Goal: Task Accomplishment & Management: Use online tool/utility

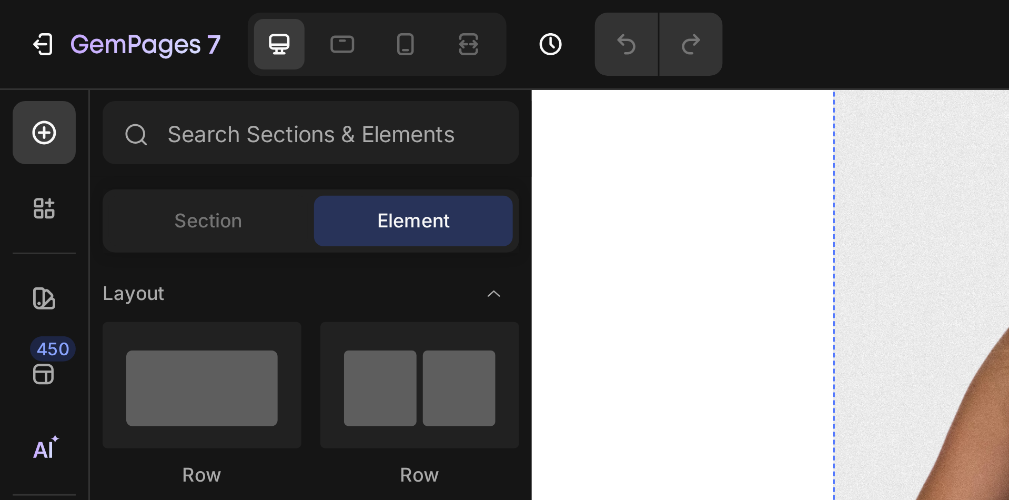
scroll to position [189, 428]
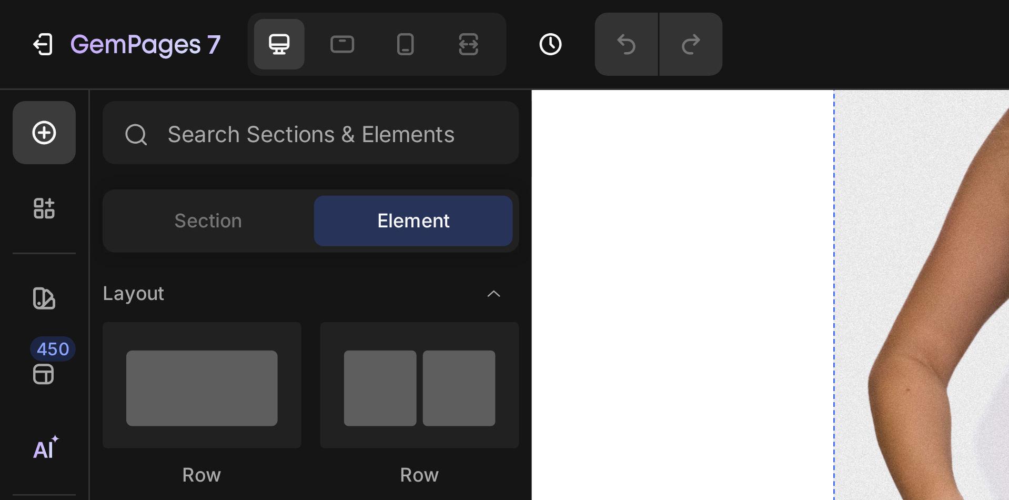
click at [1003, 153] on div "M" at bounding box center [998, 143] width 22 height 22
click at [986, 131] on input "M M M" at bounding box center [986, 130] width 1 height 1
radio input "true"
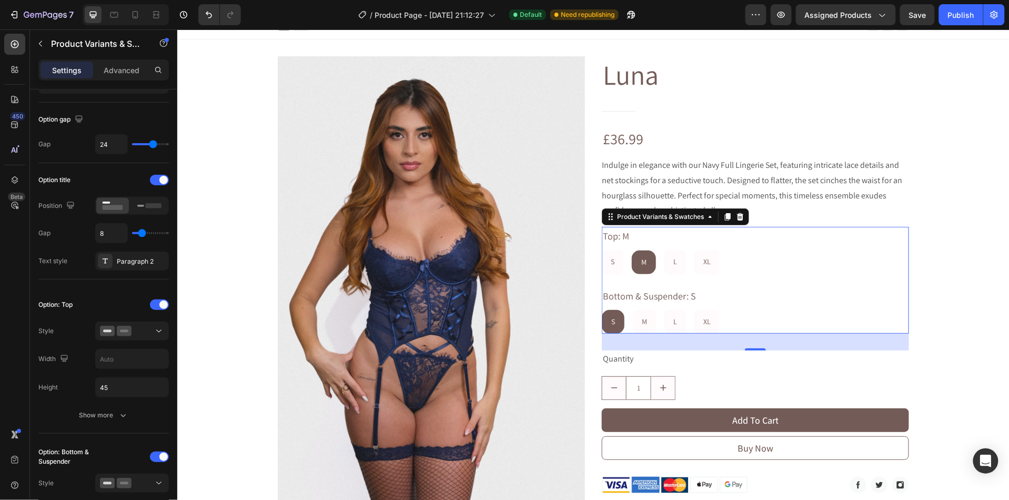
scroll to position [0, 0]
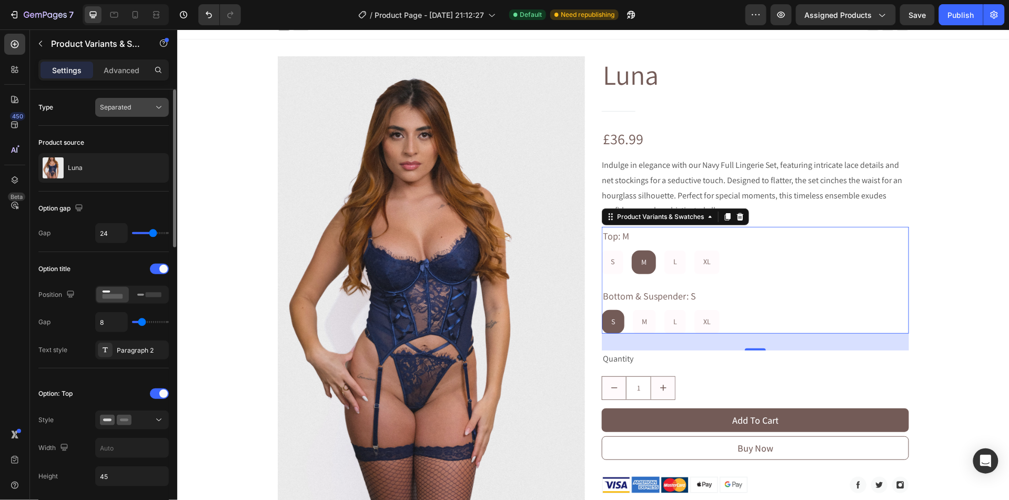
click at [125, 107] on span "Separated" at bounding box center [115, 107] width 31 height 8
click at [126, 76] on div "Advanced" at bounding box center [121, 70] width 53 height 17
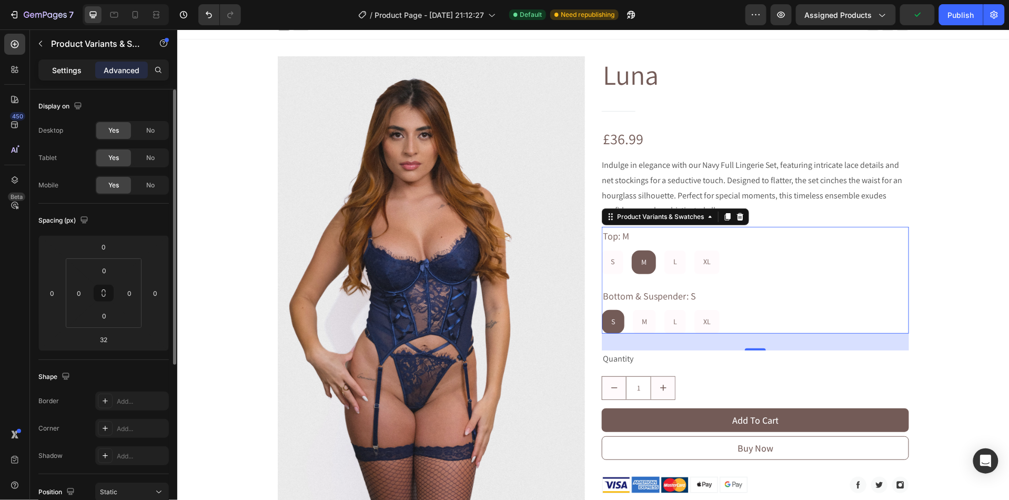
click at [75, 74] on p "Settings" at bounding box center [66, 70] width 29 height 11
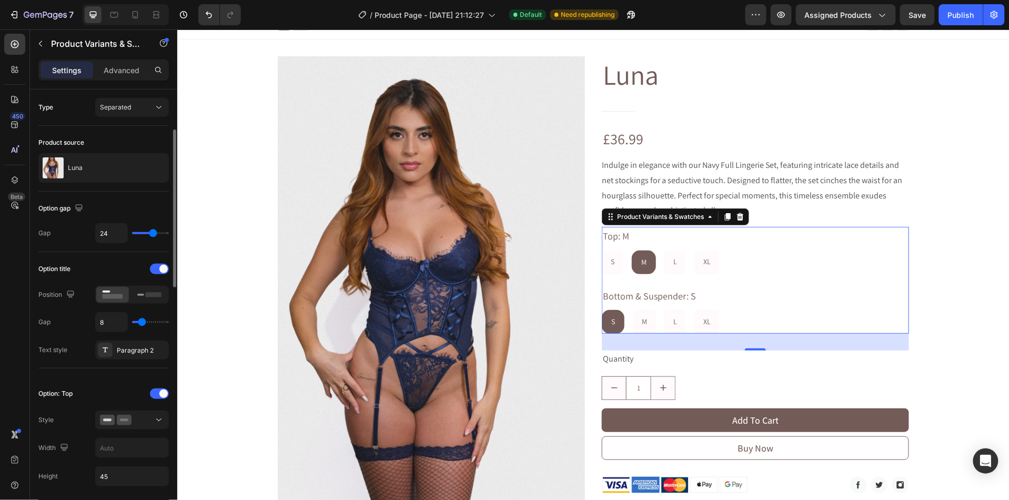
scroll to position [69, 0]
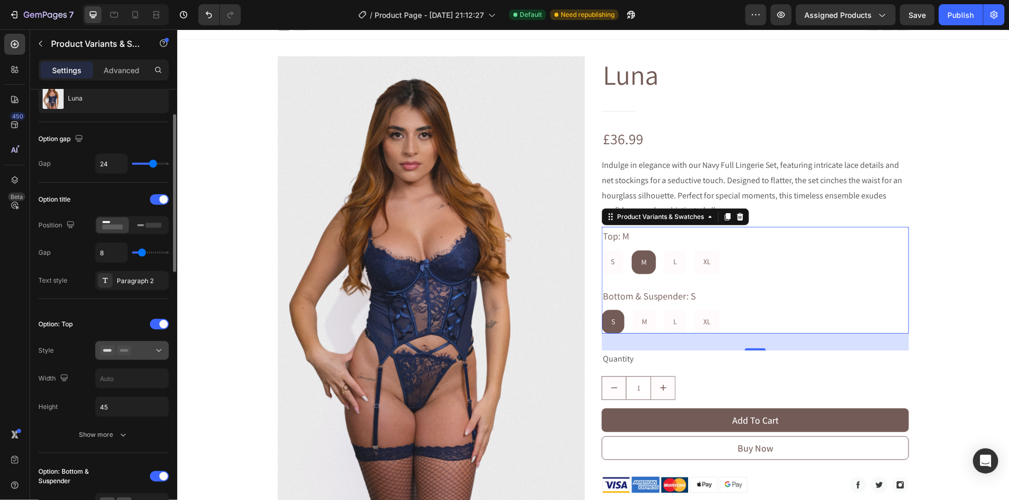
click at [115, 354] on icon at bounding box center [116, 350] width 32 height 11
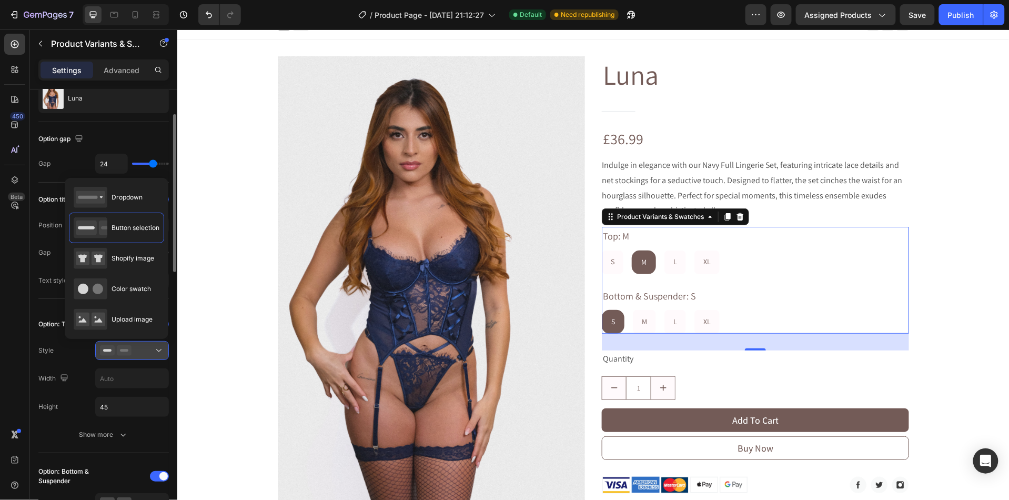
click at [115, 350] on icon at bounding box center [116, 350] width 32 height 11
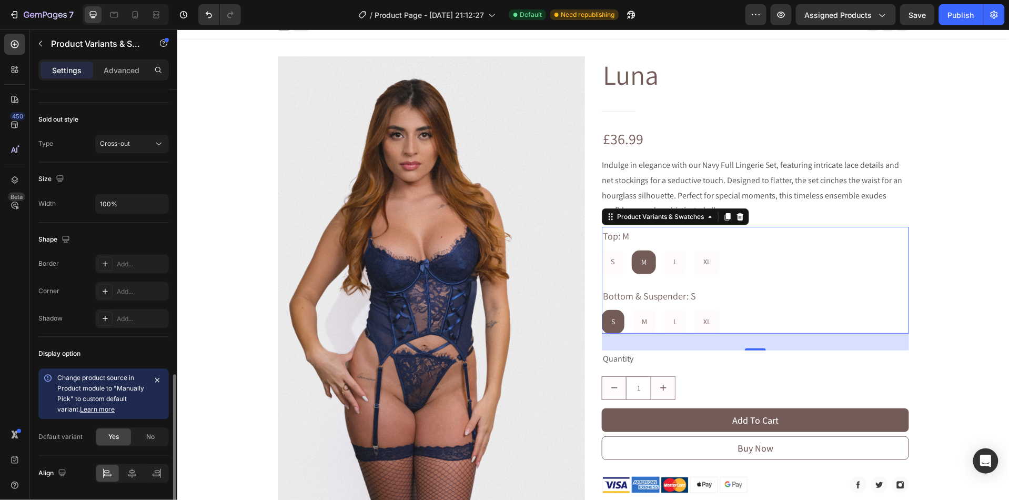
scroll to position [788, 0]
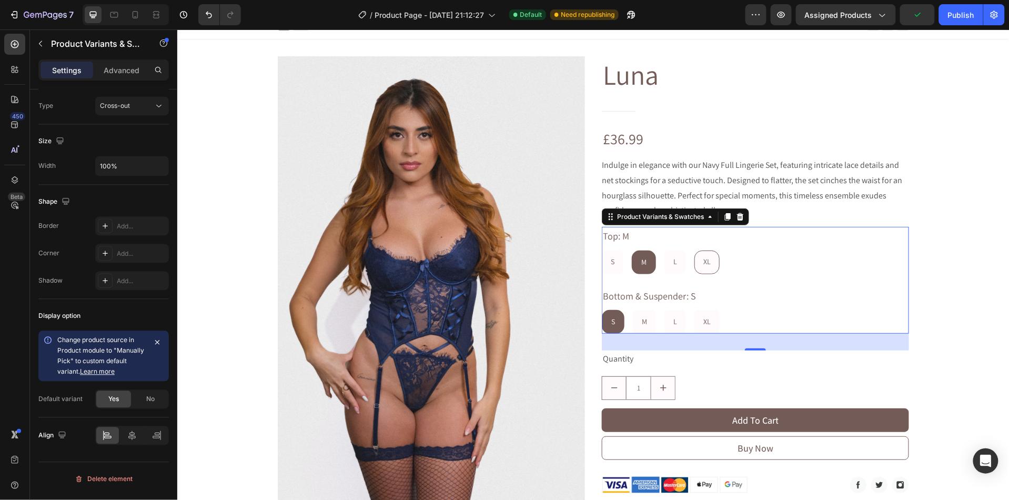
click at [709, 267] on div "XL" at bounding box center [706, 261] width 24 height 22
click at [694, 250] on input "XL XL XL" at bounding box center [693, 249] width 1 height 1
radio input "true"
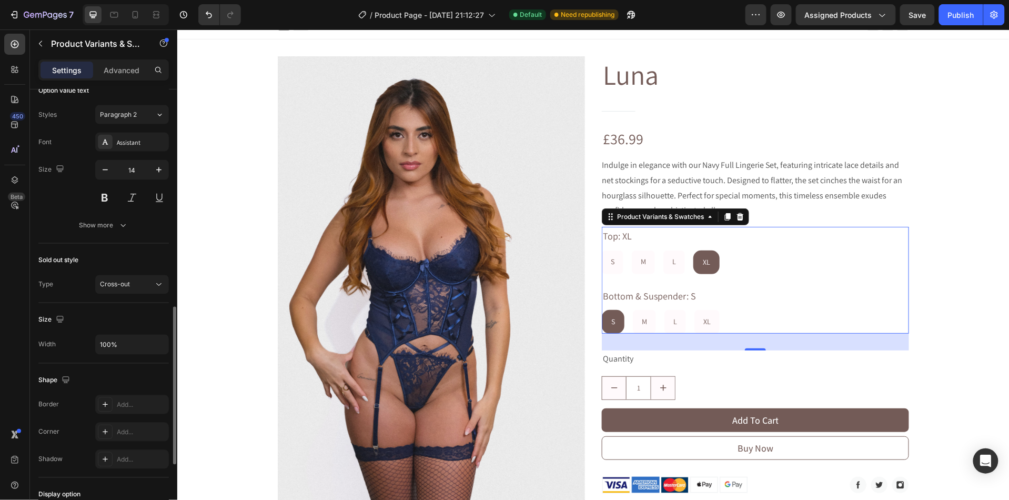
scroll to position [608, 0]
click at [105, 236] on button "Show more" at bounding box center [103, 226] width 130 height 19
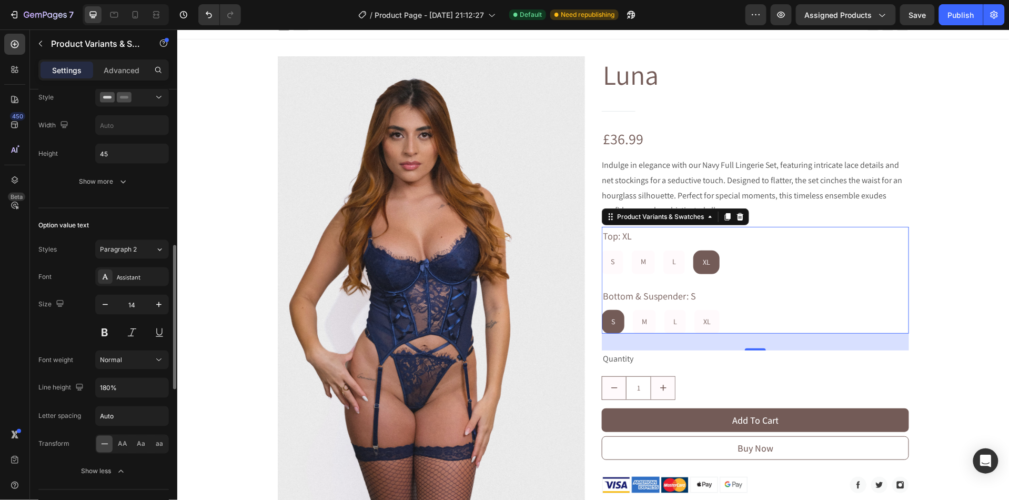
scroll to position [413, 0]
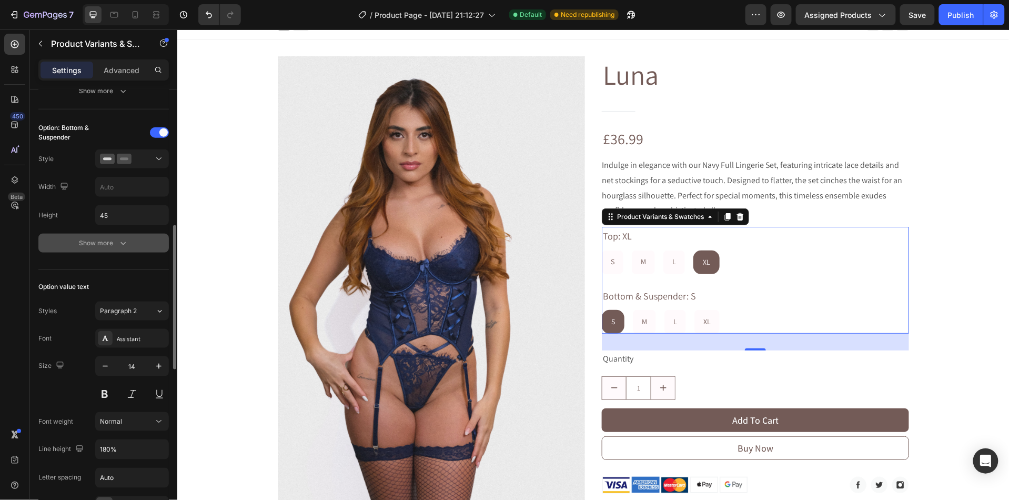
click at [105, 241] on div "Show more" at bounding box center [103, 243] width 49 height 11
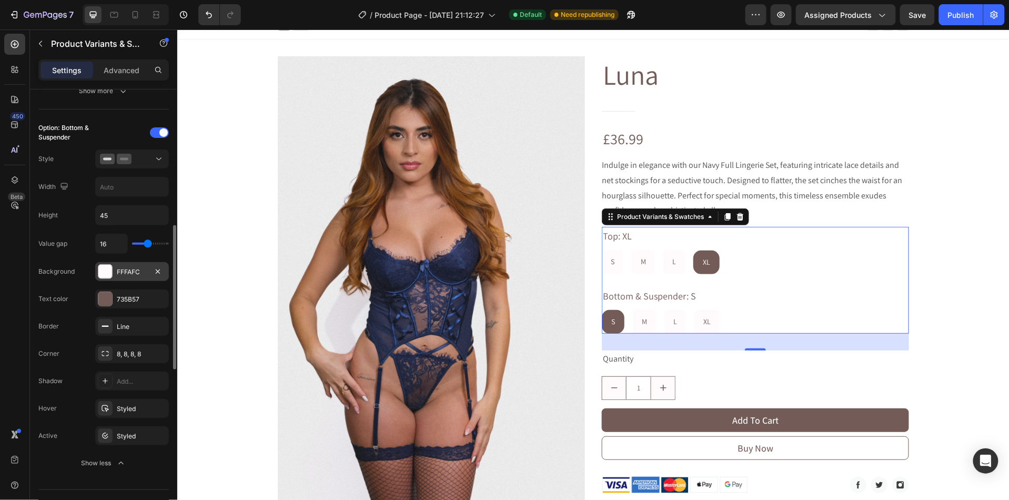
click at [106, 276] on div at bounding box center [105, 272] width 14 height 14
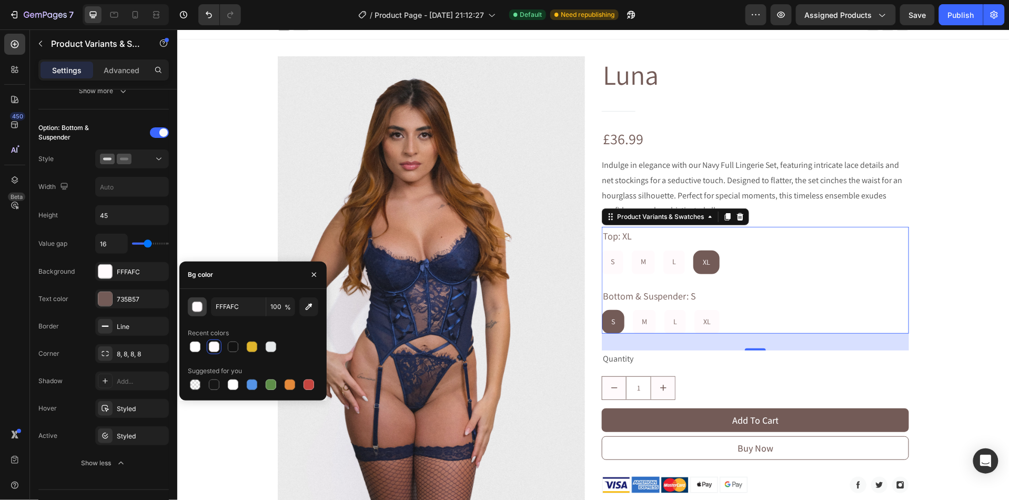
click at [200, 314] on button "button" at bounding box center [197, 306] width 19 height 19
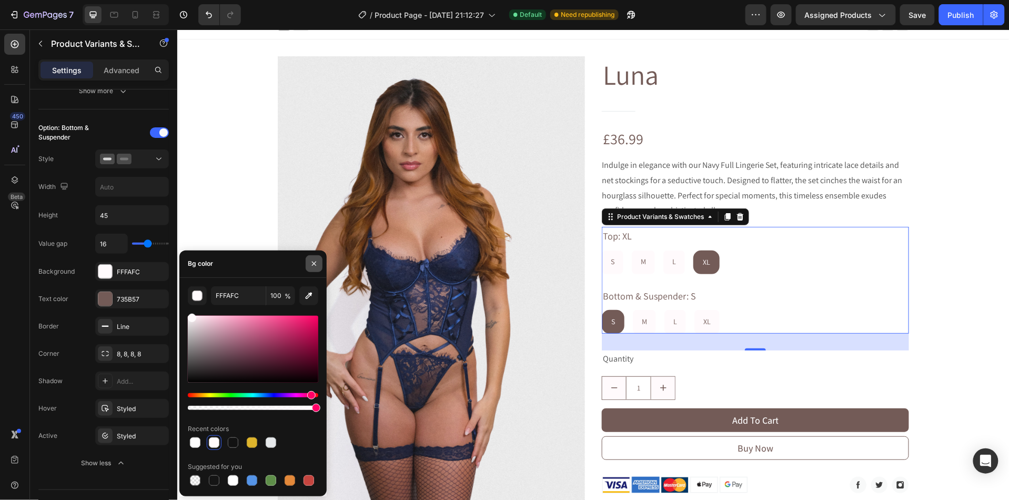
click at [319, 267] on button "button" at bounding box center [314, 263] width 17 height 17
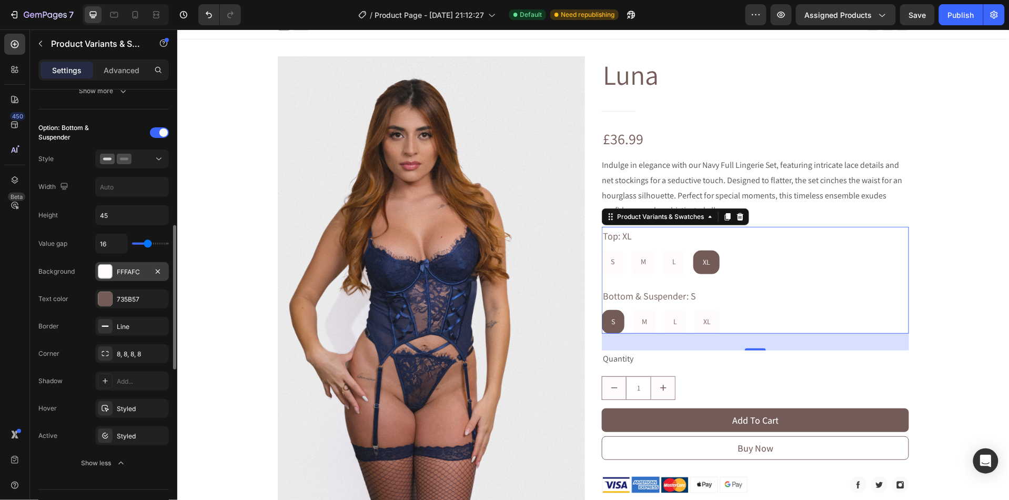
click at [107, 273] on div at bounding box center [105, 272] width 14 height 14
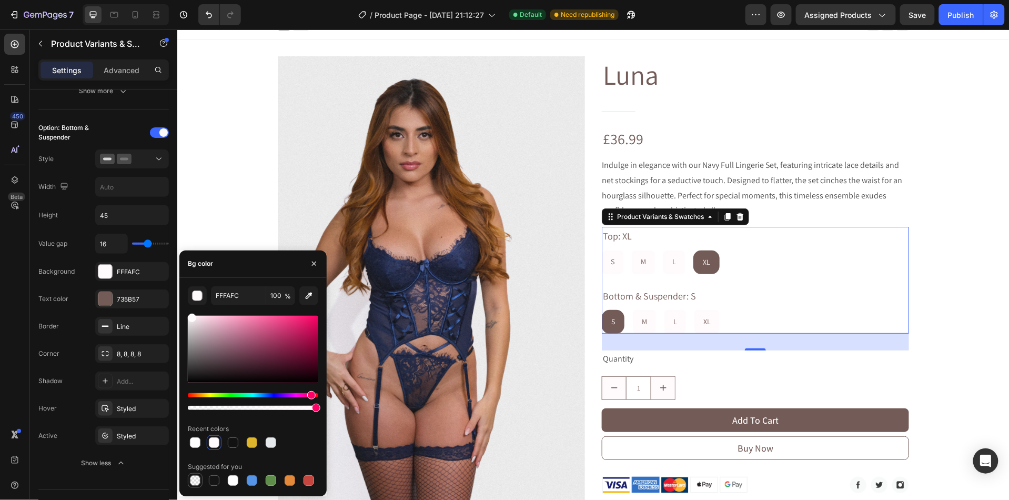
click at [192, 478] on div at bounding box center [195, 480] width 11 height 11
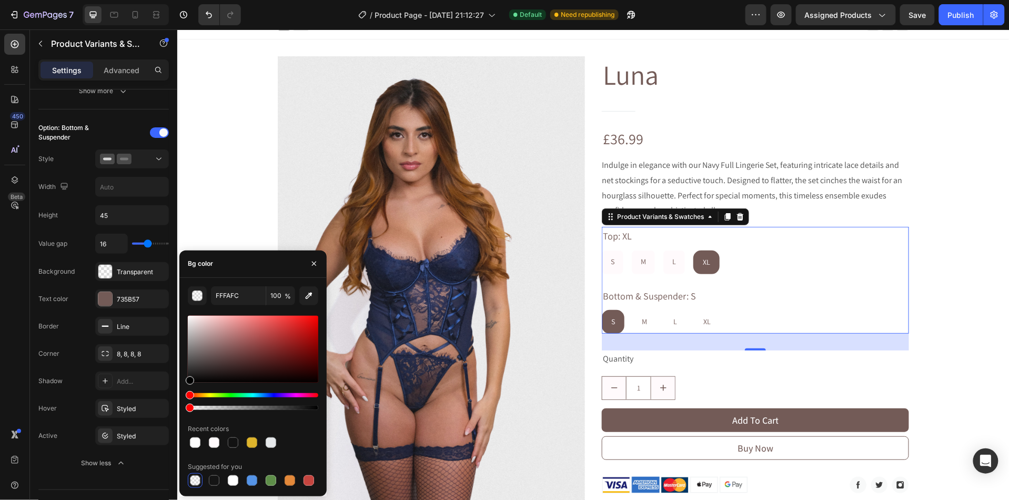
type input "000000"
type input "0"
click at [708, 314] on div "XL" at bounding box center [706, 321] width 24 height 22
click at [694, 309] on input "XL XL XL" at bounding box center [693, 309] width 1 height 1
radio input "true"
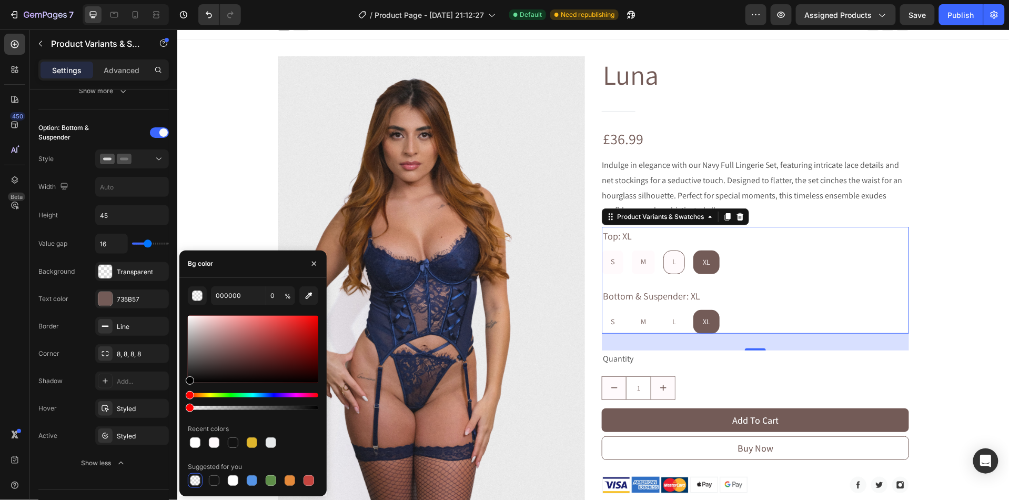
click at [678, 254] on div "L" at bounding box center [673, 261] width 21 height 22
click at [663, 250] on input "L L L" at bounding box center [662, 249] width 1 height 1
radio input "true"
click at [832, 290] on div "Bottom & Suspender: XL S S S M M M L L L XL XL XL" at bounding box center [754, 309] width 307 height 47
click at [705, 255] on div "XL" at bounding box center [706, 261] width 24 height 22
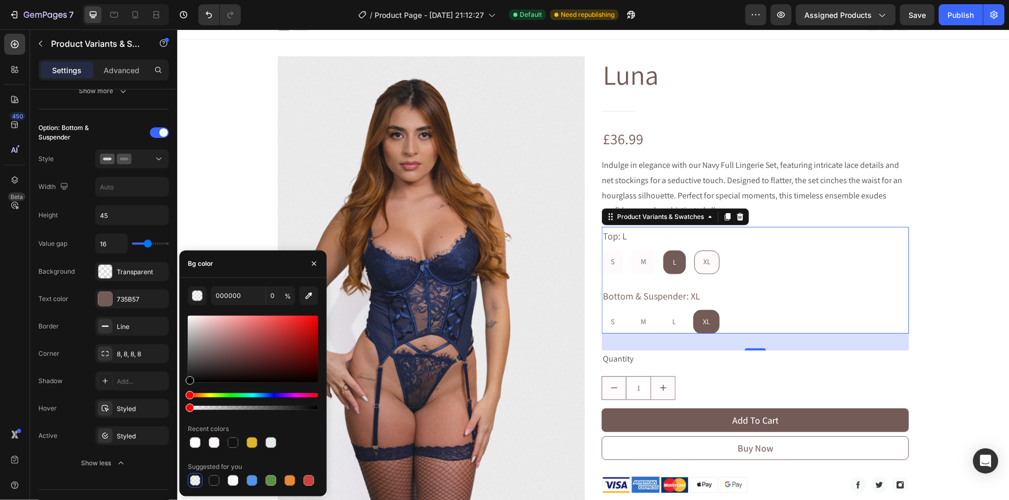
click at [694, 250] on input "XL XL XL" at bounding box center [693, 249] width 1 height 1
radio input "true"
click at [680, 322] on div "L" at bounding box center [673, 321] width 21 height 22
click at [663, 309] on input "L L L" at bounding box center [662, 309] width 1 height 1
radio input "true"
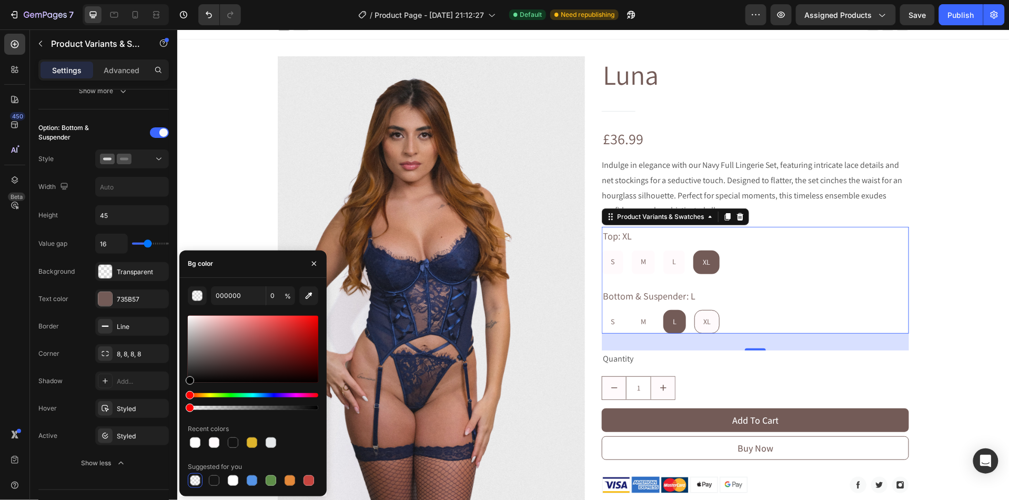
click at [712, 316] on div "XL" at bounding box center [706, 321] width 24 height 22
click at [694, 309] on input "XL XL XL" at bounding box center [693, 309] width 1 height 1
radio input "true"
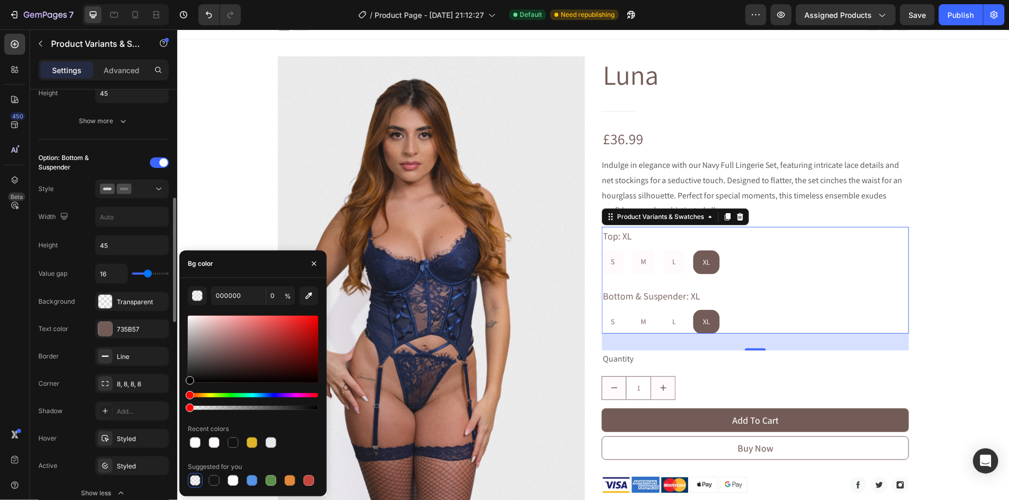
scroll to position [384, 0]
click at [94, 225] on div "Width" at bounding box center [103, 216] width 130 height 20
click at [108, 363] on div at bounding box center [105, 355] width 15 height 15
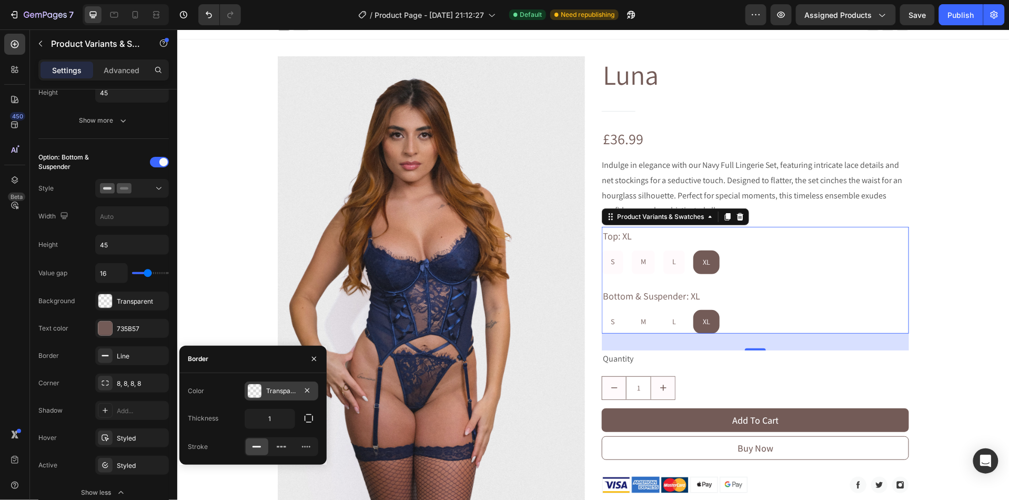
click at [254, 395] on div at bounding box center [255, 391] width 14 height 14
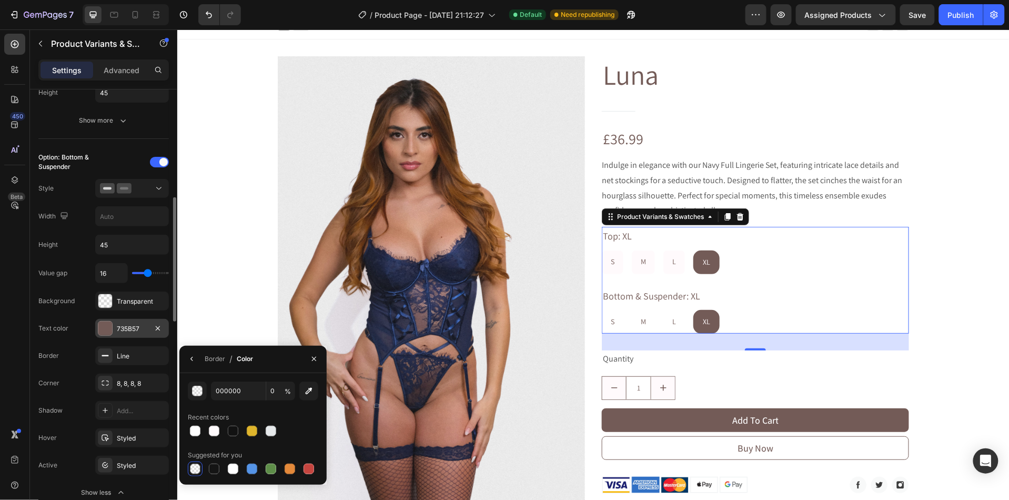
click at [109, 335] on div at bounding box center [105, 328] width 14 height 14
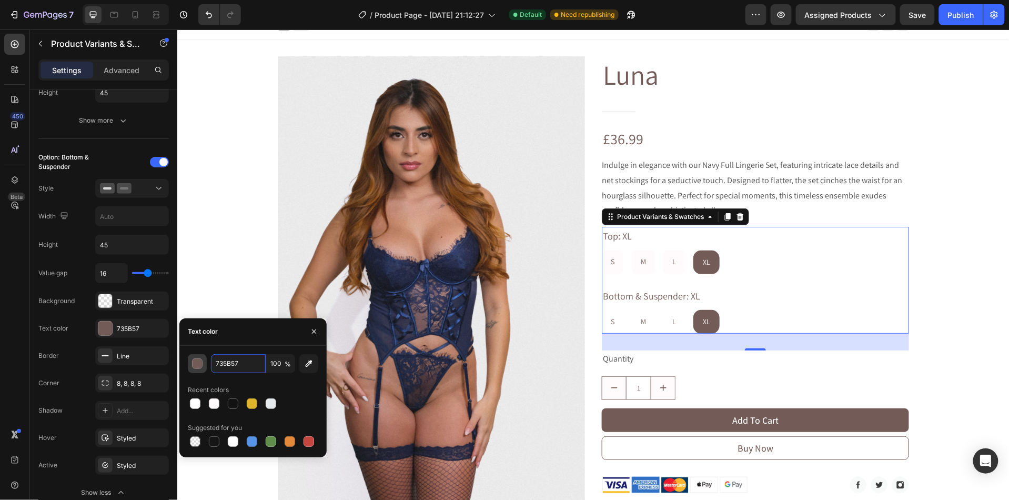
drag, startPoint x: 243, startPoint y: 363, endPoint x: 200, endPoint y: 363, distance: 42.6
click at [200, 363] on div "735B57 100 %" at bounding box center [253, 363] width 130 height 19
click at [0, 0] on input "735B57" at bounding box center [0, 0] width 0 height 0
click at [109, 360] on icon at bounding box center [105, 355] width 8 height 8
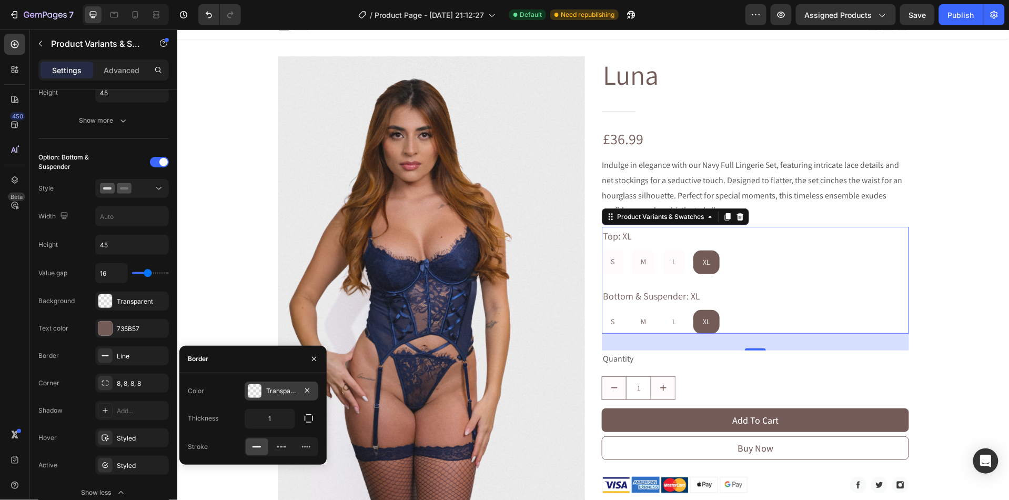
click at [256, 394] on div at bounding box center [255, 391] width 14 height 14
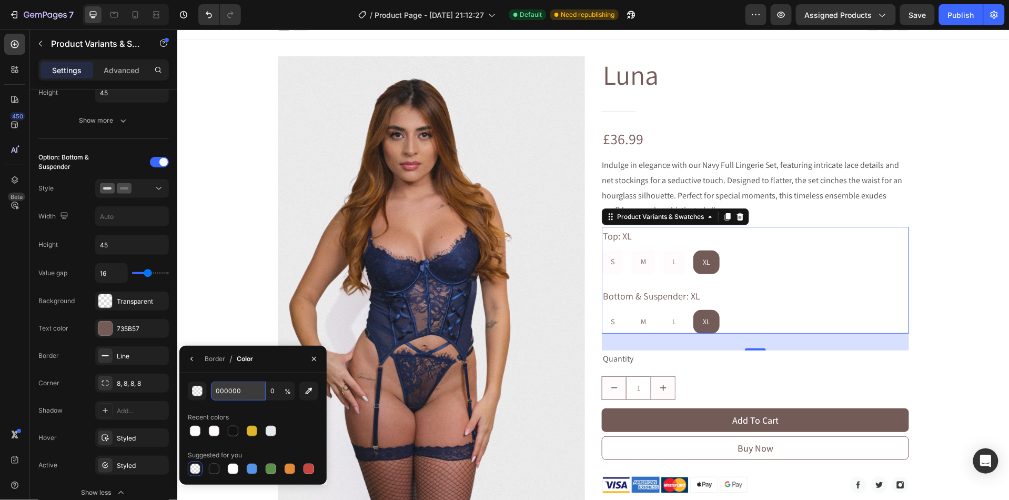
click at [0, 0] on input "000000" at bounding box center [0, 0] width 0 height 0
paste input "735B57"
click at [295, 417] on div "Recent colors" at bounding box center [253, 417] width 130 height 17
click at [0, 0] on input "735B57" at bounding box center [0, 0] width 0 height 0
click at [311, 392] on icon "button" at bounding box center [309, 391] width 11 height 11
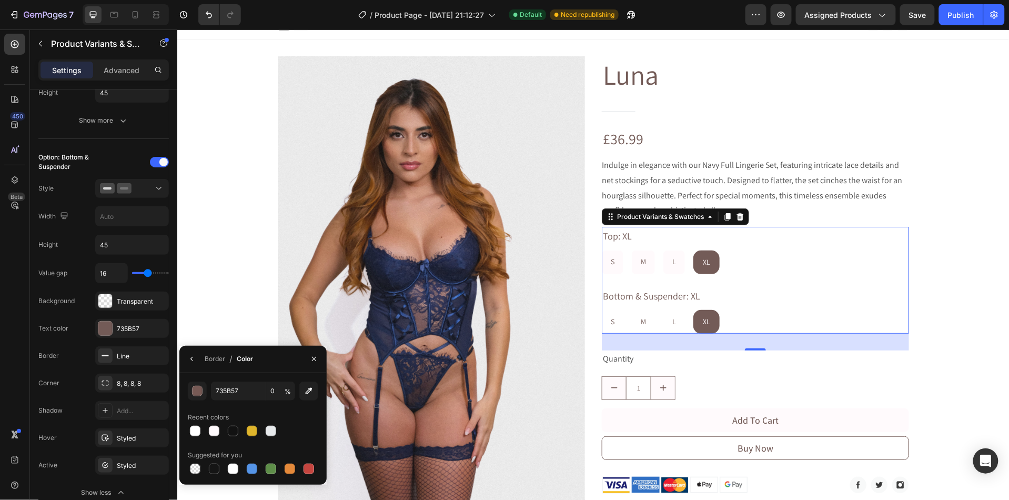
type input "775A55"
type input "100"
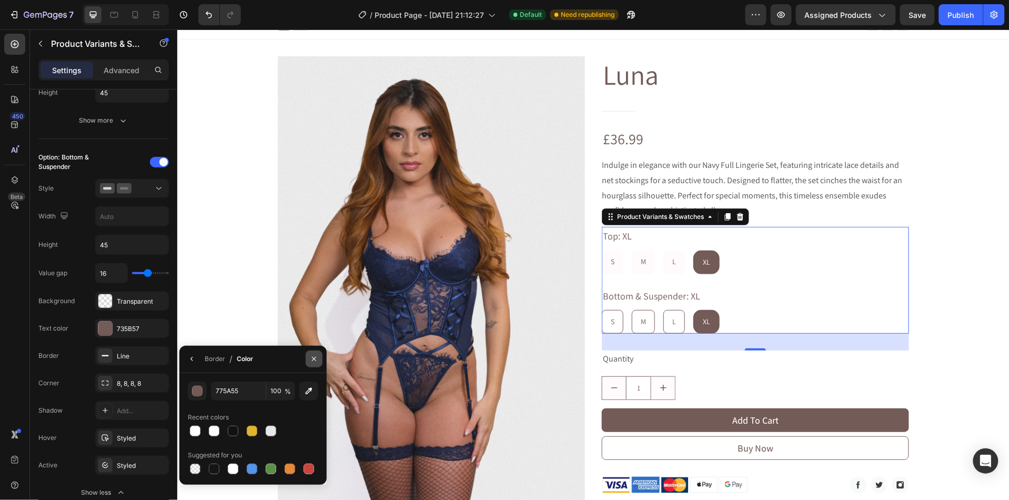
click at [315, 356] on icon "button" at bounding box center [314, 359] width 8 height 8
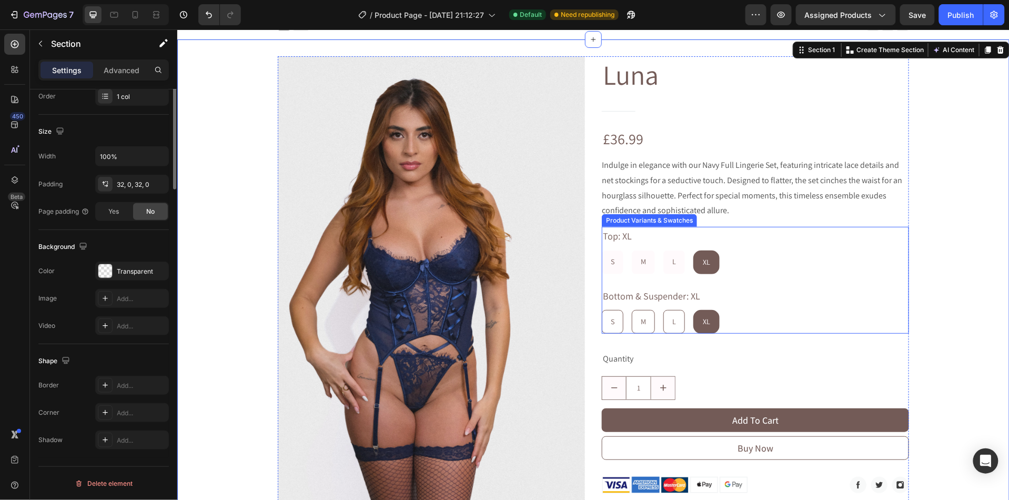
scroll to position [0, 0]
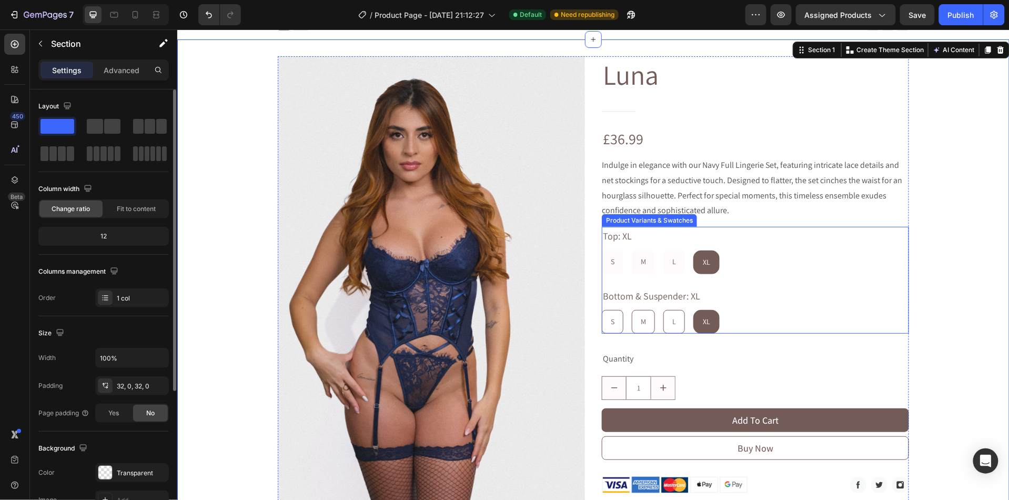
click at [730, 261] on div "S S S M M M L L L XL XL XL" at bounding box center [754, 262] width 307 height 24
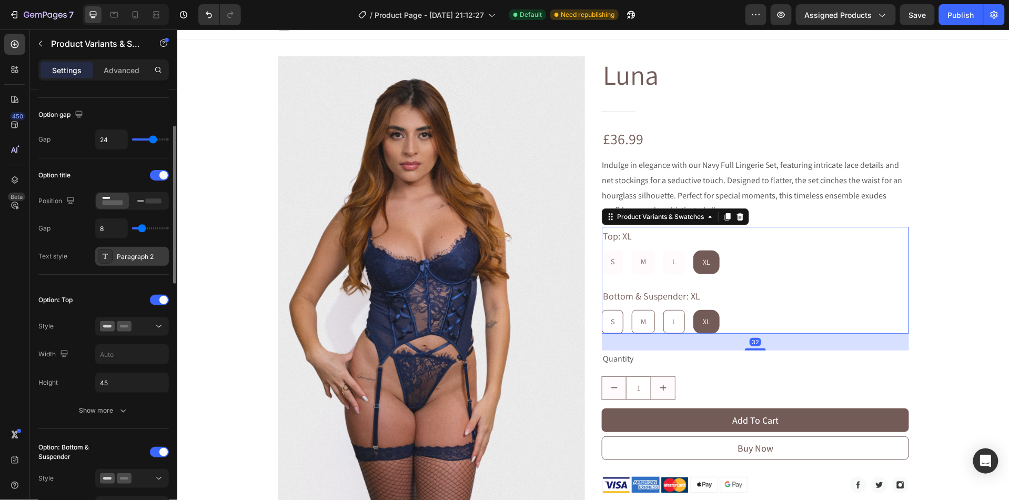
scroll to position [96, 0]
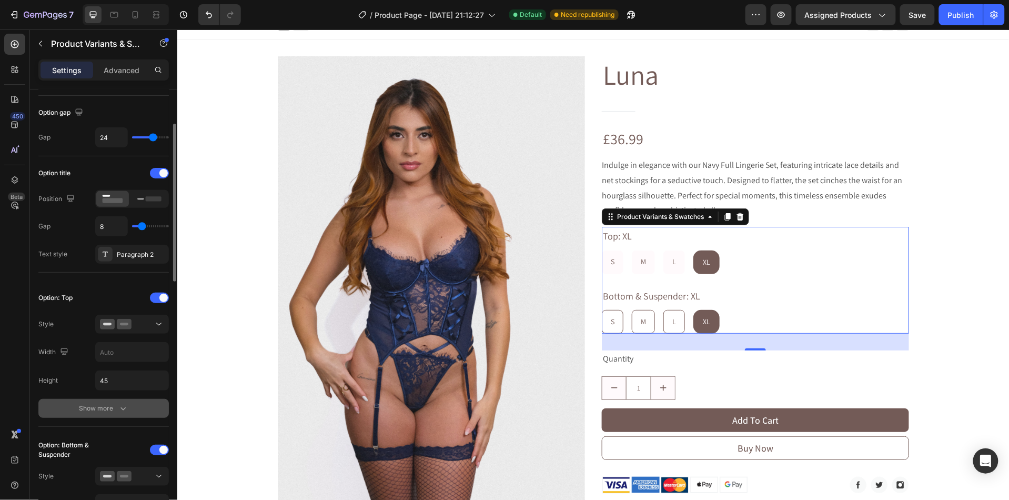
click at [122, 406] on icon "button" at bounding box center [123, 408] width 11 height 11
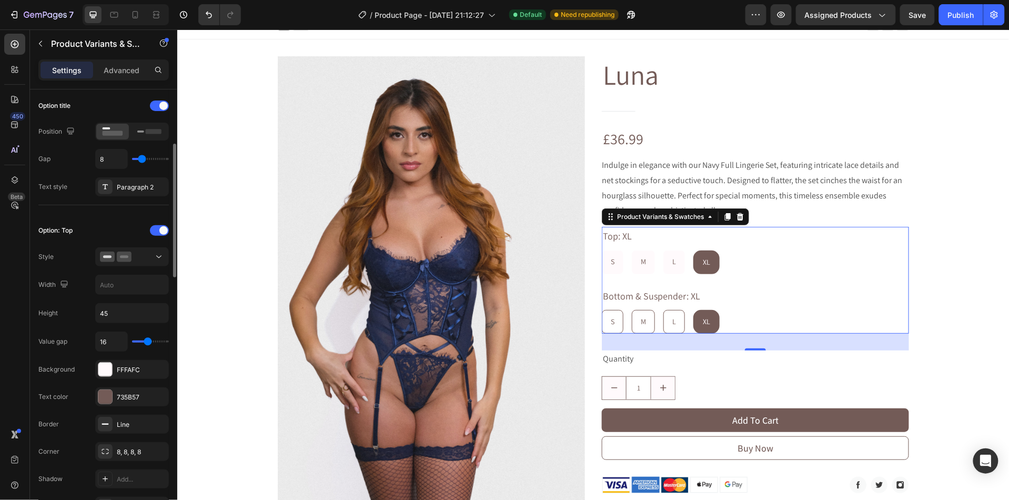
scroll to position [184, 0]
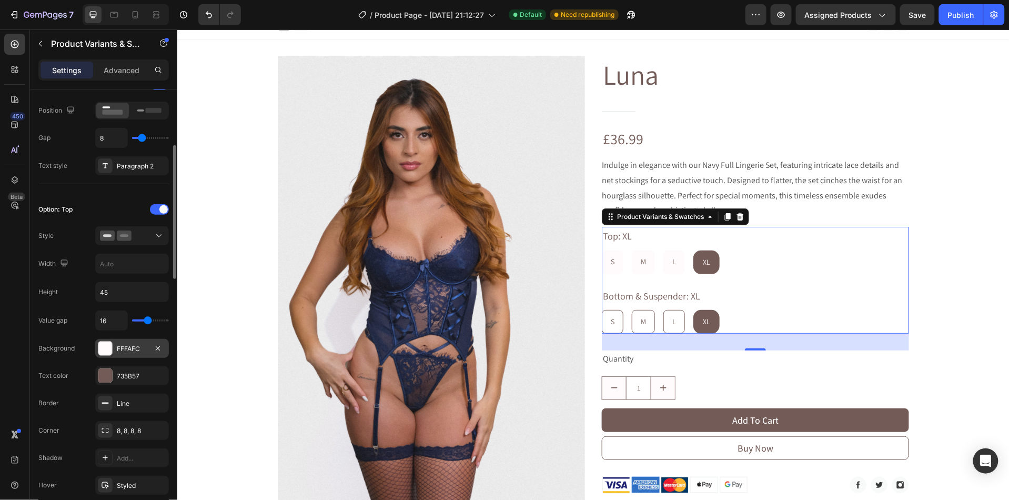
click at [129, 351] on div "FFFAFC" at bounding box center [132, 348] width 31 height 9
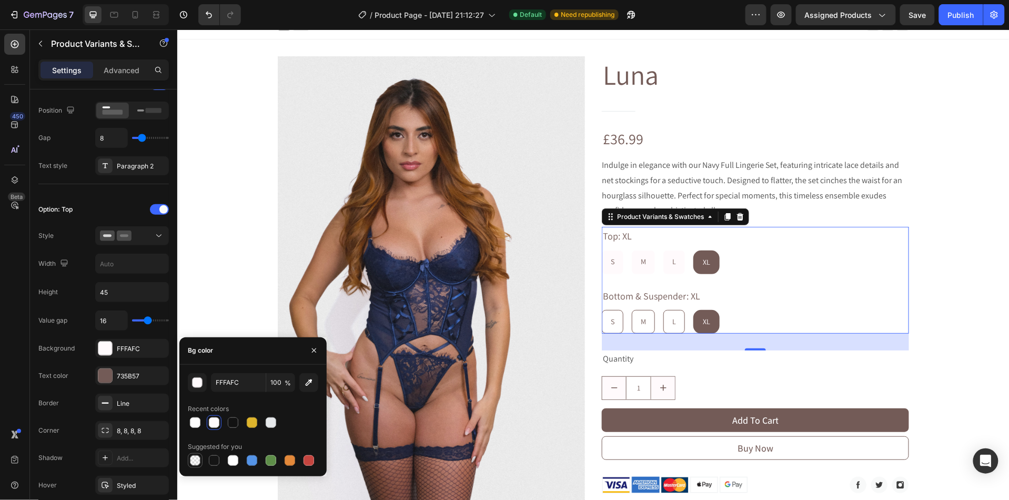
click at [196, 458] on div at bounding box center [195, 460] width 11 height 11
type input "000000"
type input "0"
click at [110, 409] on div at bounding box center [105, 403] width 15 height 15
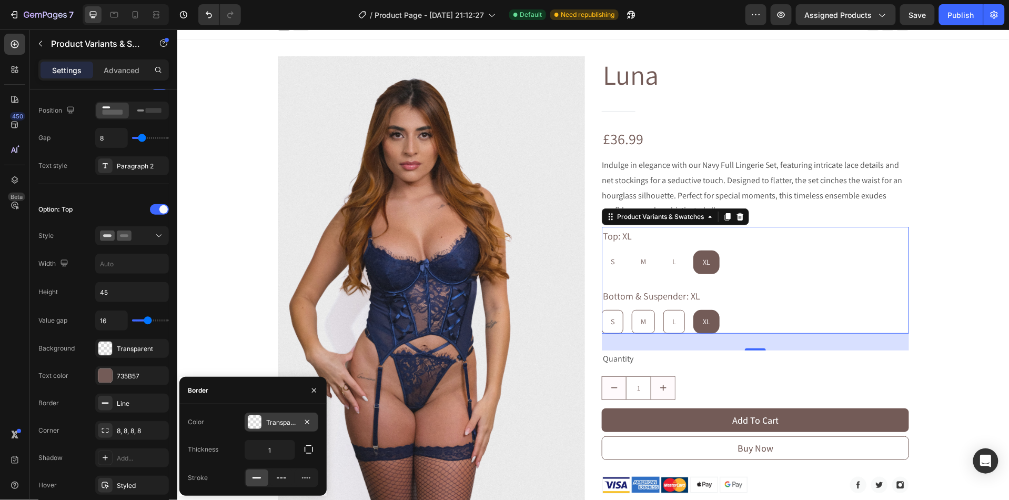
click at [271, 421] on div "Transparent" at bounding box center [281, 422] width 31 height 9
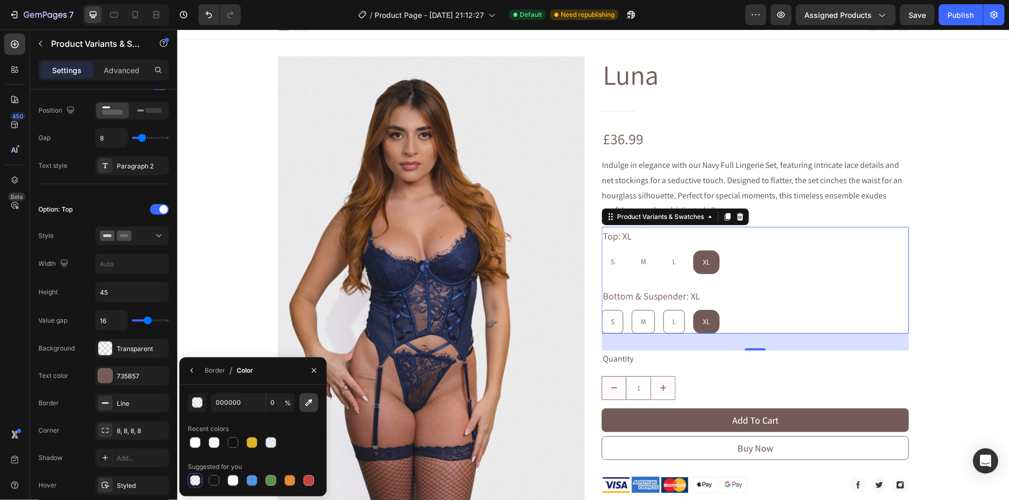
click at [308, 406] on icon "button" at bounding box center [309, 402] width 11 height 11
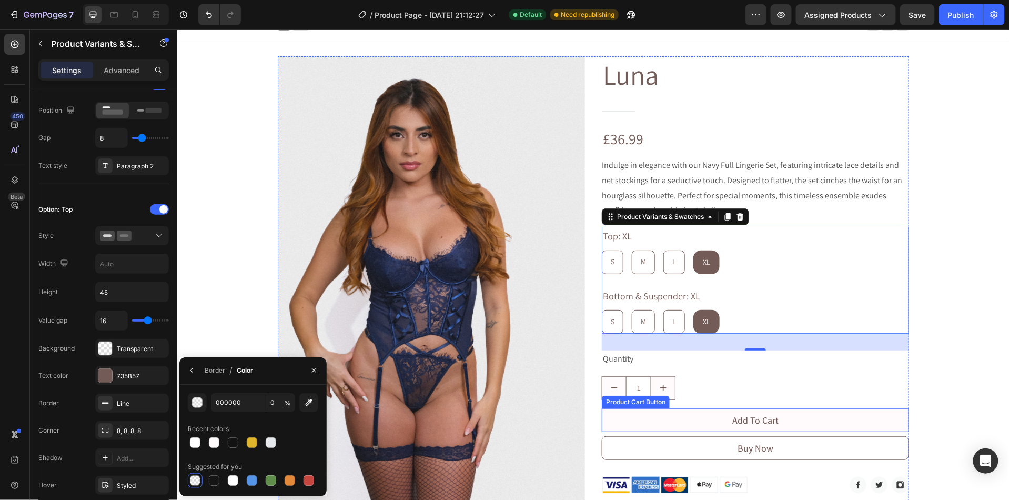
type input "775A55"
type input "100"
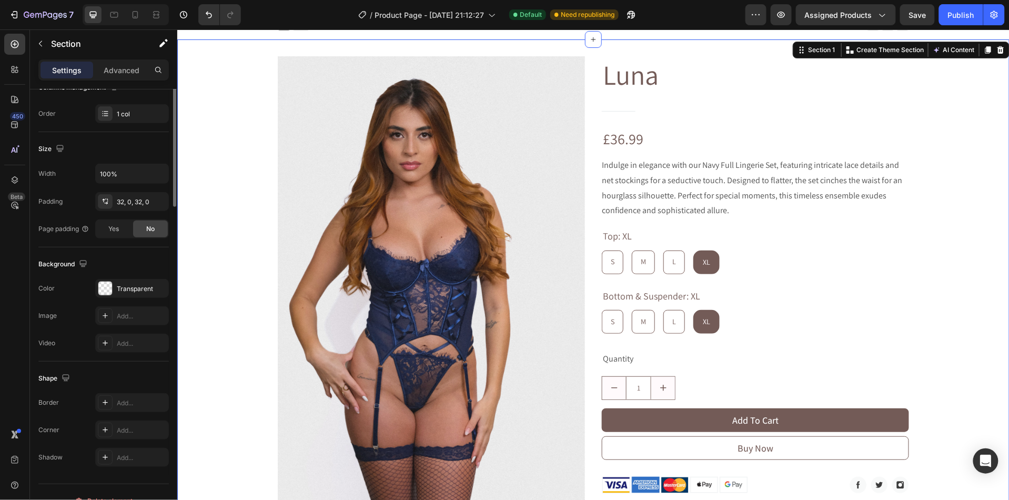
scroll to position [0, 0]
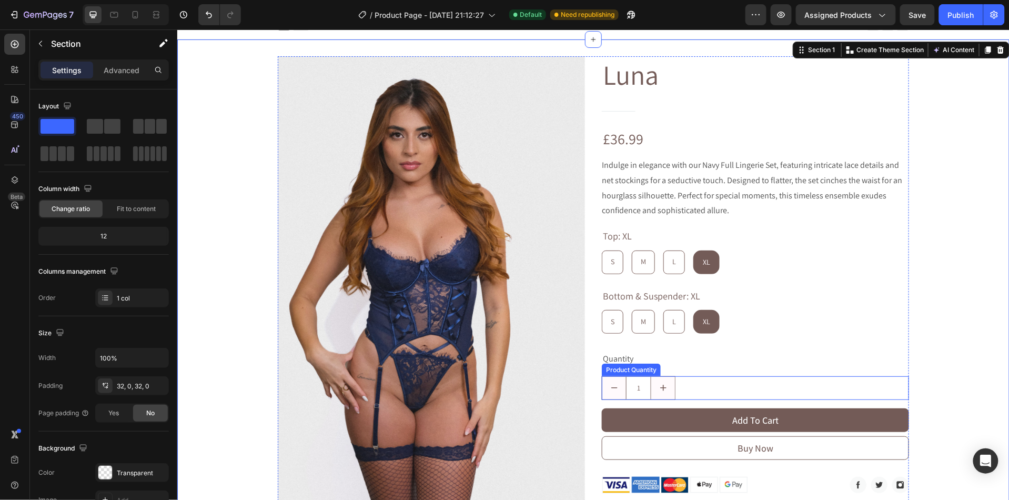
click at [680, 385] on div "1" at bounding box center [754, 388] width 307 height 24
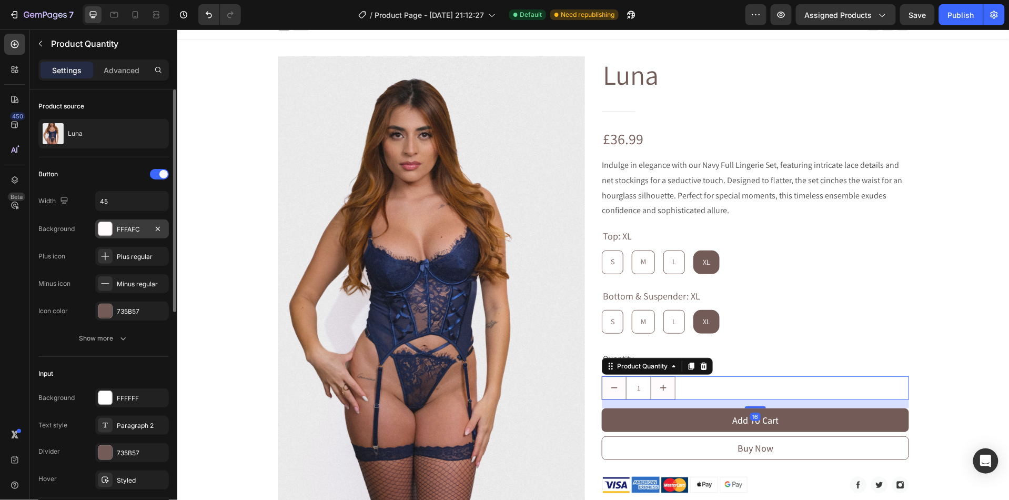
click at [122, 229] on div "FFFAFC" at bounding box center [132, 229] width 31 height 9
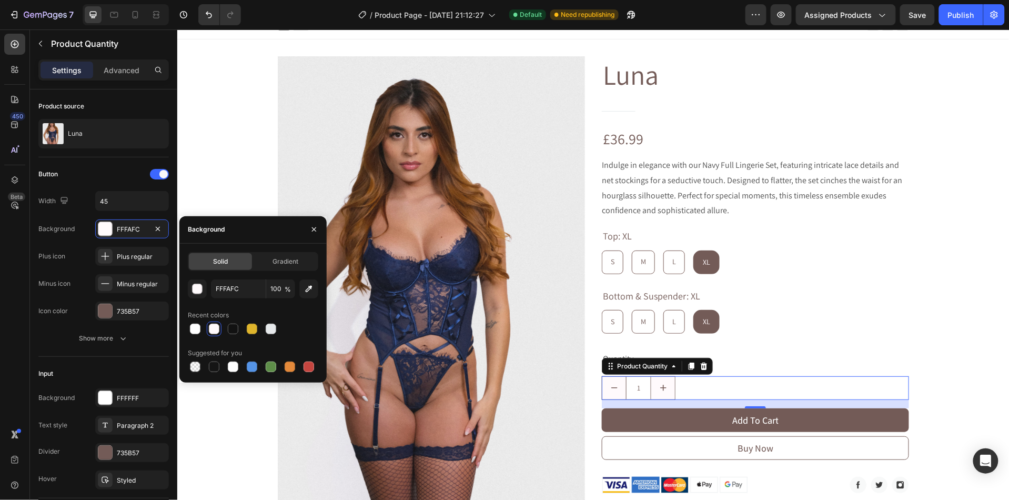
click at [195, 375] on div "Solid Gradient FFFAFC 100 % Recent colors Suggested for you" at bounding box center [252, 313] width 147 height 139
click at [195, 367] on div at bounding box center [195, 366] width 11 height 11
type input "000000"
type input "0"
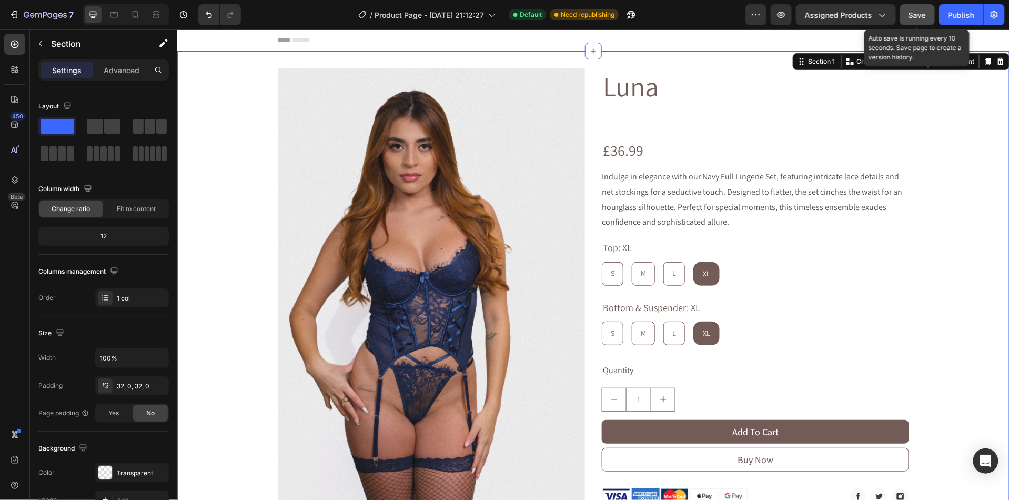
click at [919, 12] on span "Save" at bounding box center [917, 15] width 17 height 9
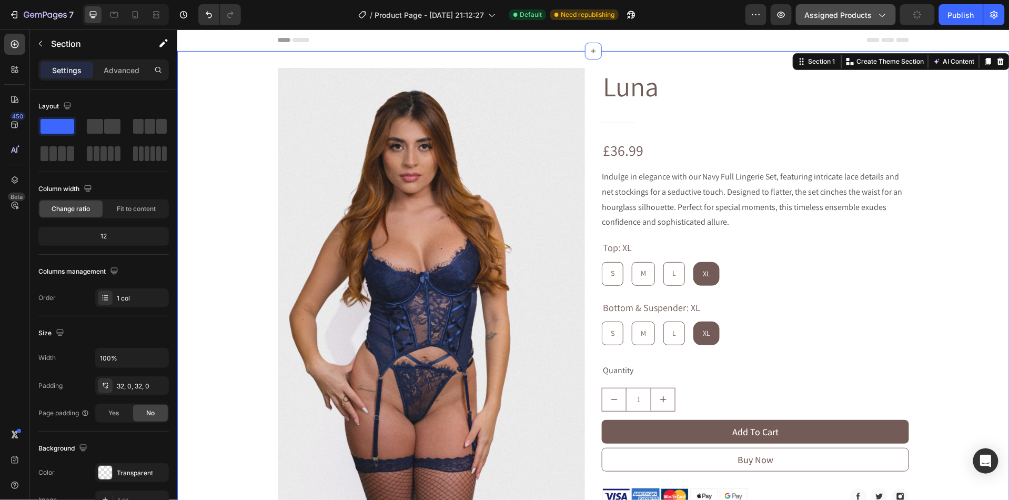
click at [886, 15] on icon "button" at bounding box center [881, 14] width 11 height 11
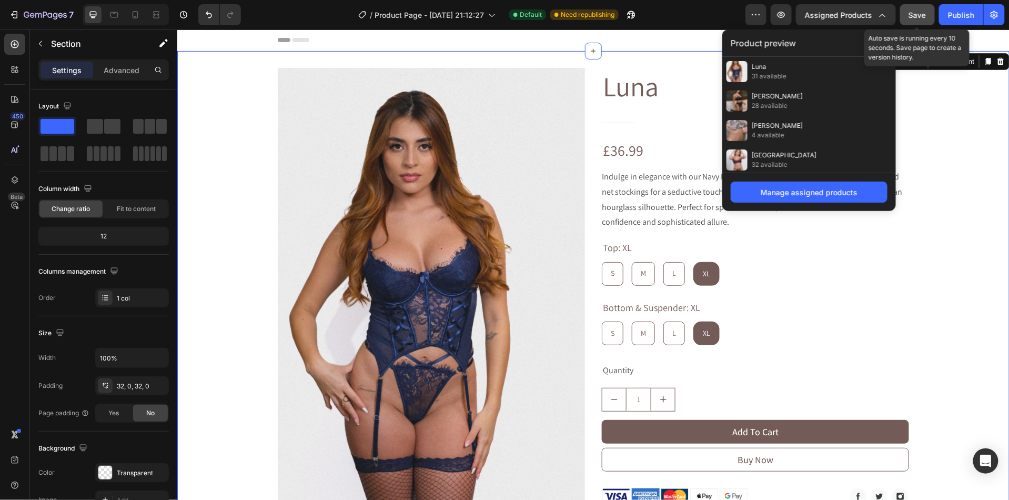
click at [916, 15] on span "Save" at bounding box center [917, 15] width 17 height 9
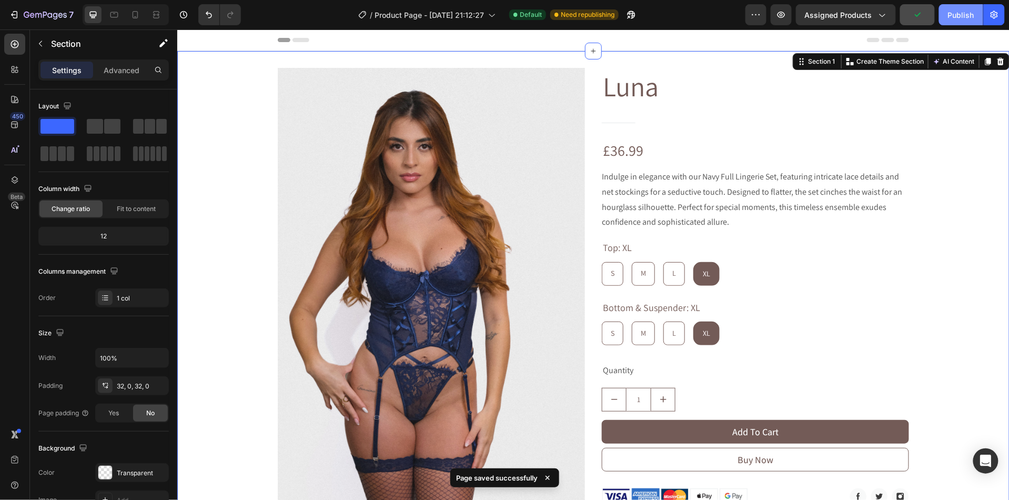
click at [960, 17] on div "Publish" at bounding box center [961, 14] width 26 height 11
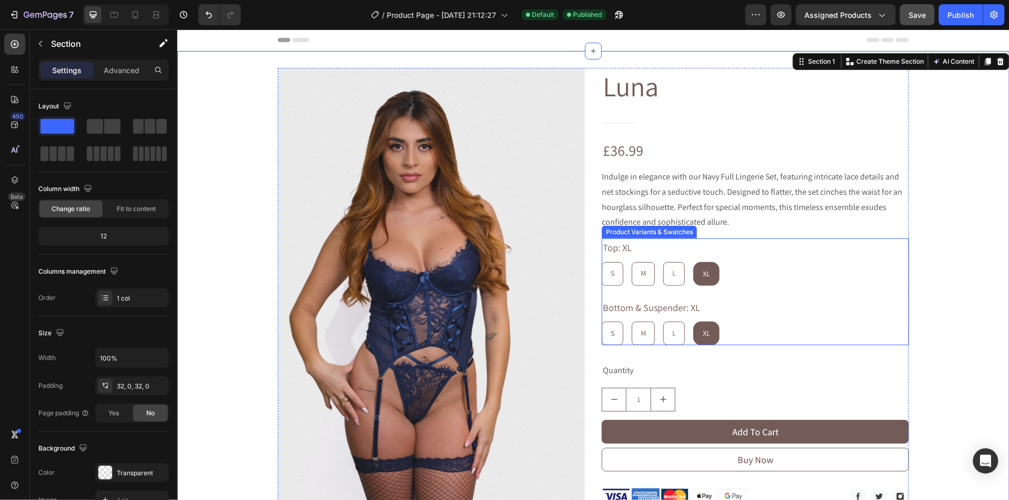
click at [638, 253] on div "Top: XL S S S M M M L L L XL XL XL" at bounding box center [754, 261] width 307 height 47
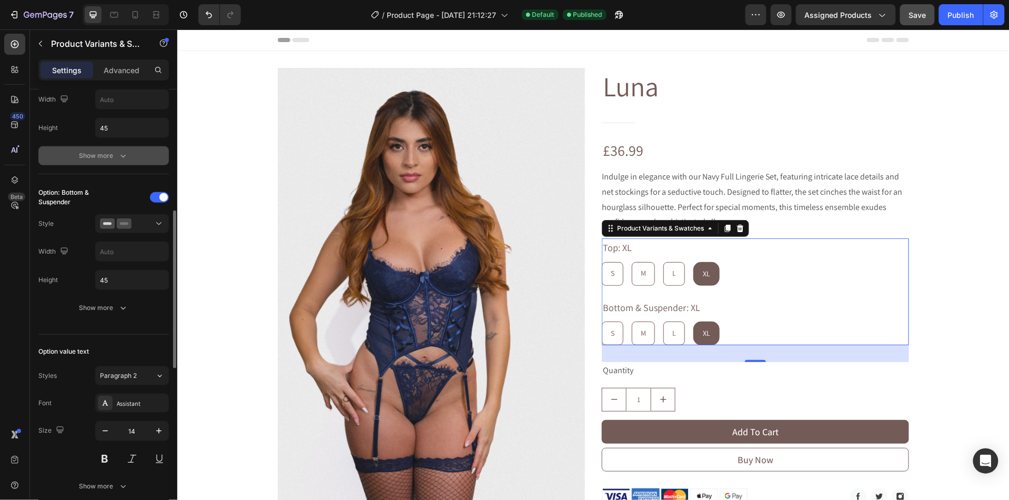
scroll to position [350, 0]
click at [99, 308] on div "Show more" at bounding box center [103, 306] width 49 height 11
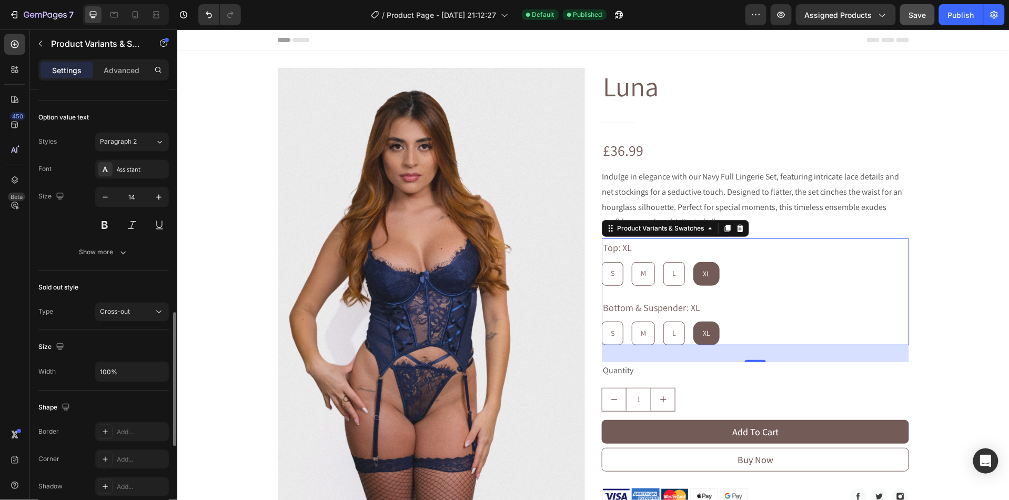
scroll to position [764, 0]
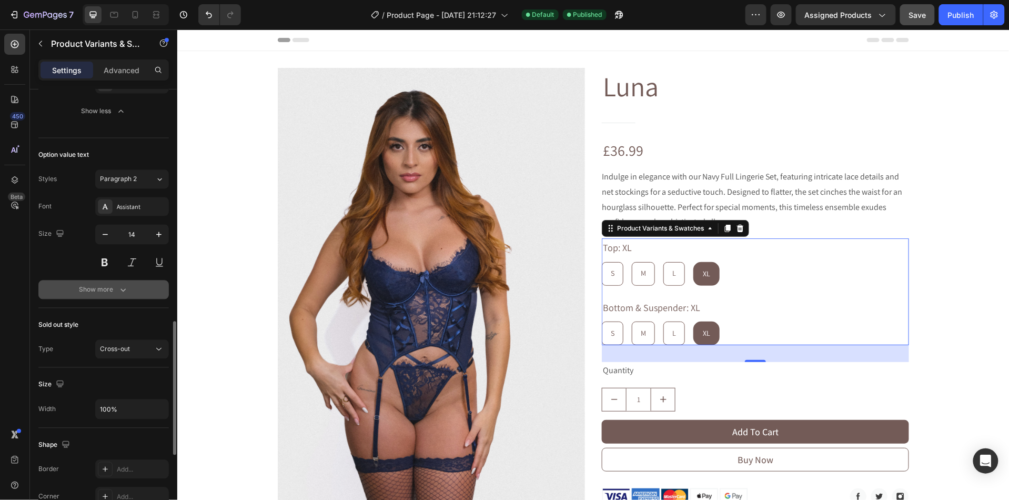
click at [95, 295] on div "Show more" at bounding box center [103, 290] width 49 height 11
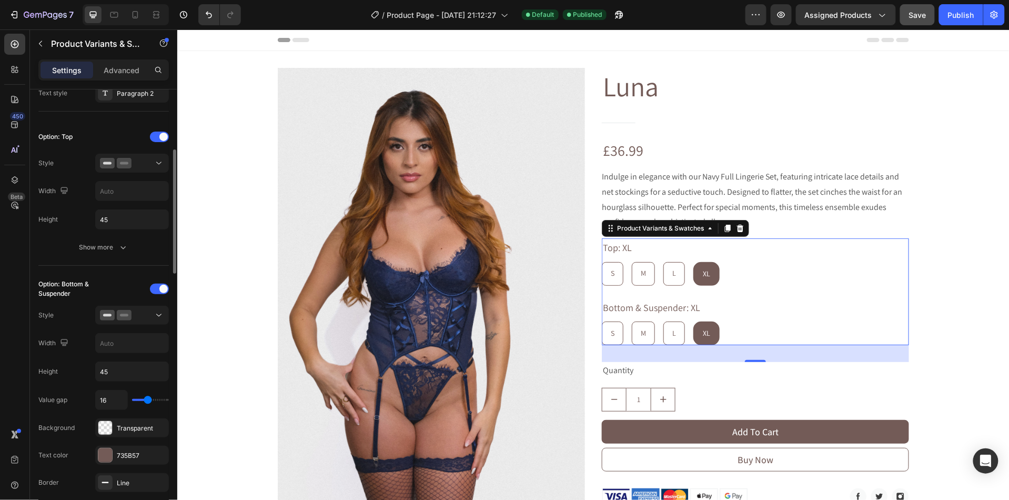
scroll to position [234, 0]
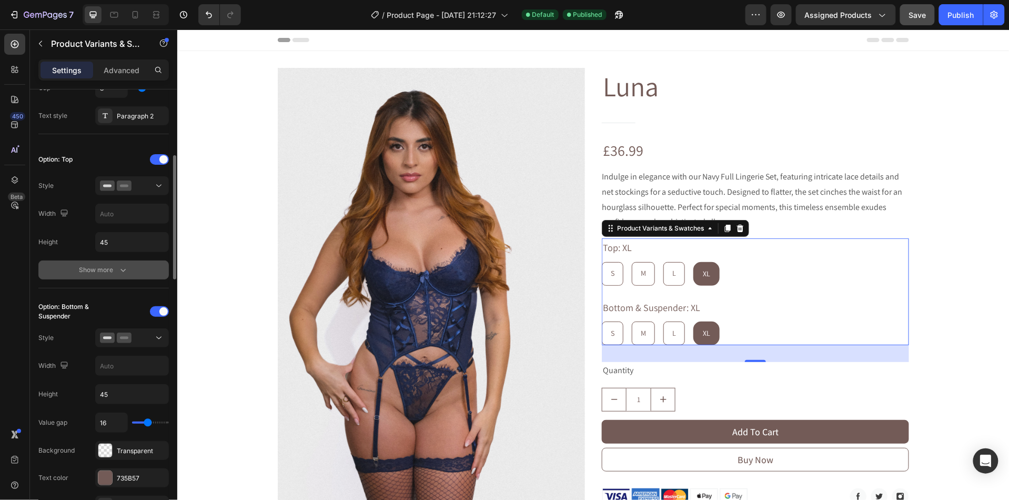
click at [90, 275] on div "Show more" at bounding box center [103, 270] width 49 height 11
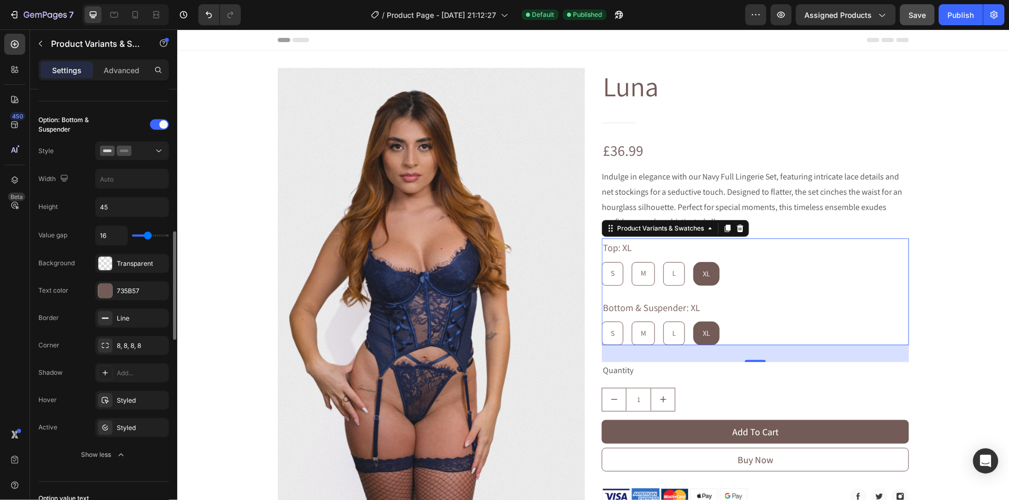
scroll to position [642, 0]
click at [109, 407] on div at bounding box center [105, 399] width 15 height 15
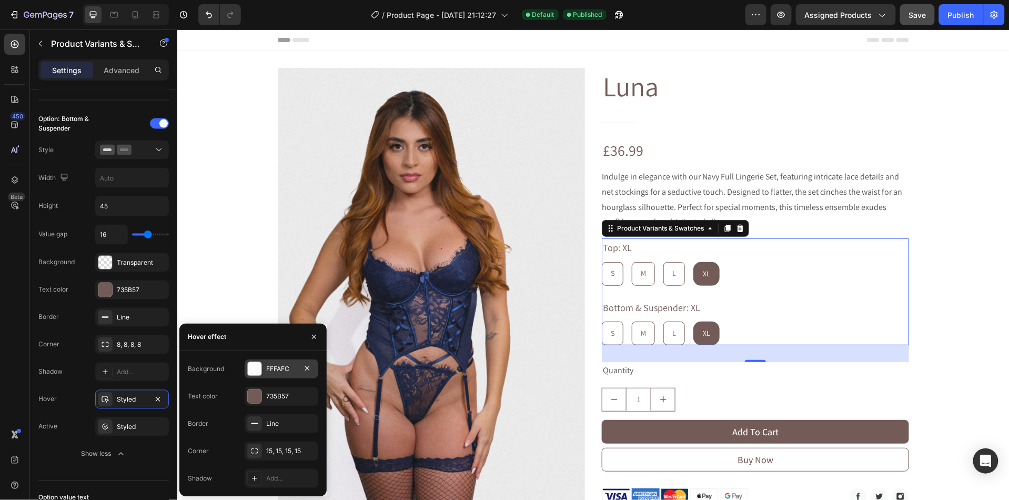
click at [281, 374] on div "FFFAFC" at bounding box center [281, 368] width 31 height 9
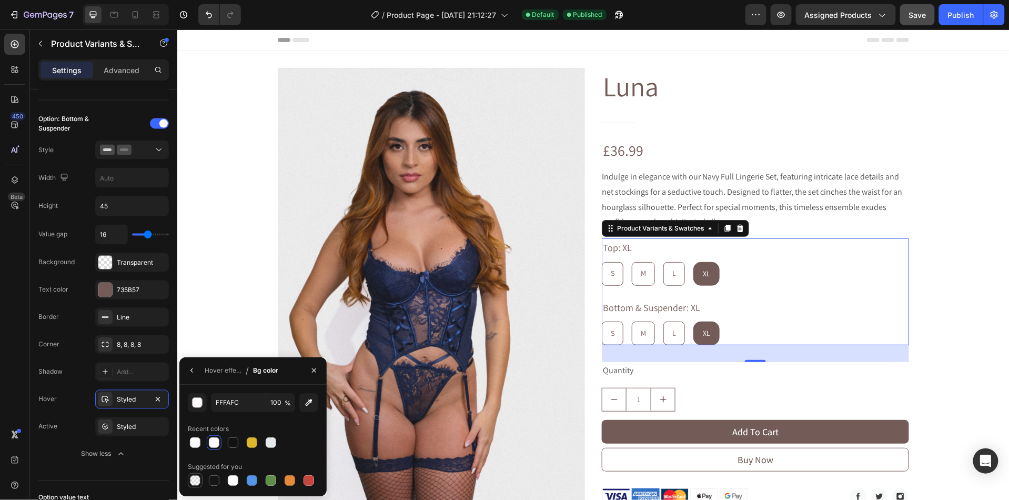
click at [193, 485] on div at bounding box center [195, 480] width 11 height 11
type input "000000"
type input "0"
click at [106, 346] on icon at bounding box center [105, 344] width 8 height 8
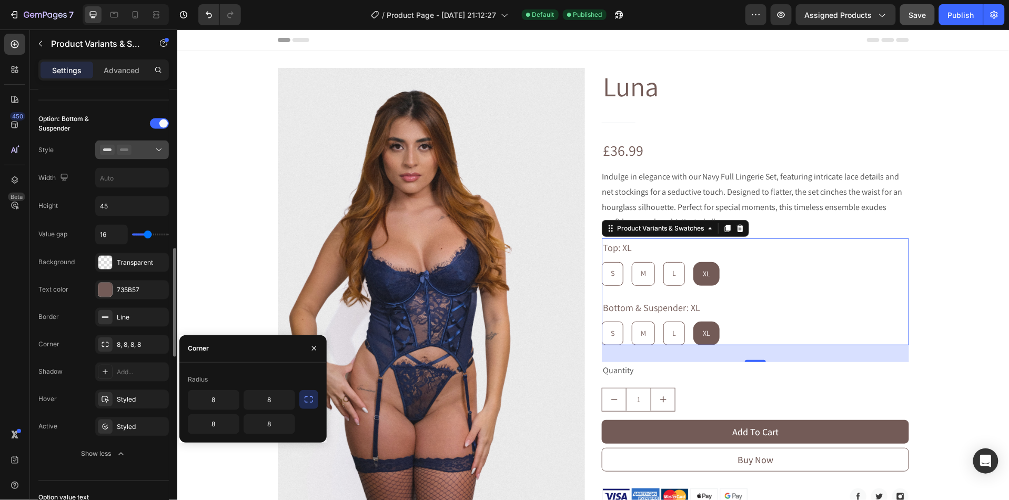
click at [125, 152] on rect at bounding box center [124, 150] width 8 height 3
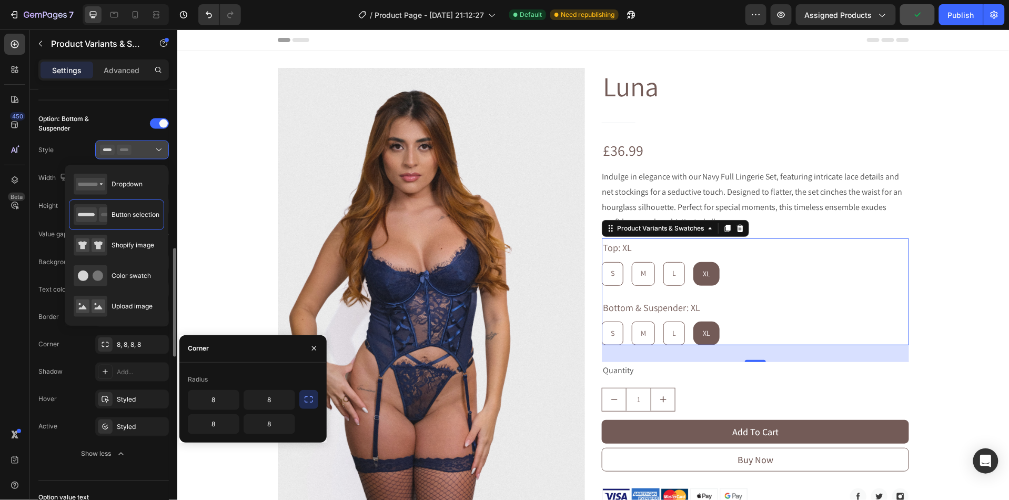
click at [125, 152] on rect at bounding box center [124, 150] width 8 height 3
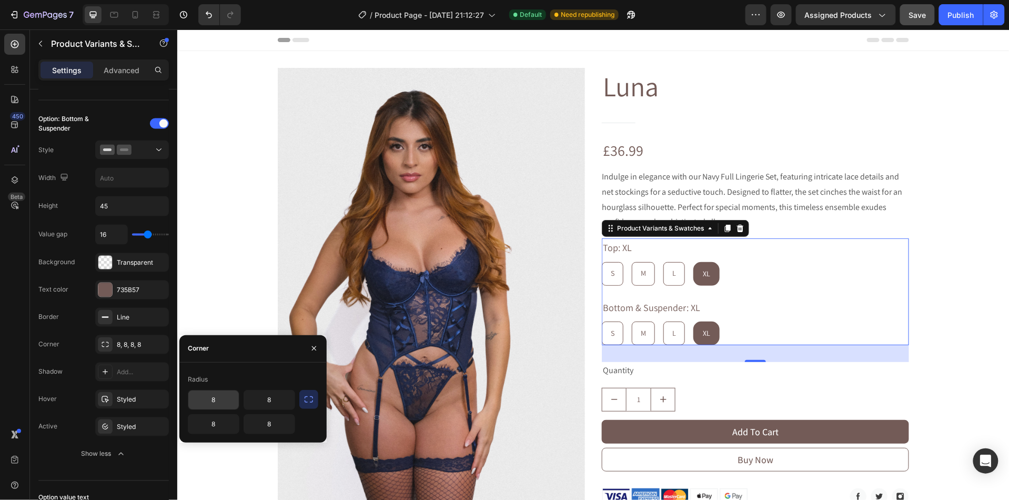
click at [206, 399] on input "8" at bounding box center [213, 399] width 51 height 19
type input "10"
click at [282, 410] on div "10 8 8 8" at bounding box center [241, 412] width 107 height 44
click at [281, 404] on input "8" at bounding box center [269, 399] width 51 height 19
type input "10"
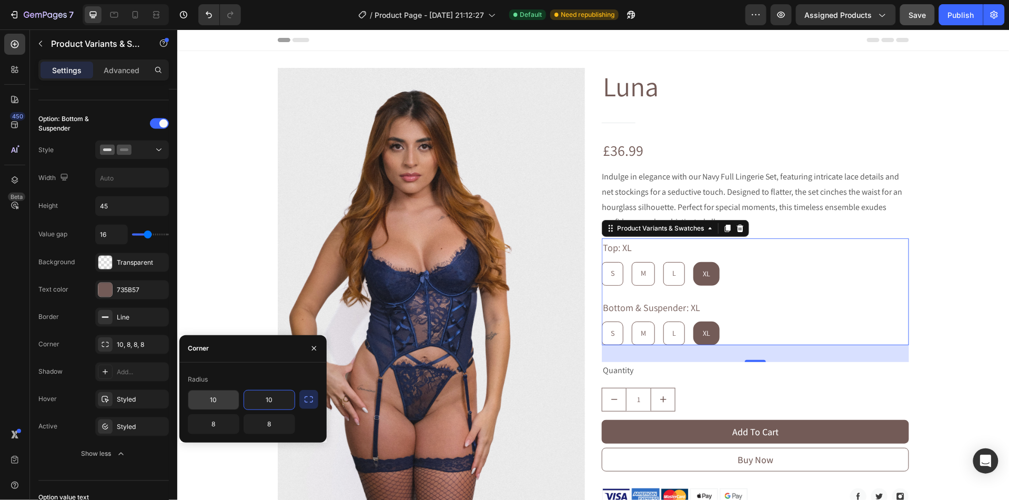
click at [244, 409] on div "10" at bounding box center [270, 400] width 52 height 20
click at [225, 407] on input "10" at bounding box center [213, 399] width 51 height 19
type input "2"
click at [263, 407] on input "10" at bounding box center [269, 399] width 51 height 19
type input "2"
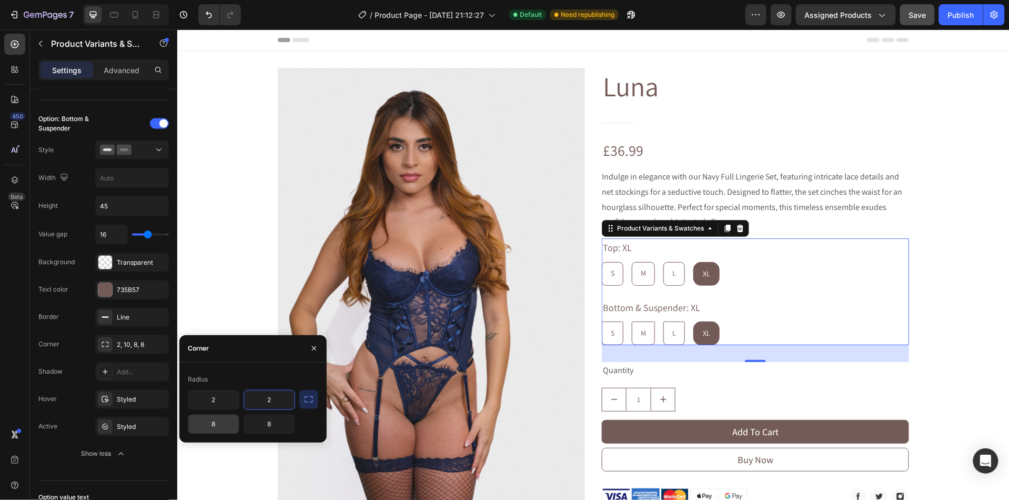
click at [226, 426] on input "8" at bounding box center [213, 424] width 51 height 19
type input "2"
click at [264, 427] on input "8" at bounding box center [269, 424] width 51 height 19
type input "2"
click at [304, 401] on icon "button" at bounding box center [309, 399] width 11 height 11
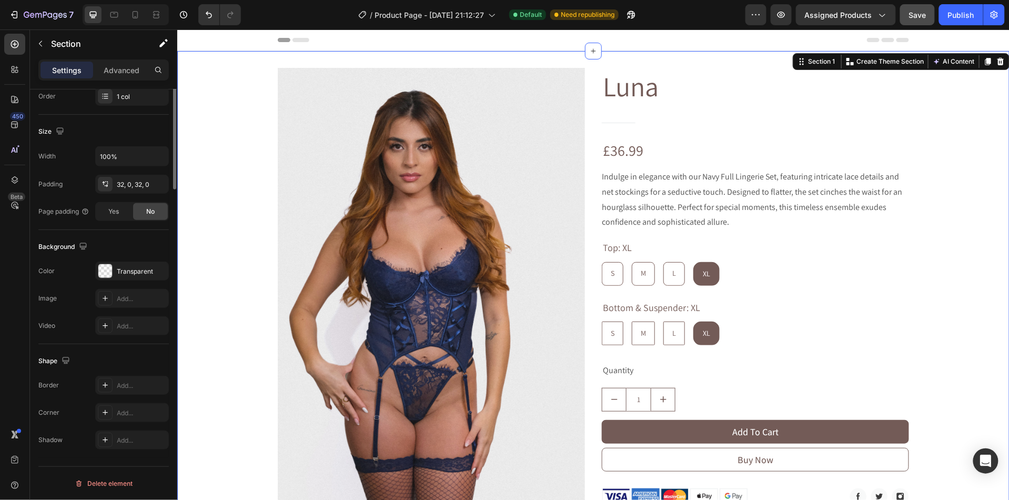
scroll to position [0, 0]
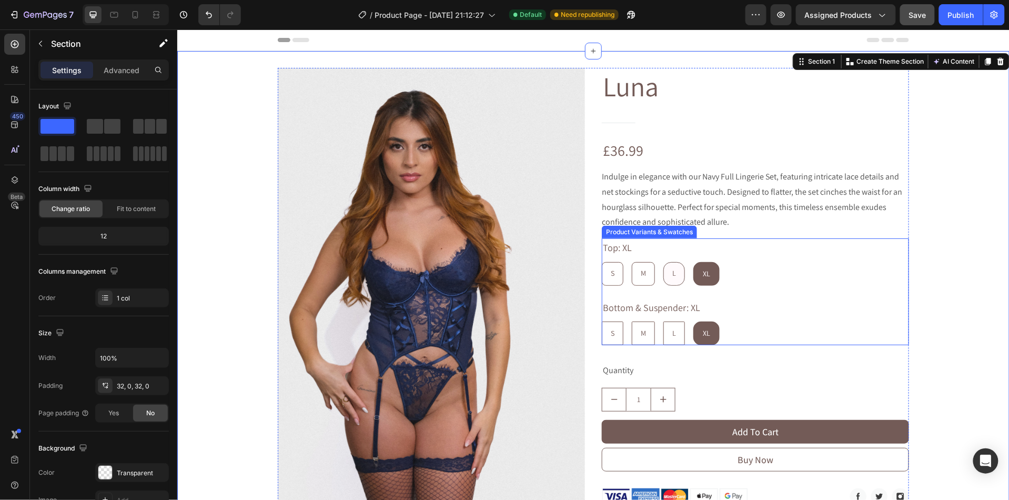
click at [667, 267] on div "L" at bounding box center [673, 273] width 21 height 22
click at [663, 261] on input "L L L" at bounding box center [662, 261] width 1 height 1
radio input "true"
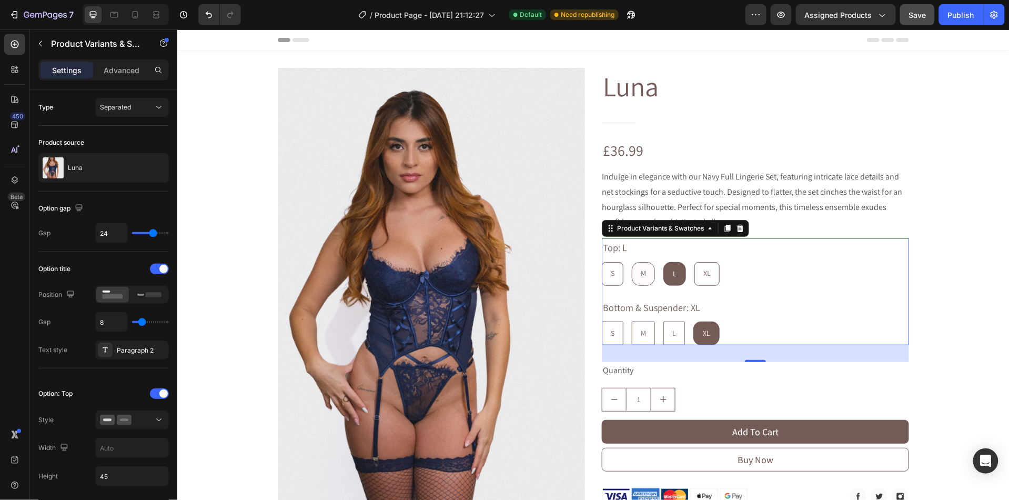
click at [637, 273] on div "M" at bounding box center [643, 273] width 22 height 22
click at [631, 261] on input "M M M" at bounding box center [631, 261] width 1 height 1
radio input "true"
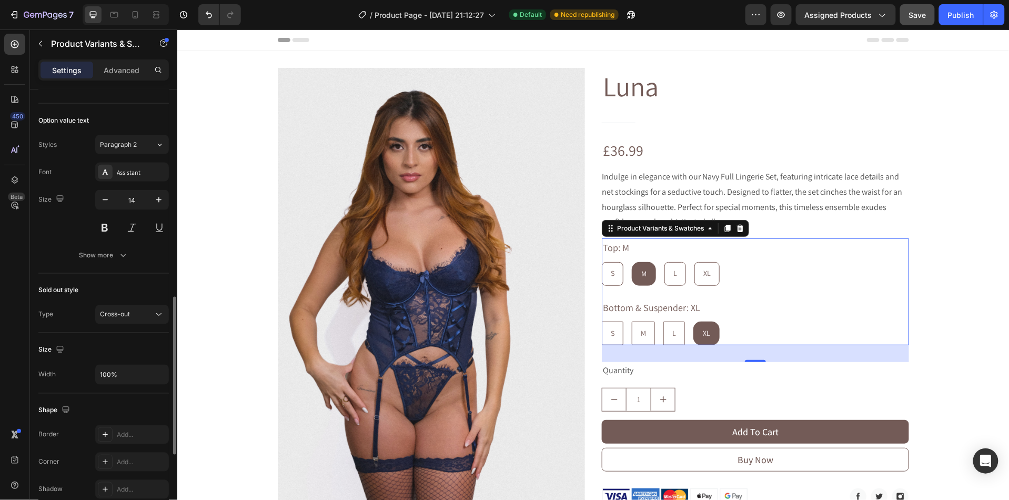
scroll to position [543, 0]
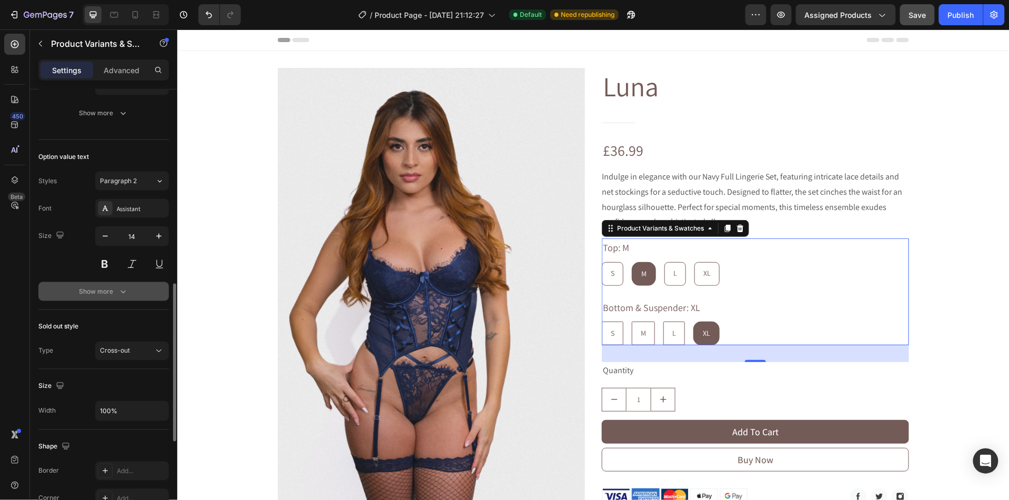
click at [115, 296] on div "Show more" at bounding box center [103, 291] width 49 height 11
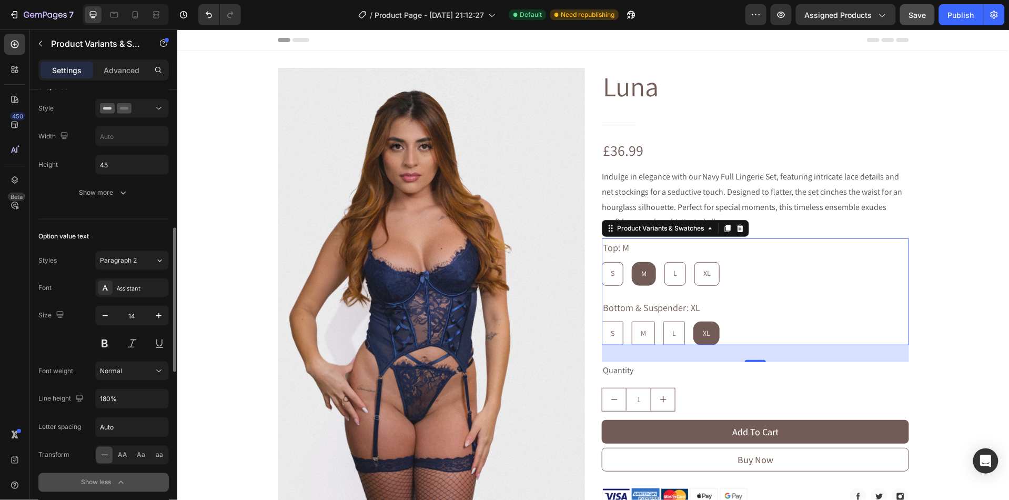
scroll to position [453, 0]
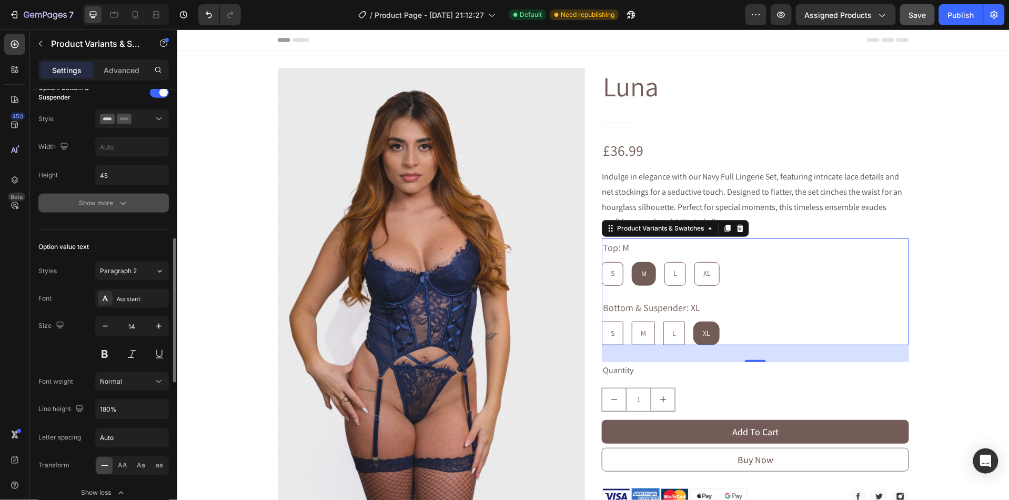
click at [99, 205] on div "Show more" at bounding box center [103, 203] width 49 height 11
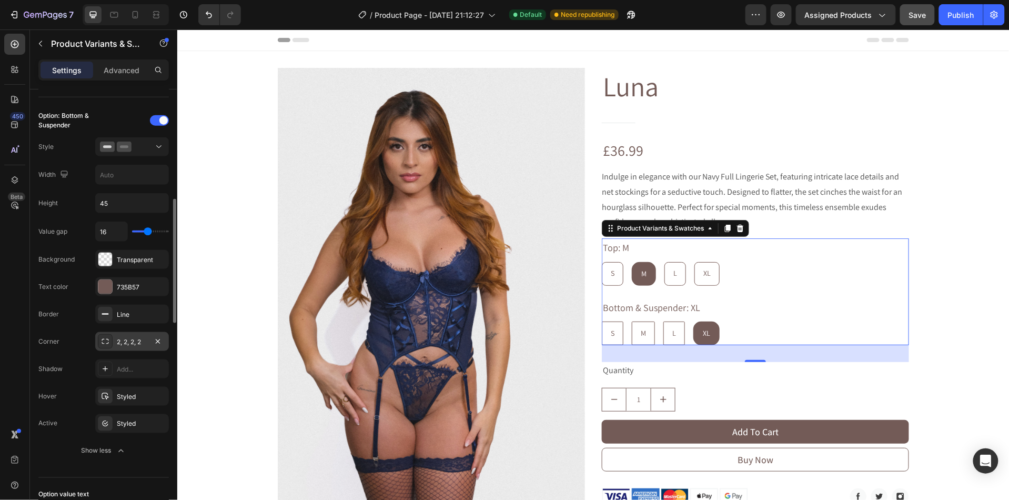
scroll to position [406, 0]
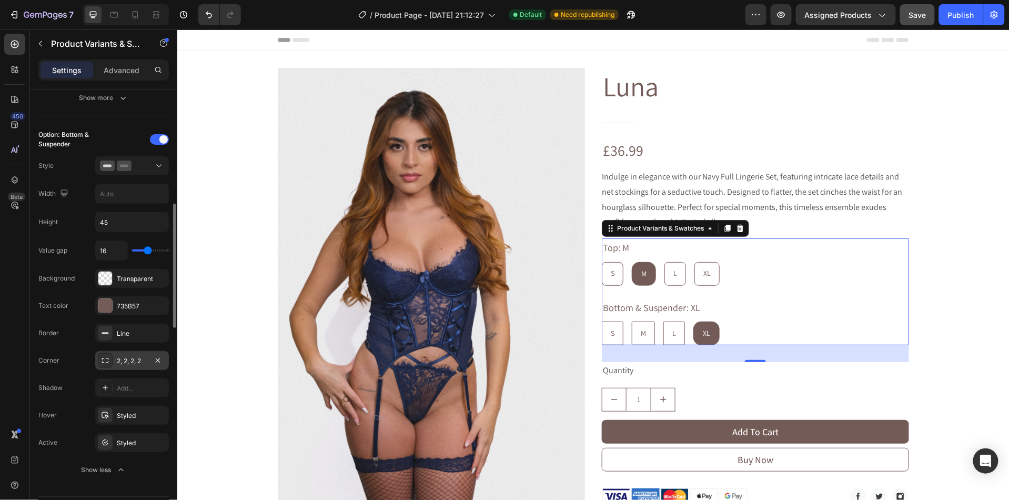
click at [137, 366] on div "2, 2, 2, 2" at bounding box center [132, 360] width 31 height 9
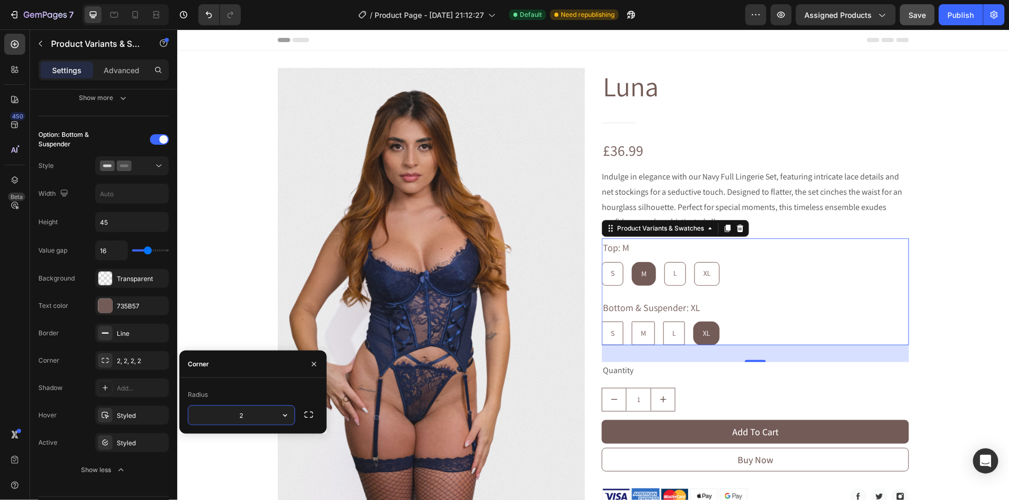
click at [245, 413] on input "2" at bounding box center [241, 415] width 106 height 19
click at [278, 419] on button "button" at bounding box center [285, 415] width 19 height 19
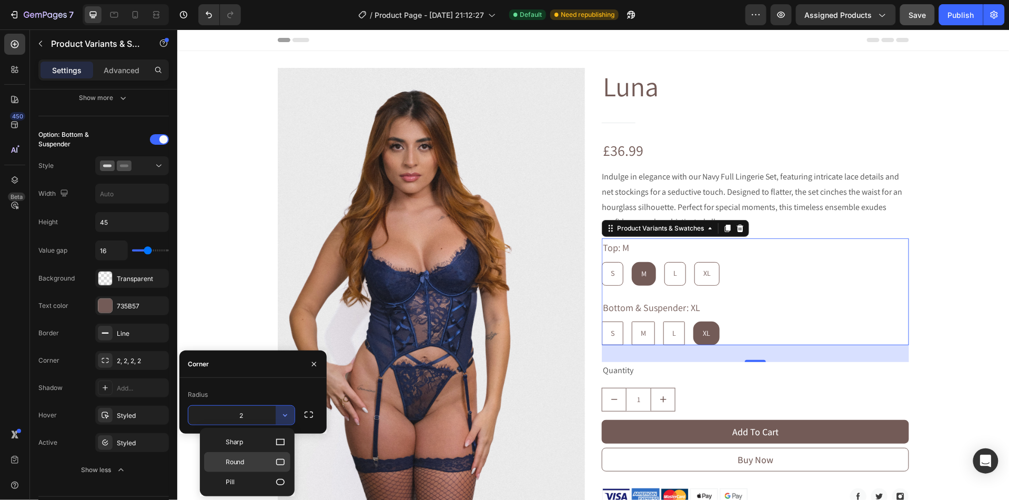
click at [254, 460] on p "Round" at bounding box center [256, 462] width 60 height 11
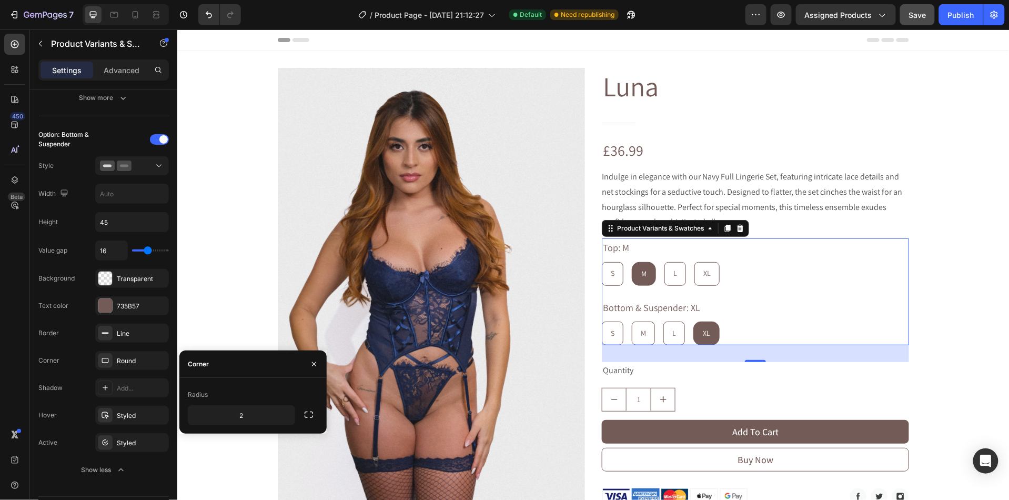
type input "8"
click at [123, 417] on div "Styled" at bounding box center [132, 415] width 31 height 9
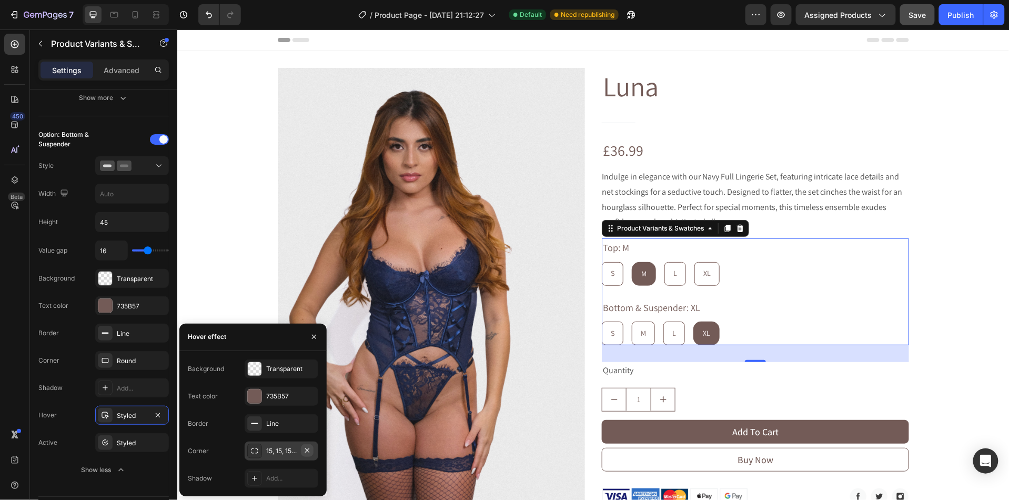
click at [304, 451] on icon "button" at bounding box center [307, 450] width 8 height 8
click at [278, 450] on div "Add..." at bounding box center [290, 450] width 49 height 9
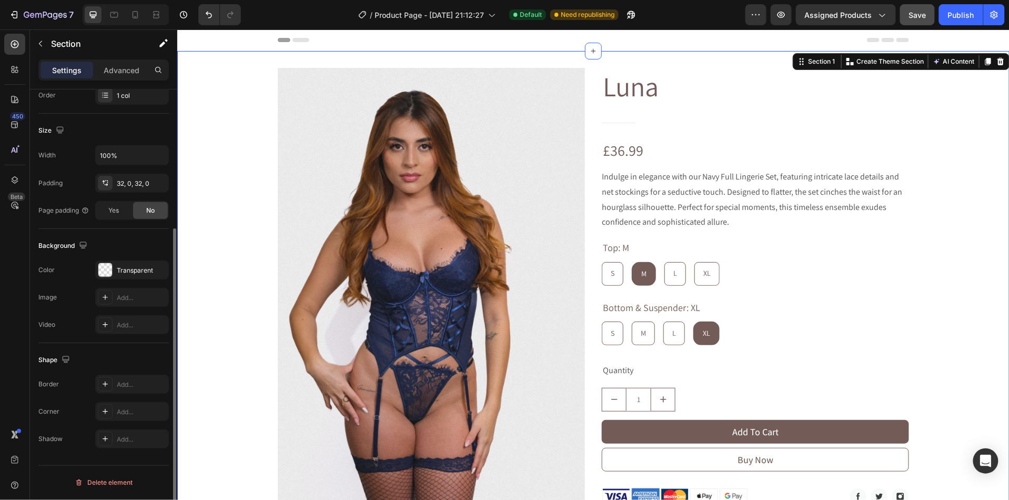
scroll to position [0, 0]
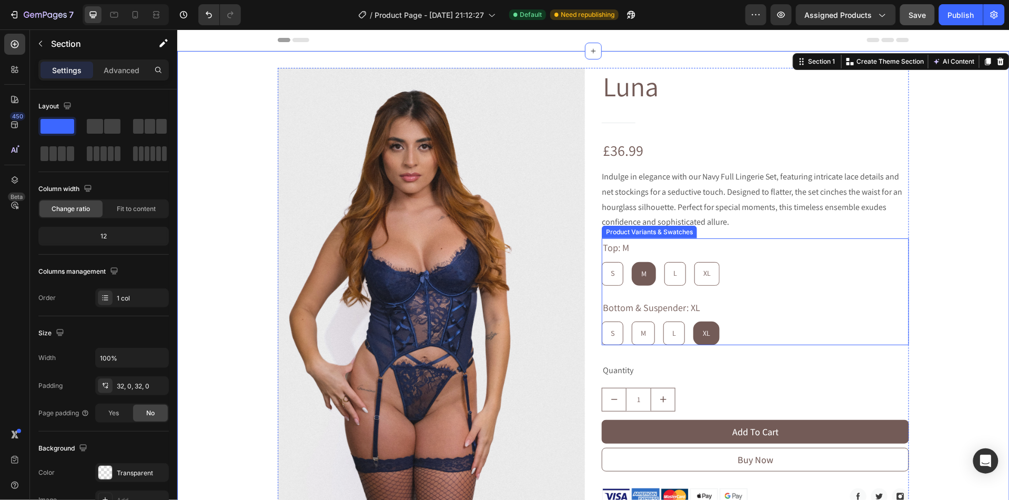
click at [788, 275] on div "S S S M M M L L L XL XL XL" at bounding box center [754, 273] width 307 height 24
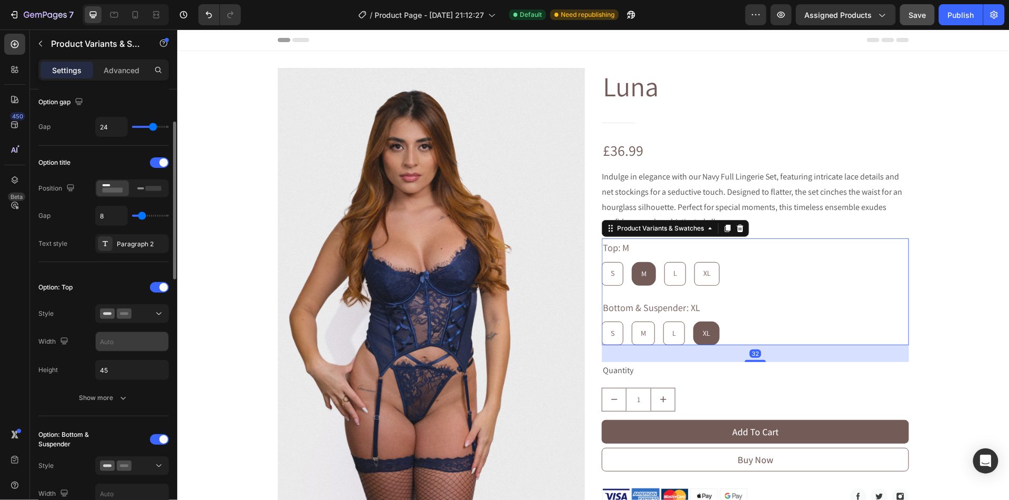
scroll to position [107, 0]
click at [118, 395] on icon "button" at bounding box center [123, 396] width 11 height 11
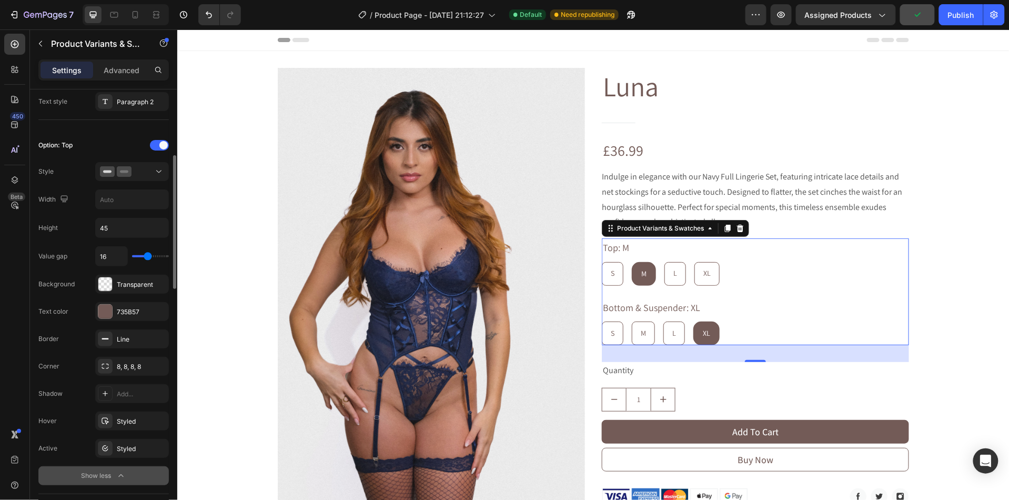
scroll to position [249, 0]
click at [117, 424] on div "Styled" at bounding box center [132, 420] width 31 height 9
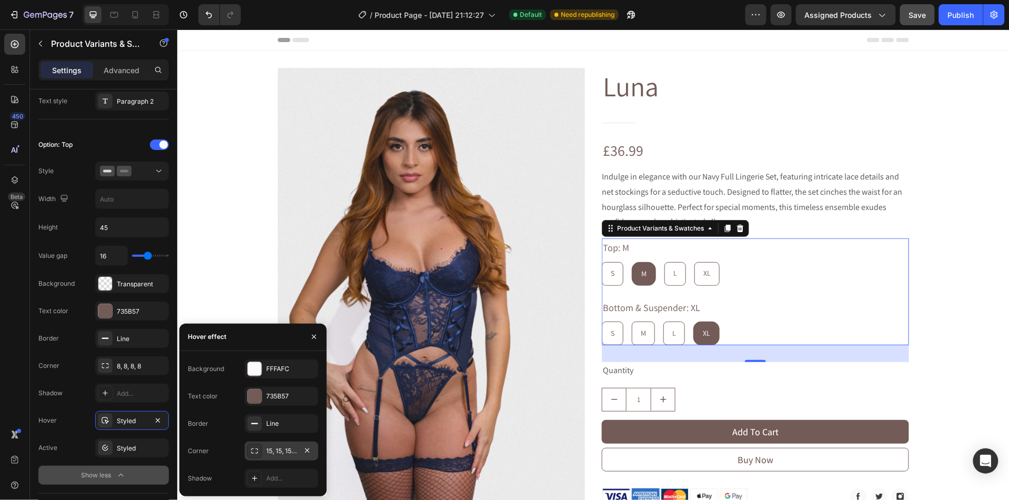
click at [260, 453] on div at bounding box center [254, 450] width 15 height 15
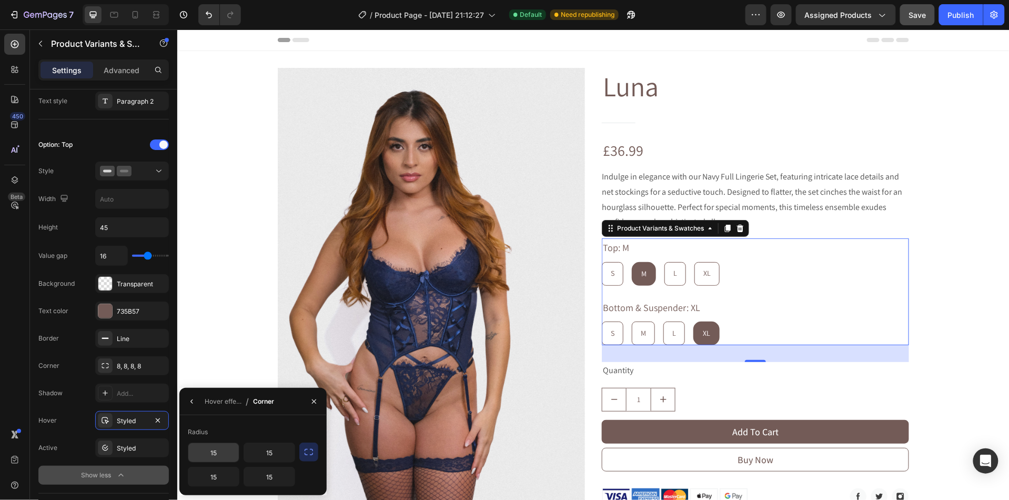
click at [229, 452] on input "15" at bounding box center [213, 452] width 51 height 19
type input "8"
click at [270, 454] on input "15" at bounding box center [269, 452] width 51 height 19
type input "8"
click at [276, 482] on input "15" at bounding box center [269, 476] width 51 height 19
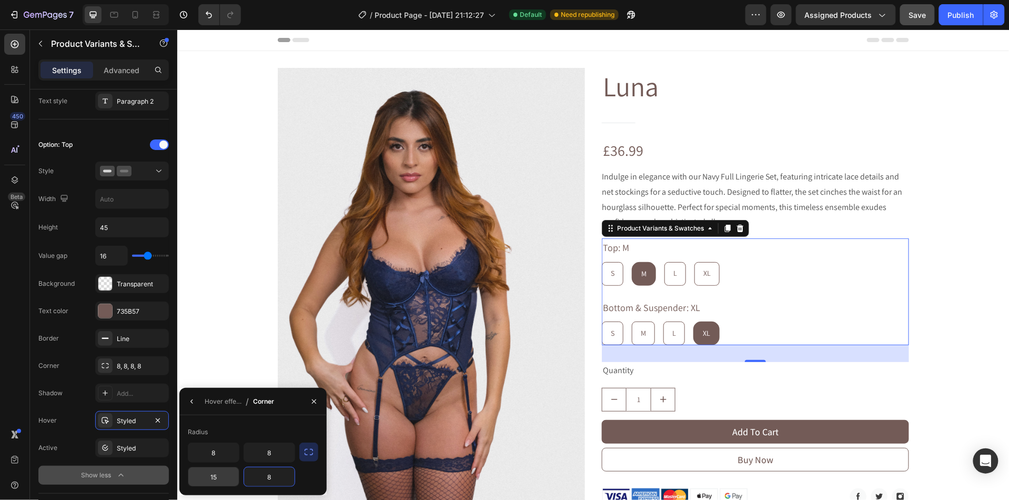
type input "8"
click at [220, 485] on input "15" at bounding box center [213, 476] width 51 height 19
type input "8"
click at [310, 405] on icon "button" at bounding box center [314, 401] width 8 height 8
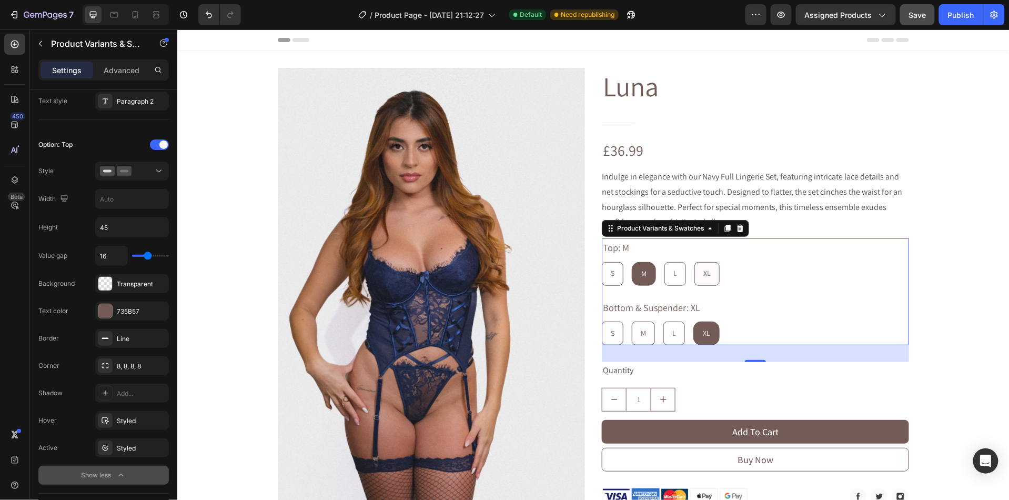
click at [702, 270] on div "XL" at bounding box center [706, 273] width 24 height 22
click at [694, 261] on input "XL XL XL" at bounding box center [693, 261] width 1 height 1
radio input "true"
click at [620, 275] on div "S" at bounding box center [612, 273] width 21 height 22
click at [601, 261] on input "S S S" at bounding box center [601, 261] width 1 height 1
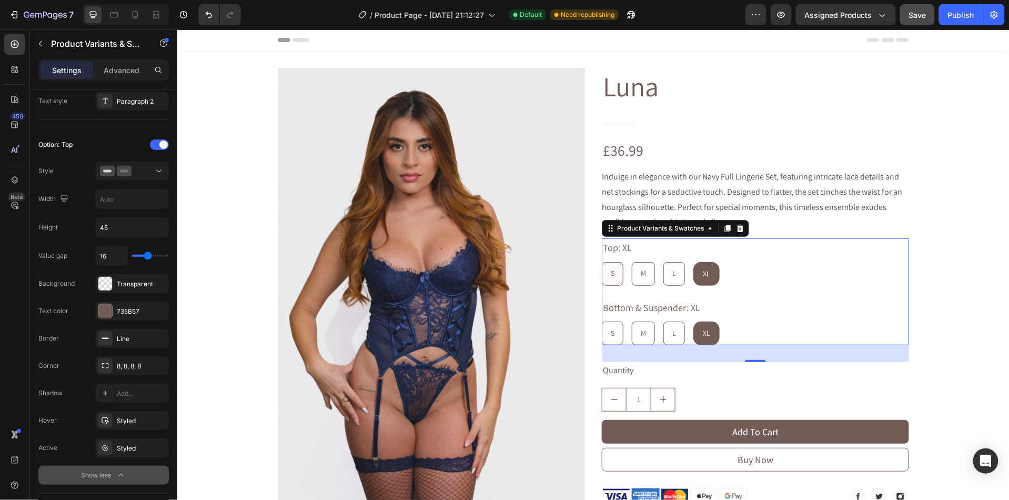
radio input "true"
click at [617, 324] on div "S" at bounding box center [612, 333] width 21 height 22
click at [601, 321] on input "S S S" at bounding box center [601, 320] width 1 height 1
radio input "true"
click at [961, 23] on button "Publish" at bounding box center [961, 14] width 44 height 21
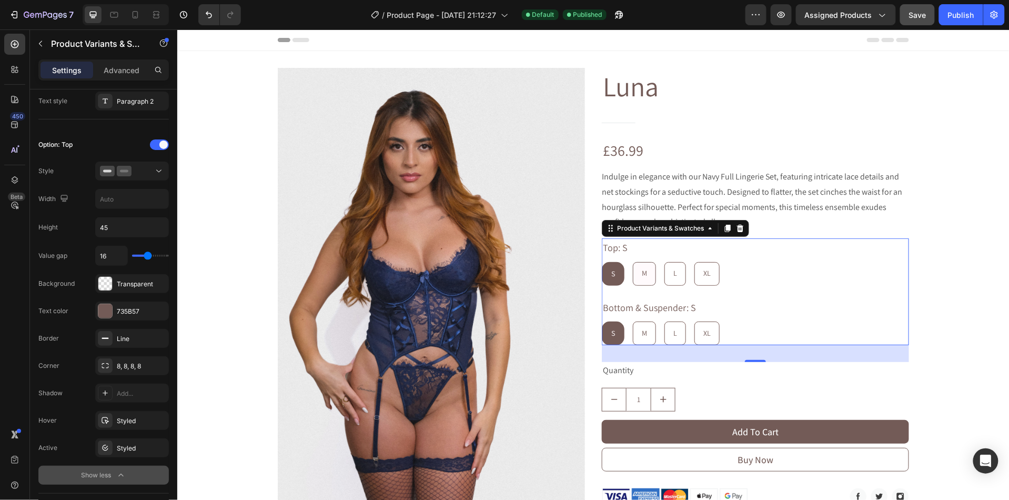
click at [641, 277] on span "M" at bounding box center [643, 272] width 5 height 9
click at [632, 261] on input "M M M" at bounding box center [632, 261] width 1 height 1
radio input "true"
click at [680, 279] on div "L" at bounding box center [674, 273] width 21 height 22
click at [664, 261] on input "L L L" at bounding box center [663, 261] width 1 height 1
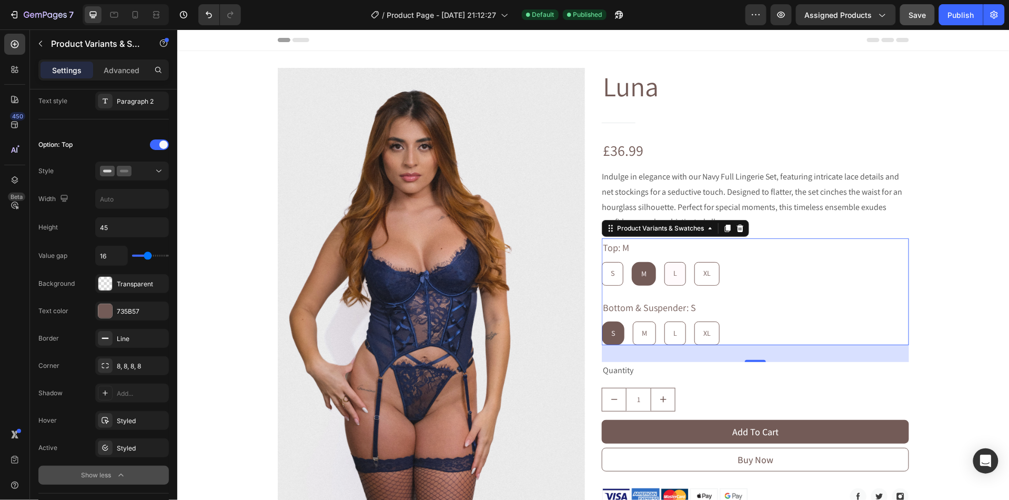
radio input "true"
click at [697, 279] on div "XL" at bounding box center [706, 273] width 24 height 22
click at [694, 261] on input "XL XL XL" at bounding box center [693, 261] width 1 height 1
radio input "true"
click at [675, 332] on span "L" at bounding box center [675, 332] width 4 height 9
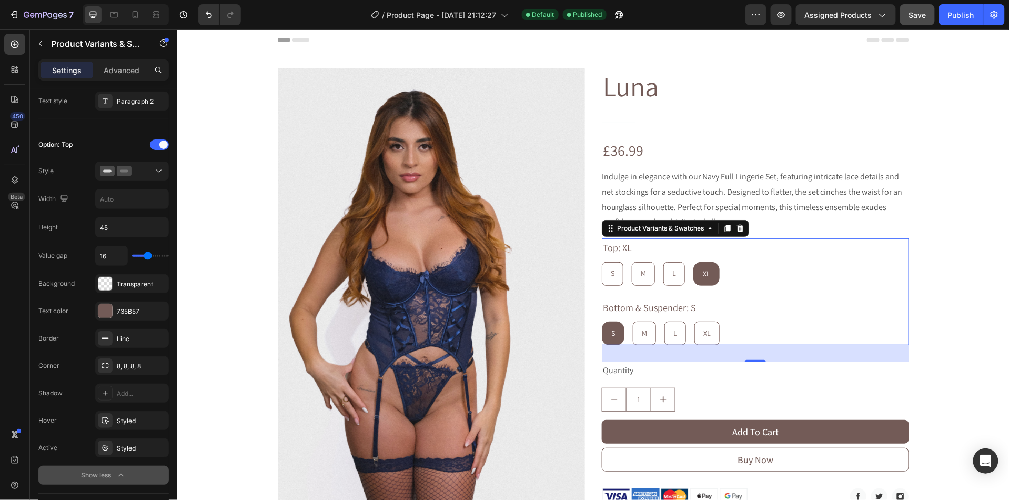
click at [664, 321] on input "L L L" at bounding box center [663, 320] width 1 height 1
radio input "true"
click at [644, 332] on span "M" at bounding box center [642, 332] width 5 height 9
click at [631, 321] on input "M M M" at bounding box center [631, 320] width 1 height 1
radio input "true"
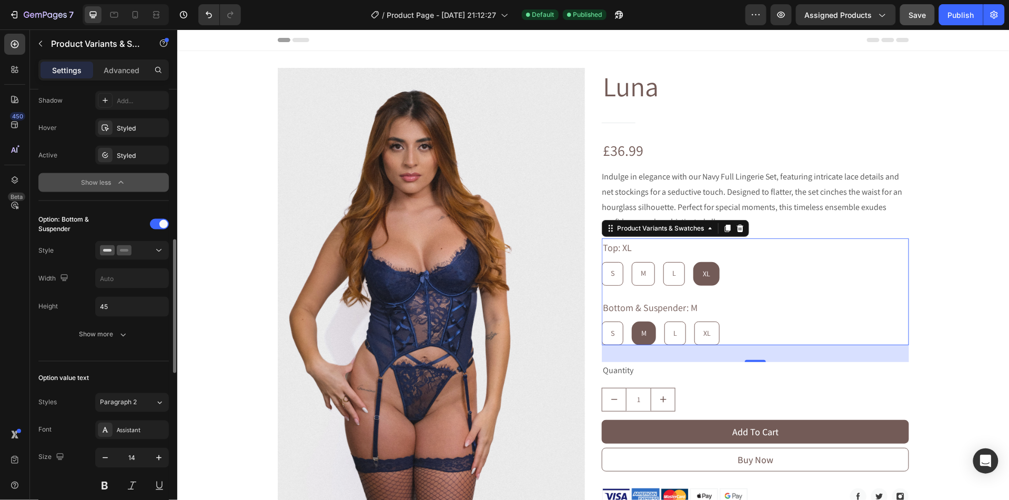
scroll to position [546, 0]
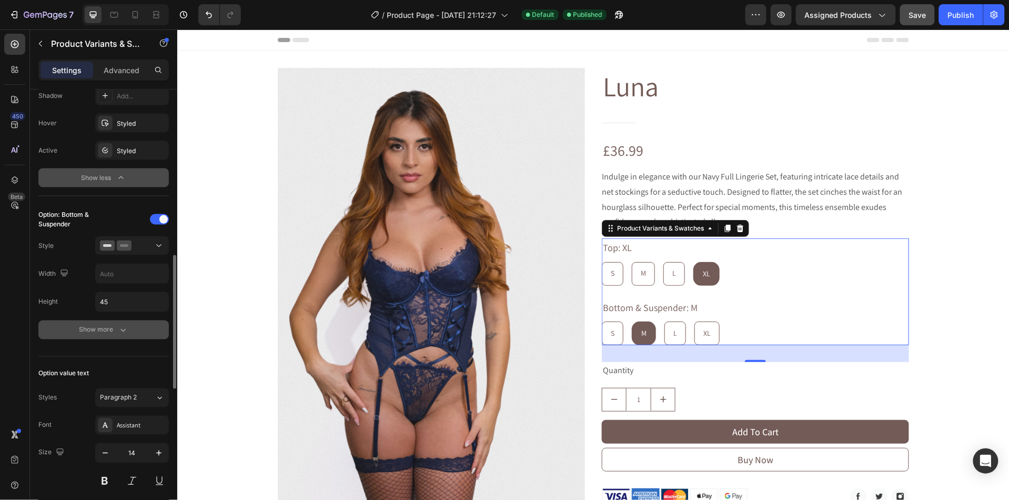
click at [103, 334] on div "Show more" at bounding box center [103, 330] width 49 height 11
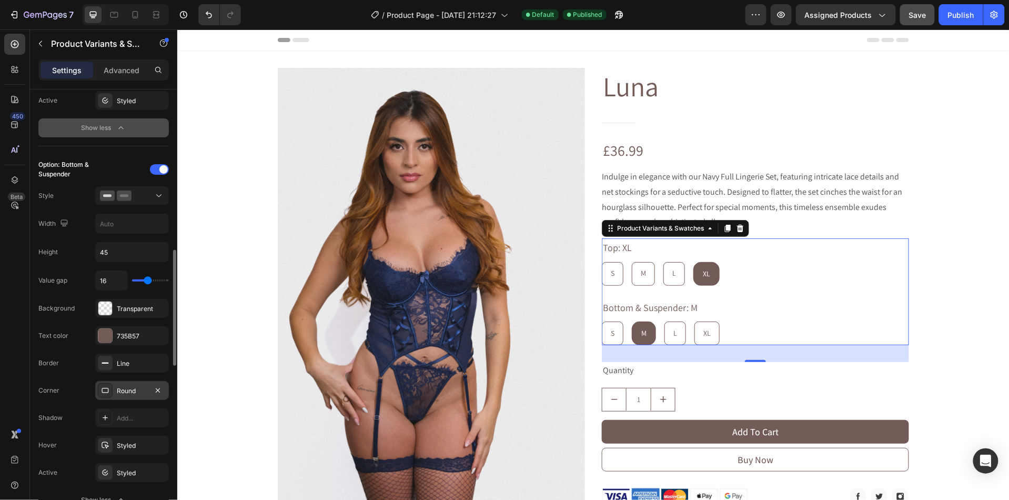
scroll to position [602, 0]
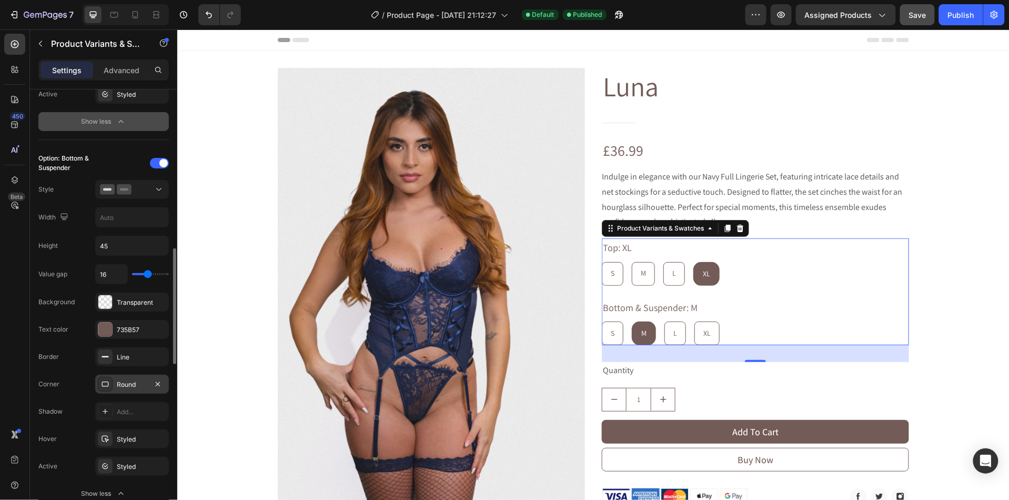
click at [123, 385] on div "Round" at bounding box center [132, 384] width 31 height 9
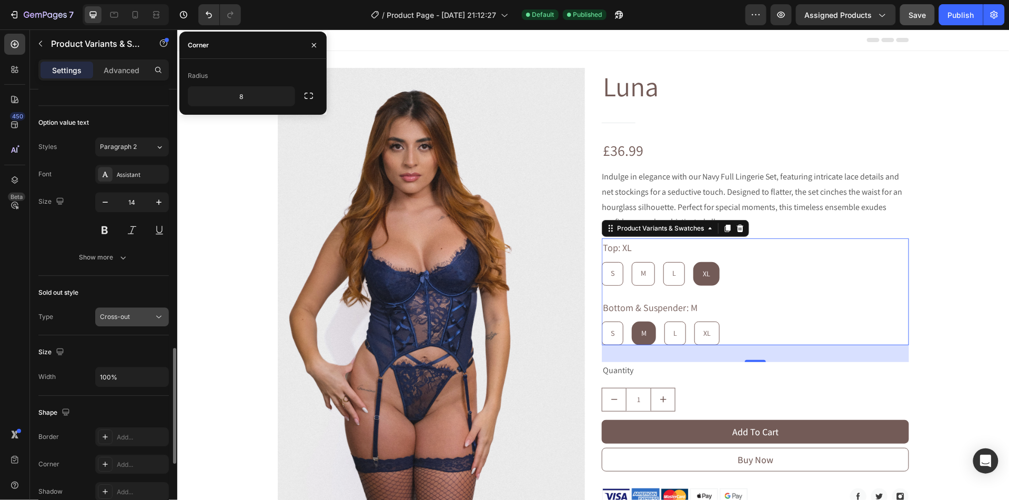
scroll to position [1009, 0]
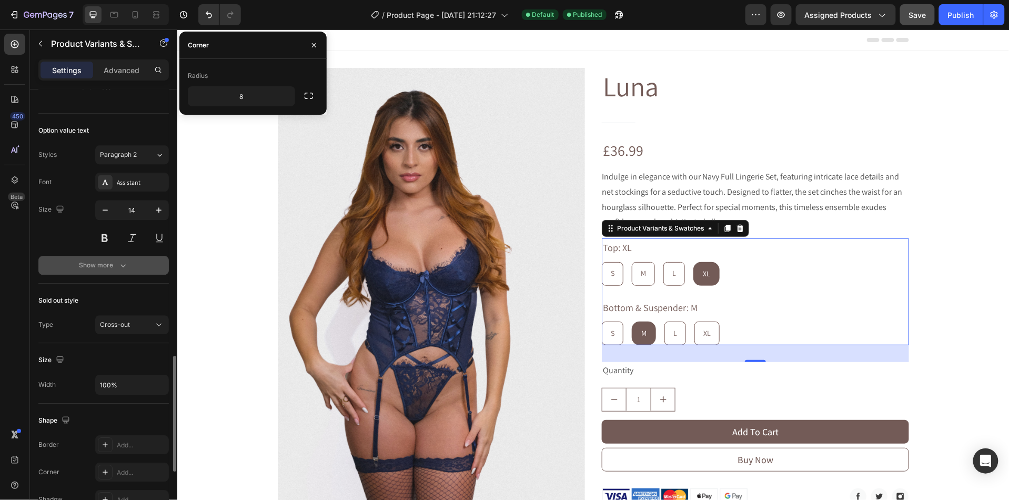
click at [107, 275] on button "Show more" at bounding box center [103, 265] width 130 height 19
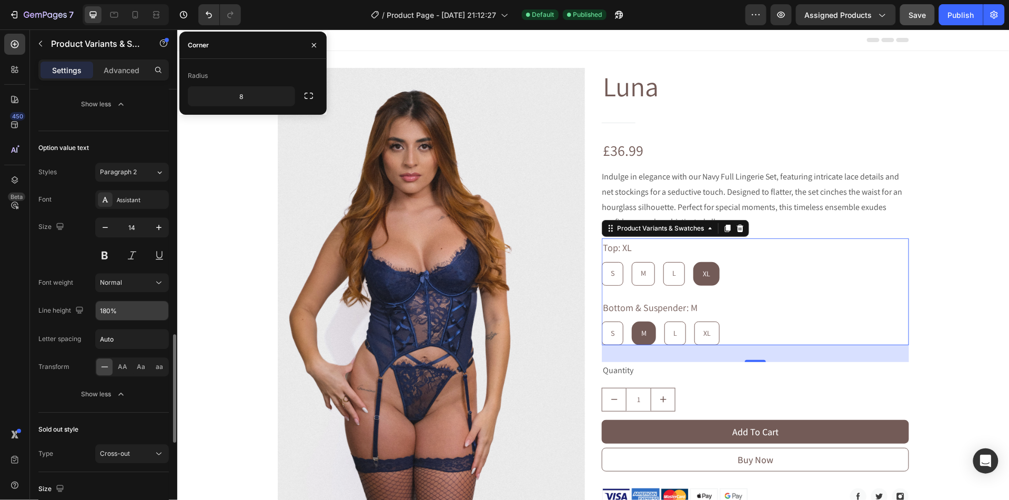
scroll to position [990, 0]
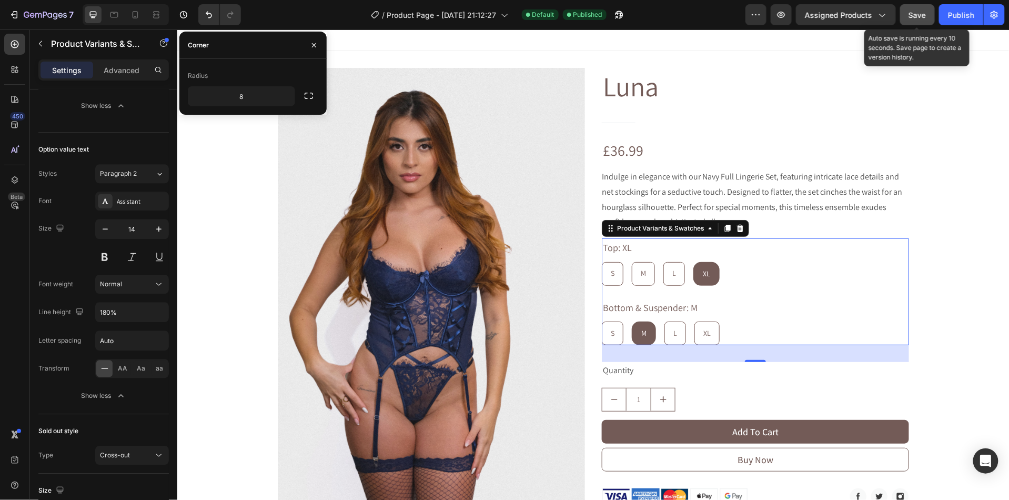
click at [921, 12] on span "Save" at bounding box center [917, 15] width 17 height 9
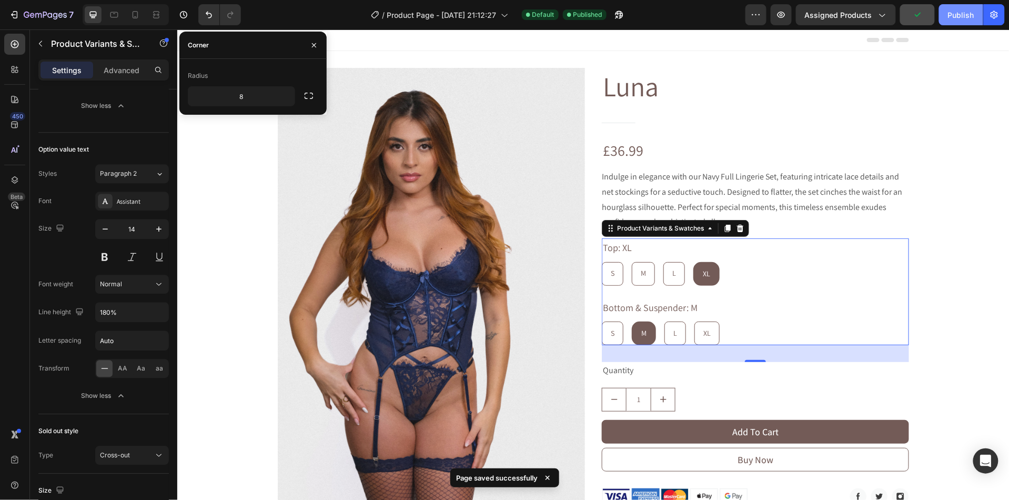
click at [955, 16] on div "Publish" at bounding box center [961, 14] width 26 height 11
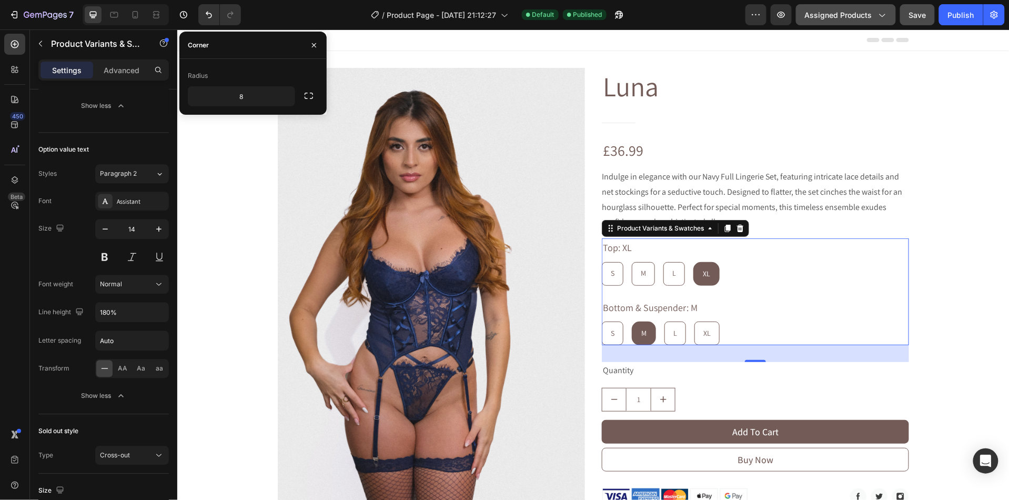
click at [834, 16] on span "Assigned Products" at bounding box center [838, 14] width 67 height 11
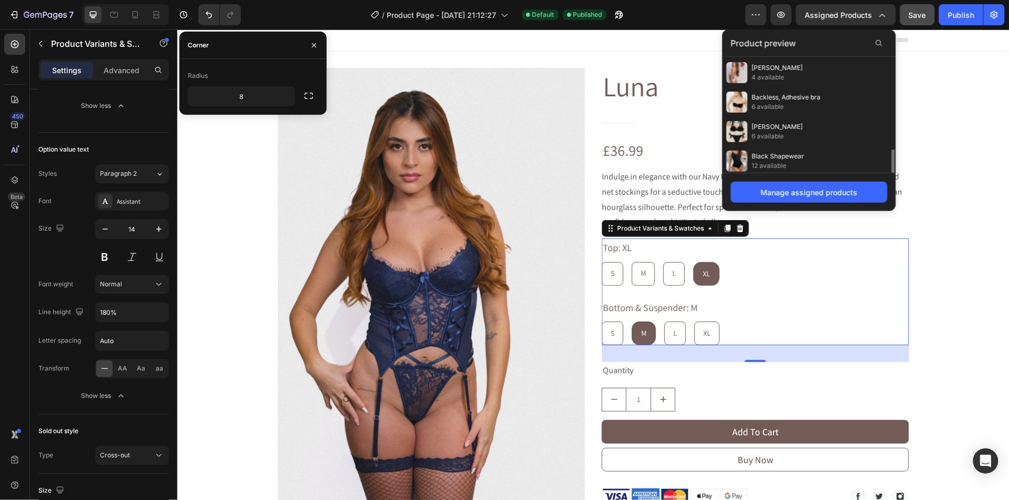
scroll to position [444, 0]
click at [883, 43] on icon at bounding box center [879, 43] width 8 height 8
click at [845, 40] on input "text" at bounding box center [809, 43] width 157 height 17
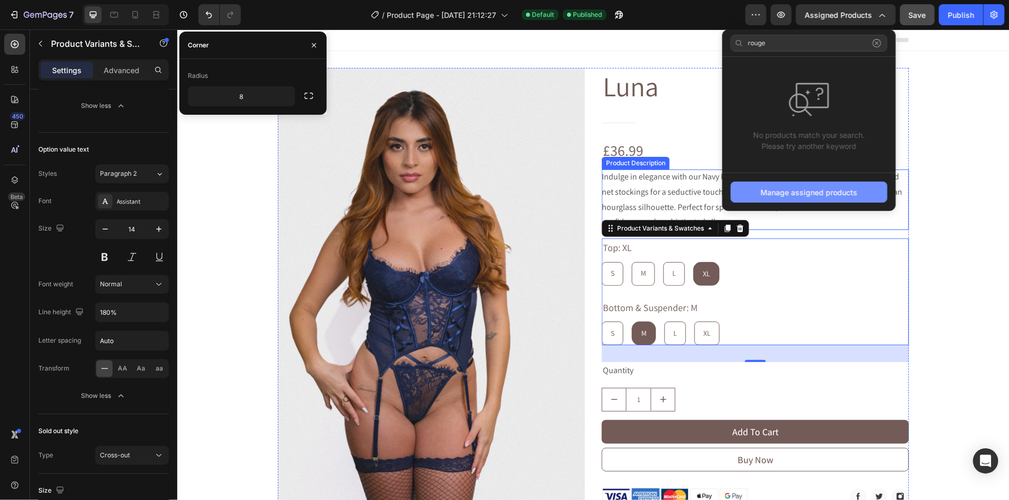
type input "rouge"
click at [830, 198] on div "Manage assigned products" at bounding box center [809, 192] width 97 height 11
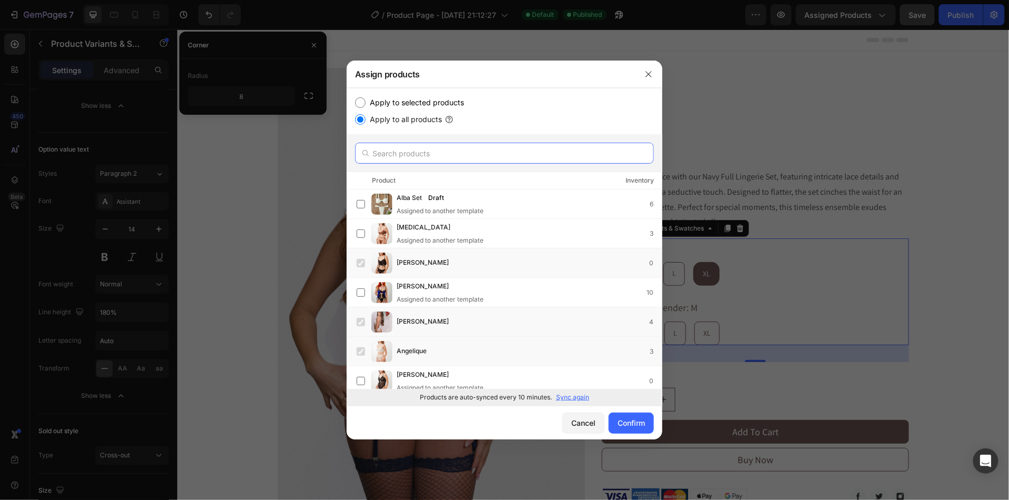
click at [389, 153] on input "text" at bounding box center [504, 153] width 299 height 21
click at [431, 148] on input "text" at bounding box center [504, 153] width 299 height 21
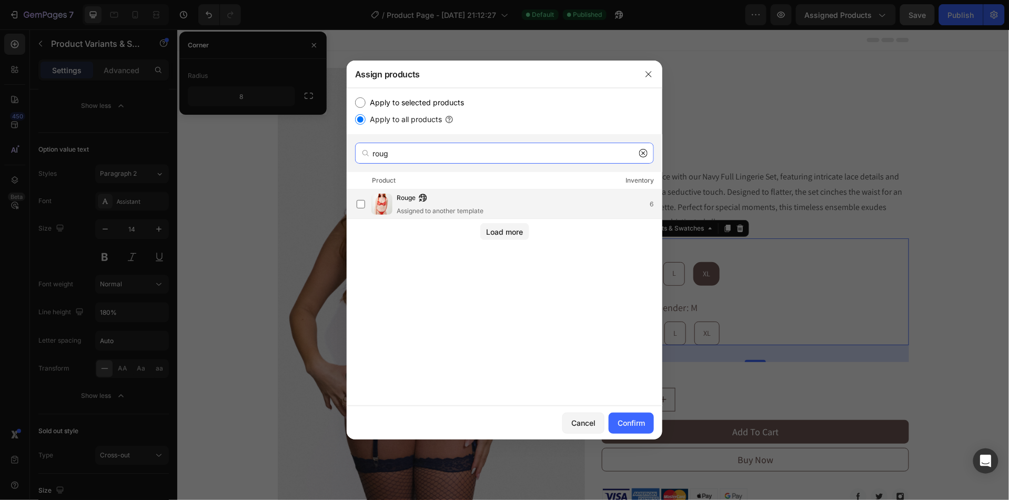
type input "roug"
click at [369, 206] on div "Rouge Assigned to another template 6" at bounding box center [509, 204] width 305 height 23
click at [640, 424] on div "Confirm" at bounding box center [631, 422] width 27 height 11
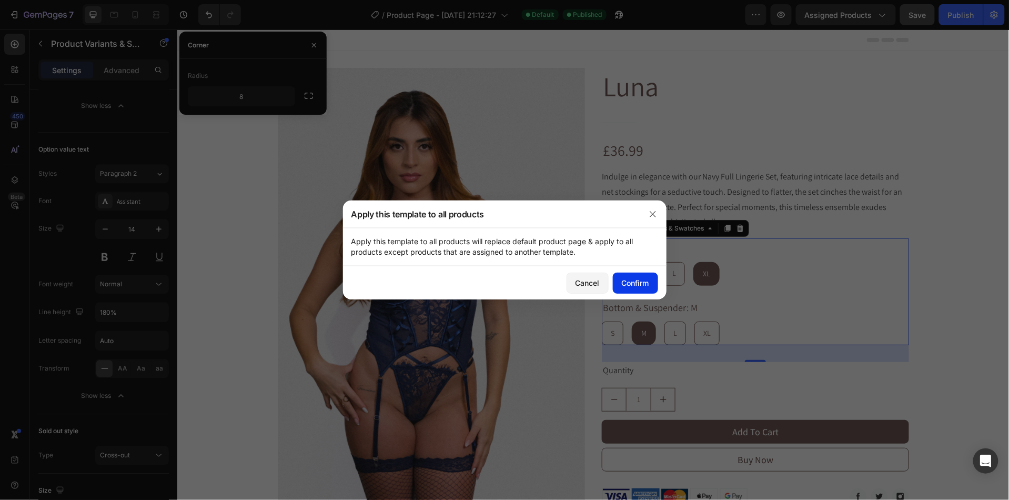
click at [622, 287] on div "Confirm" at bounding box center [635, 282] width 27 height 11
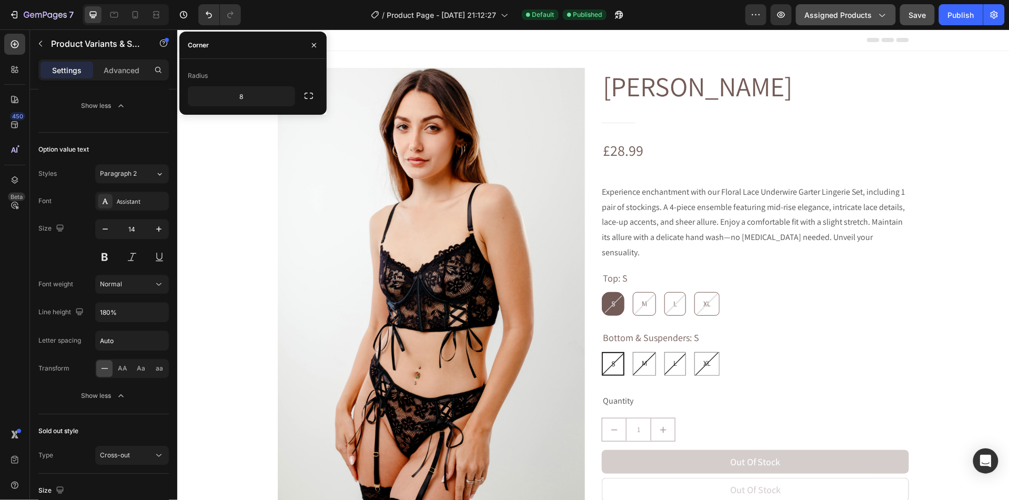
click at [819, 23] on button "Assigned Products" at bounding box center [846, 14] width 100 height 21
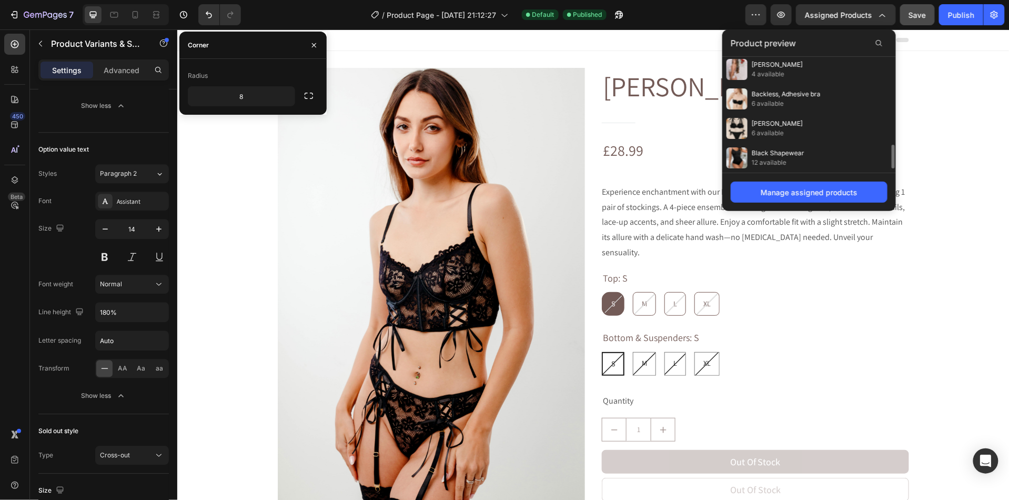
scroll to position [0, 0]
click at [876, 49] on div at bounding box center [879, 43] width 17 height 17
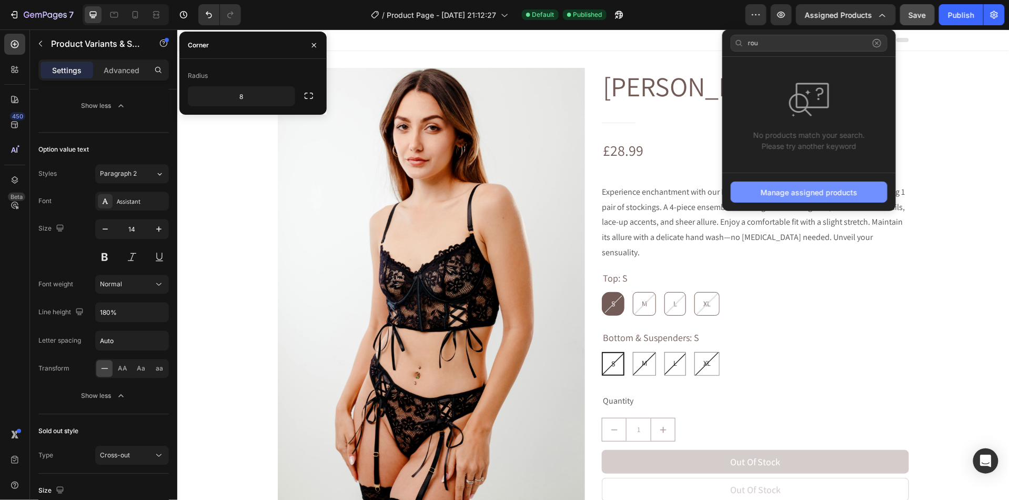
type input "rou"
click at [785, 190] on div "Manage assigned products" at bounding box center [809, 192] width 97 height 11
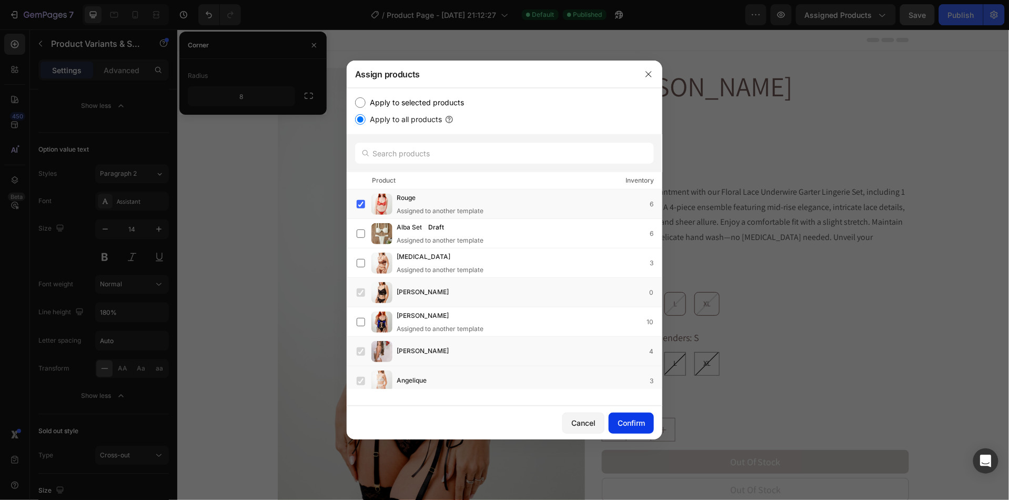
click at [624, 426] on div "Confirm" at bounding box center [631, 422] width 27 height 11
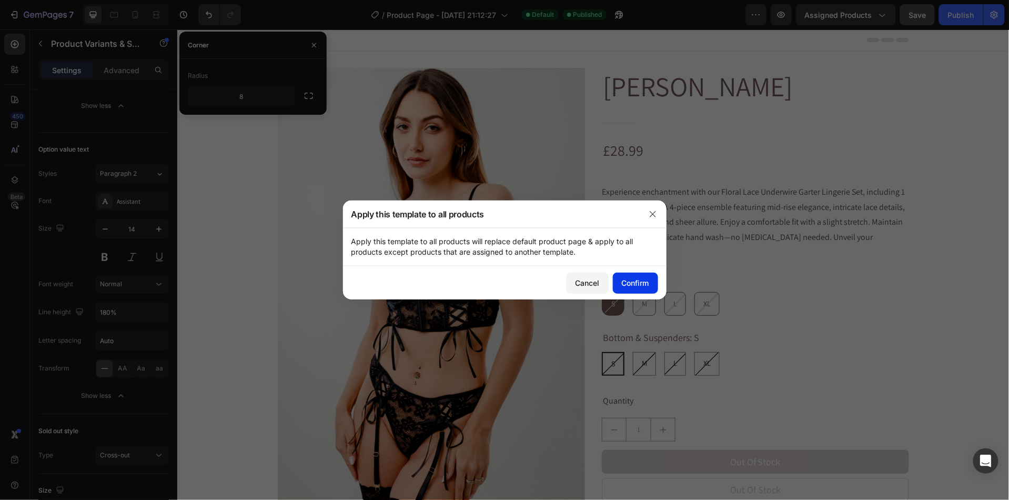
click at [632, 289] on button "Confirm" at bounding box center [635, 283] width 45 height 21
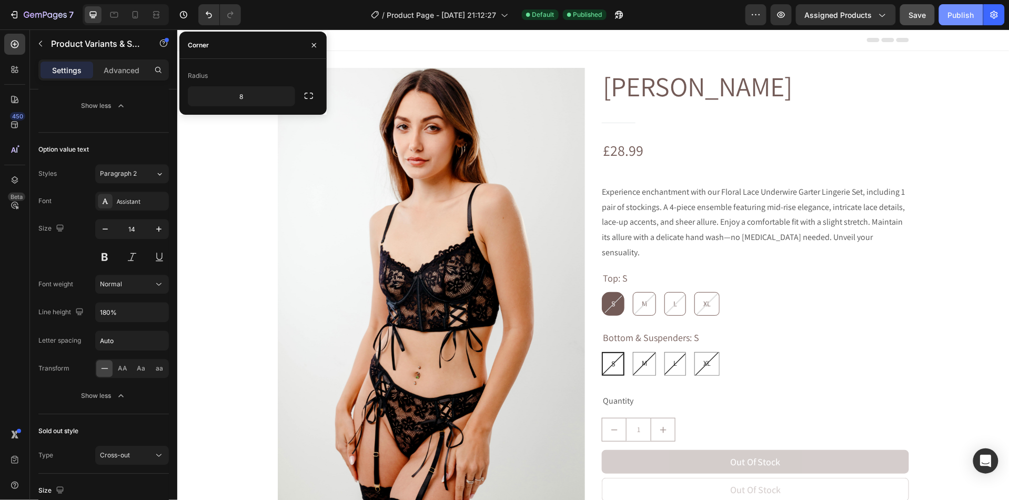
click at [949, 9] on div "Publish" at bounding box center [961, 14] width 26 height 11
click at [317, 44] on icon "button" at bounding box center [314, 45] width 8 height 8
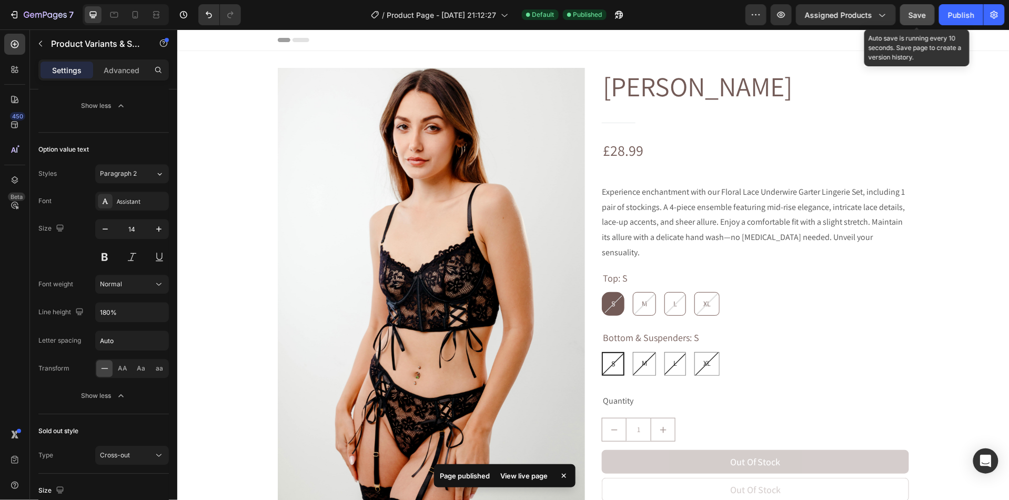
click at [919, 15] on span "Save" at bounding box center [917, 15] width 17 height 9
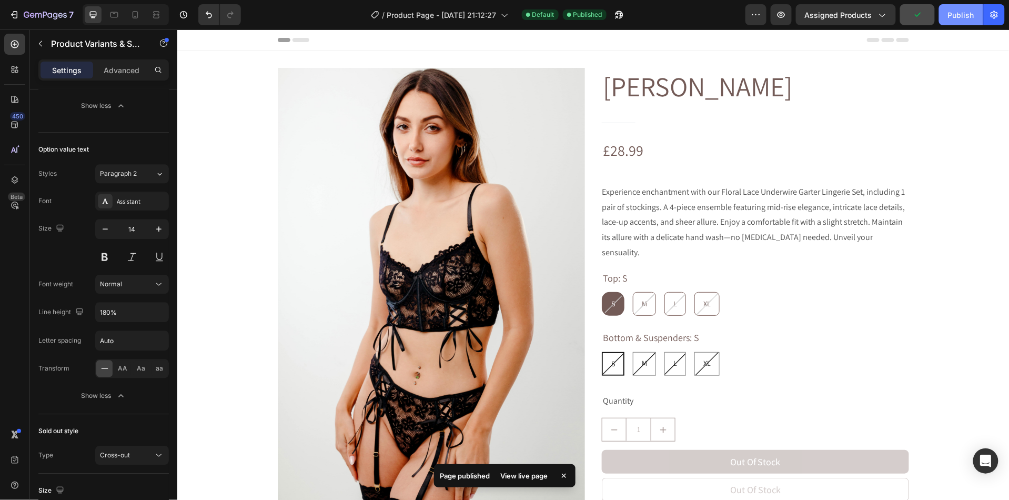
click at [954, 20] on button "Publish" at bounding box center [961, 14] width 44 height 21
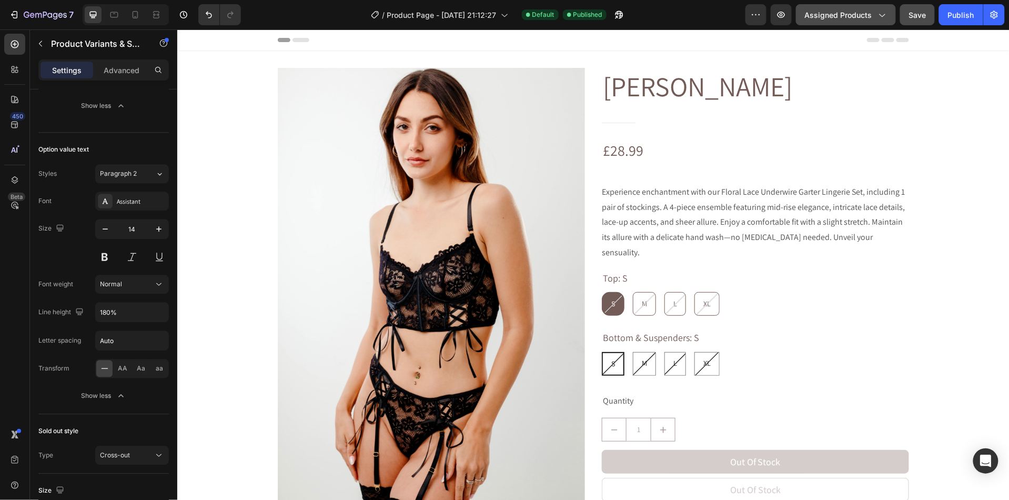
click at [862, 19] on span "Assigned Products" at bounding box center [838, 14] width 67 height 11
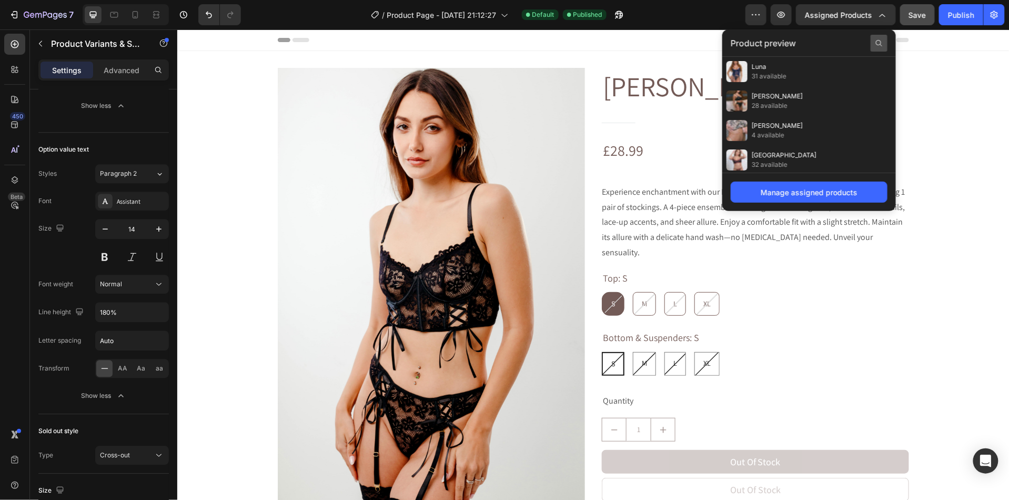
click at [884, 46] on div at bounding box center [879, 43] width 17 height 17
click at [786, 195] on div "Manage assigned products" at bounding box center [809, 192] width 97 height 11
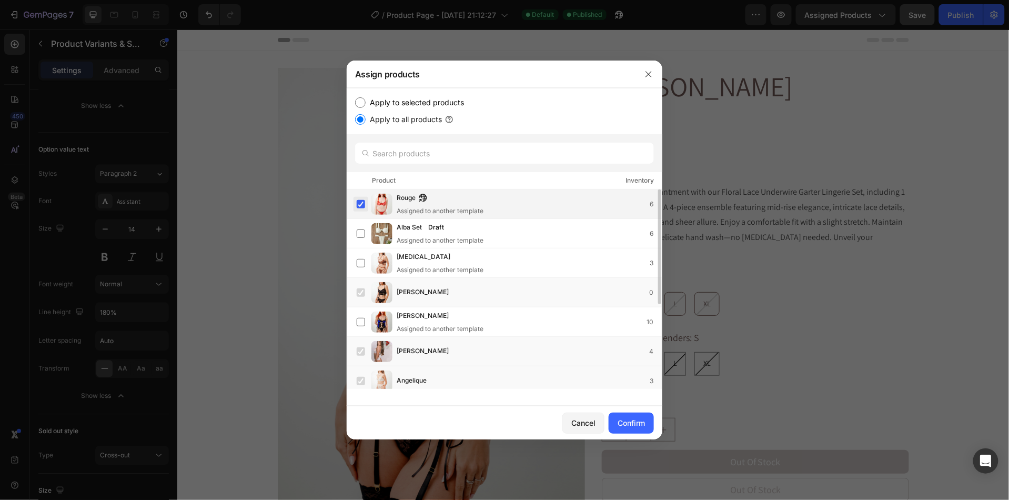
click at [359, 208] on label at bounding box center [361, 204] width 8 height 8
click at [362, 208] on label at bounding box center [361, 204] width 8 height 8
click at [359, 101] on input "Apply to selected products" at bounding box center [360, 102] width 11 height 11
radio input "true"
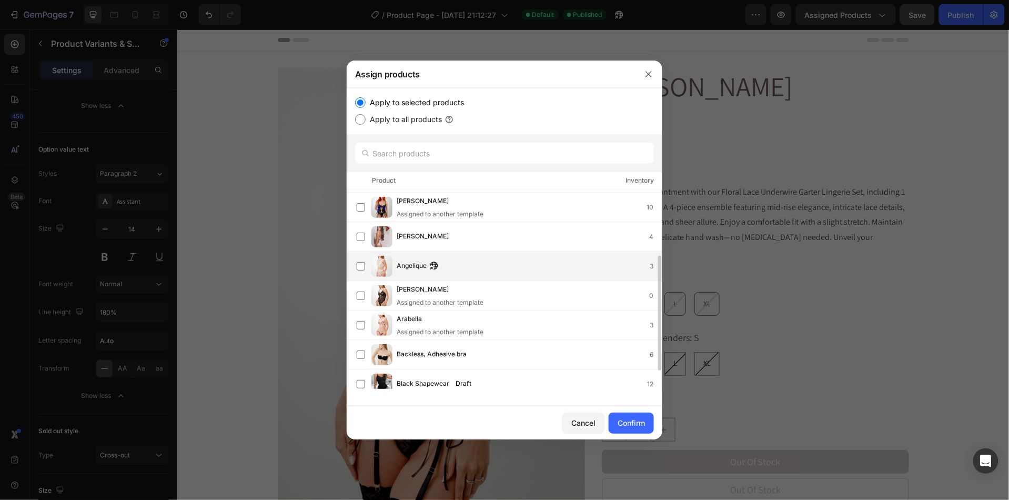
scroll to position [146, 0]
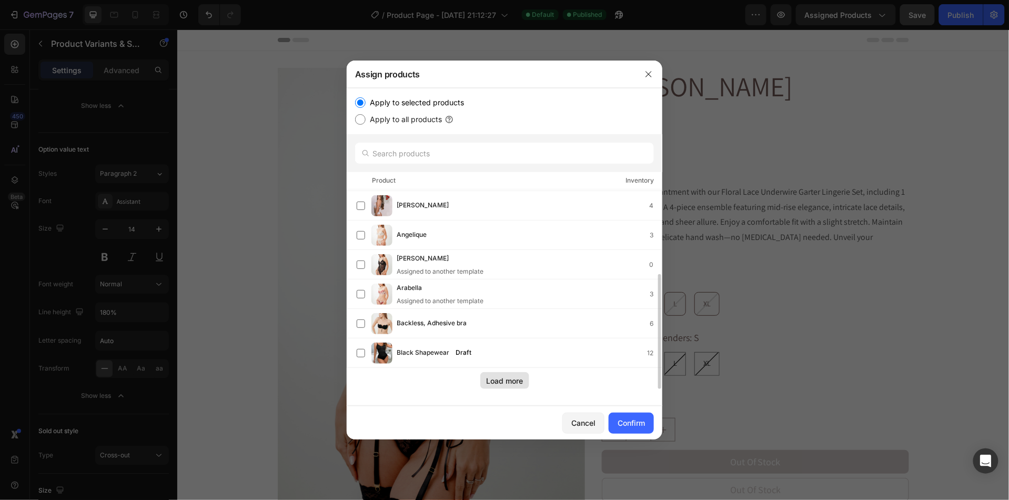
click at [496, 382] on div "Load more" at bounding box center [504, 380] width 37 height 11
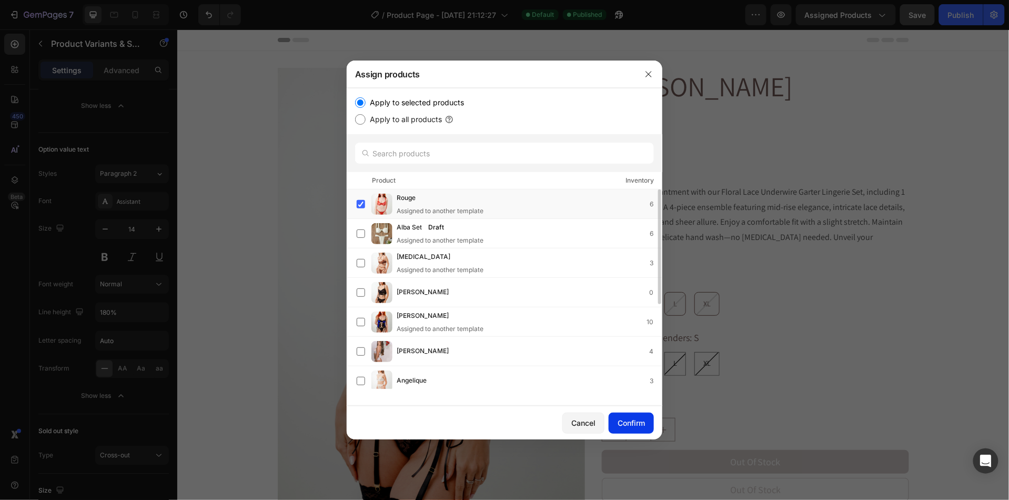
click at [628, 421] on div "Confirm" at bounding box center [631, 422] width 27 height 11
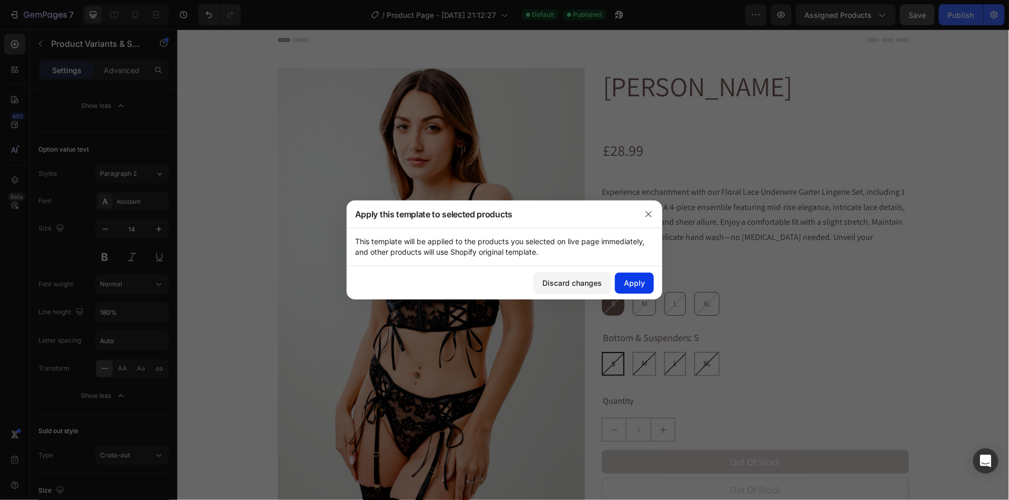
click at [639, 292] on button "Apply" at bounding box center [634, 283] width 39 height 21
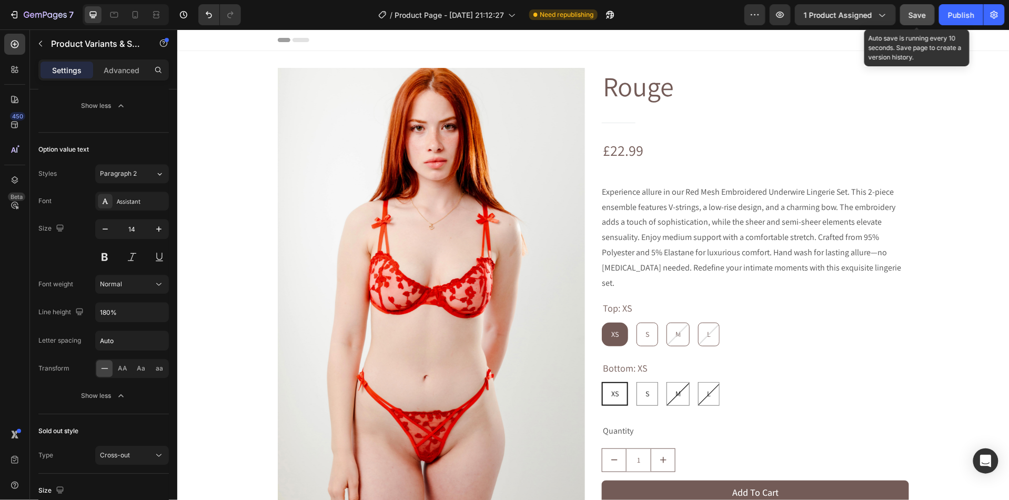
click at [909, 15] on span "Save" at bounding box center [917, 15] width 17 height 9
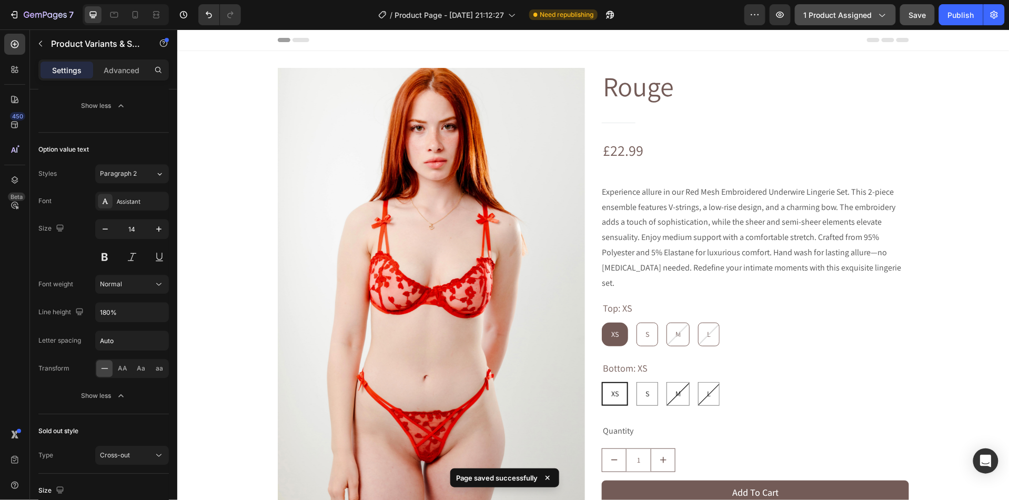
click at [872, 8] on button "1 product assigned" at bounding box center [845, 14] width 101 height 21
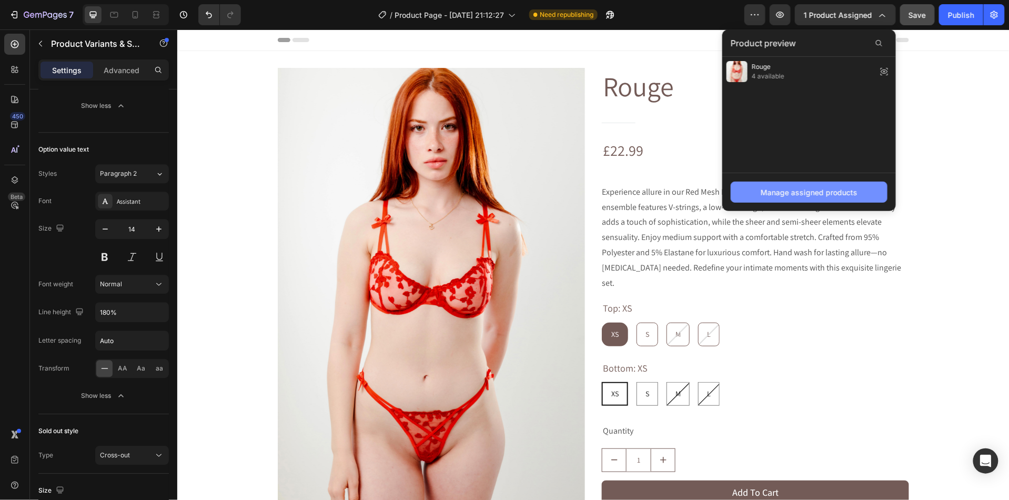
click at [796, 189] on div "Manage assigned products" at bounding box center [809, 192] width 97 height 11
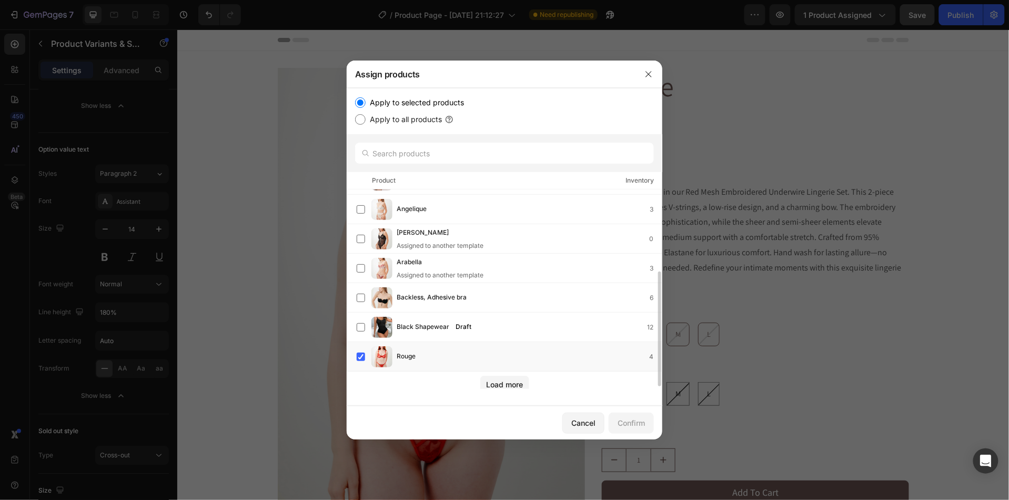
scroll to position [146, 0]
click at [498, 388] on button "Load more" at bounding box center [504, 380] width 49 height 17
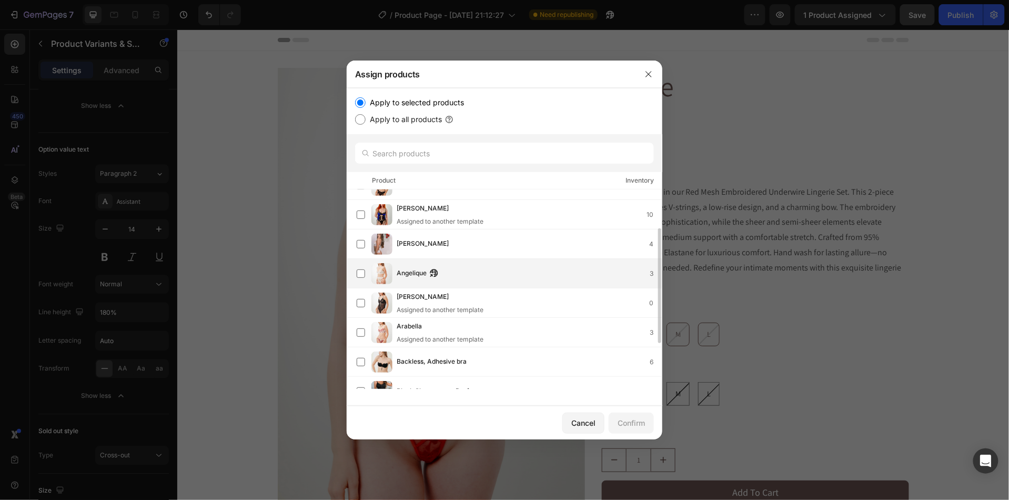
scroll to position [69, 0]
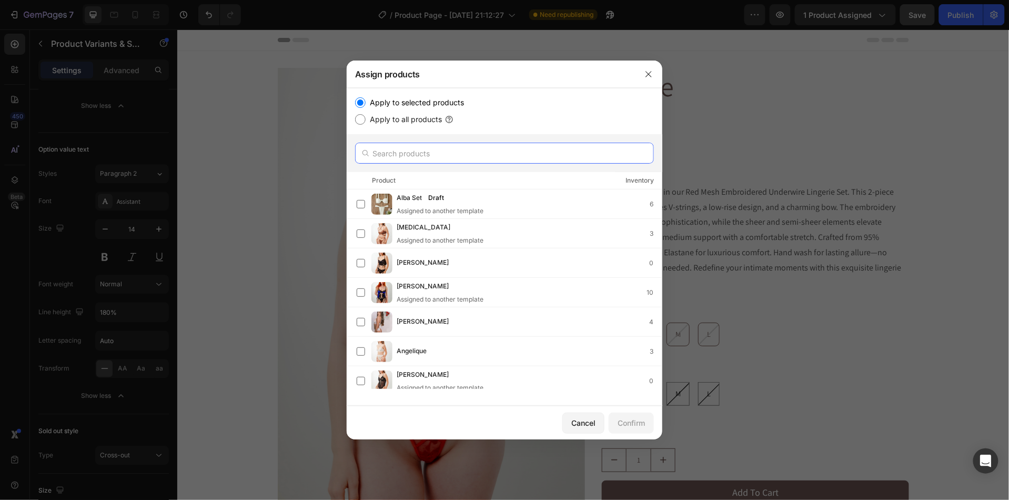
click at [414, 155] on input "text" at bounding box center [504, 153] width 299 height 21
type input "g"
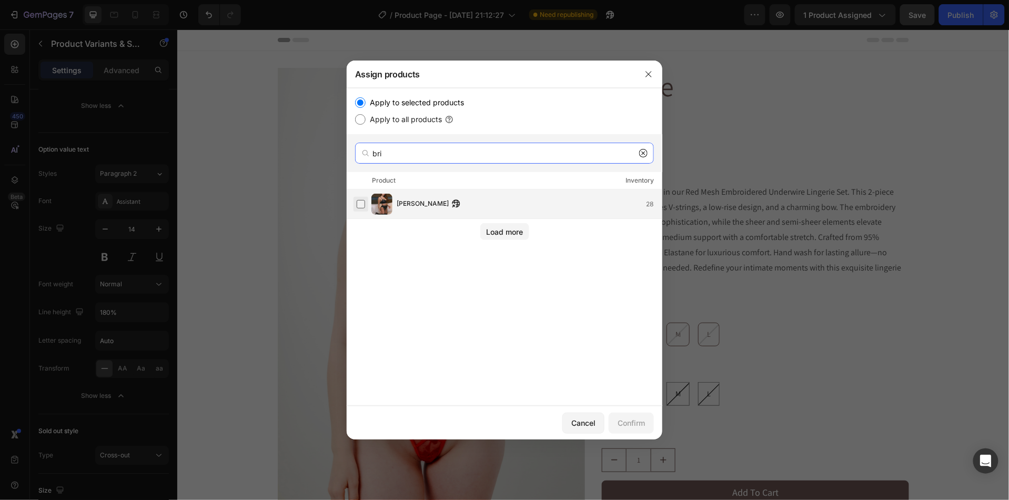
type input "bri"
click at [362, 206] on label at bounding box center [361, 204] width 8 height 8
click at [624, 420] on div "Confirm" at bounding box center [631, 422] width 27 height 11
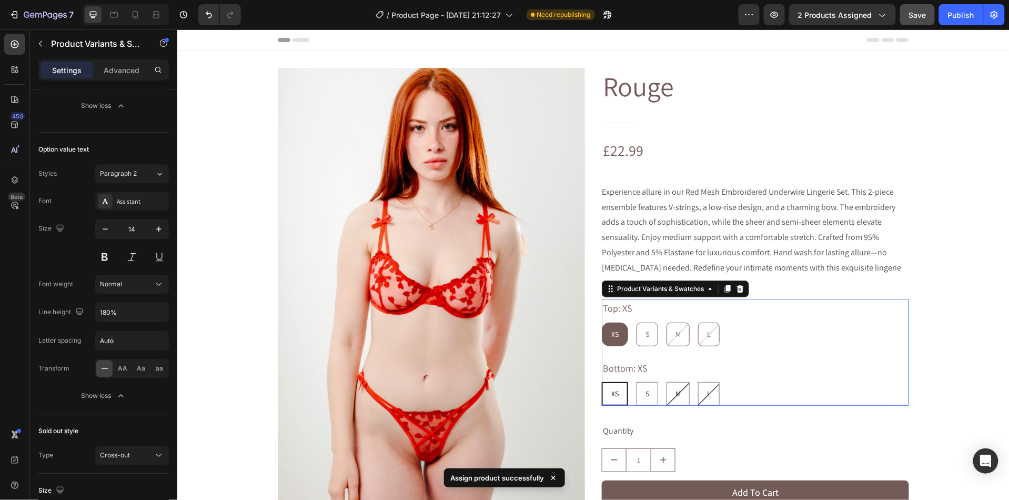
click at [647, 364] on div "Bottom: XS XS XS XS S S S M M M L L L" at bounding box center [754, 381] width 307 height 47
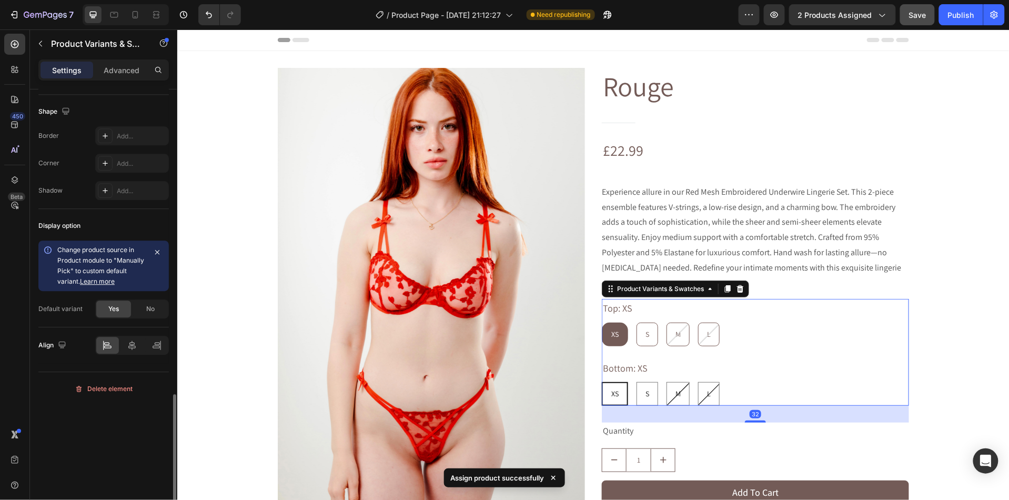
scroll to position [990, 0]
click at [778, 300] on div "Top: XS XS XS XS S S S M M M L L L" at bounding box center [754, 321] width 307 height 47
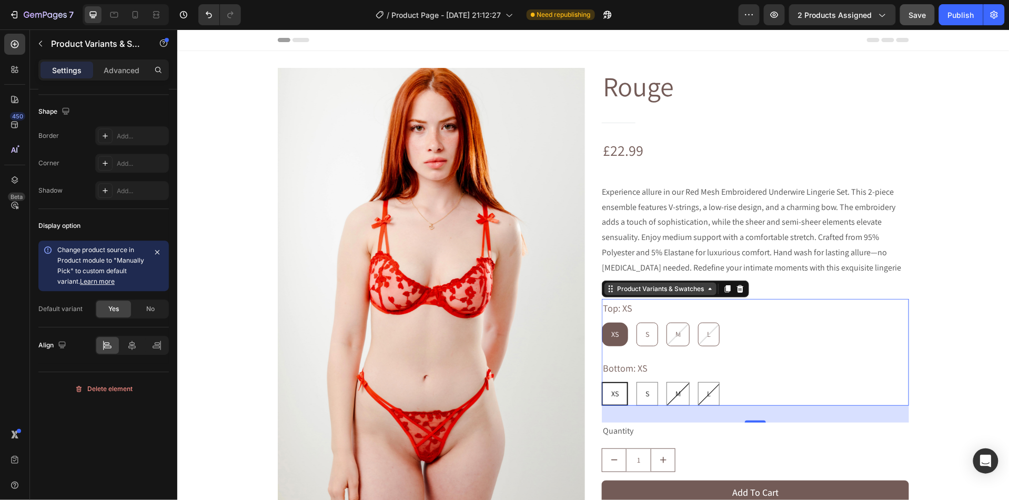
click at [679, 282] on div "Product Variants & Swatches" at bounding box center [660, 288] width 112 height 13
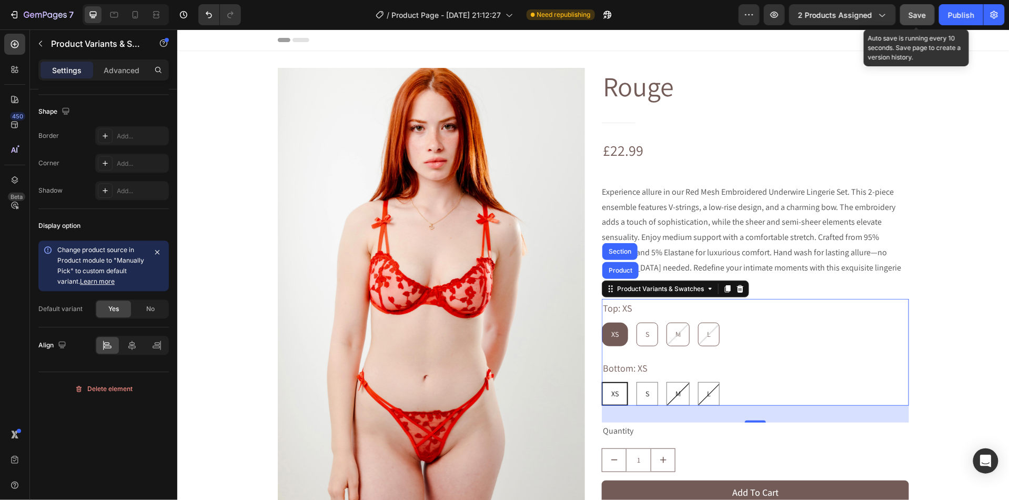
click at [909, 13] on span "Save" at bounding box center [917, 15] width 17 height 9
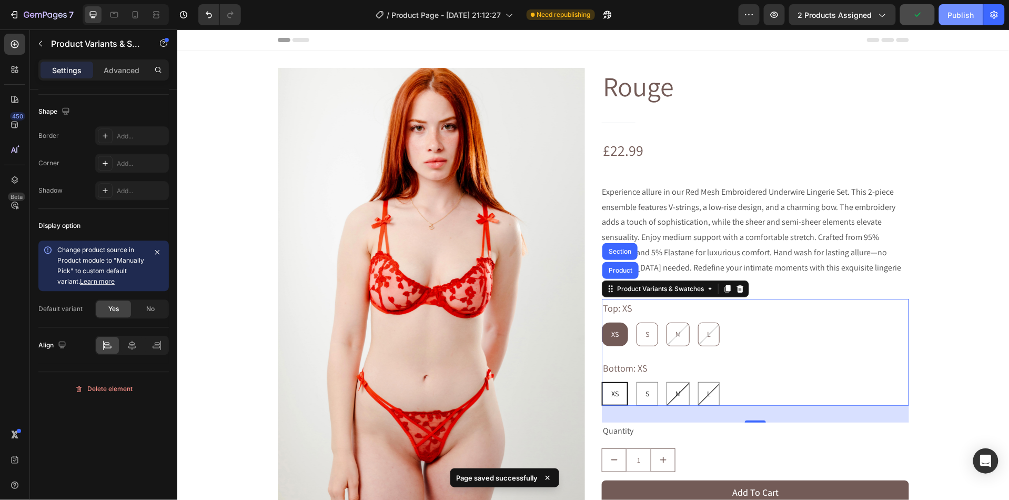
click at [960, 13] on div "Publish" at bounding box center [961, 14] width 26 height 11
click at [741, 324] on div "XS XS XS S S S M M M L L L" at bounding box center [754, 334] width 307 height 24
click at [125, 75] on p "Advanced" at bounding box center [122, 70] width 36 height 11
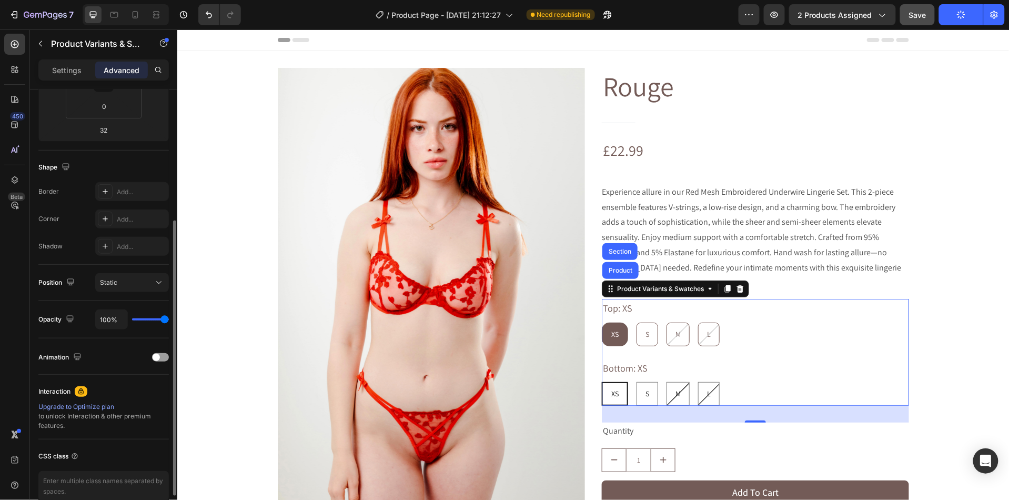
scroll to position [0, 0]
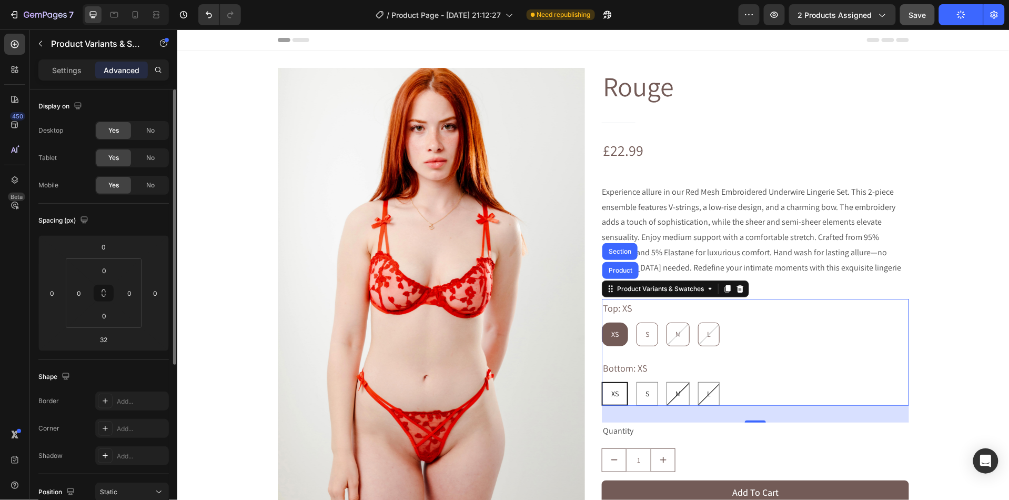
click at [79, 81] on div "Settings Advanced" at bounding box center [103, 74] width 147 height 30
click at [79, 79] on div "Settings Advanced" at bounding box center [103, 69] width 130 height 21
click at [73, 71] on p "Settings" at bounding box center [66, 70] width 29 height 11
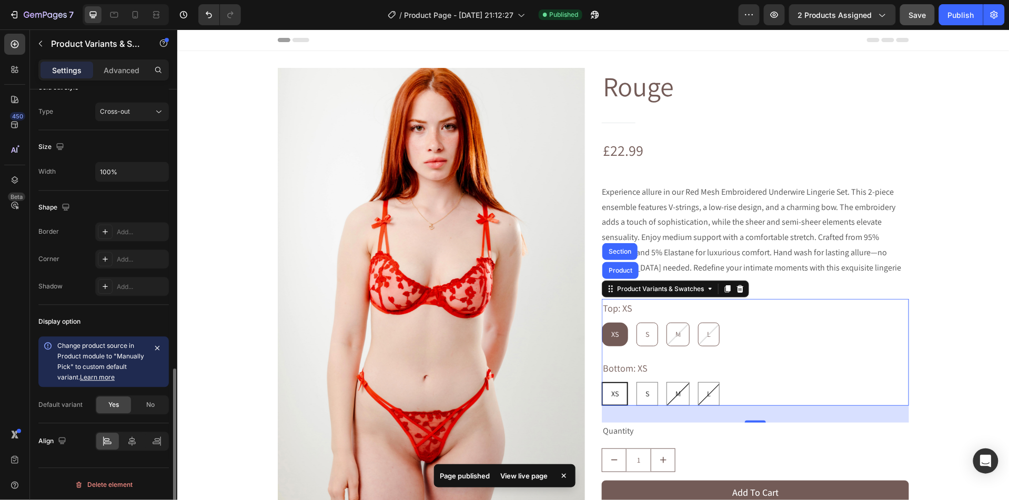
scroll to position [781, 0]
click at [107, 235] on icon at bounding box center [105, 232] width 5 height 5
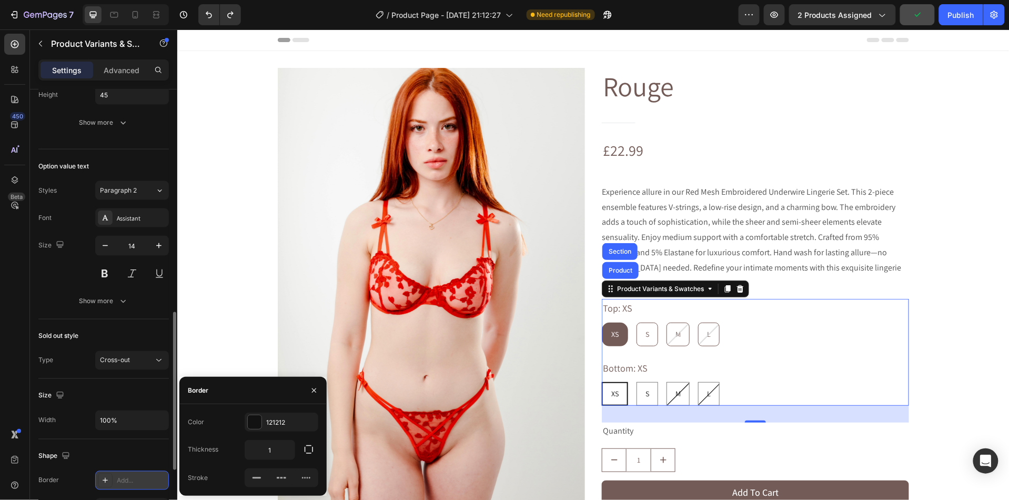
scroll to position [591, 0]
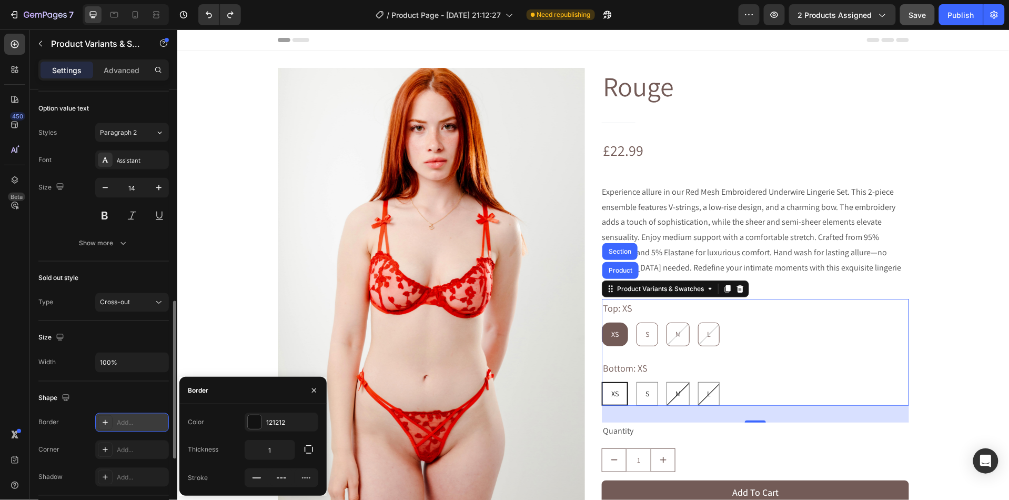
click at [768, 331] on div "Top: XS XS XS XS S S S M M M L L L Bottom: XS XS XS XS S S S M M M L L L" at bounding box center [754, 351] width 307 height 107
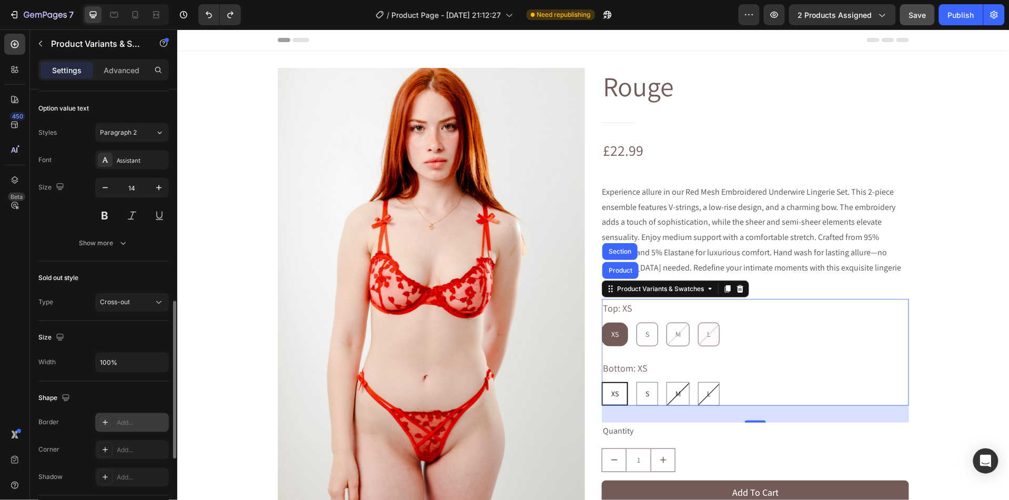
click at [719, 323] on div "L" at bounding box center [708, 334] width 21 height 22
click at [698, 321] on input "L L L" at bounding box center [697, 321] width 1 height 1
radio input "true"
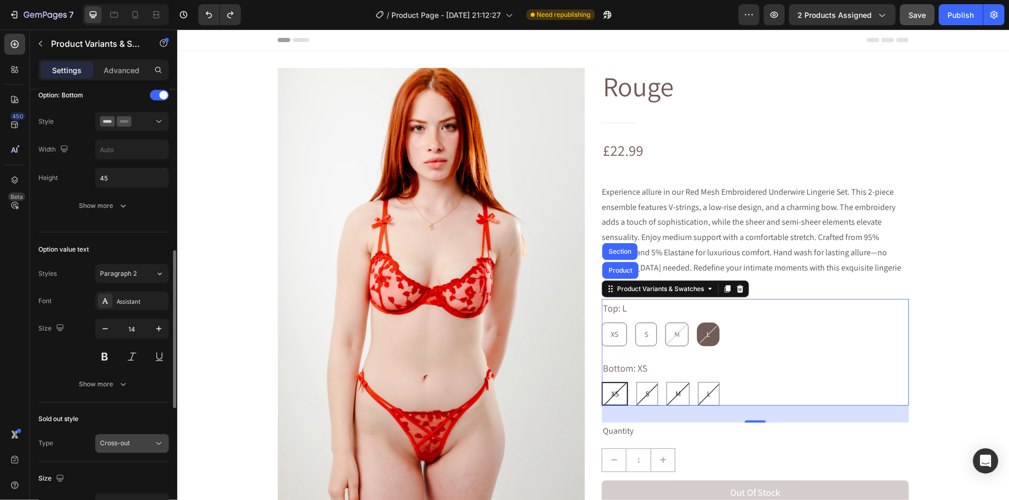
scroll to position [449, 0]
click at [128, 389] on icon "button" at bounding box center [123, 385] width 11 height 11
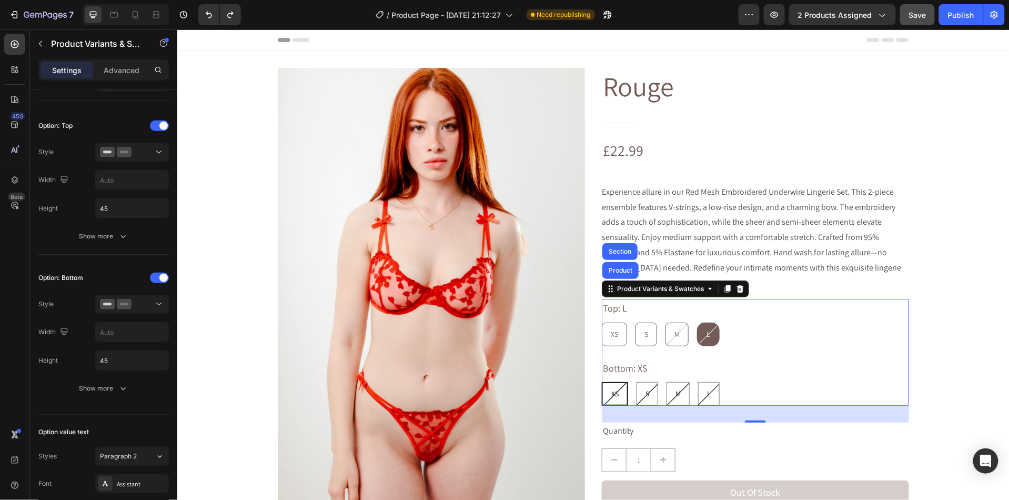
scroll to position [0, 0]
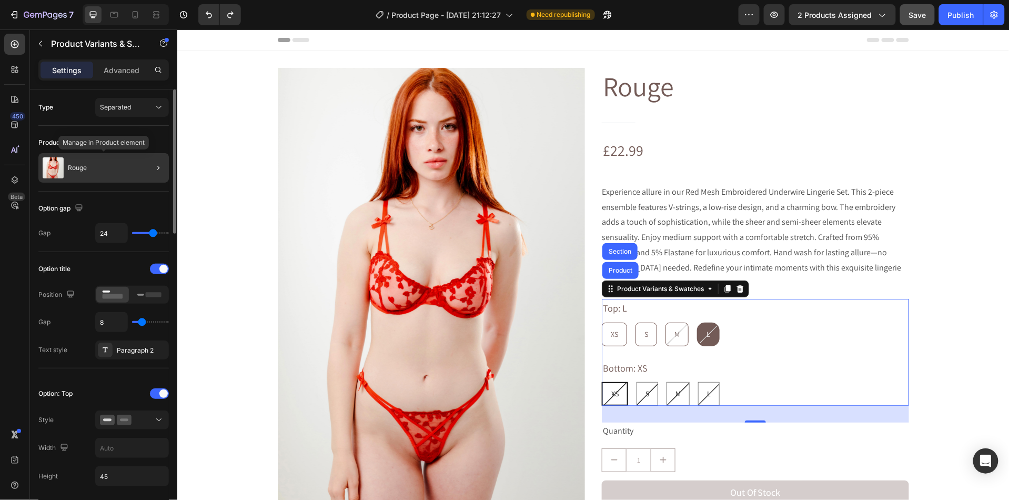
click at [84, 168] on p "Rouge" at bounding box center [77, 167] width 19 height 7
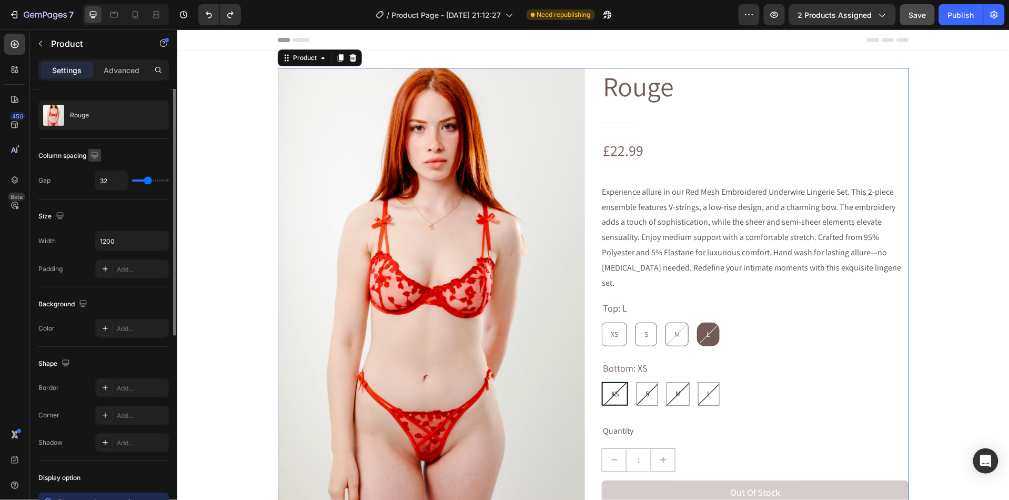
scroll to position [51, 0]
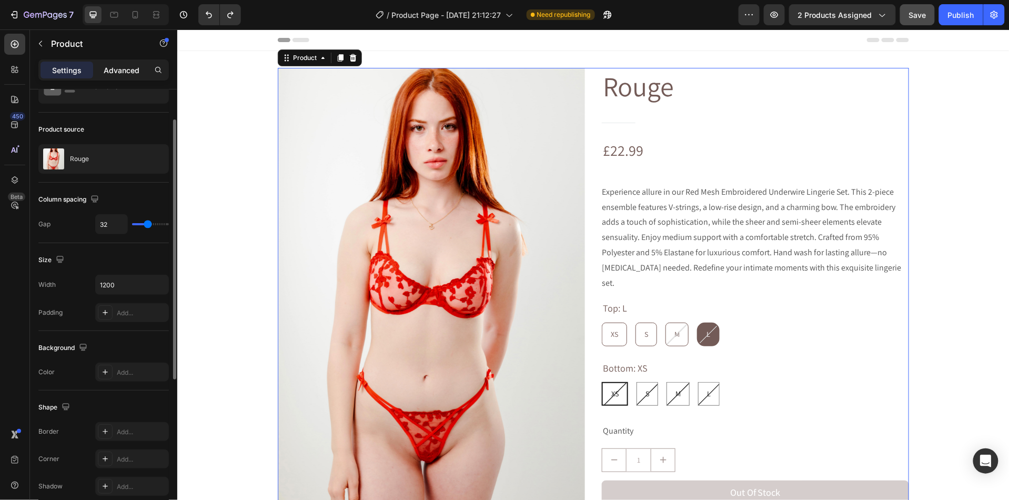
click at [107, 67] on p "Advanced" at bounding box center [122, 70] width 36 height 11
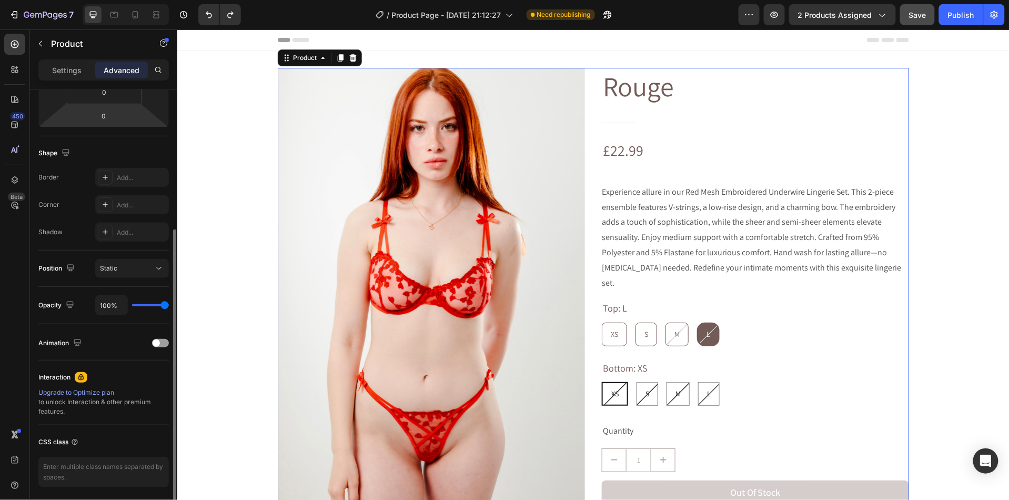
scroll to position [263, 0]
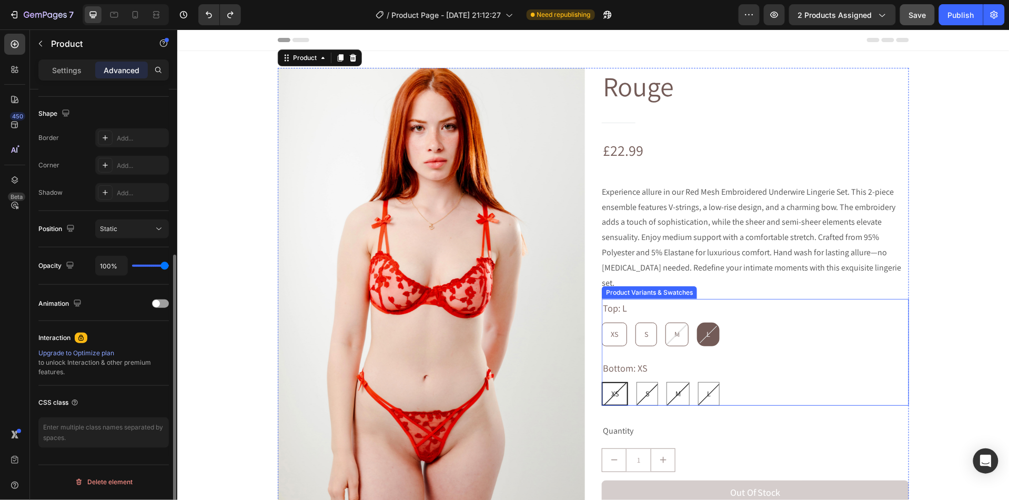
click at [815, 358] on div "Bottom: XS XS XS XS S S S M M M L L L" at bounding box center [754, 381] width 307 height 47
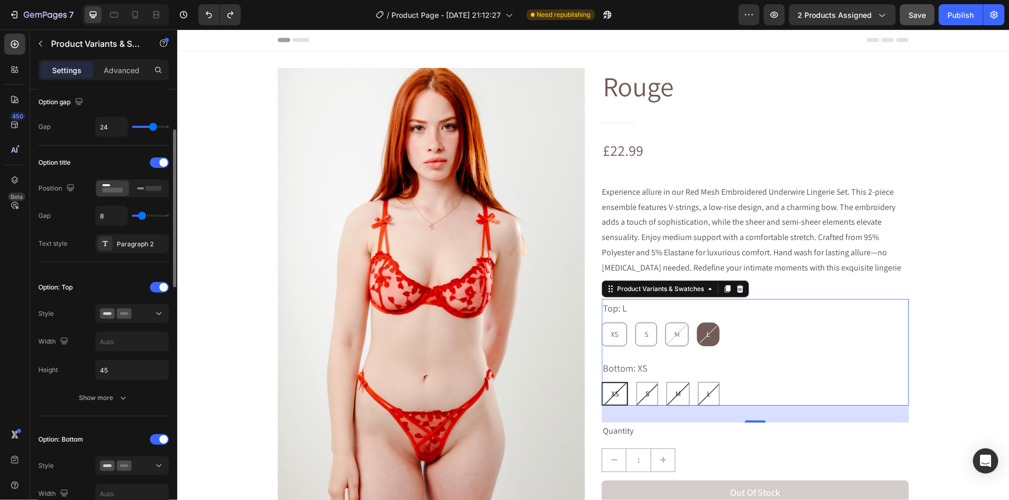
scroll to position [189, 0]
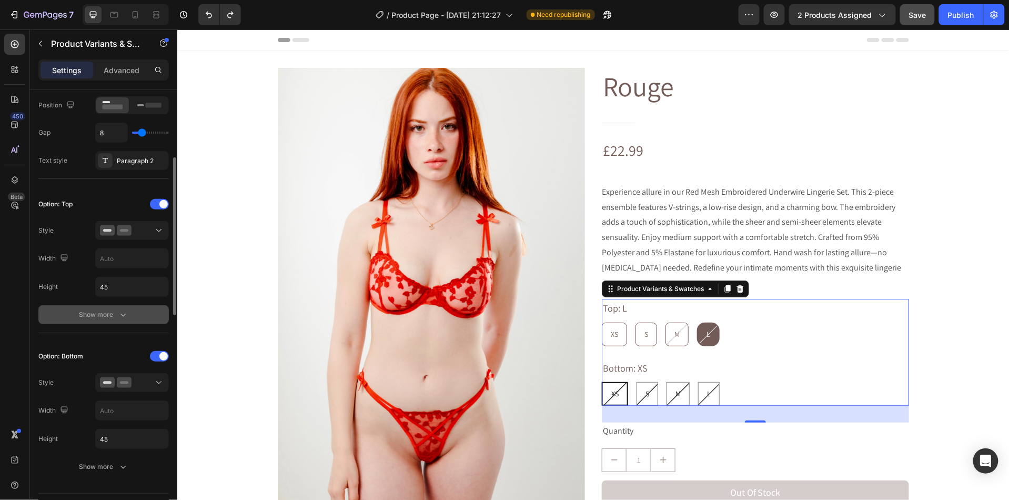
click at [99, 314] on div "Show more" at bounding box center [103, 314] width 49 height 11
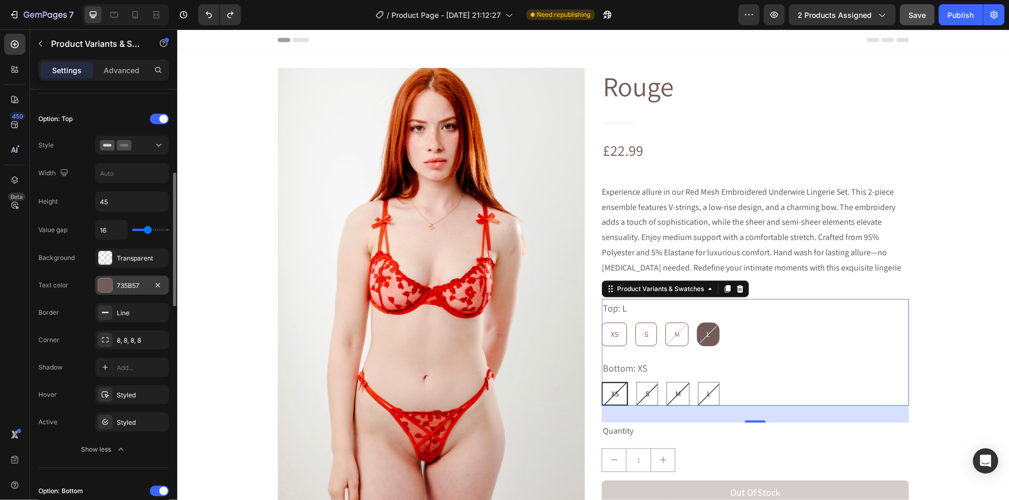
scroll to position [274, 0]
click at [109, 312] on icon at bounding box center [105, 313] width 8 height 8
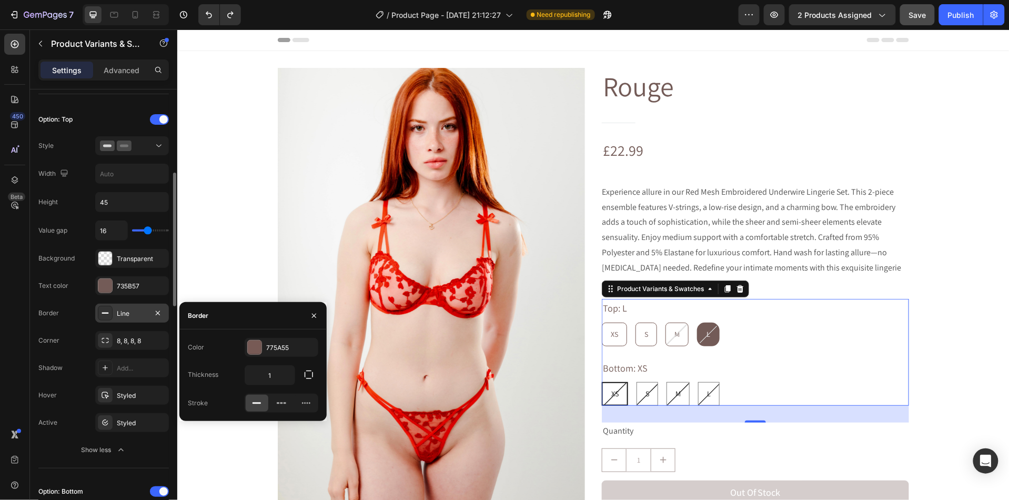
scroll to position [297, 0]
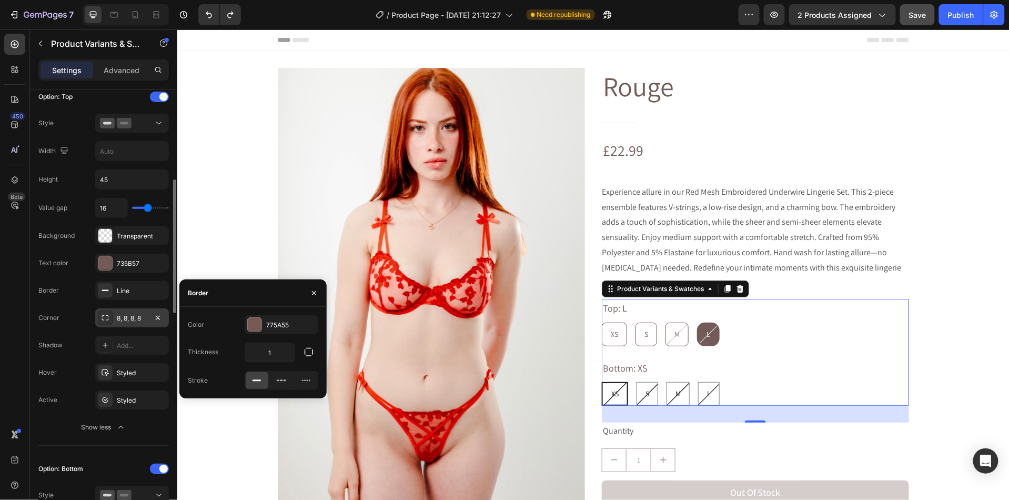
click at [106, 318] on icon at bounding box center [105, 317] width 7 height 5
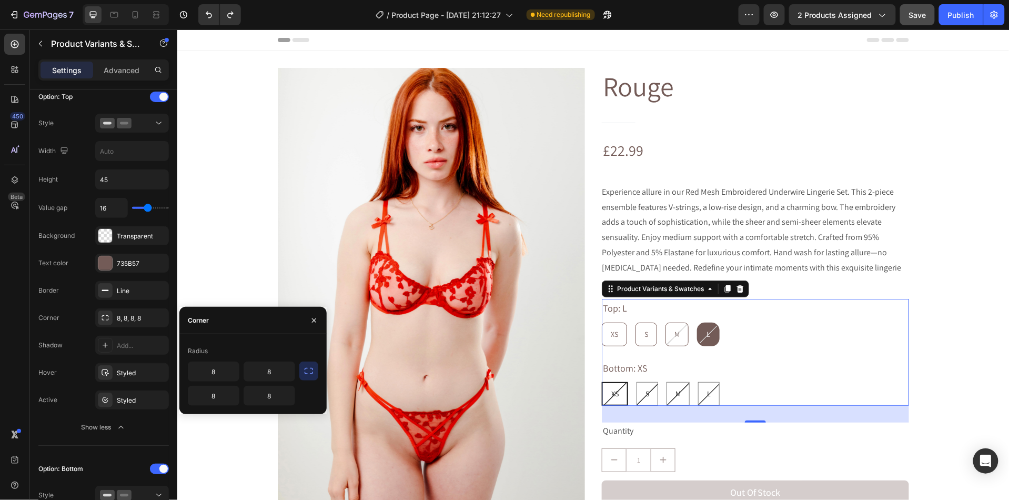
click at [230, 385] on div "8 8 8 8" at bounding box center [241, 383] width 107 height 44
click at [227, 377] on input "8" at bounding box center [213, 371] width 51 height 19
type input "5"
click at [254, 375] on input "8" at bounding box center [269, 371] width 51 height 19
type input "5"
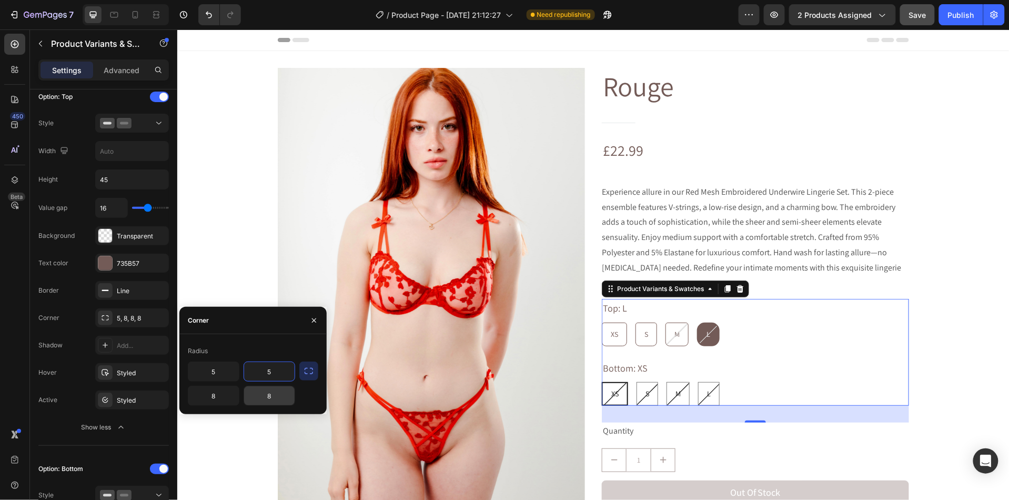
click at [273, 399] on input "8" at bounding box center [269, 395] width 51 height 19
type input "5"
click at [234, 400] on input "8" at bounding box center [213, 395] width 51 height 19
type input "5"
click at [55, 377] on div "Hover" at bounding box center [47, 372] width 18 height 9
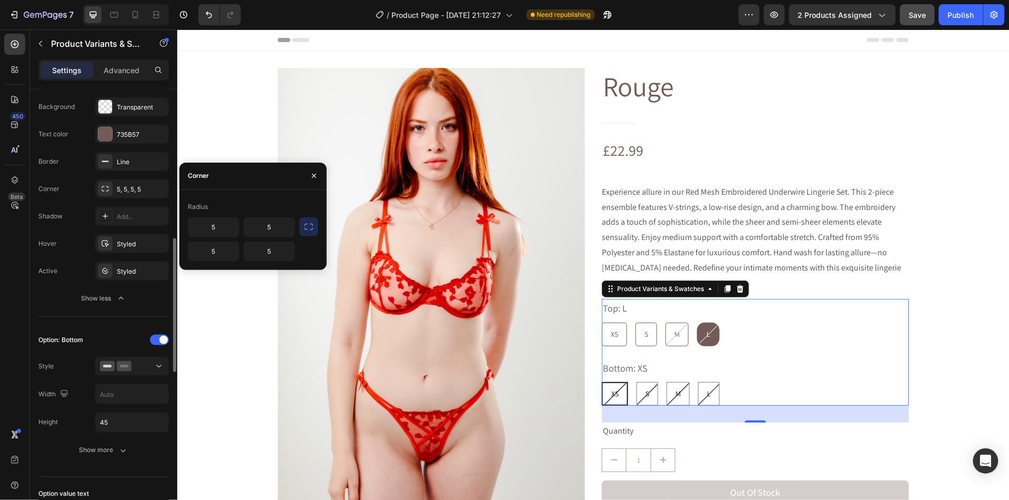
scroll to position [464, 0]
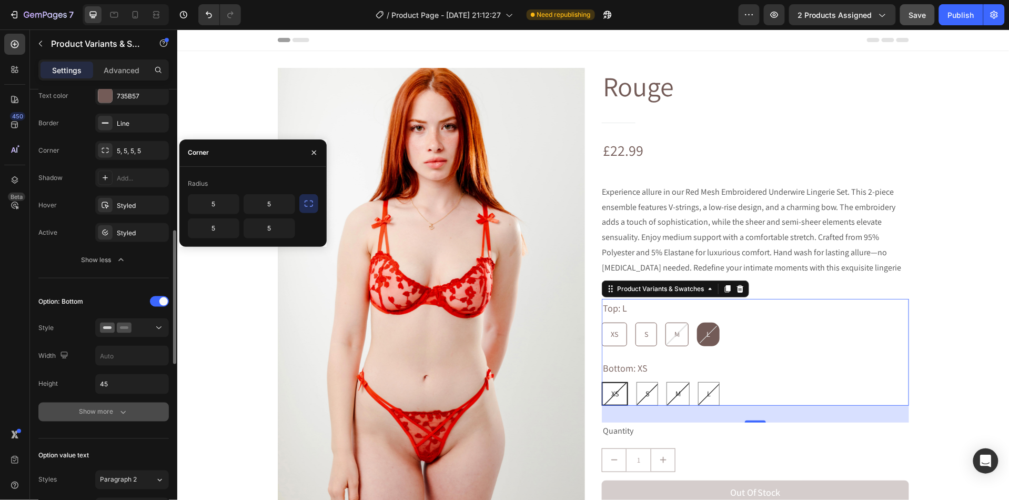
click at [88, 413] on div "Show more" at bounding box center [103, 412] width 49 height 11
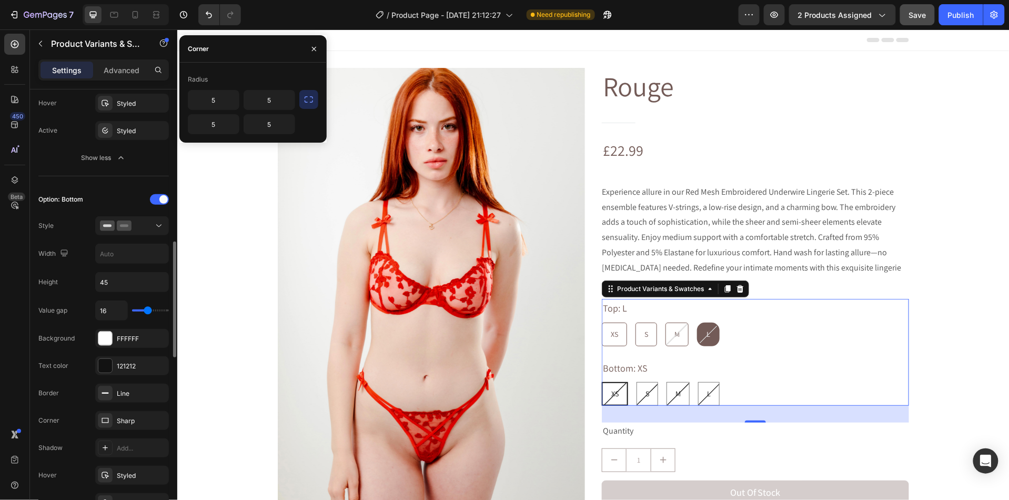
scroll to position [568, 0]
click at [104, 339] on div at bounding box center [105, 336] width 14 height 14
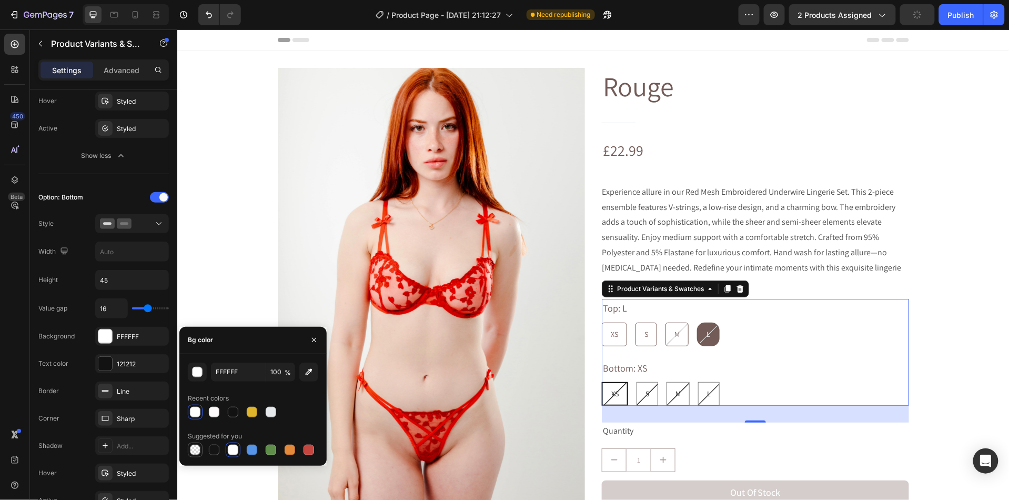
click at [197, 447] on div at bounding box center [195, 450] width 11 height 11
type input "000000"
type input "0"
click at [104, 367] on div at bounding box center [105, 364] width 14 height 14
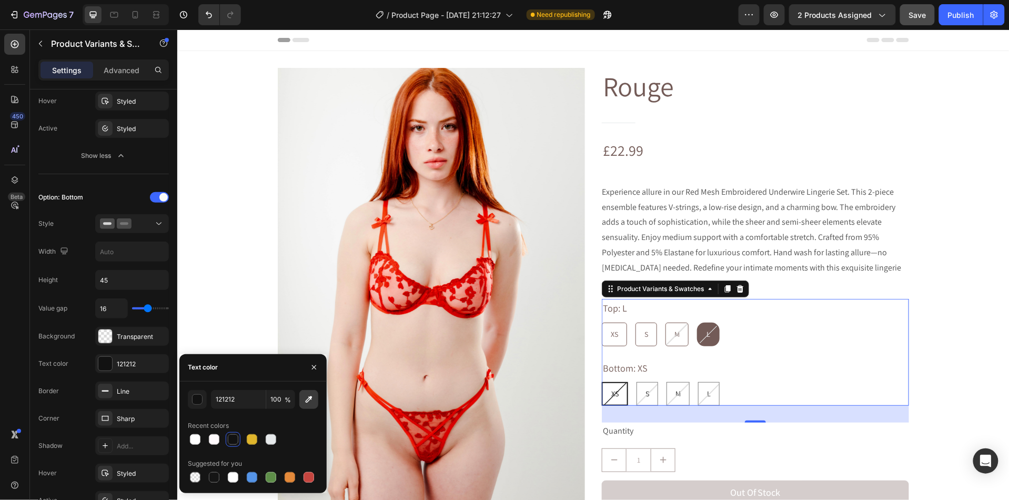
click at [307, 401] on icon "button" at bounding box center [309, 399] width 7 height 7
type input "775A55"
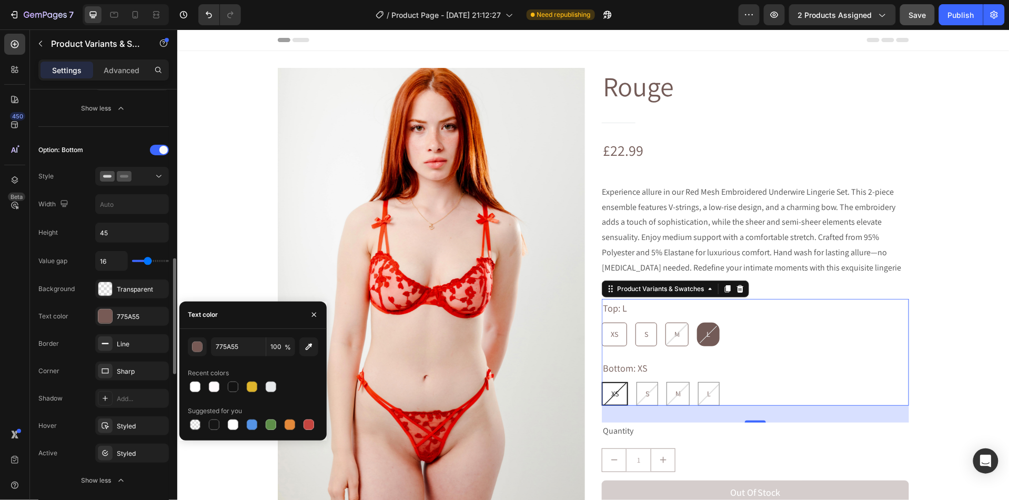
scroll to position [623, 0]
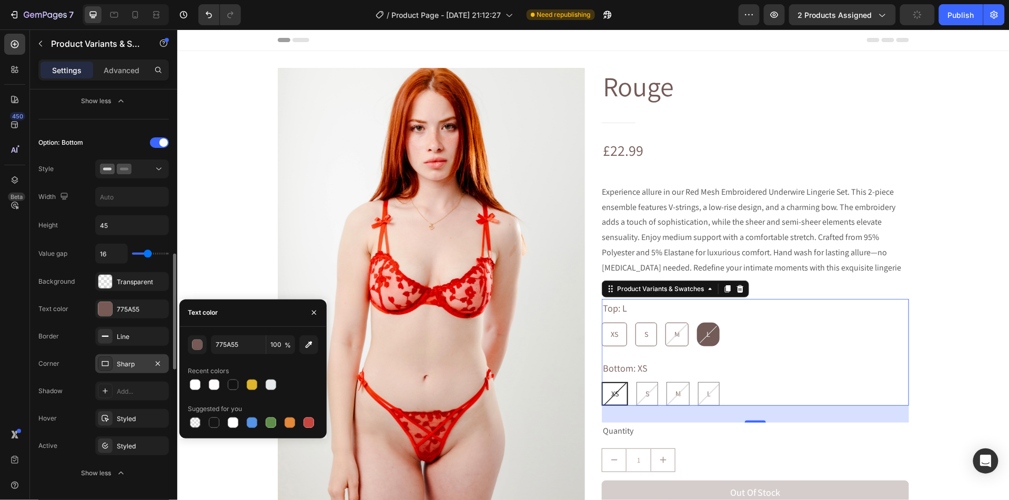
click at [124, 367] on div "Sharp" at bounding box center [132, 363] width 31 height 9
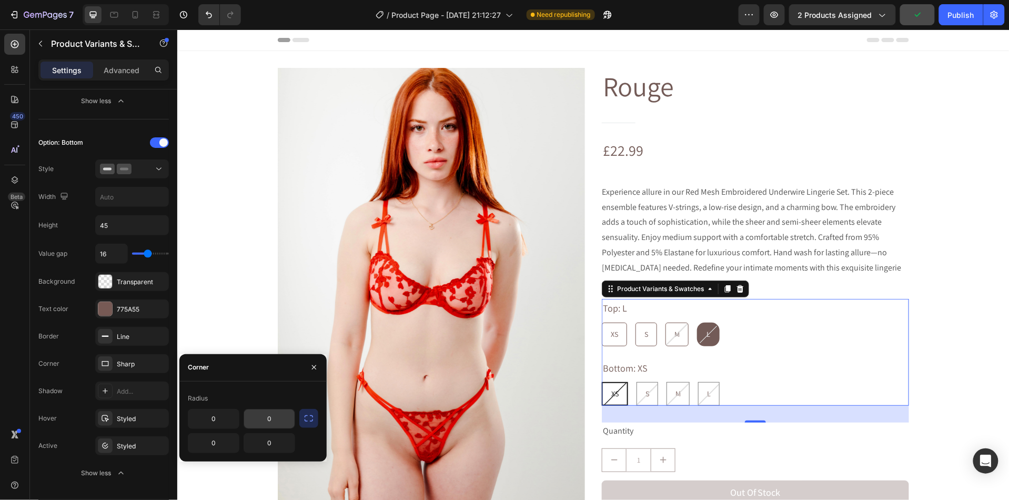
click at [0, 0] on input "0" at bounding box center [0, 0] width 0 height 0
type input "5"
click at [275, 457] on div "Radius 0 5 0 0" at bounding box center [252, 421] width 147 height 80
click at [0, 0] on input "0" at bounding box center [0, 0] width 0 height 0
type input "5"
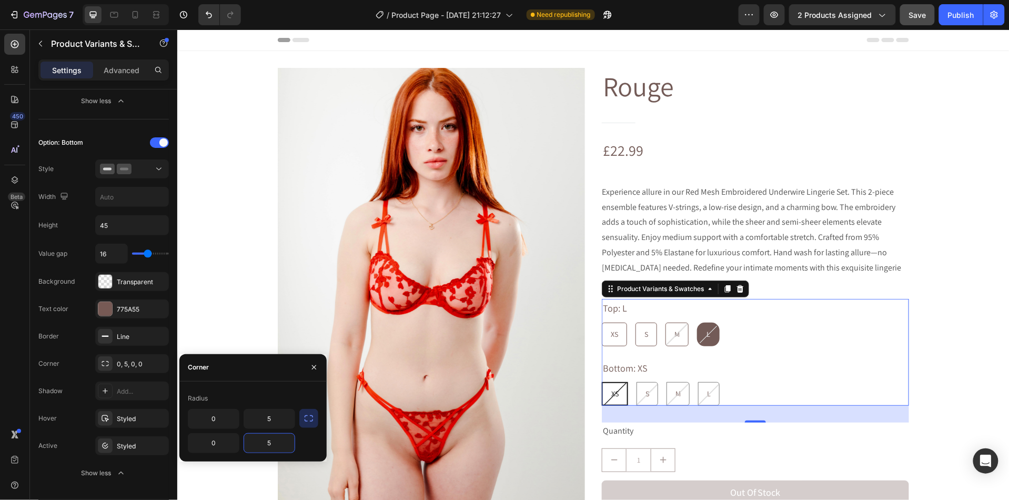
click at [0, 0] on input "0" at bounding box center [0, 0] width 0 height 0
type input "5"
click at [0, 0] on input "0" at bounding box center [0, 0] width 0 height 0
type input "5"
click at [72, 373] on div "Corner 0, 5, 5, 5" at bounding box center [103, 363] width 130 height 19
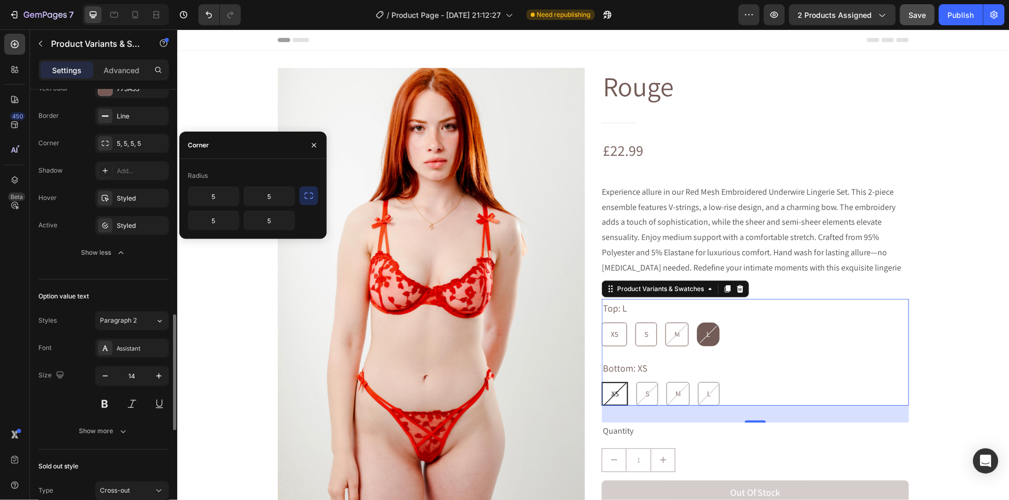
scroll to position [845, 0]
click at [624, 326] on div "XS" at bounding box center [614, 334] width 24 height 22
click at [601, 322] on input "XS XS XS" at bounding box center [601, 321] width 1 height 1
radio input "true"
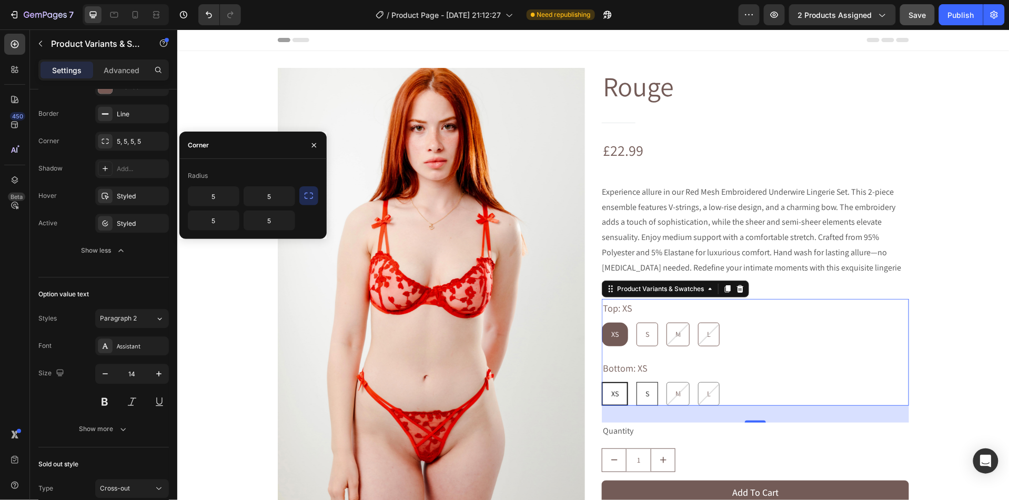
click at [641, 382] on div "S" at bounding box center [647, 393] width 21 height 22
click at [636, 381] on input "S S S" at bounding box center [635, 381] width 1 height 1
radio input "true"
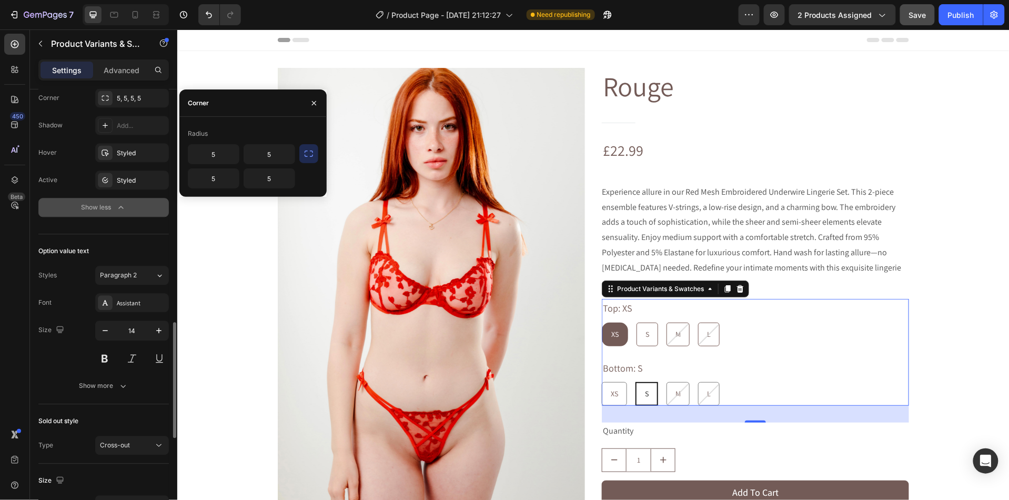
scroll to position [889, 0]
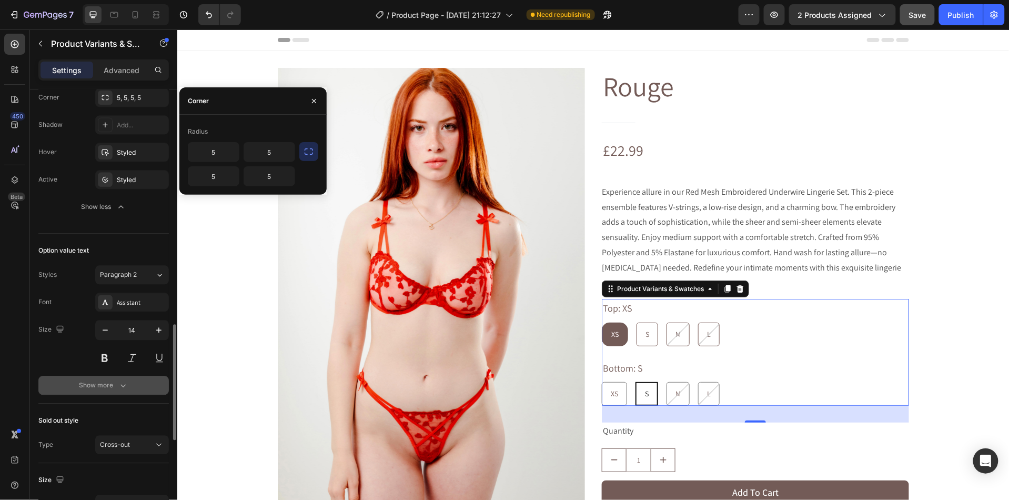
click at [114, 390] on div "Show more" at bounding box center [103, 385] width 49 height 11
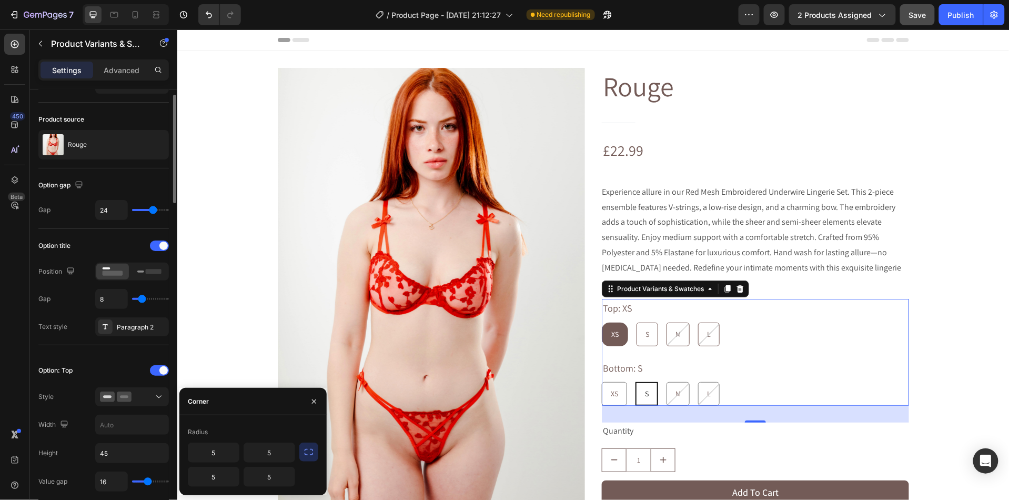
scroll to position [22, 0]
click at [120, 270] on icon at bounding box center [112, 273] width 24 height 12
type input "9"
type input "8"
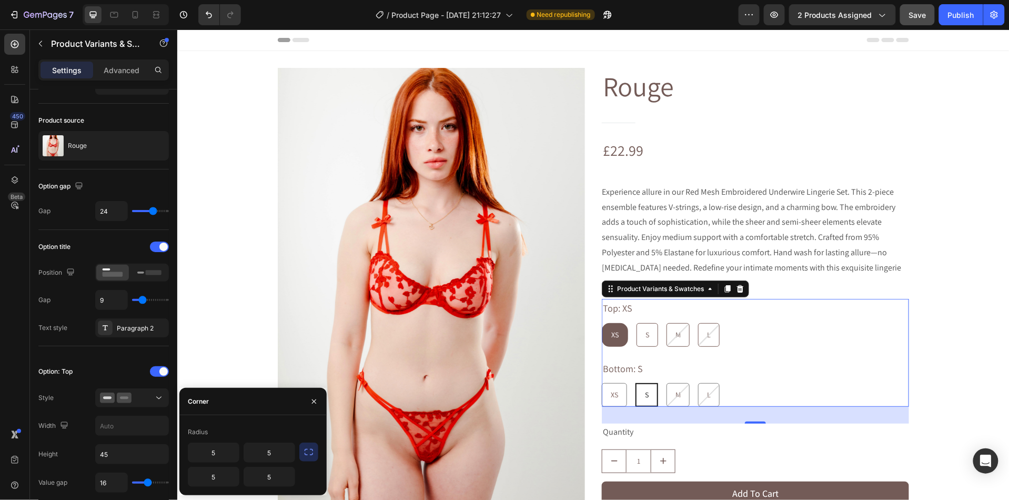
type input "8"
type input "2"
type input "0"
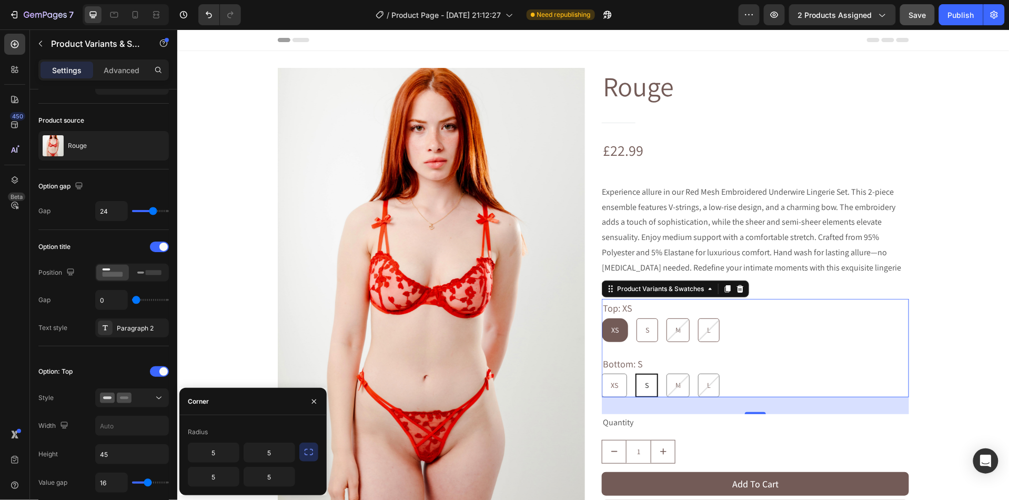
type input "2"
type input "3"
type input "4"
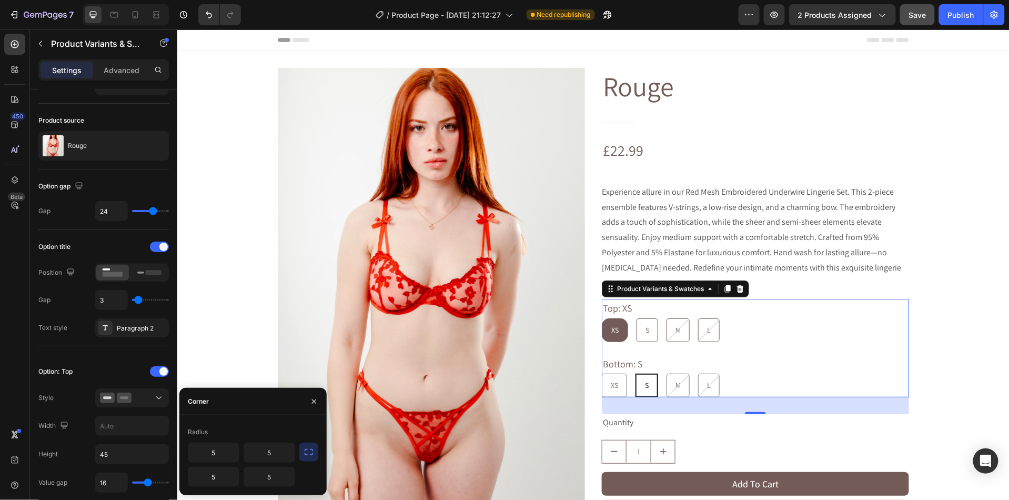
type input "4"
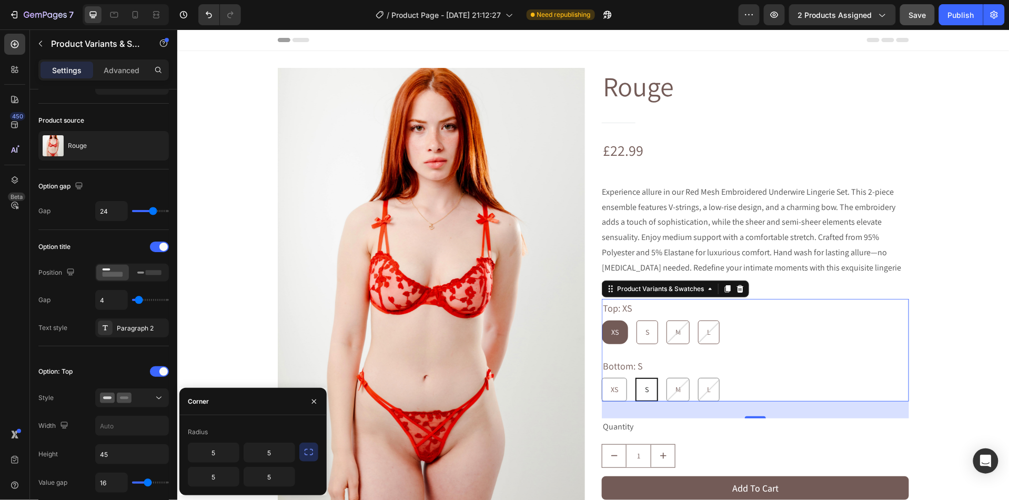
type input "5"
type input "6"
type input "7"
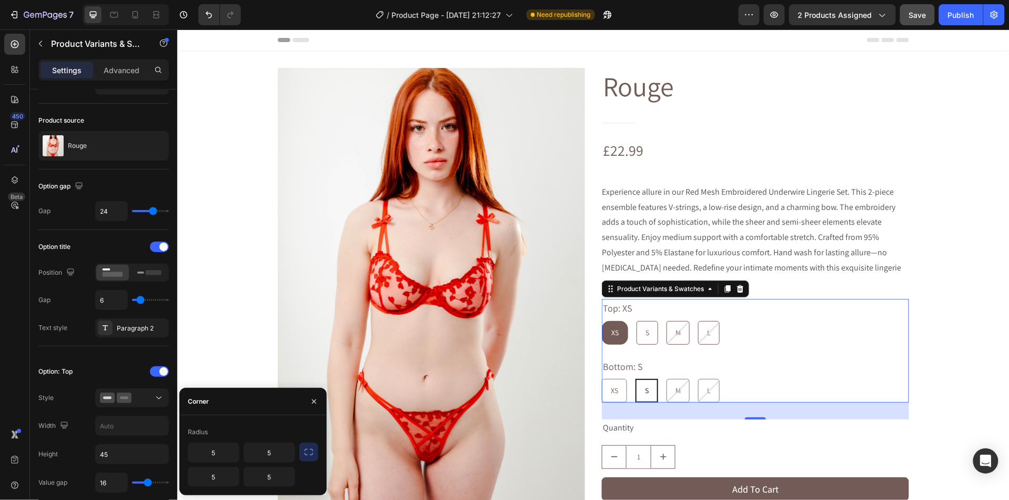
type input "7"
type input "8"
click at [142, 300] on input "range" at bounding box center [150, 300] width 37 height 2
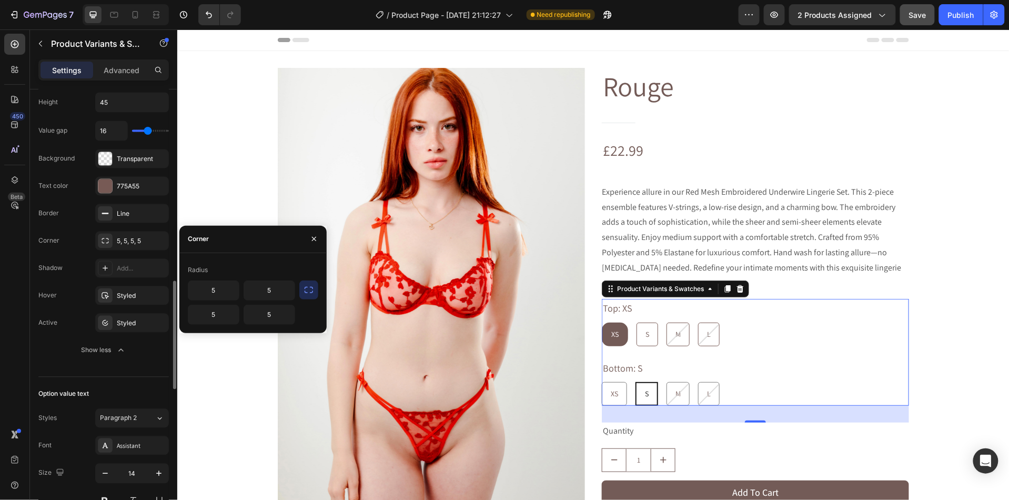
scroll to position [751, 0]
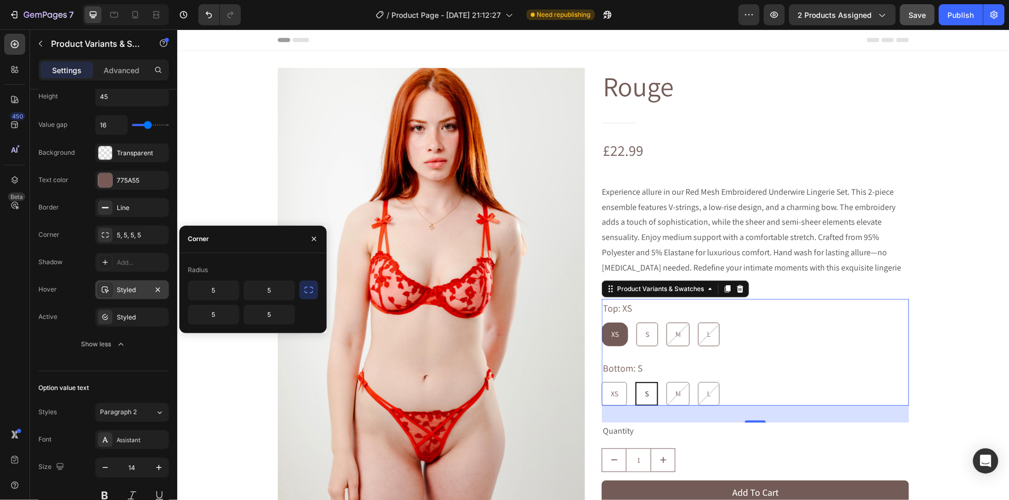
click at [143, 295] on div "Styled" at bounding box center [132, 290] width 31 height 9
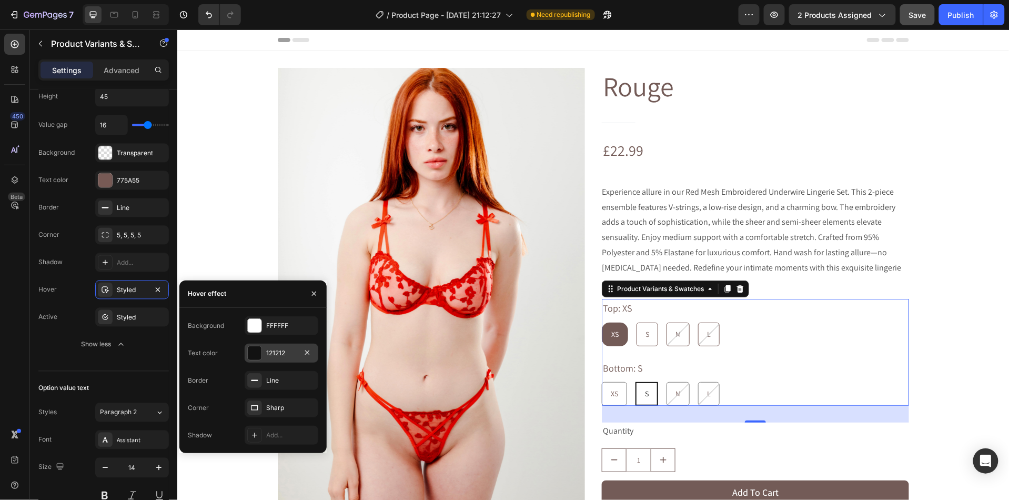
click at [260, 358] on div at bounding box center [255, 353] width 14 height 14
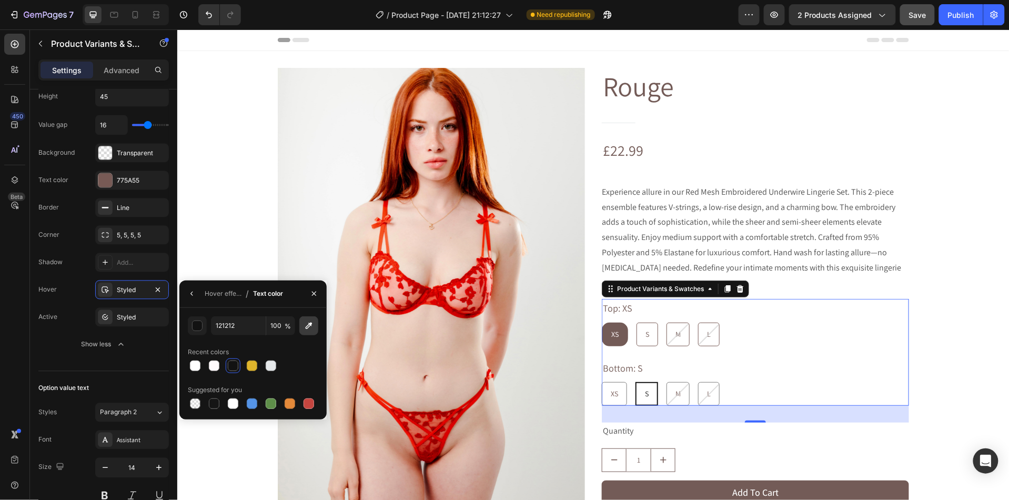
click at [309, 330] on icon "button" at bounding box center [309, 325] width 11 height 11
type input "775A55"
click at [153, 327] on div "Styled" at bounding box center [132, 317] width 74 height 19
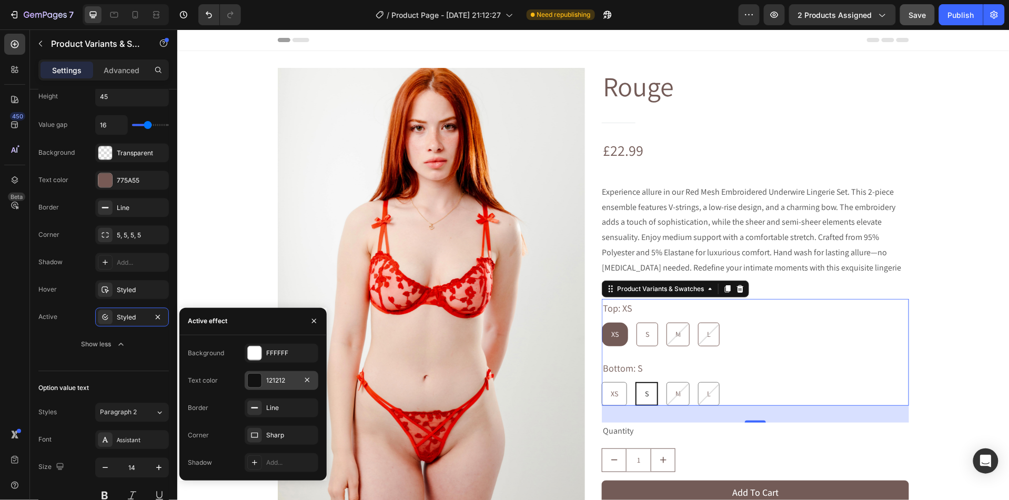
click at [253, 380] on div at bounding box center [255, 381] width 14 height 14
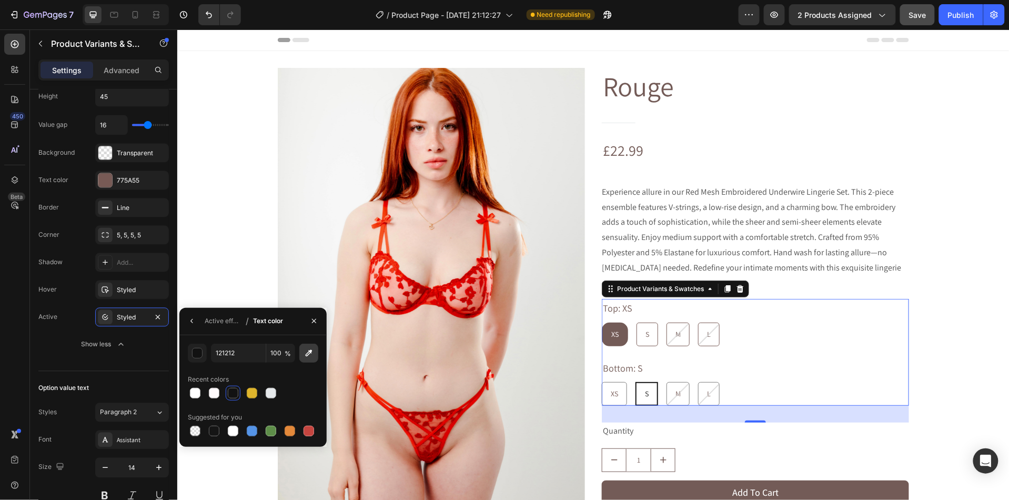
click at [313, 351] on icon "button" at bounding box center [309, 353] width 11 height 11
type input "775A55"
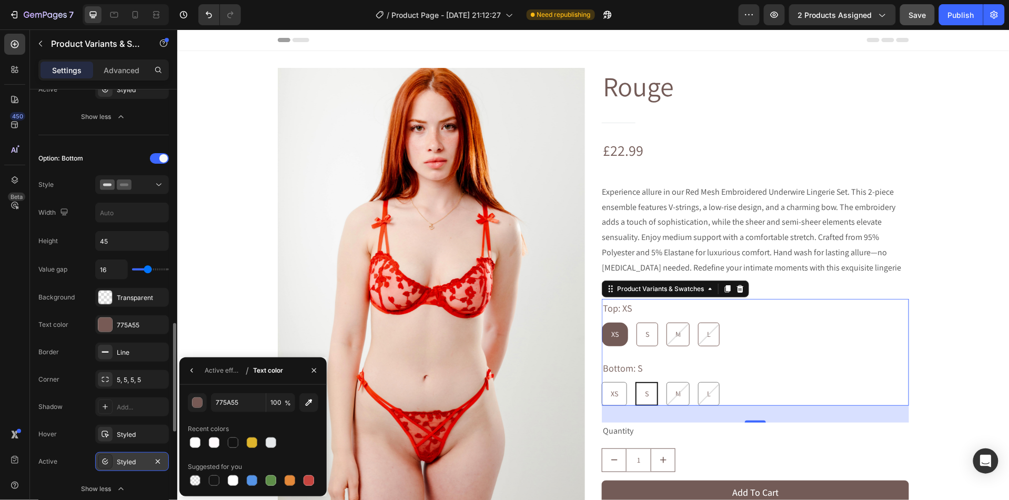
scroll to position [674, 0]
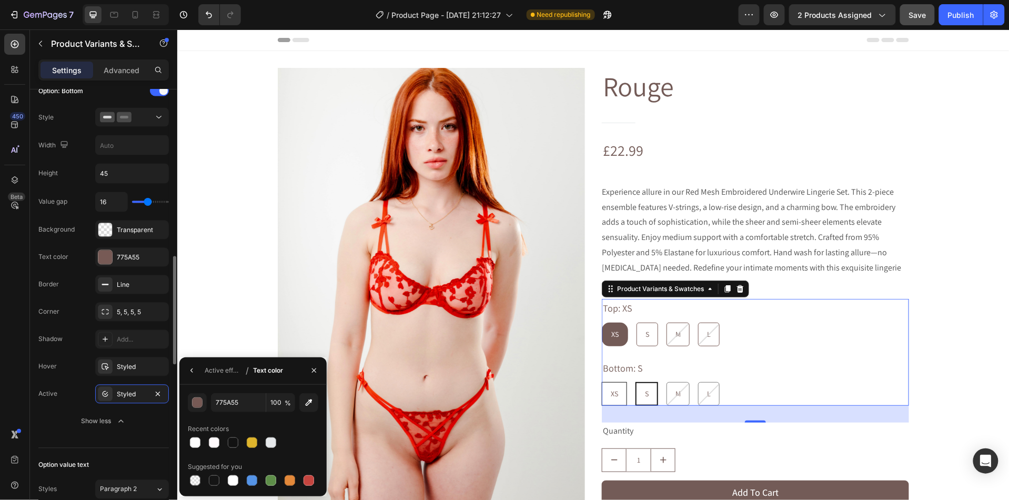
click at [624, 382] on div "XS" at bounding box center [614, 393] width 24 height 22
click at [601, 381] on input "XS XS XS" at bounding box center [601, 381] width 1 height 1
radio input "true"
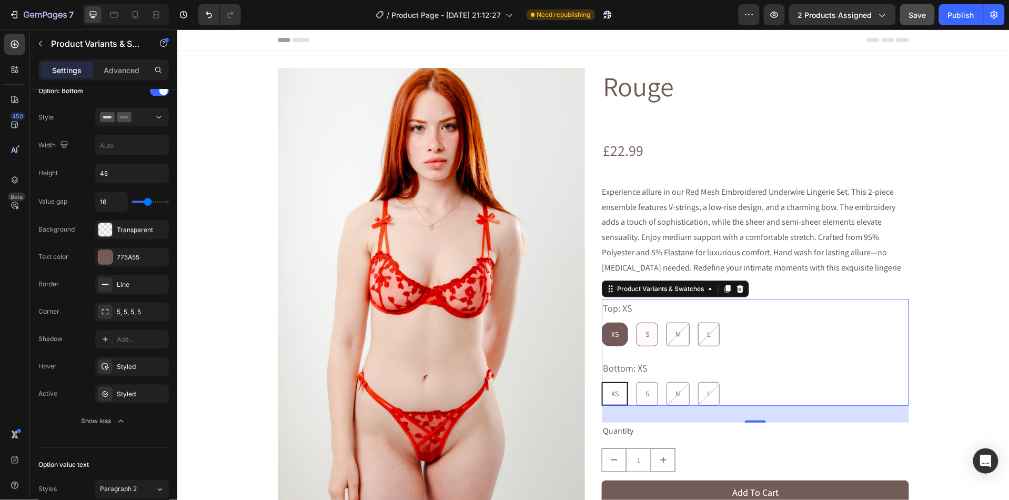
click at [650, 323] on div "S" at bounding box center [647, 334] width 21 height 22
click at [636, 321] on input "S S S" at bounding box center [635, 321] width 1 height 1
radio input "true"
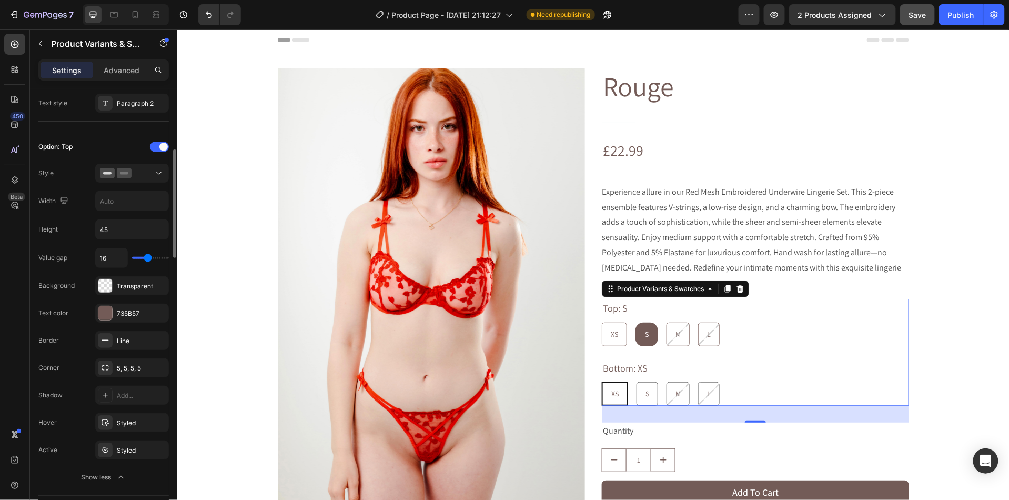
scroll to position [246, 0]
click at [116, 176] on icon at bounding box center [116, 173] width 32 height 11
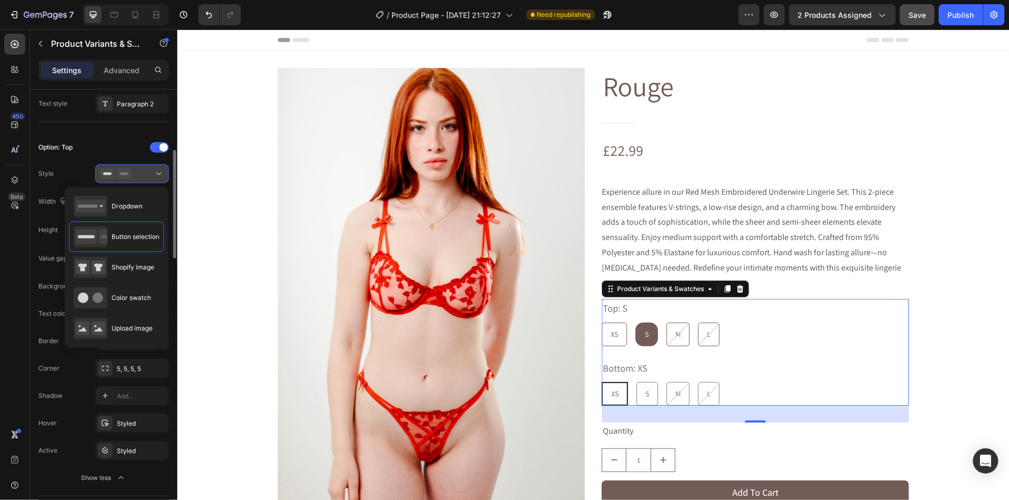
click at [116, 174] on icon at bounding box center [116, 173] width 32 height 11
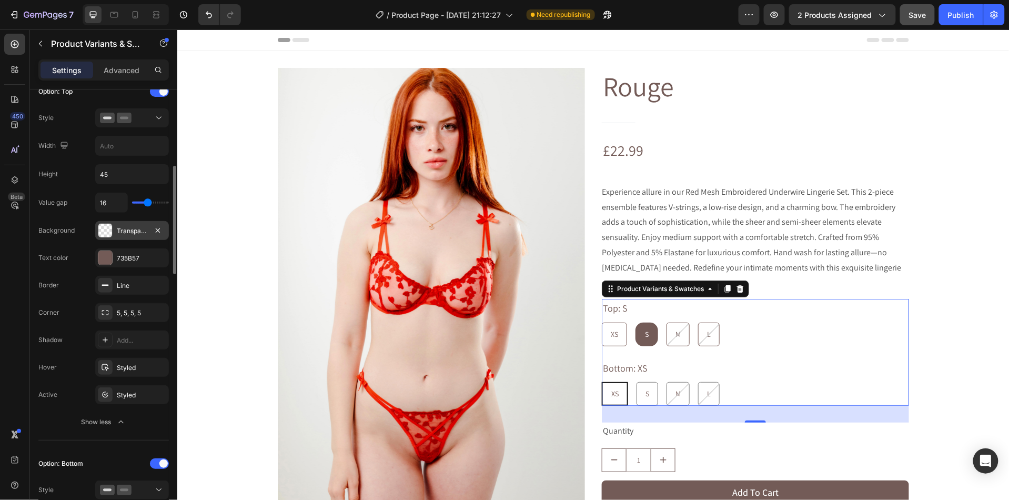
scroll to position [304, 0]
click at [138, 285] on div "Line" at bounding box center [132, 283] width 31 height 9
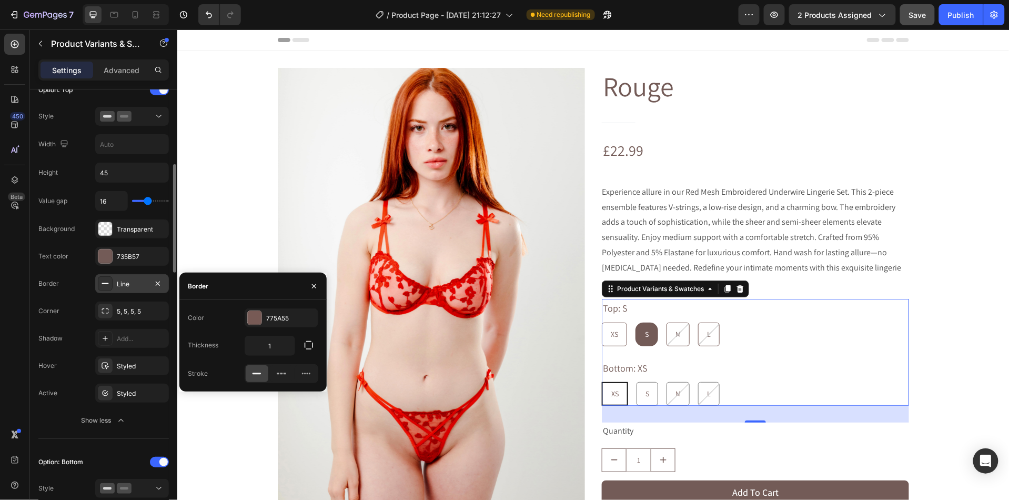
click at [138, 285] on div "Line" at bounding box center [132, 283] width 31 height 9
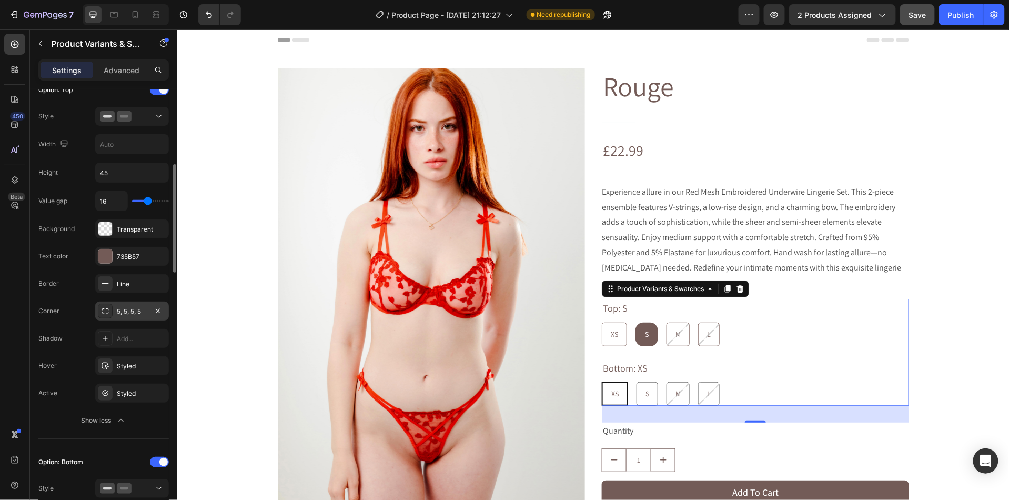
click at [134, 315] on div "5, 5, 5, 5" at bounding box center [132, 311] width 31 height 9
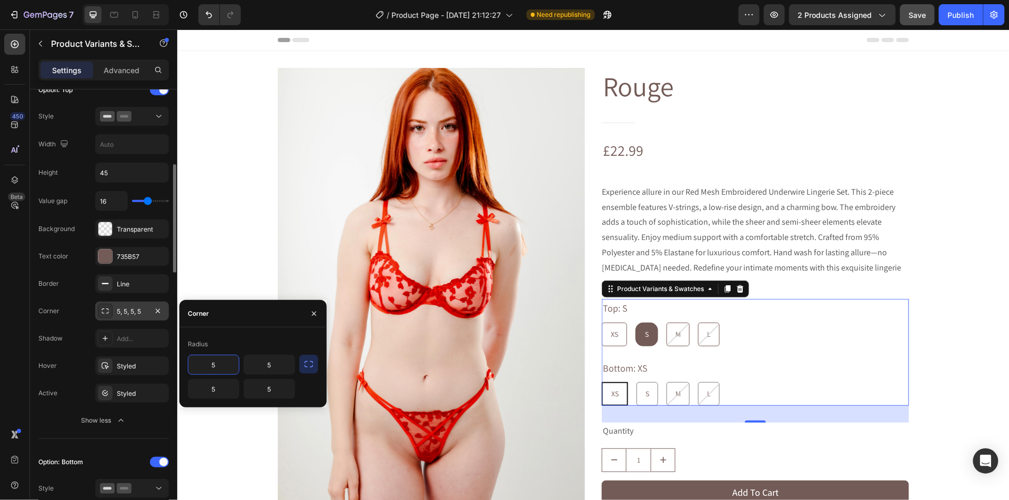
click at [135, 315] on div "5, 5, 5, 5" at bounding box center [132, 311] width 31 height 9
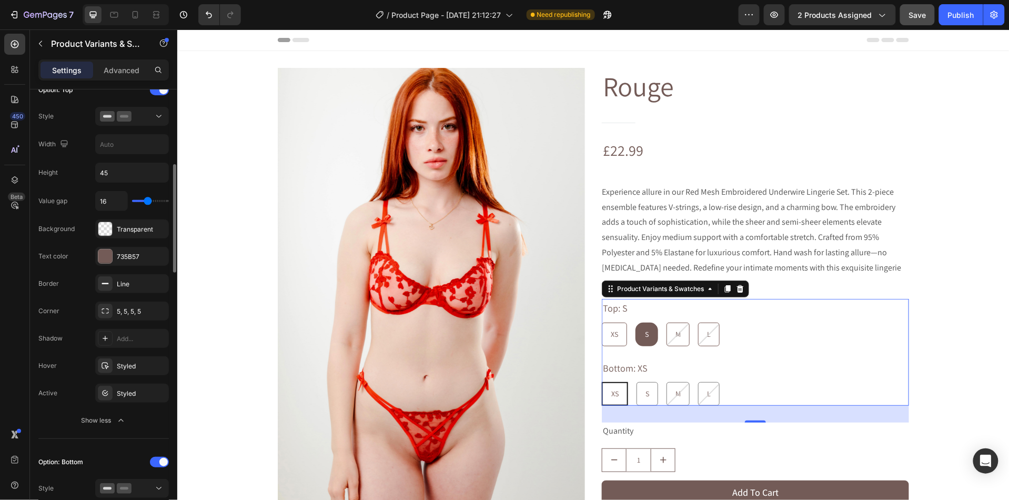
click at [137, 379] on div "Value gap 16 Background Transparent Text color 735B57 Border Line Corner 5, 5, …" at bounding box center [103, 310] width 130 height 239
click at [137, 375] on div "Styled" at bounding box center [132, 365] width 74 height 19
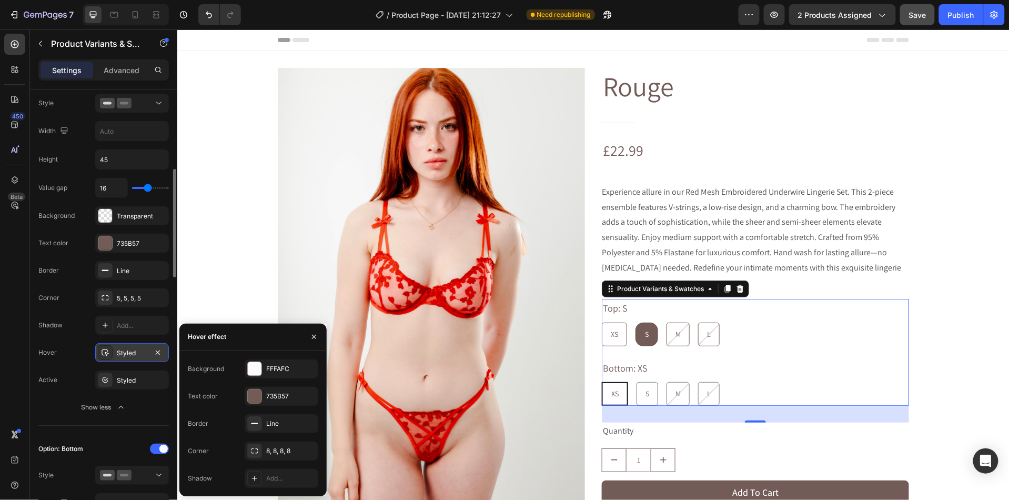
scroll to position [318, 0]
click at [136, 378] on div "Styled" at bounding box center [132, 379] width 31 height 9
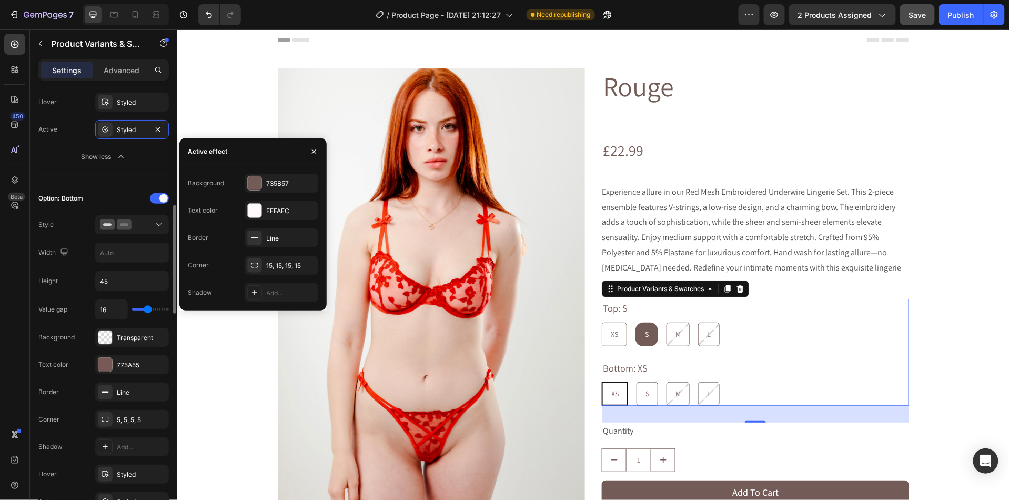
scroll to position [571, 0]
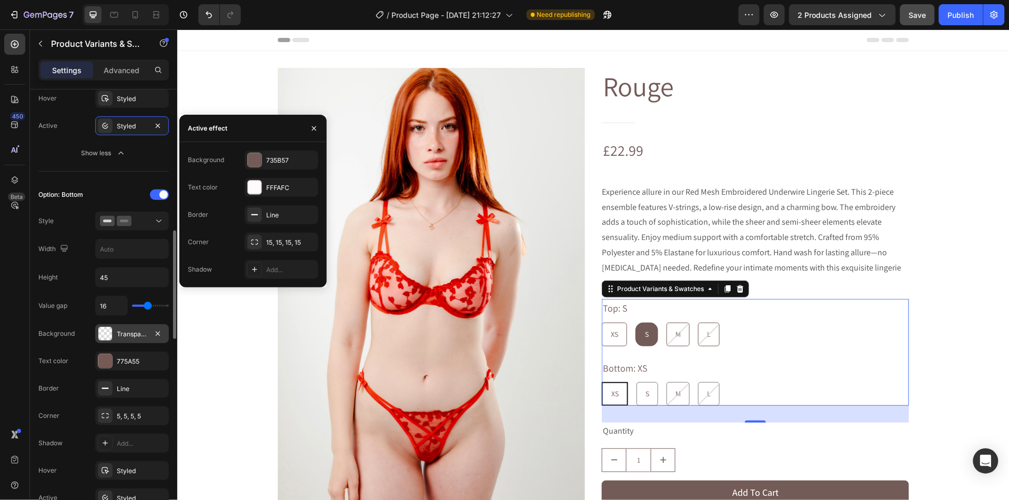
click at [126, 337] on div "Transparent" at bounding box center [132, 333] width 31 height 9
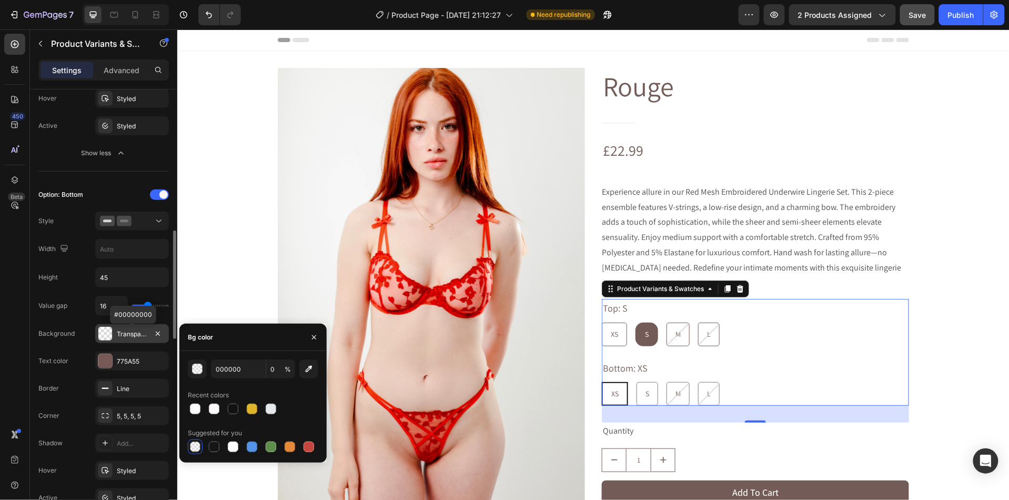
click at [127, 337] on div "Transparent" at bounding box center [132, 333] width 31 height 9
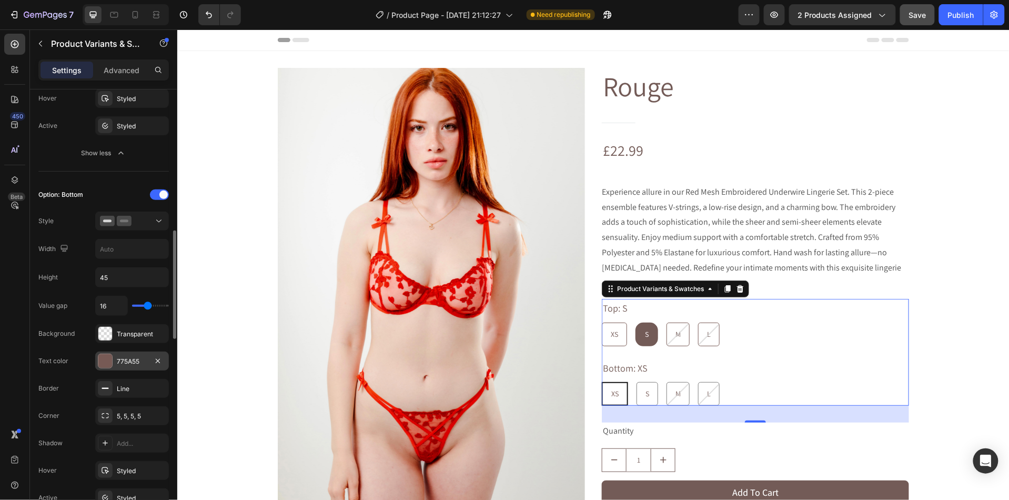
click at [127, 361] on div "775A55" at bounding box center [132, 361] width 31 height 9
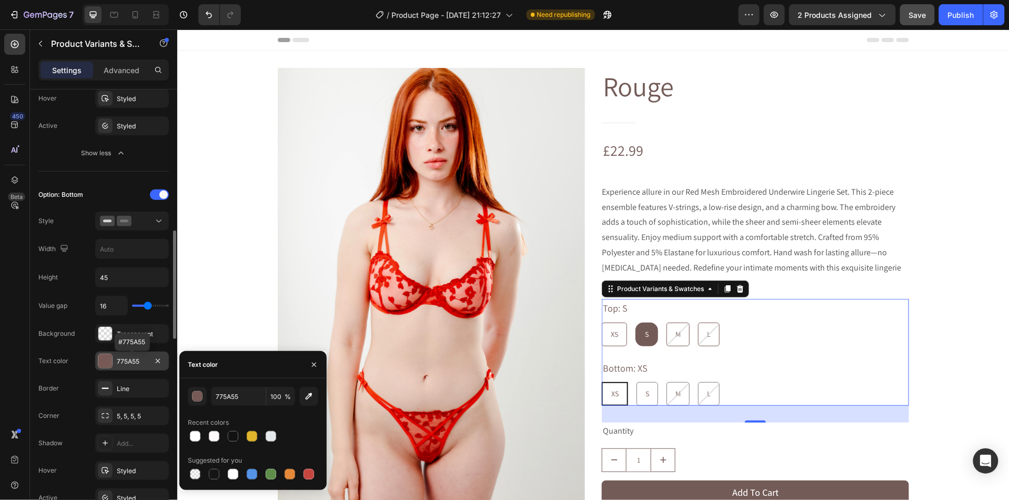
click at [128, 360] on div "775A55" at bounding box center [132, 361] width 31 height 9
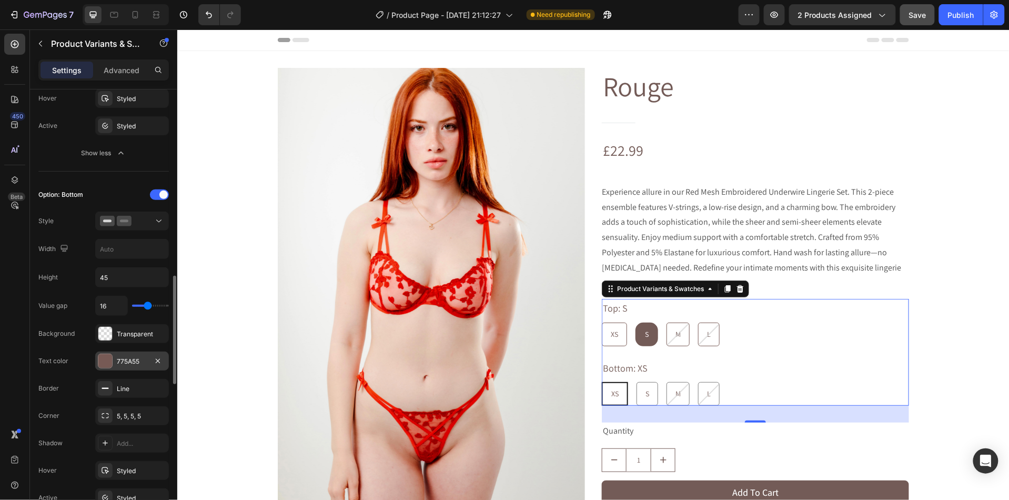
scroll to position [607, 0]
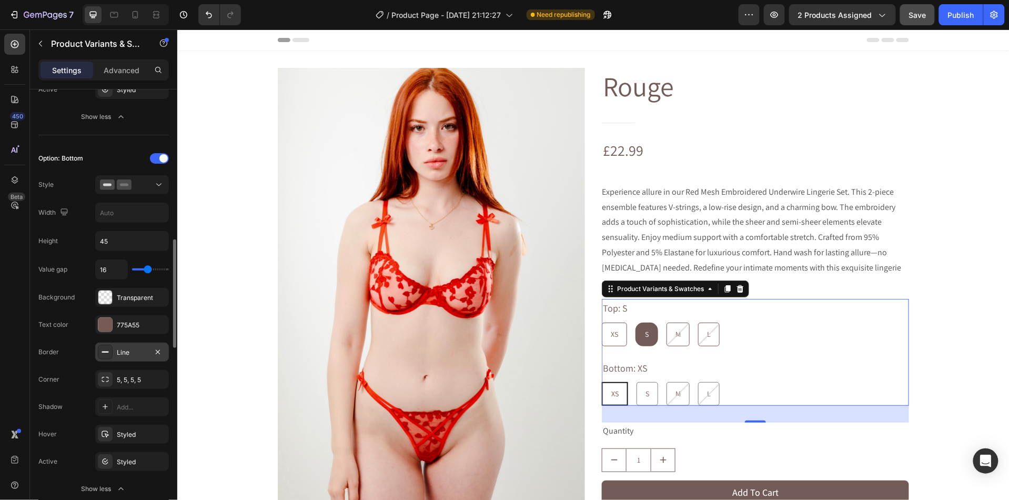
click at [125, 357] on div "Line" at bounding box center [132, 352] width 31 height 9
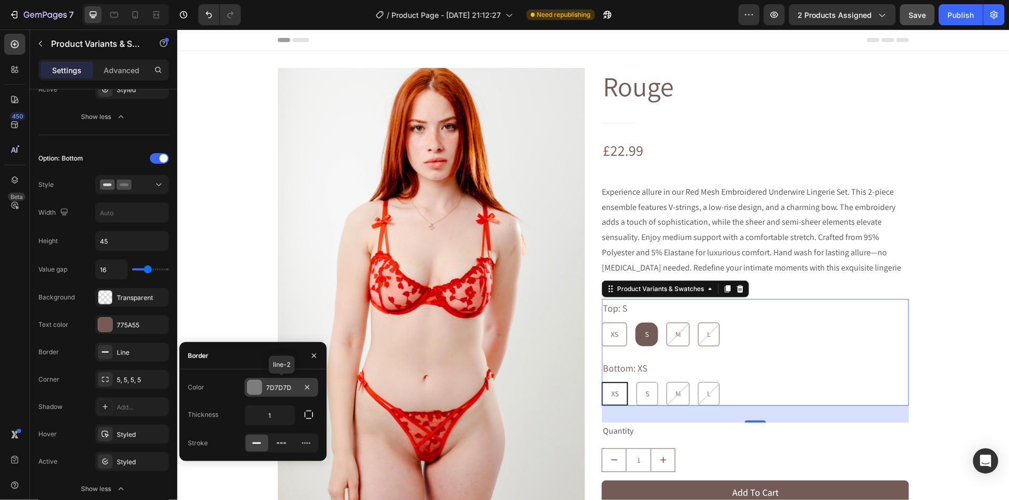
click at [255, 390] on div at bounding box center [255, 387] width 14 height 14
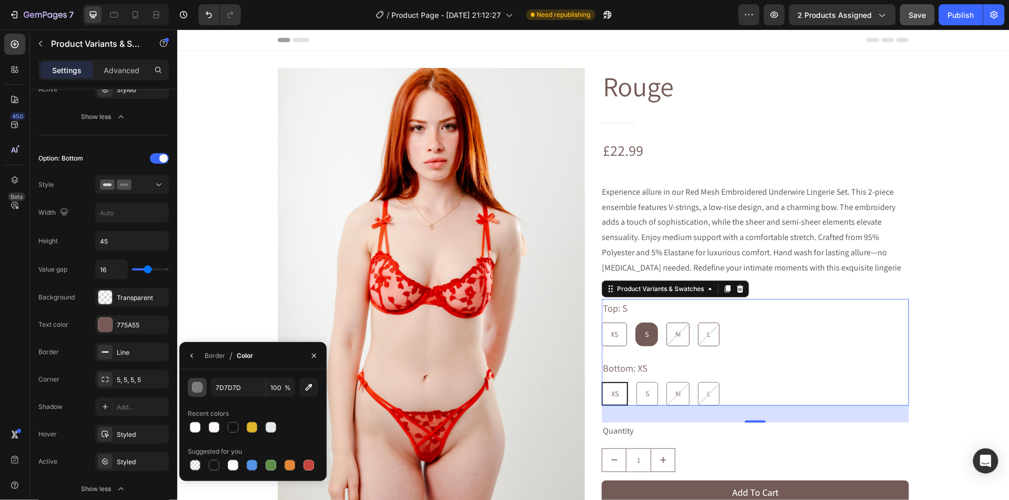
click at [198, 388] on div "button" at bounding box center [198, 387] width 11 height 11
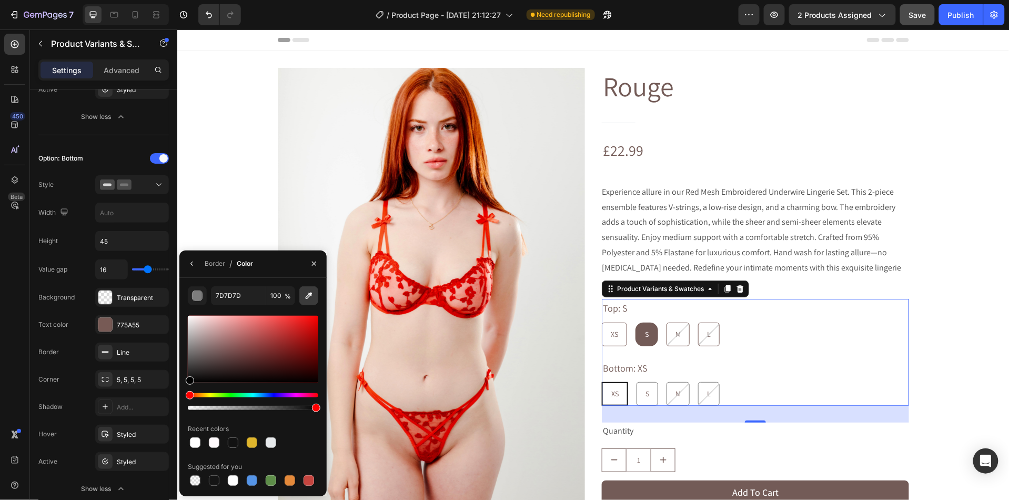
click at [309, 298] on icon "button" at bounding box center [309, 295] width 11 height 11
type input "775A55"
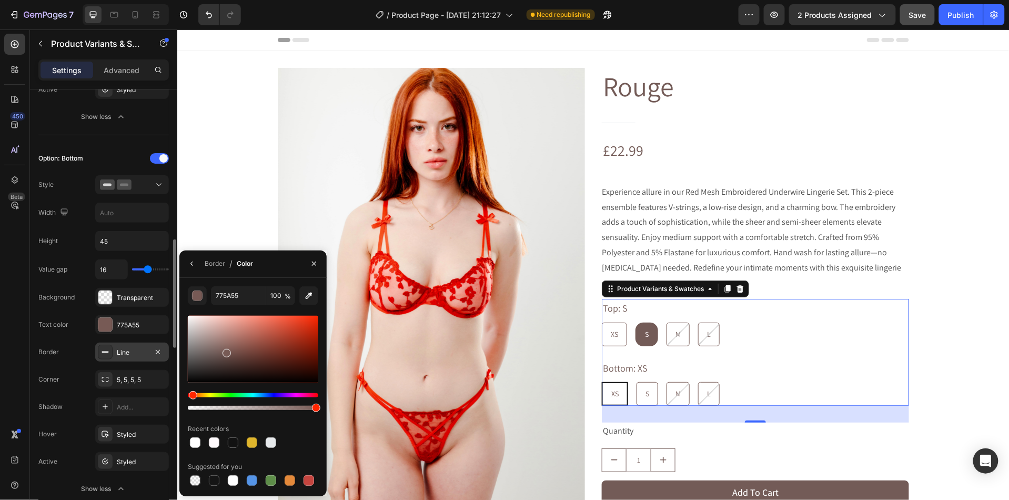
click at [111, 355] on div at bounding box center [105, 352] width 15 height 15
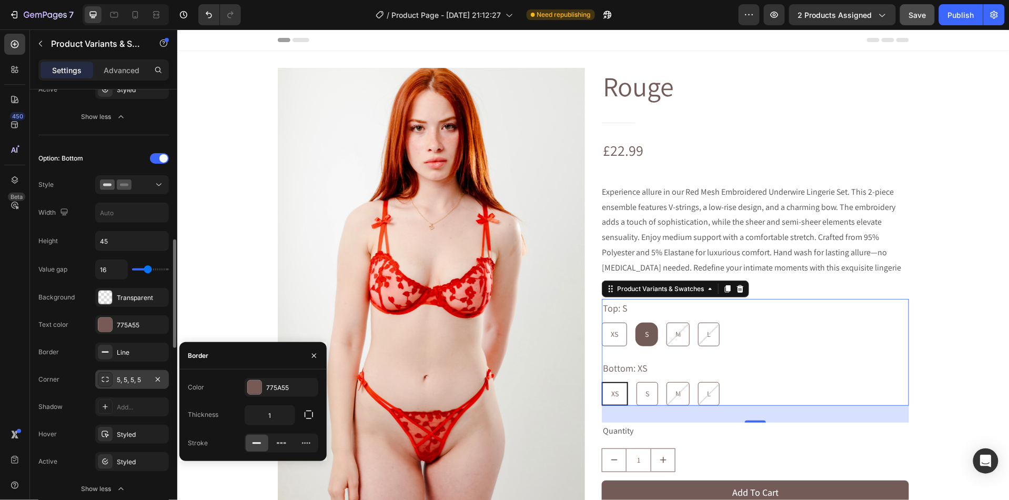
click at [111, 380] on div at bounding box center [105, 379] width 15 height 15
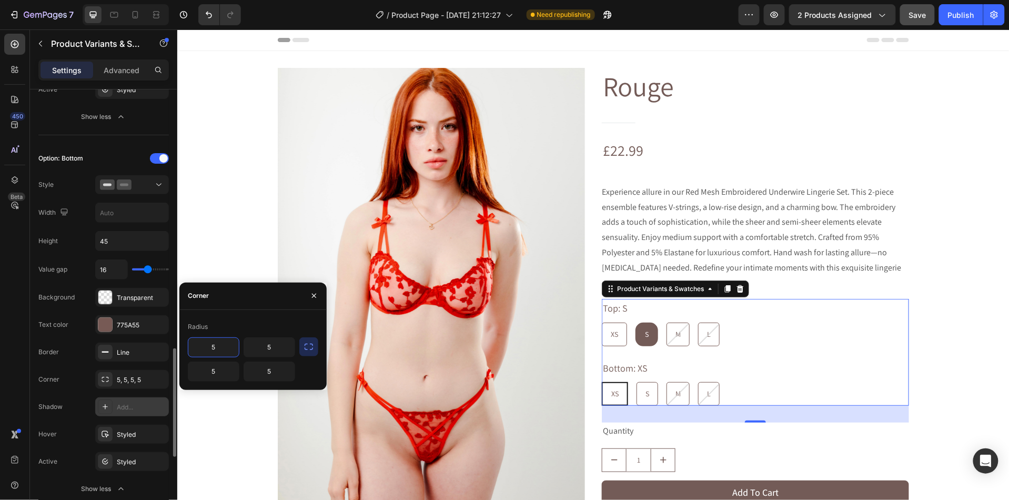
scroll to position [694, 0]
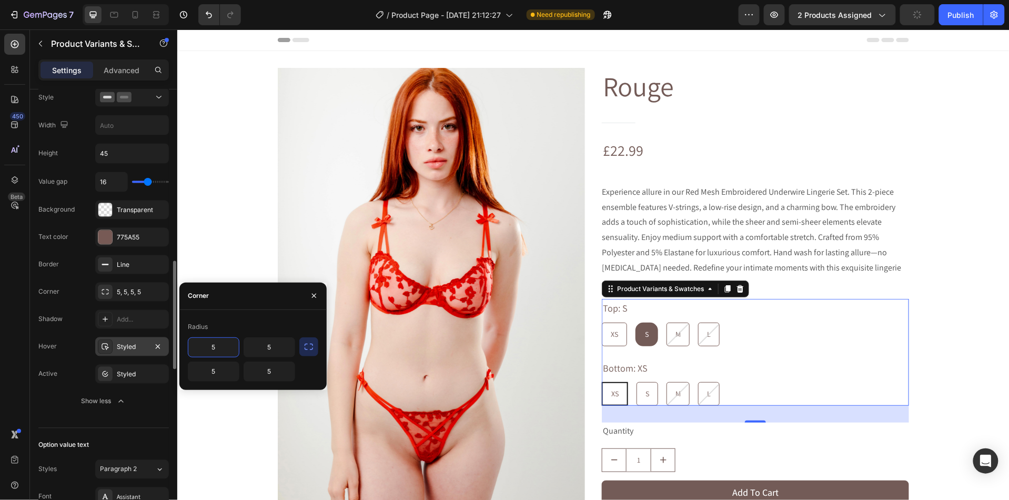
click at [120, 351] on div "Styled" at bounding box center [132, 346] width 31 height 9
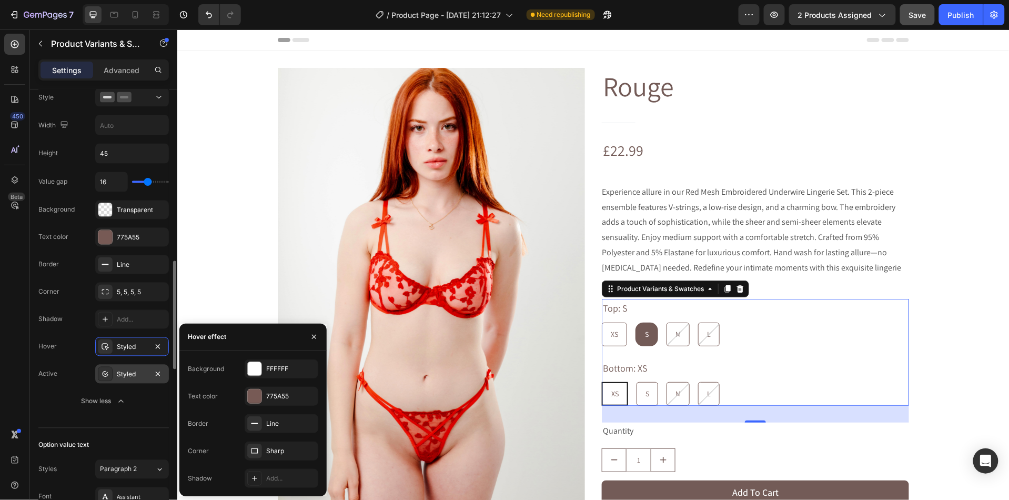
click at [115, 380] on div "Styled" at bounding box center [132, 374] width 74 height 19
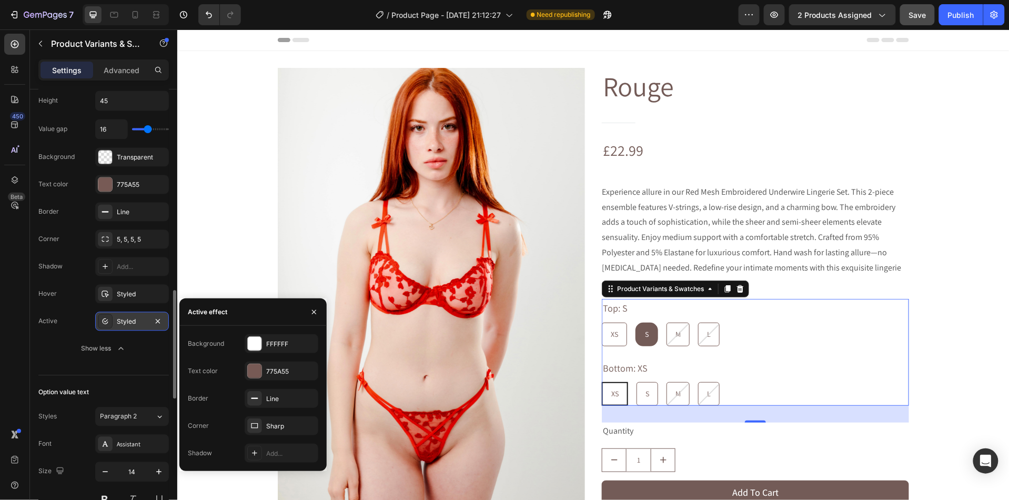
scroll to position [763, 0]
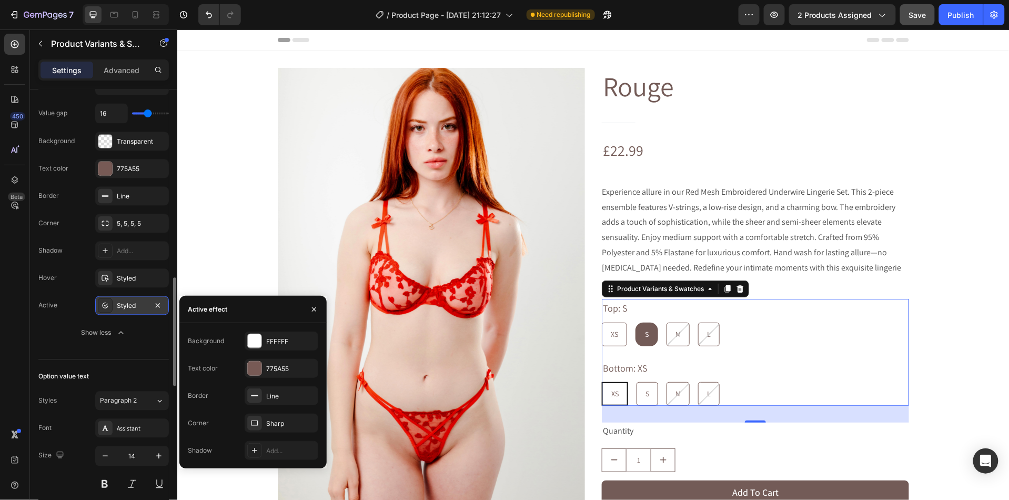
click at [115, 380] on div "Option value text" at bounding box center [103, 376] width 130 height 17
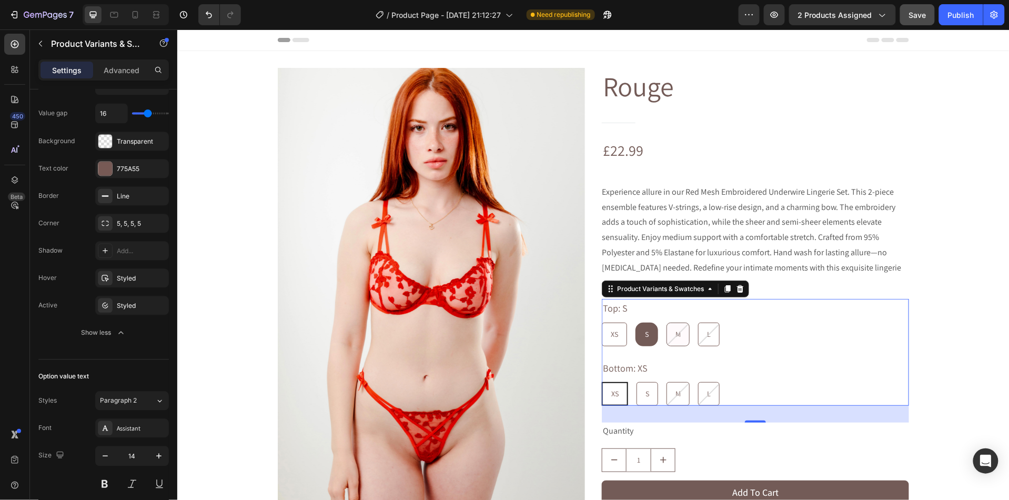
click at [675, 323] on div "M" at bounding box center [678, 334] width 22 height 22
click at [666, 321] on input "M M M" at bounding box center [665, 321] width 1 height 1
radio input "true"
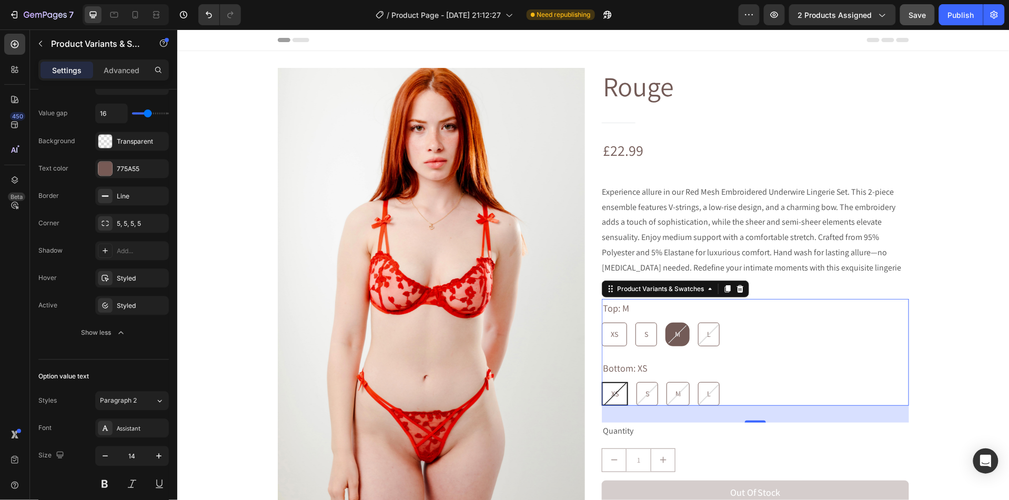
click at [603, 385] on div "XS" at bounding box center [614, 393] width 24 height 22
click at [601, 381] on input "XS XS XS" at bounding box center [601, 381] width 1 height 1
click at [615, 325] on div "XS" at bounding box center [614, 334] width 24 height 22
click at [601, 322] on input "XS XS XS" at bounding box center [601, 321] width 1 height 1
radio input "true"
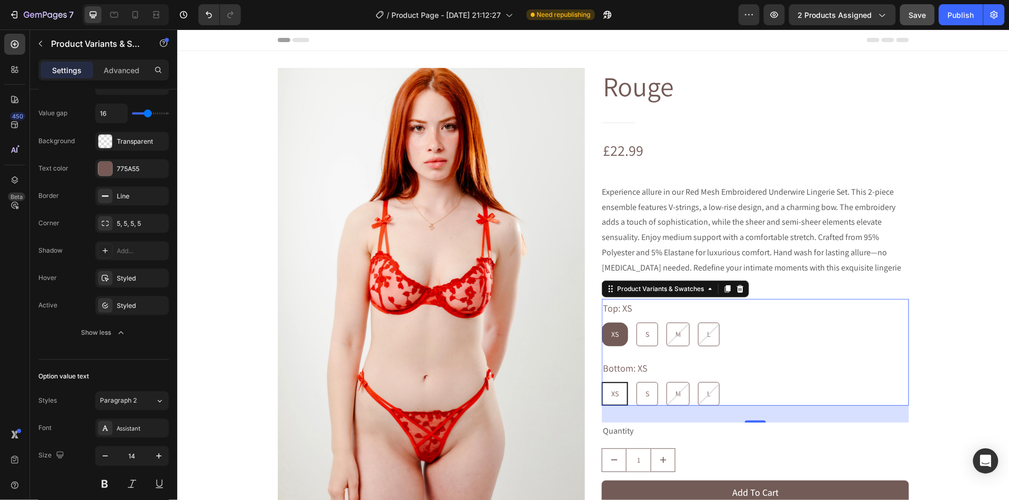
click at [623, 382] on div "XS" at bounding box center [614, 393] width 24 height 22
click at [601, 381] on input "XS XS XS" at bounding box center [601, 381] width 1 height 1
click at [648, 388] on span "S" at bounding box center [647, 392] width 4 height 9
click at [636, 381] on input "S S S" at bounding box center [635, 381] width 1 height 1
radio input "true"
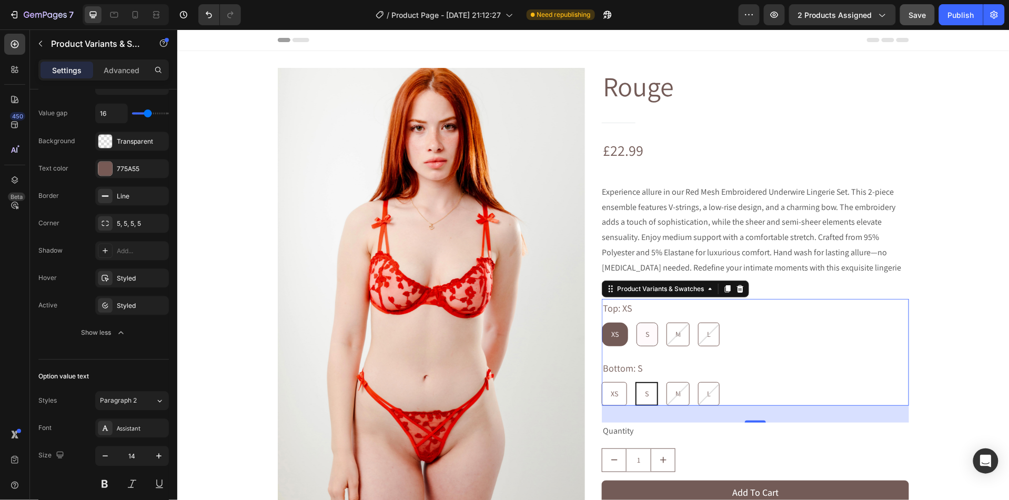
click at [642, 323] on div "S" at bounding box center [647, 334] width 21 height 22
click at [636, 321] on input "S S S" at bounding box center [635, 321] width 1 height 1
radio input "true"
click at [643, 382] on div "S" at bounding box center [646, 393] width 21 height 22
click at [635, 381] on input "S S S" at bounding box center [634, 381] width 1 height 1
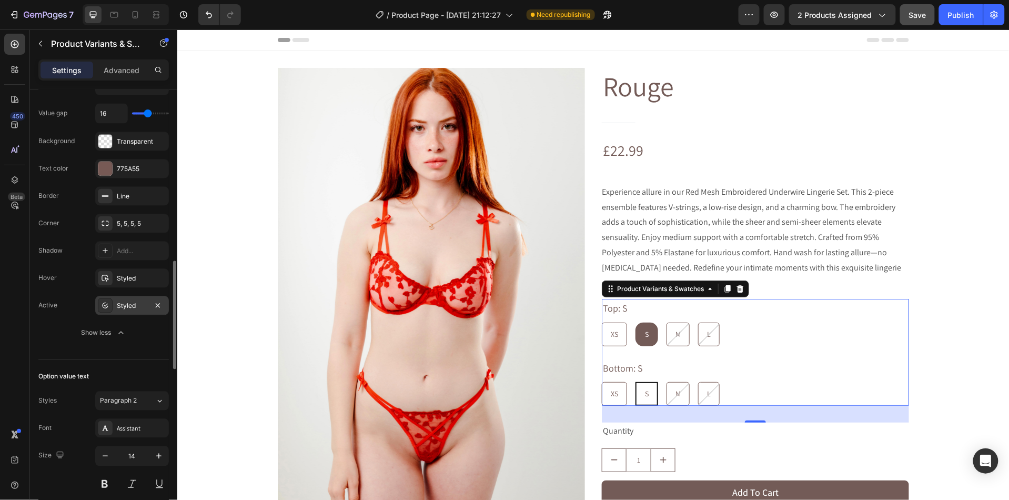
scroll to position [749, 0]
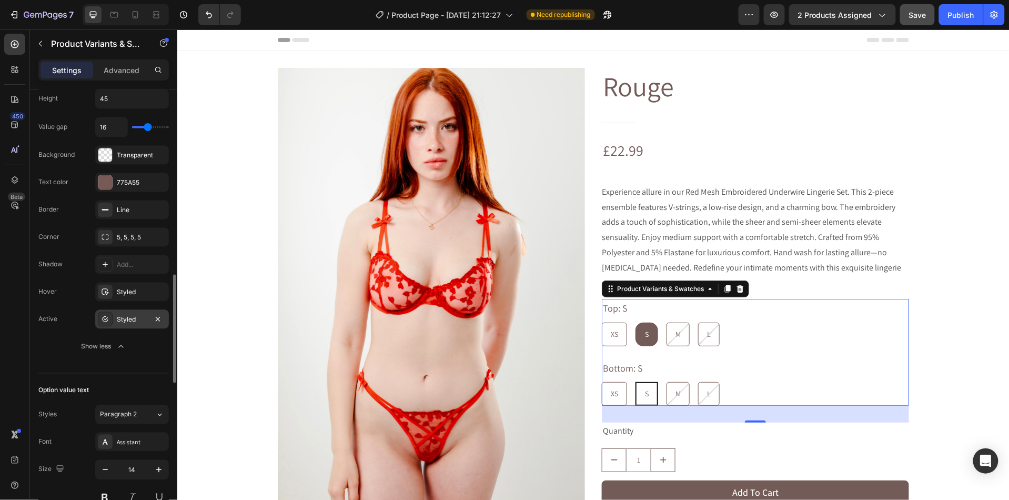
click at [132, 325] on div "Styled" at bounding box center [132, 319] width 31 height 9
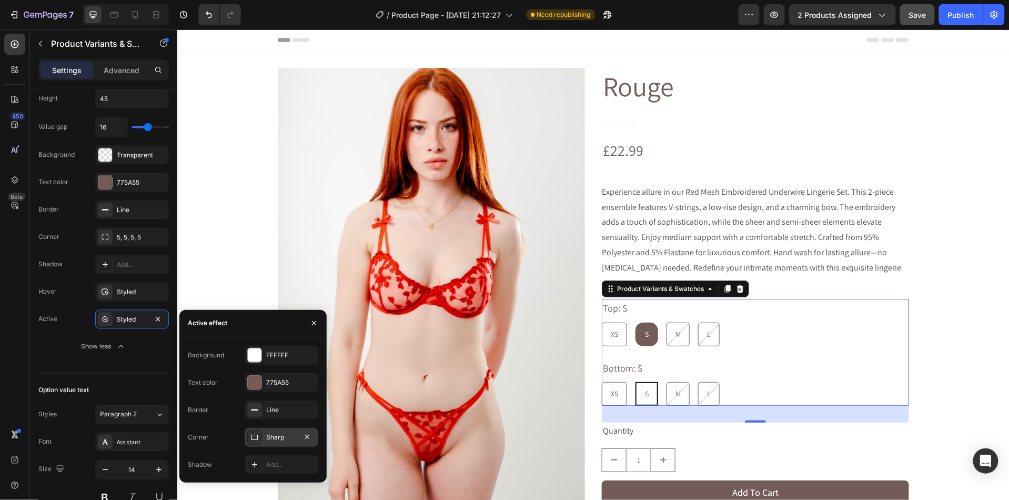
click at [252, 438] on icon at bounding box center [254, 437] width 8 height 8
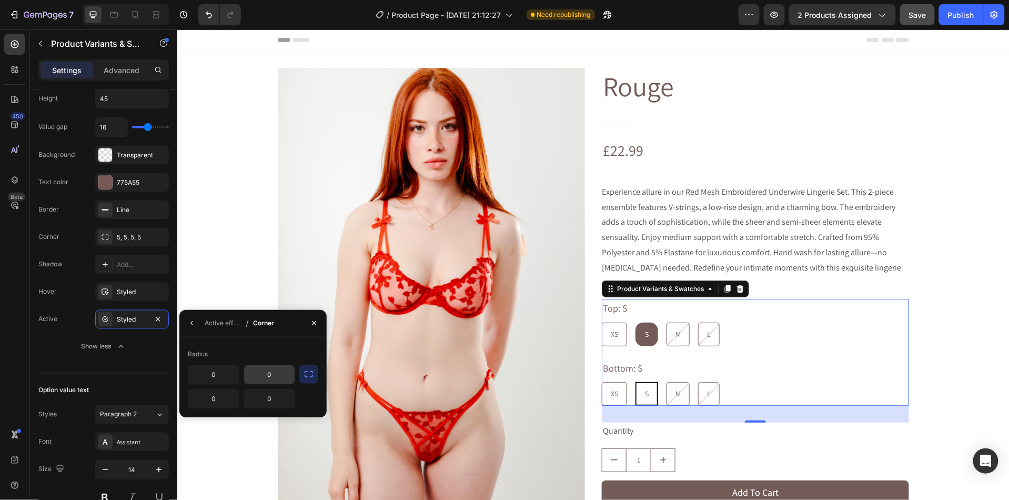
click at [0, 0] on input "0" at bounding box center [0, 0] width 0 height 0
type input "5"
click at [0, 0] on input "0" at bounding box center [0, 0] width 0 height 0
type input "6"
type input "5"
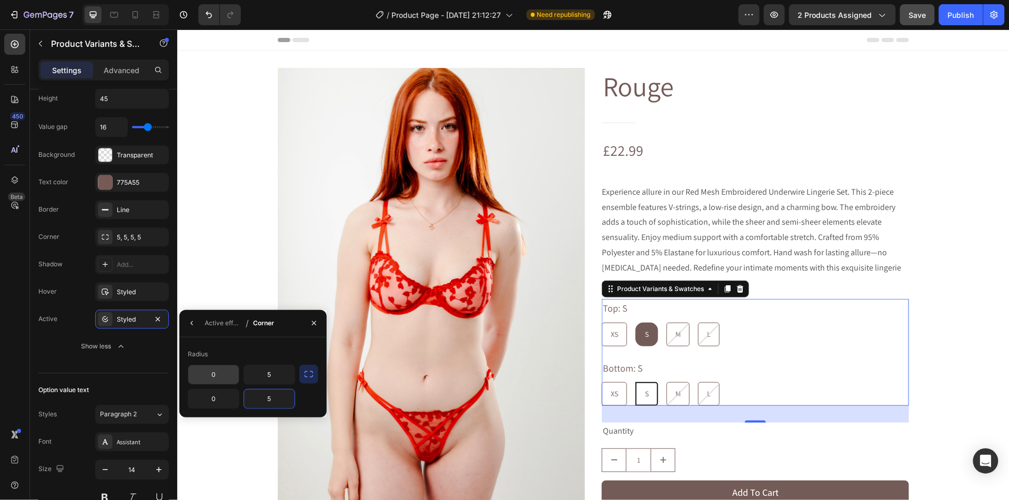
click at [0, 0] on input "0" at bounding box center [0, 0] width 0 height 0
type input "5"
click at [0, 0] on input "0" at bounding box center [0, 0] width 0 height 0
type input "5"
click at [195, 320] on icon "button" at bounding box center [192, 323] width 8 height 8
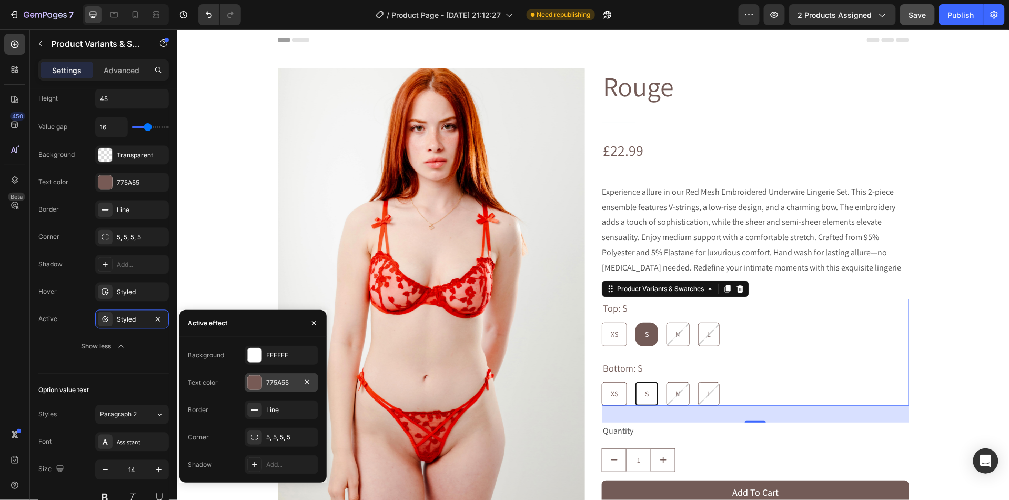
click at [258, 381] on div at bounding box center [255, 383] width 14 height 14
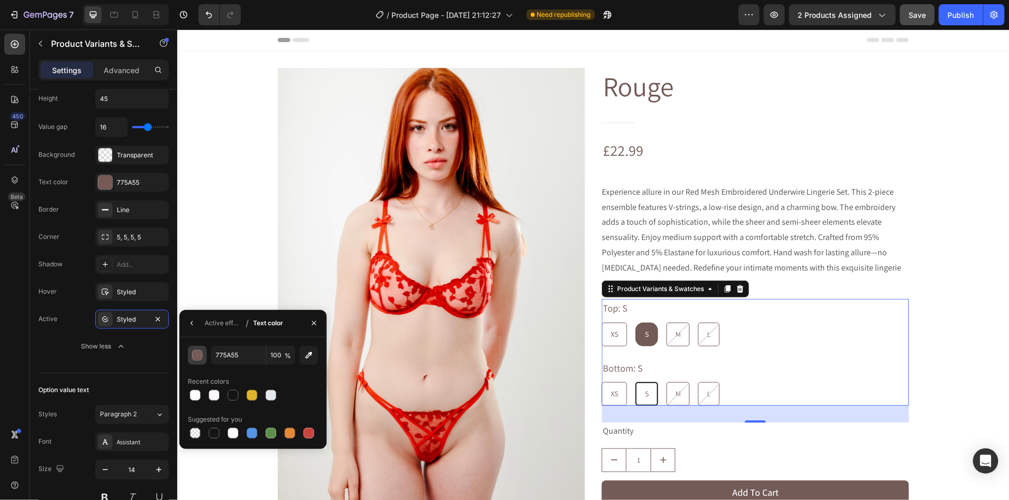
click at [200, 355] on div "button" at bounding box center [198, 355] width 11 height 11
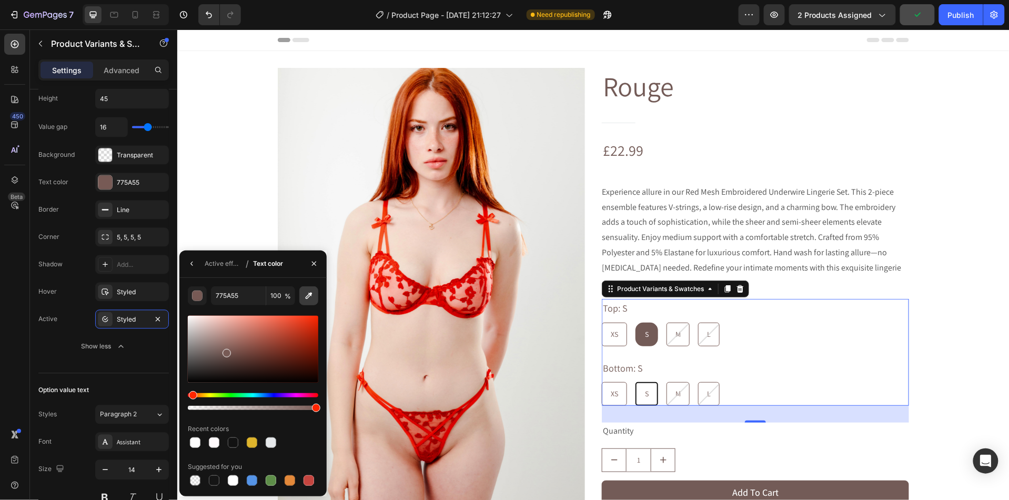
click at [310, 294] on icon "button" at bounding box center [309, 295] width 7 height 7
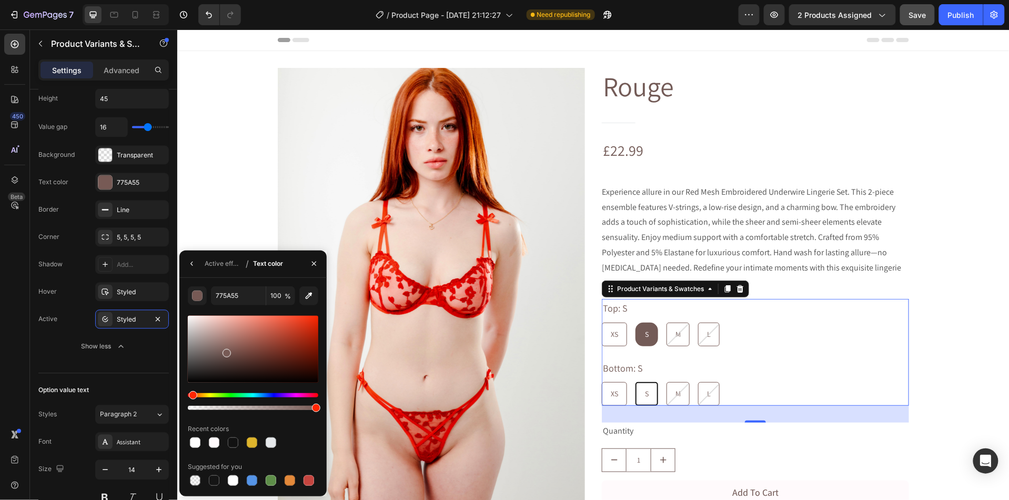
type input "765954"
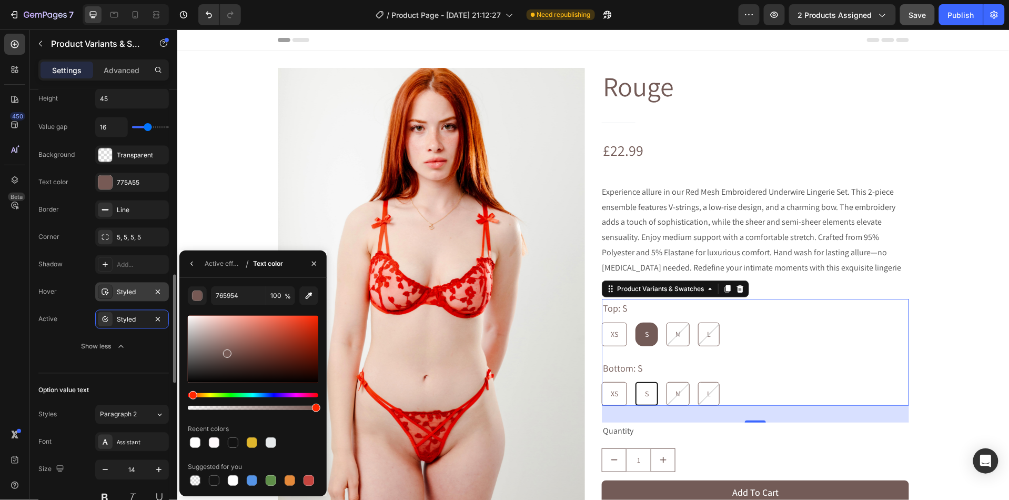
click at [123, 292] on div "Styled" at bounding box center [132, 292] width 31 height 9
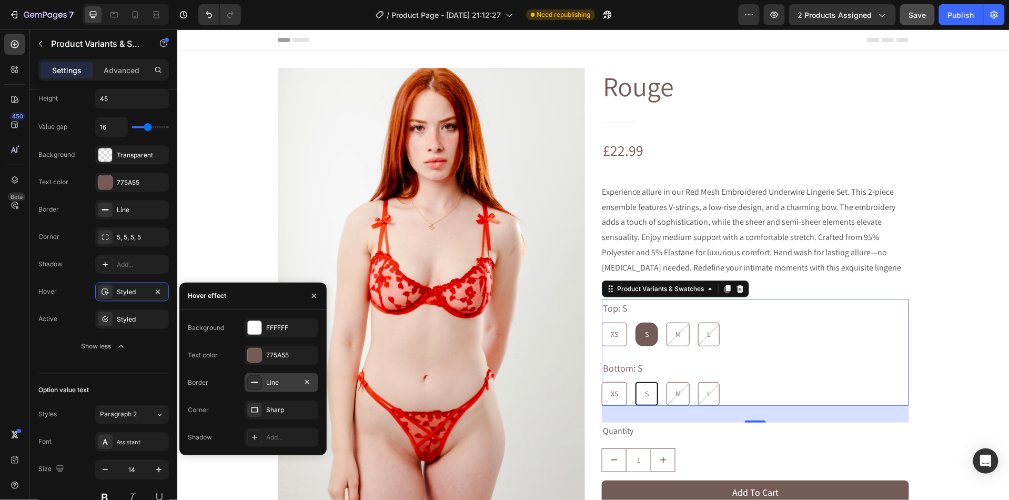
click at [257, 378] on icon at bounding box center [254, 382] width 8 height 8
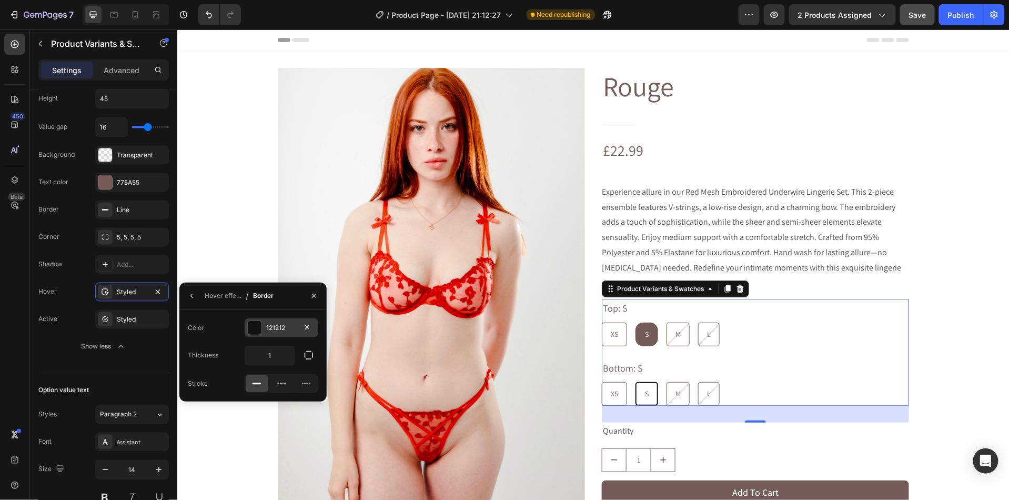
click at [261, 319] on div "121212" at bounding box center [282, 327] width 74 height 19
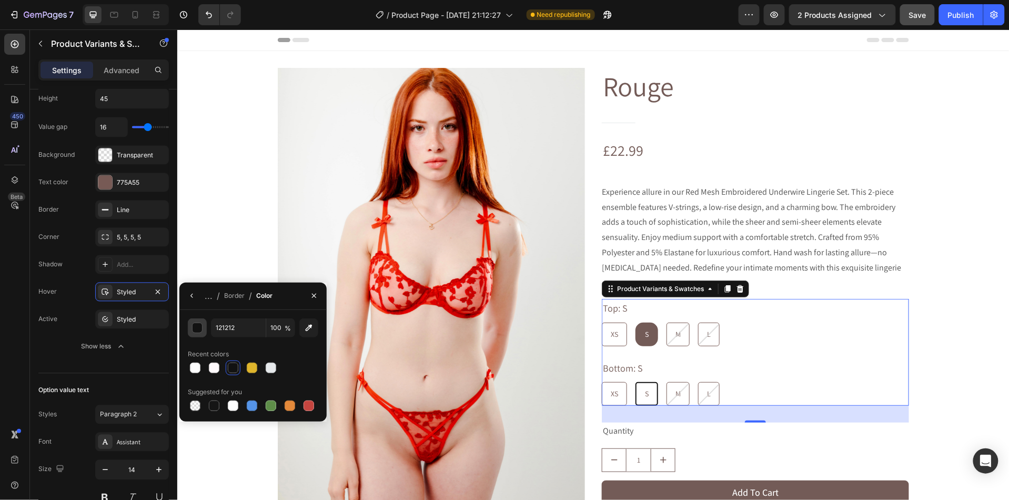
click at [199, 327] on div "button" at bounding box center [198, 328] width 11 height 11
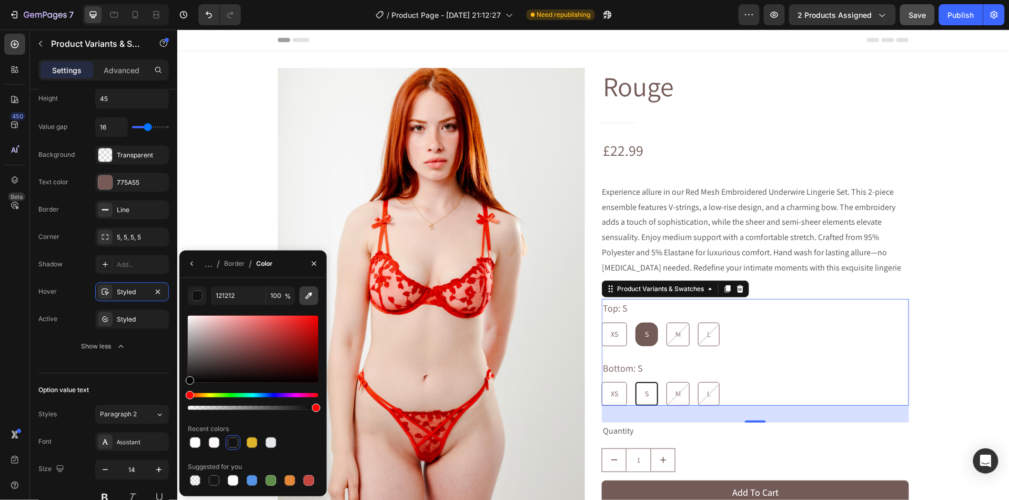
click at [302, 297] on button "button" at bounding box center [308, 295] width 19 height 19
type input "775A55"
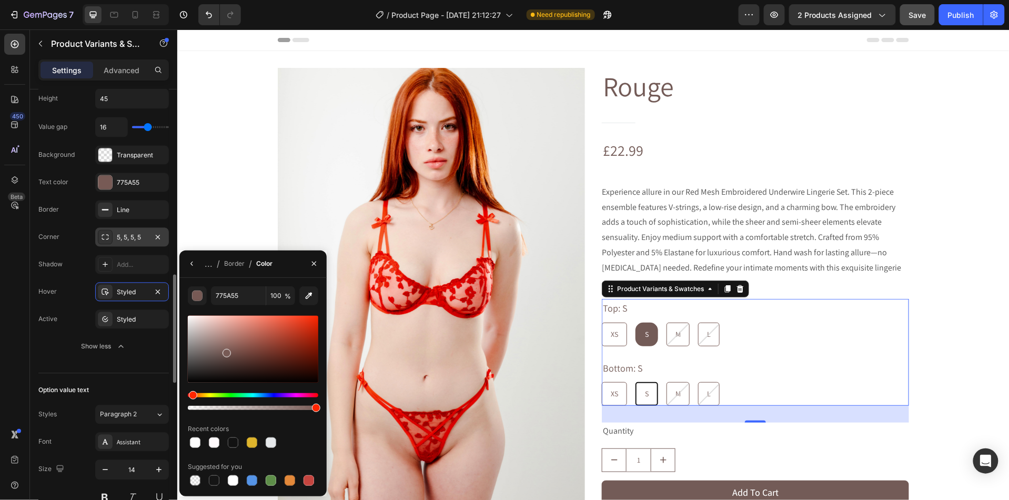
click at [133, 238] on div "5, 5, 5, 5" at bounding box center [132, 237] width 31 height 9
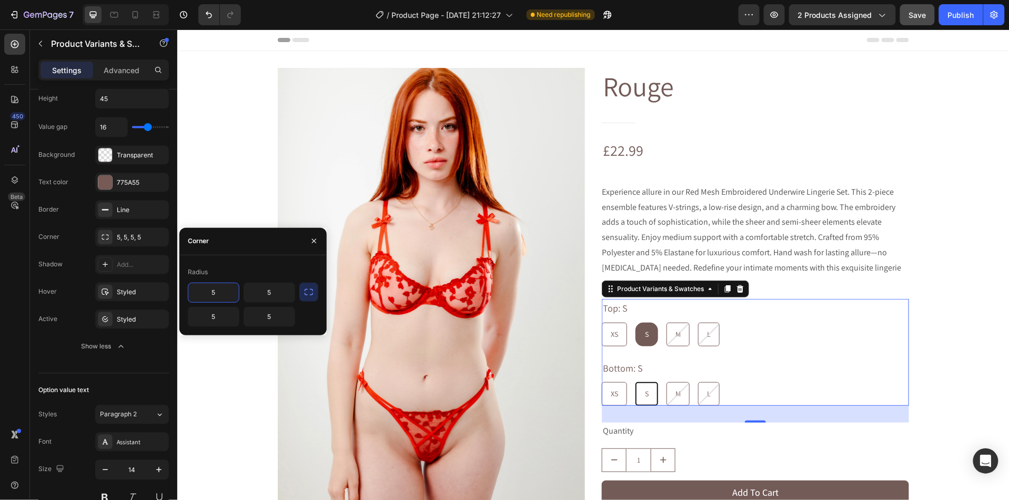
click at [308, 294] on icon "button" at bounding box center [309, 292] width 11 height 11
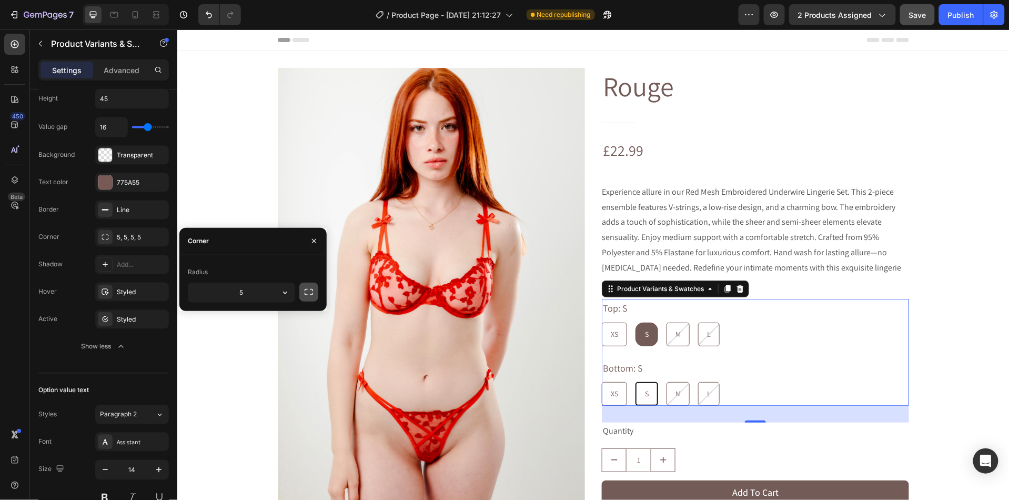
click at [308, 294] on icon "button" at bounding box center [309, 292] width 11 height 11
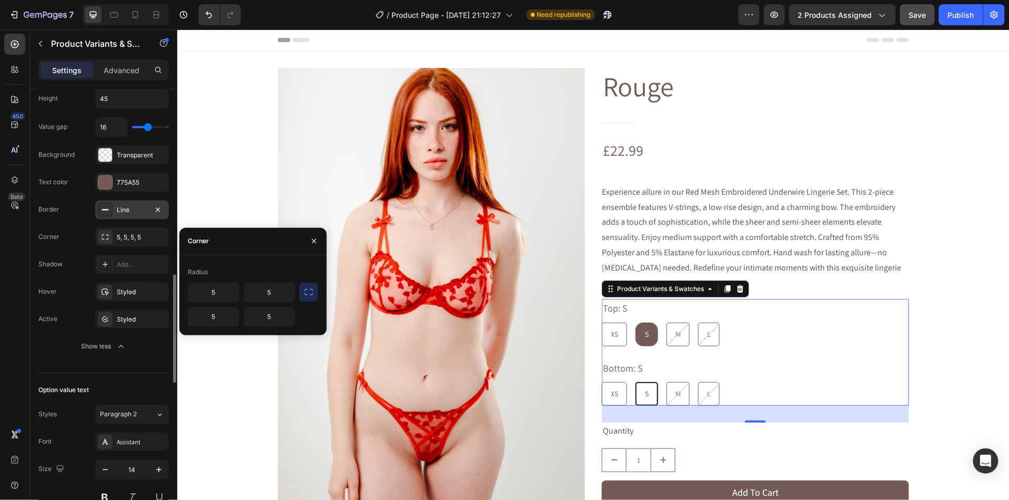
click at [137, 219] on div "Line" at bounding box center [132, 209] width 74 height 19
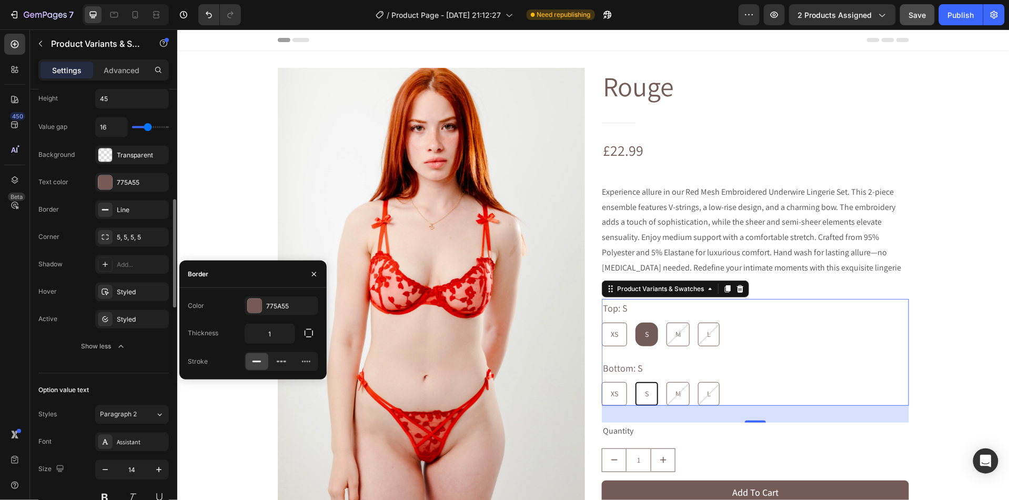
scroll to position [682, 0]
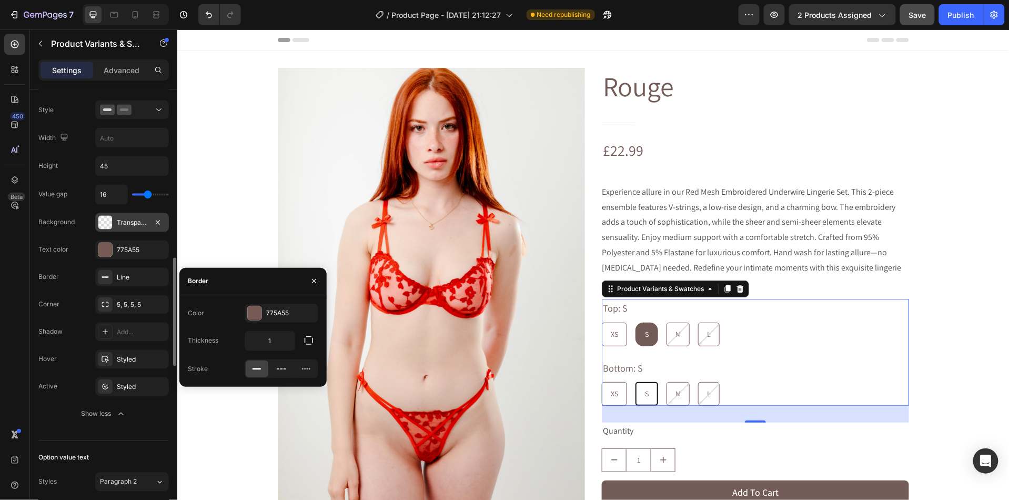
click at [122, 228] on div "Transparent" at bounding box center [132, 222] width 31 height 9
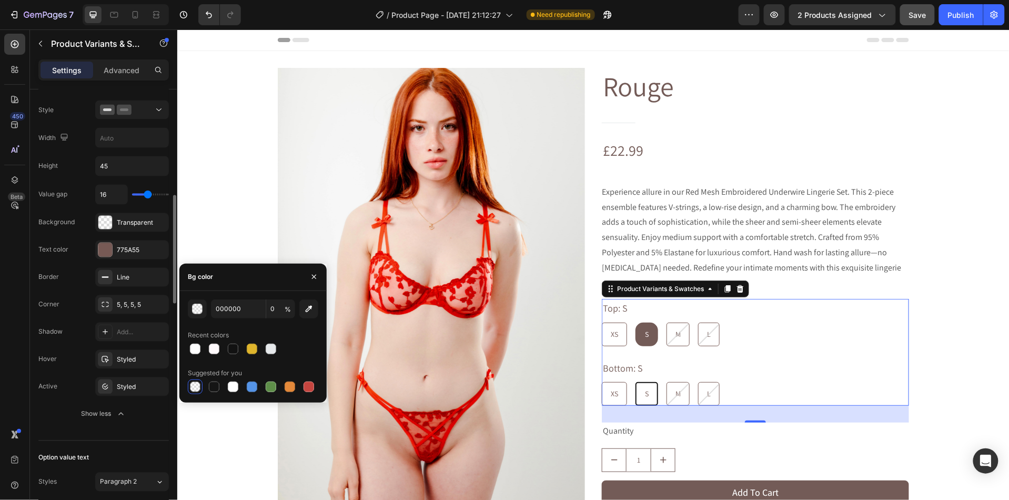
scroll to position [631, 0]
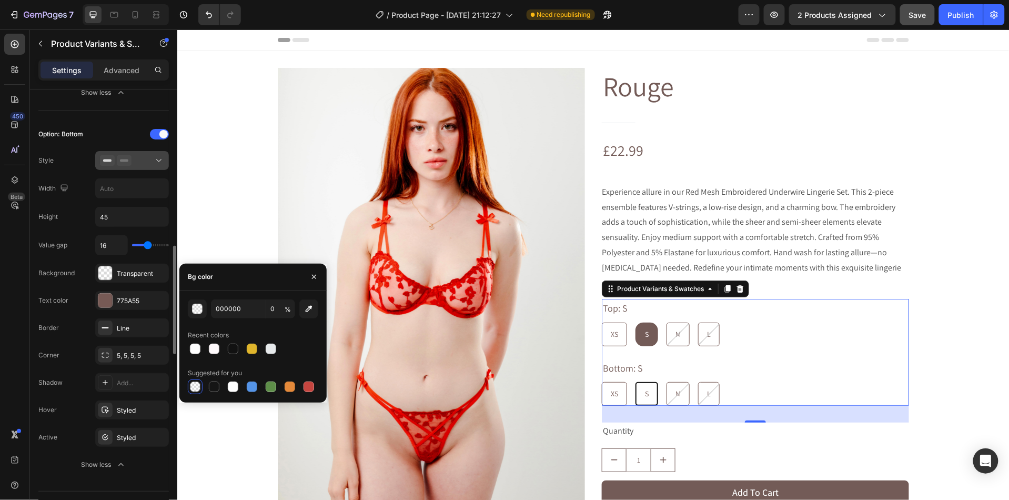
click at [151, 158] on div at bounding box center [132, 160] width 64 height 11
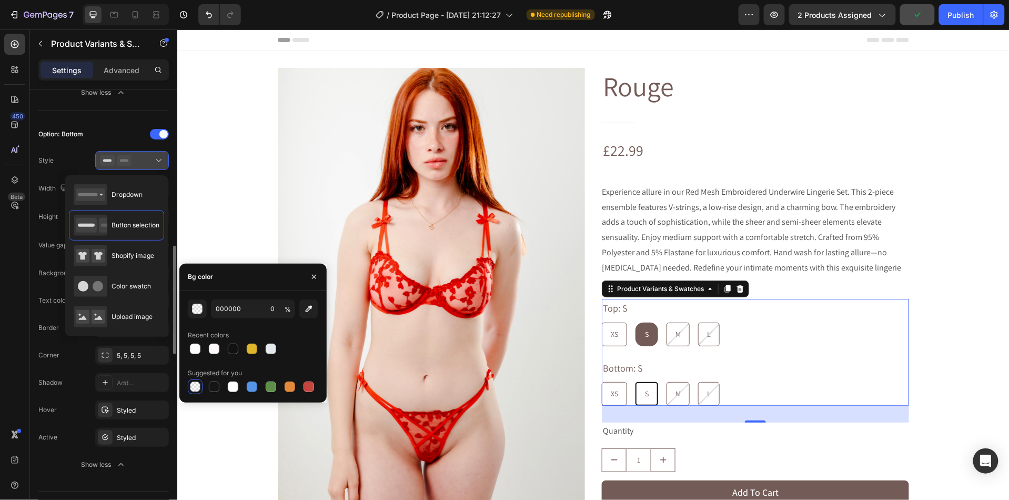
click at [150, 165] on div at bounding box center [132, 160] width 64 height 11
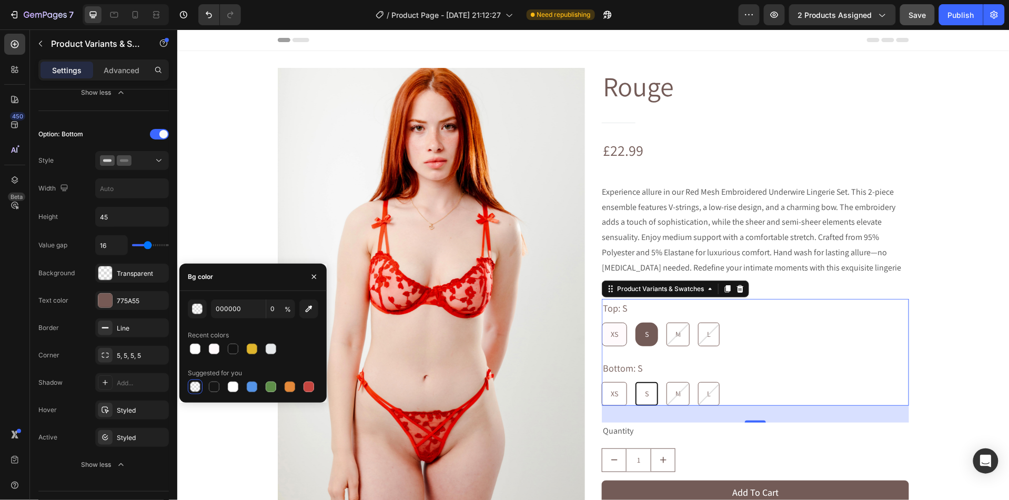
click at [617, 329] on span "XS" at bounding box center [613, 333] width 7 height 9
click at [601, 321] on input "XS XS XS" at bounding box center [601, 321] width 1 height 1
radio input "true"
click at [641, 382] on div "S" at bounding box center [646, 393] width 21 height 22
click at [635, 381] on input "S S S" at bounding box center [634, 381] width 1 height 1
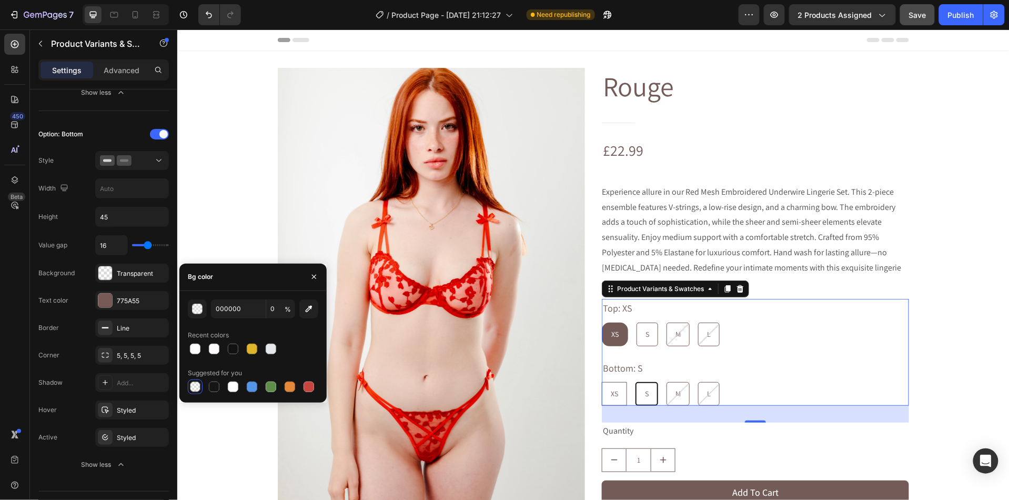
click at [616, 388] on span "XS" at bounding box center [613, 392] width 7 height 9
click at [601, 381] on input "XS XS XS" at bounding box center [601, 381] width 1 height 1
radio input "true"
click at [657, 325] on div "S" at bounding box center [647, 334] width 21 height 22
click at [636, 322] on input "S S S" at bounding box center [635, 321] width 1 height 1
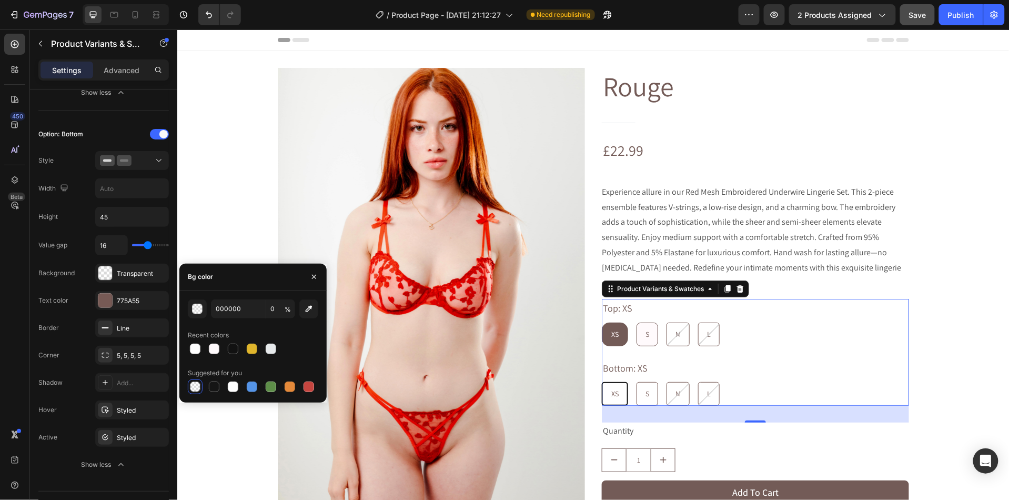
radio input "true"
click at [659, 381] on div "XS XS XS S S S M M M L L L" at bounding box center [754, 393] width 307 height 24
click at [655, 382] on div "S" at bounding box center [647, 393] width 21 height 22
click at [636, 381] on input "S S S" at bounding box center [635, 381] width 1 height 1
radio input "true"
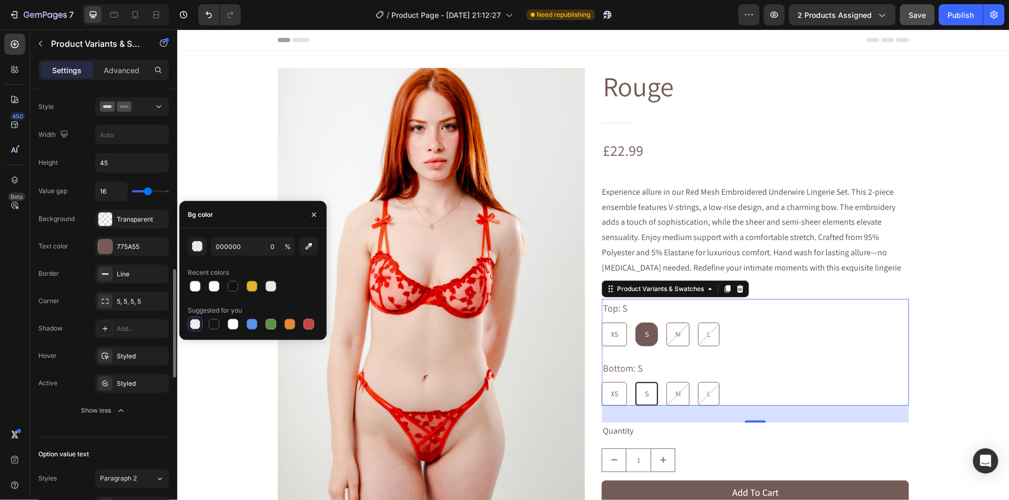
scroll to position [693, 0]
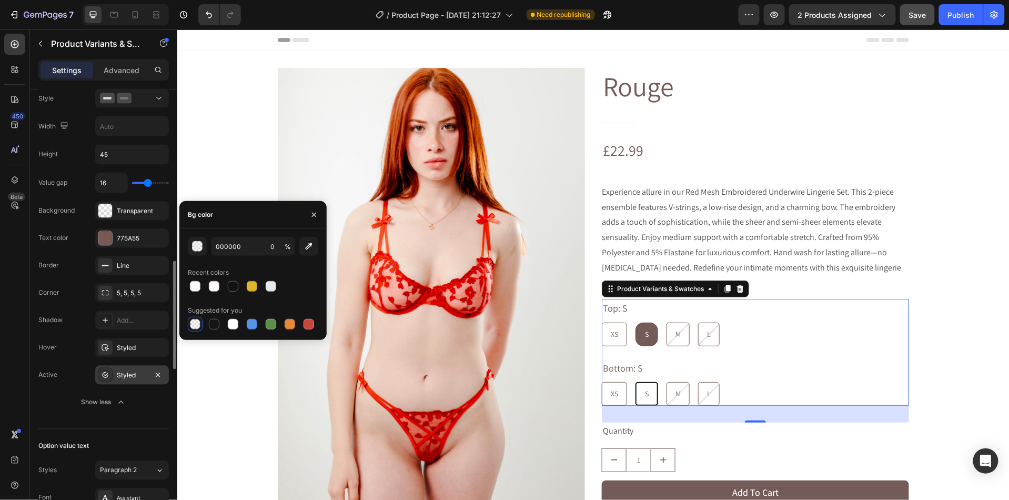
click at [122, 379] on div "Styled" at bounding box center [132, 375] width 31 height 9
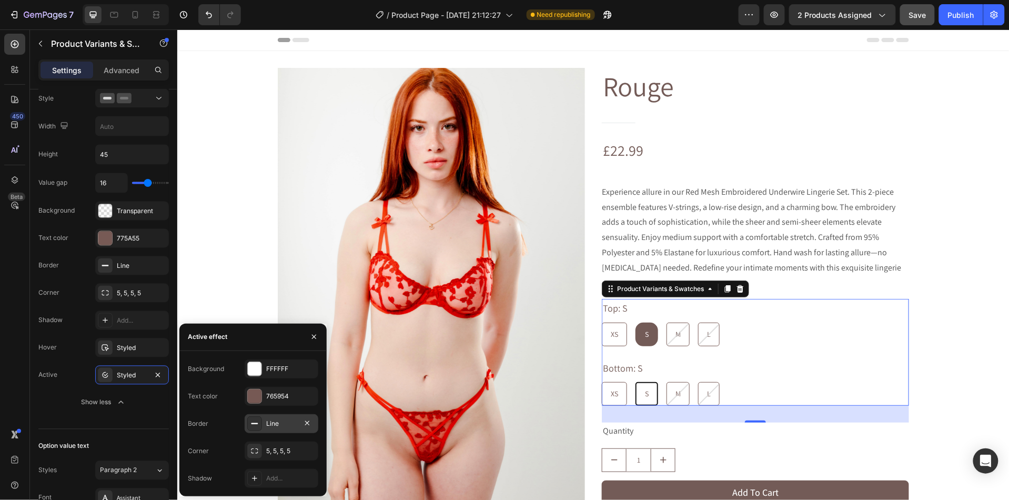
click at [263, 421] on div "Line" at bounding box center [282, 423] width 74 height 19
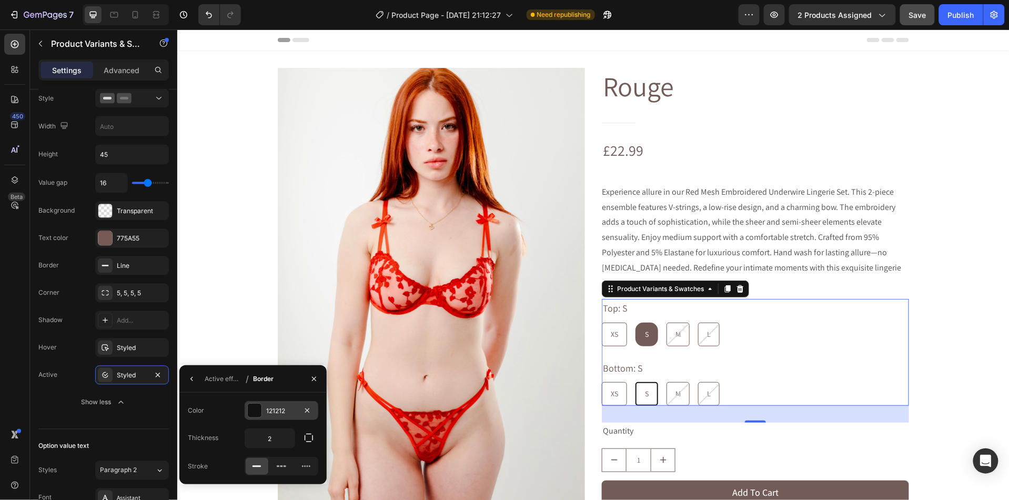
click at [257, 409] on div at bounding box center [255, 410] width 14 height 14
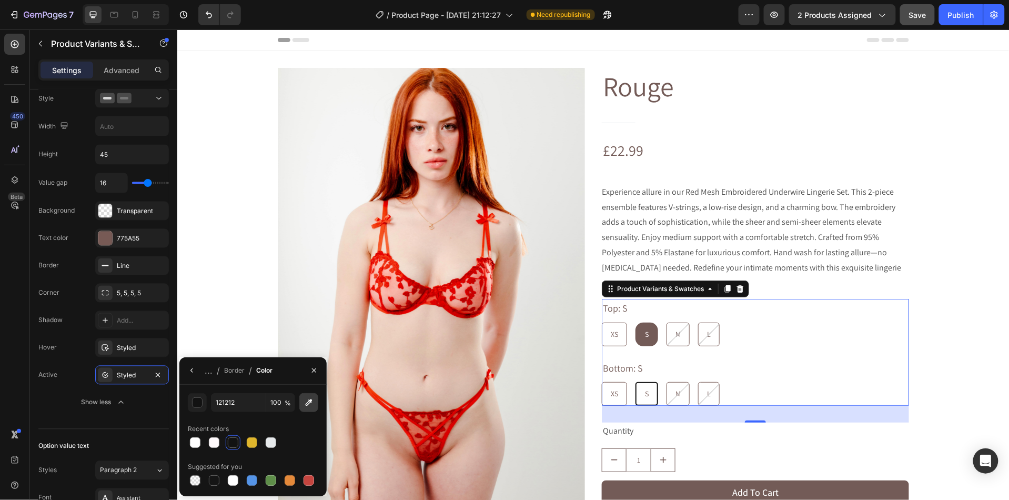
click at [307, 403] on icon "button" at bounding box center [309, 402] width 11 height 11
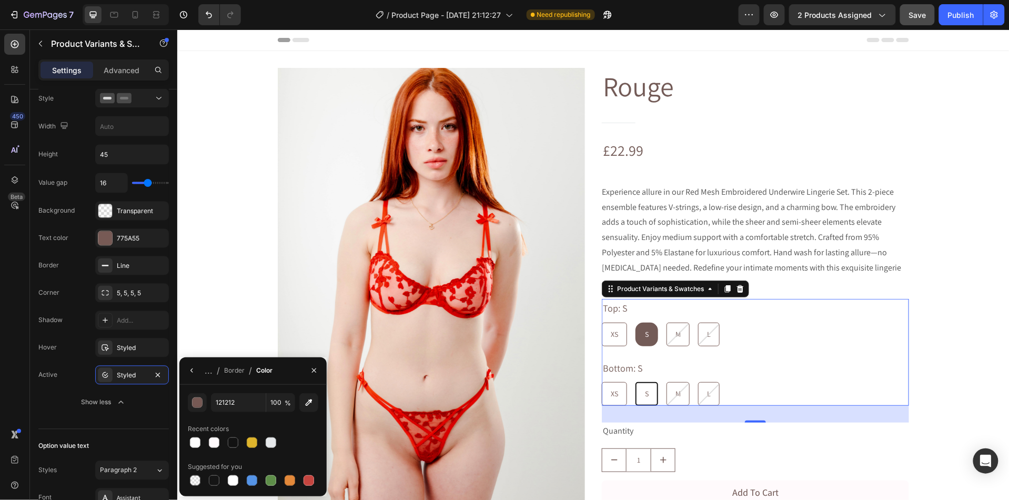
type input "765954"
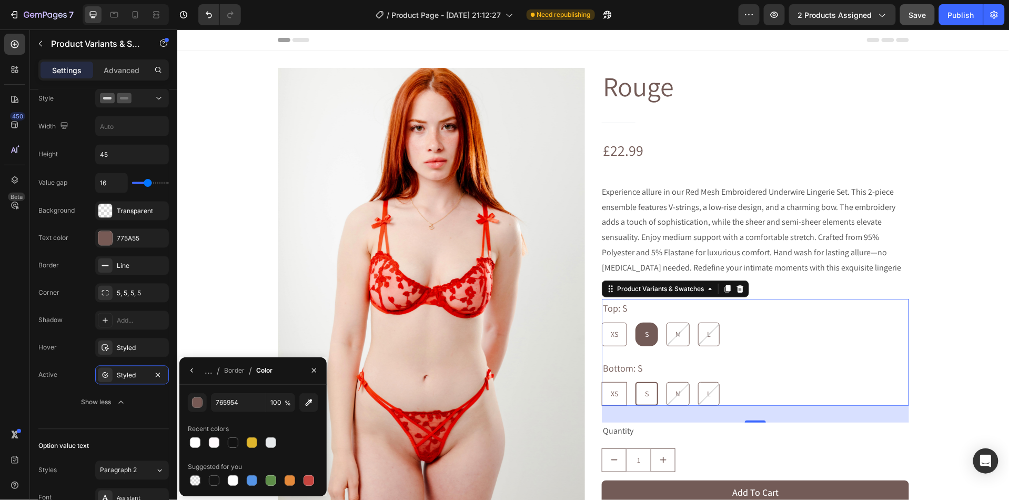
click at [613, 382] on div "XS" at bounding box center [614, 393] width 24 height 22
click at [601, 381] on input "XS XS XS" at bounding box center [601, 381] width 1 height 1
radio input "true"
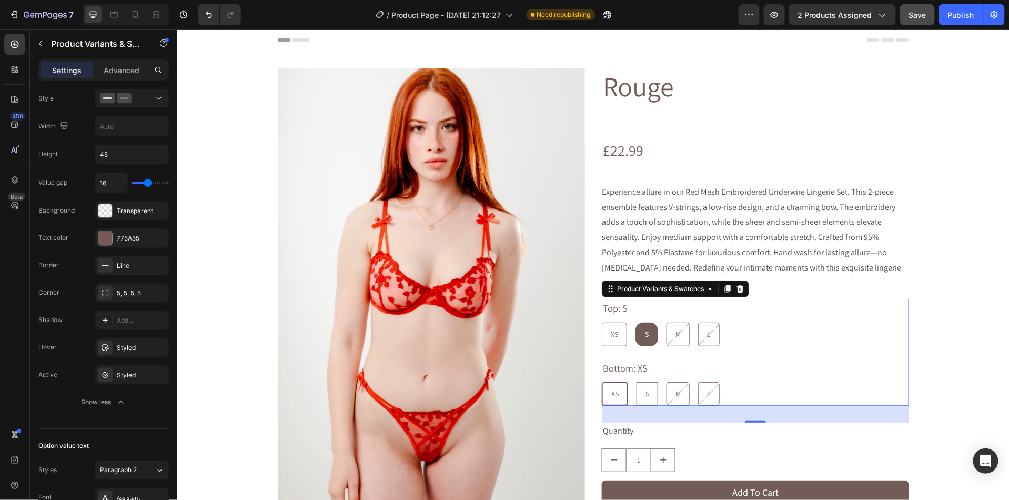
click at [648, 388] on span "S" at bounding box center [647, 392] width 4 height 9
click at [636, 381] on input "S S S" at bounding box center [635, 381] width 1 height 1
radio input "true"
click at [116, 384] on div "Styled" at bounding box center [132, 375] width 74 height 19
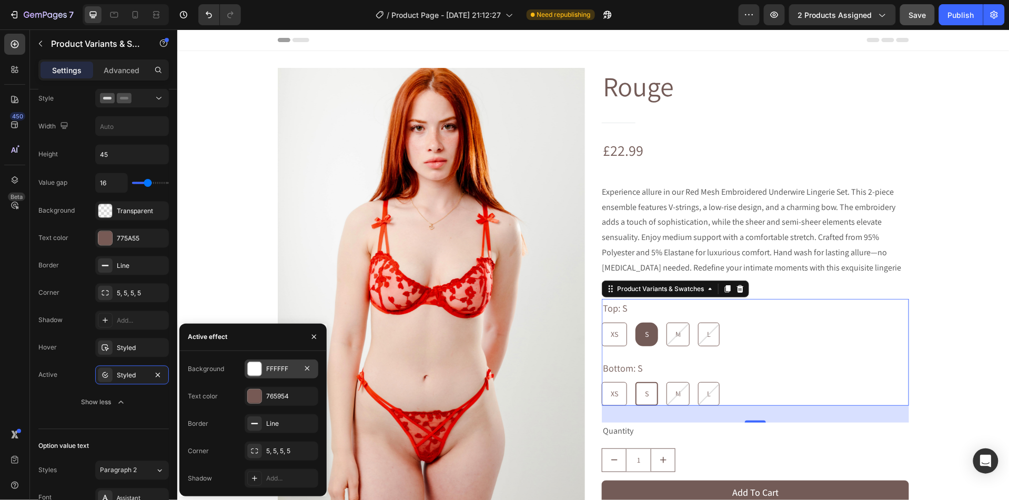
click at [254, 374] on div at bounding box center [255, 369] width 14 height 14
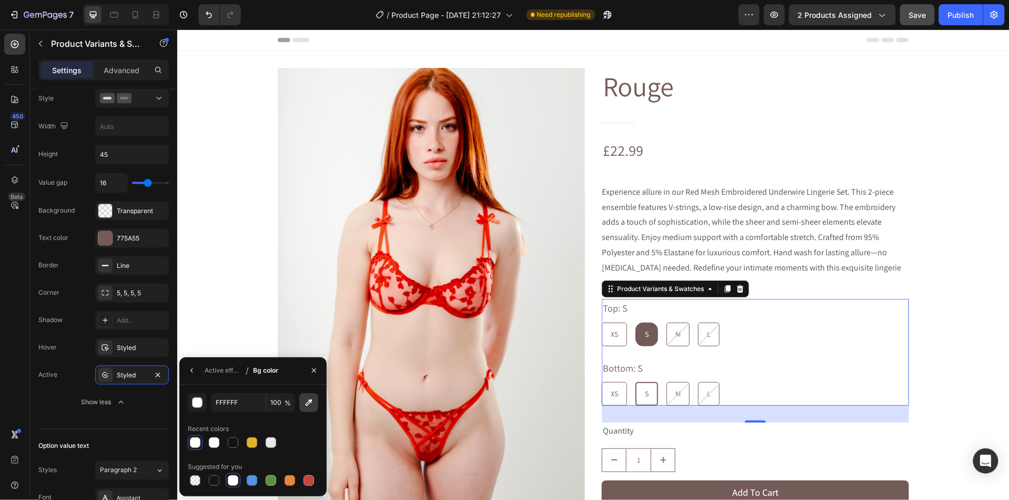
click at [310, 400] on icon "button" at bounding box center [309, 402] width 7 height 7
type input "775A55"
click at [194, 371] on icon "button" at bounding box center [192, 370] width 8 height 8
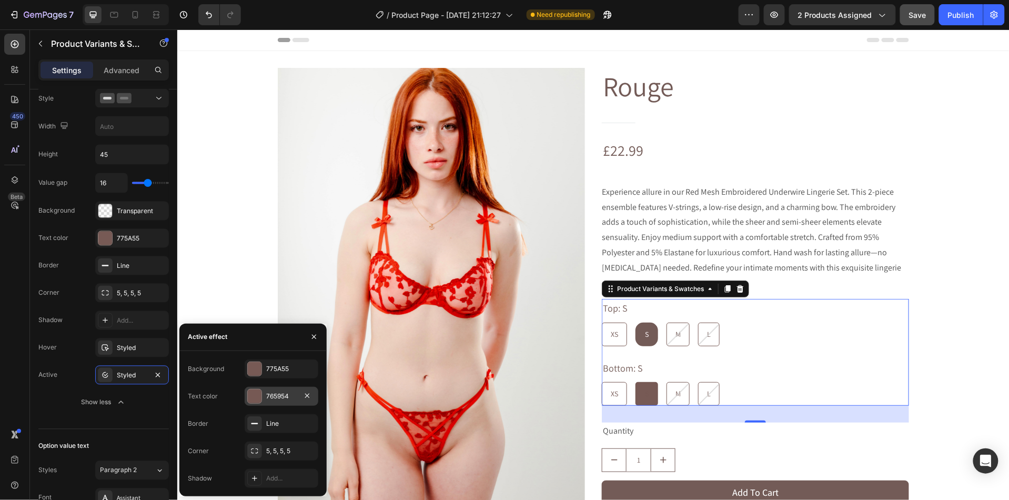
click at [248, 401] on div at bounding box center [255, 396] width 14 height 14
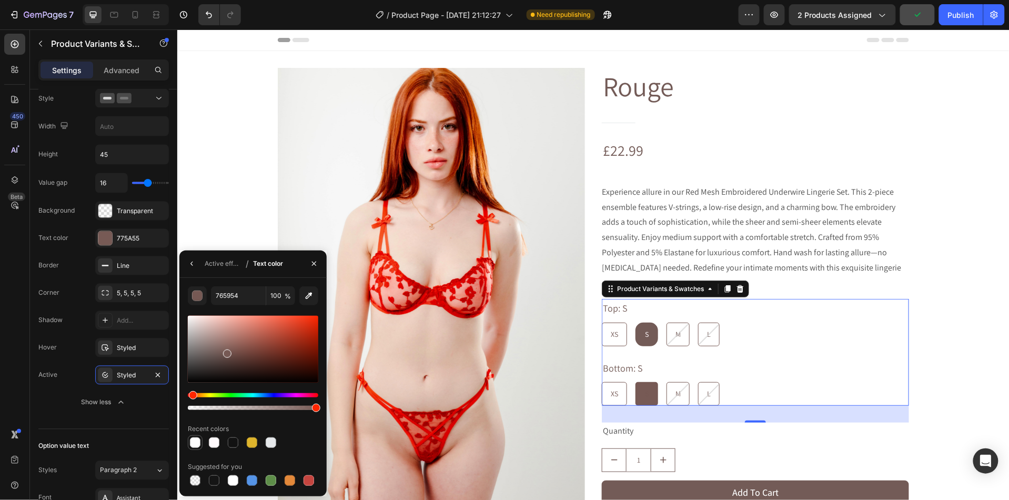
click at [195, 446] on div at bounding box center [195, 442] width 11 height 11
type input "FFFFFF"
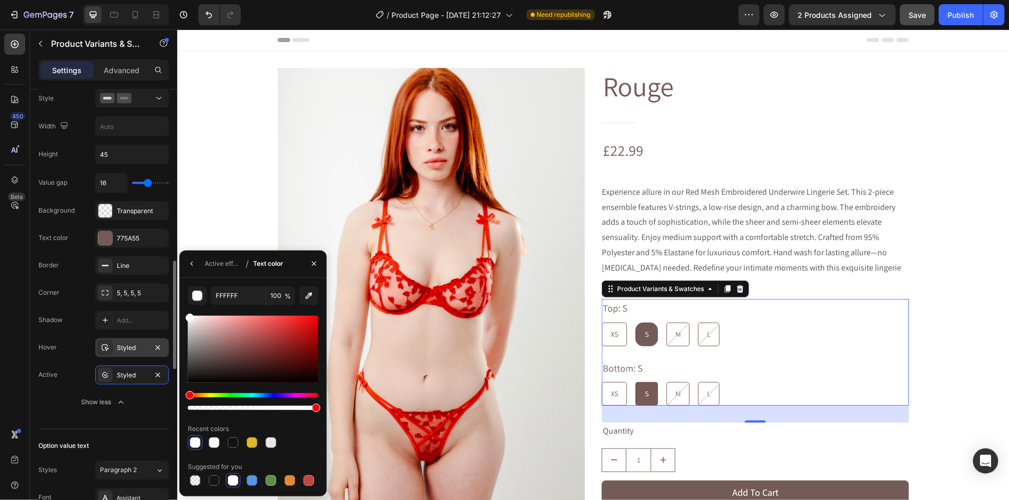
click at [107, 351] on icon at bounding box center [105, 348] width 7 height 7
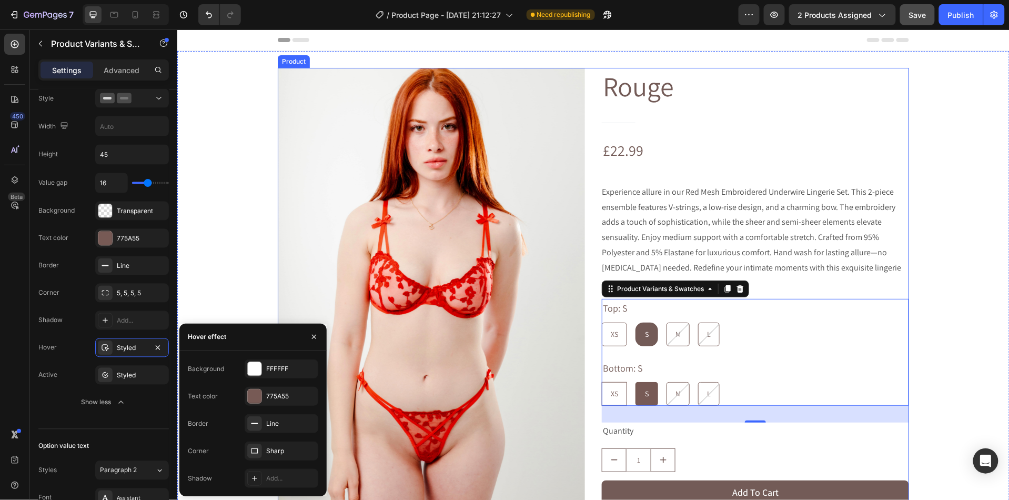
click at [620, 382] on div "XS" at bounding box center [614, 393] width 24 height 22
click at [601, 381] on input "XS XS XS" at bounding box center [601, 381] width 1 height 1
radio input "true"
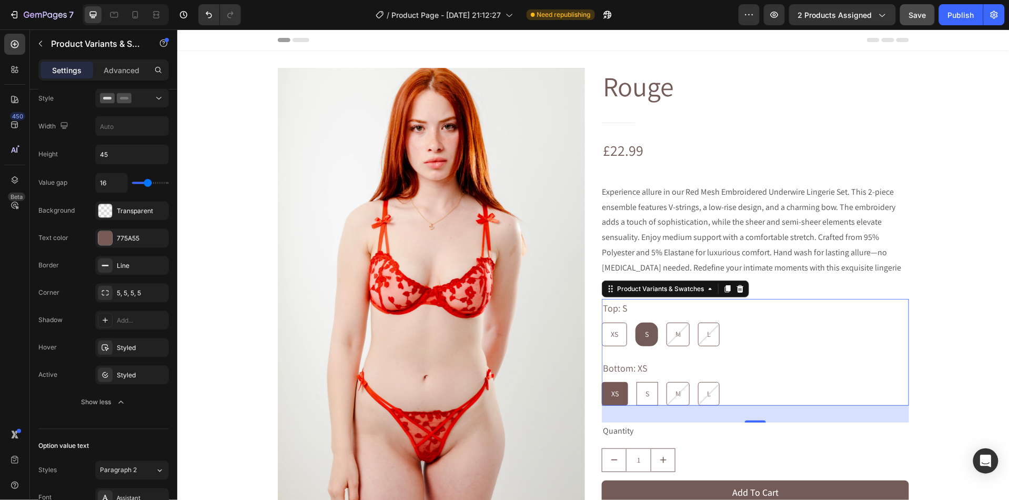
click at [648, 388] on span "S" at bounding box center [647, 392] width 4 height 9
click at [636, 381] on input "S S S" at bounding box center [635, 381] width 1 height 1
radio input "true"
click at [622, 382] on div "XS" at bounding box center [614, 393] width 24 height 22
click at [601, 381] on input "XS XS XS" at bounding box center [601, 381] width 1 height 1
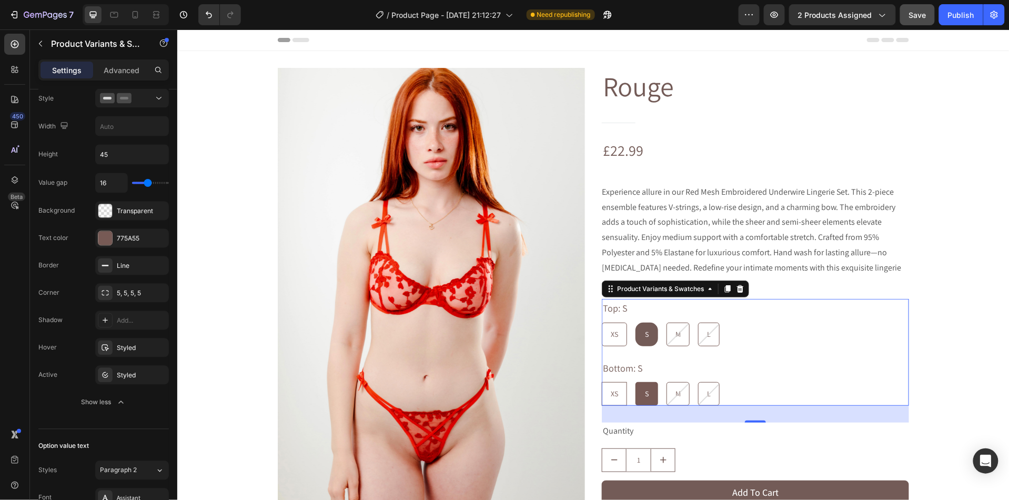
radio input "true"
click at [648, 388] on span "S" at bounding box center [647, 392] width 4 height 9
click at [636, 381] on input "S S S" at bounding box center [635, 381] width 1 height 1
radio input "true"
click at [618, 305] on div "XS" at bounding box center [614, 310] width 15 height 14
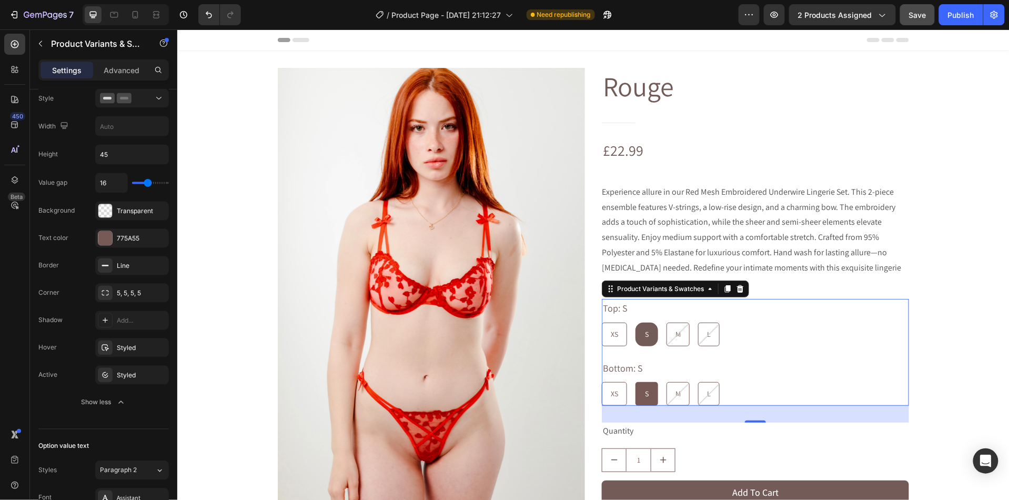
click at [601, 321] on input "XS XS XS" at bounding box center [601, 321] width 1 height 1
radio input "true"
click at [644, 323] on div "S" at bounding box center [647, 334] width 21 height 22
click at [636, 321] on input "S S S" at bounding box center [635, 321] width 1 height 1
radio input "true"
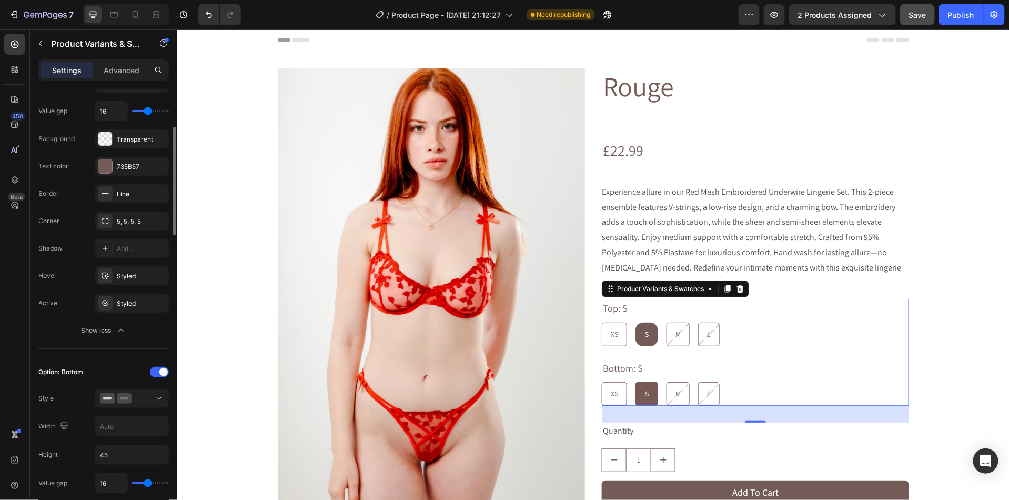
scroll to position [344, 0]
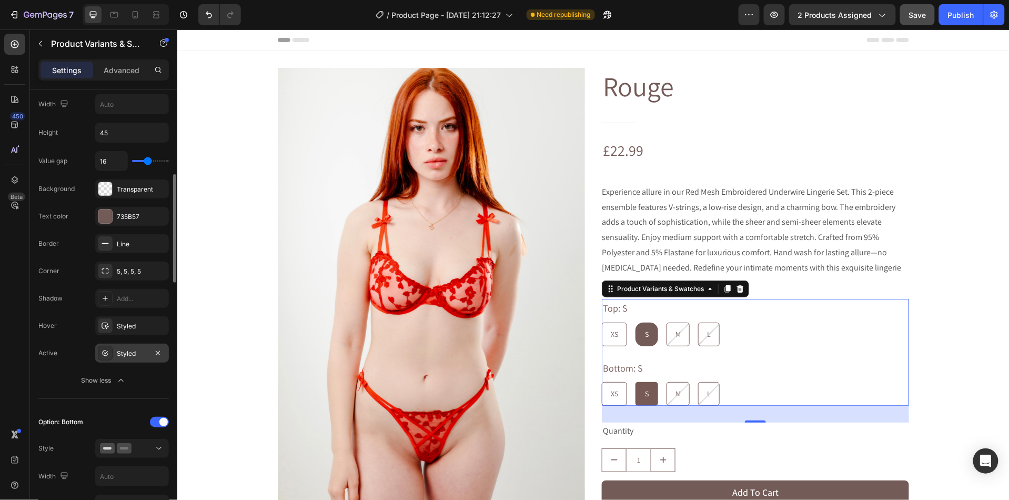
click at [116, 359] on div "Styled" at bounding box center [132, 353] width 74 height 19
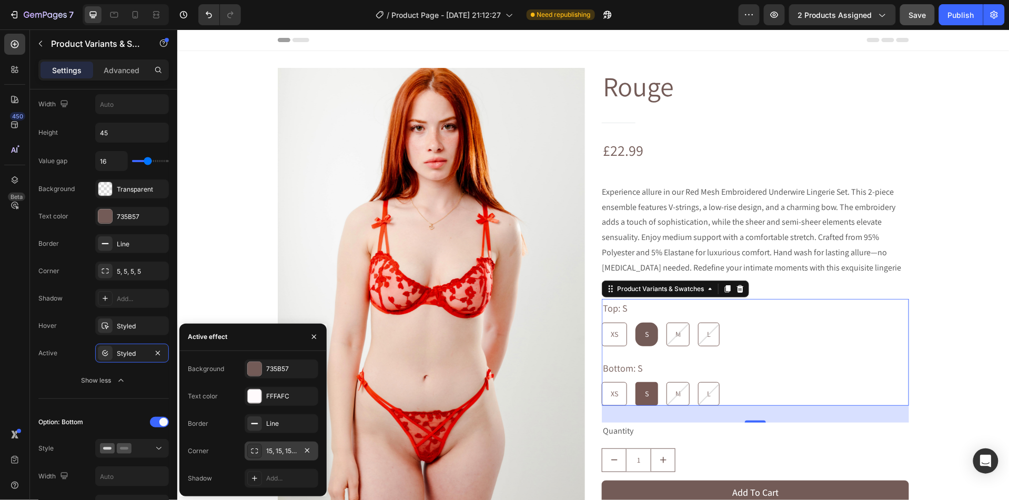
click at [264, 455] on div "15, 15, 15, 15" at bounding box center [282, 450] width 74 height 19
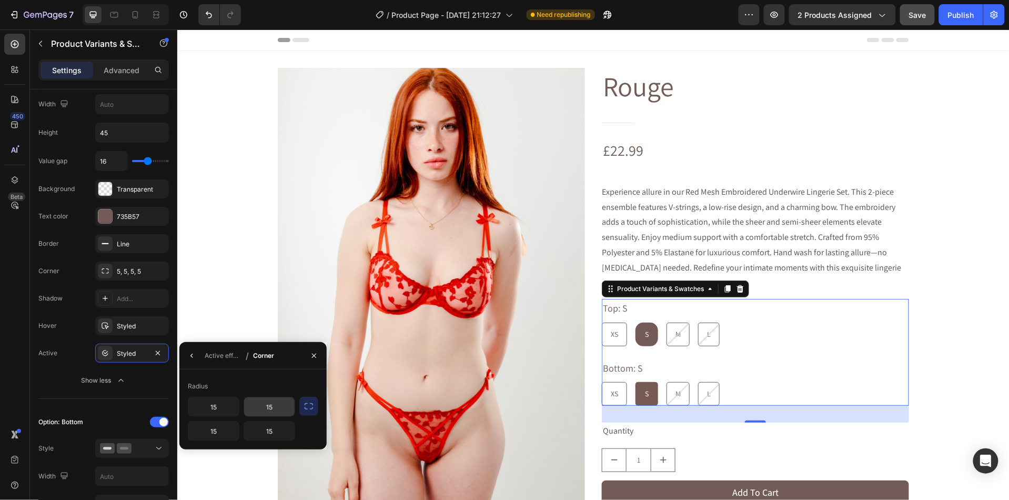
click at [0, 0] on input "15" at bounding box center [0, 0] width 0 height 0
type input "5"
click at [0, 0] on input "15" at bounding box center [0, 0] width 0 height 0
type input "5"
click at [0, 0] on input "15" at bounding box center [0, 0] width 0 height 0
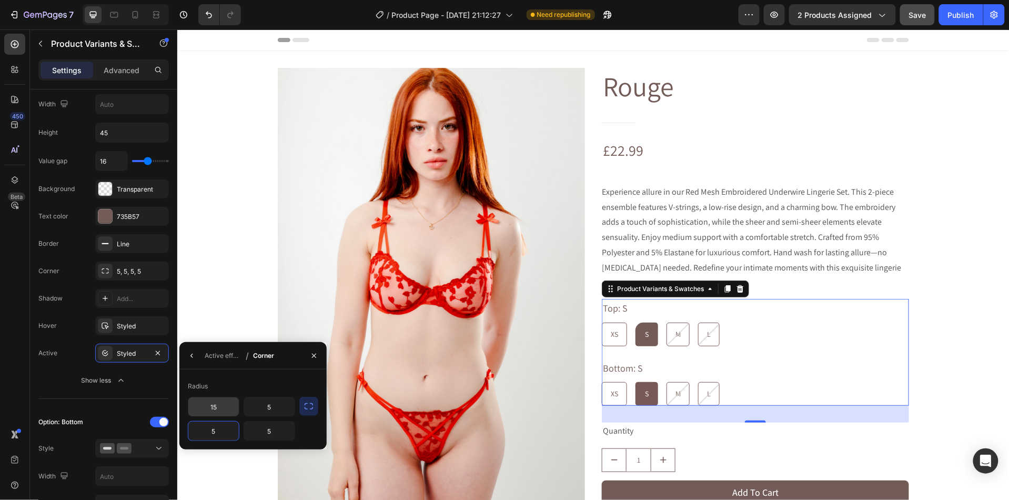
type input "5"
click at [0, 0] on input "15" at bounding box center [0, 0] width 0 height 0
type input "5"
click at [621, 324] on div "XS" at bounding box center [614, 334] width 24 height 22
click at [601, 322] on input "XS XS XS" at bounding box center [601, 321] width 1 height 1
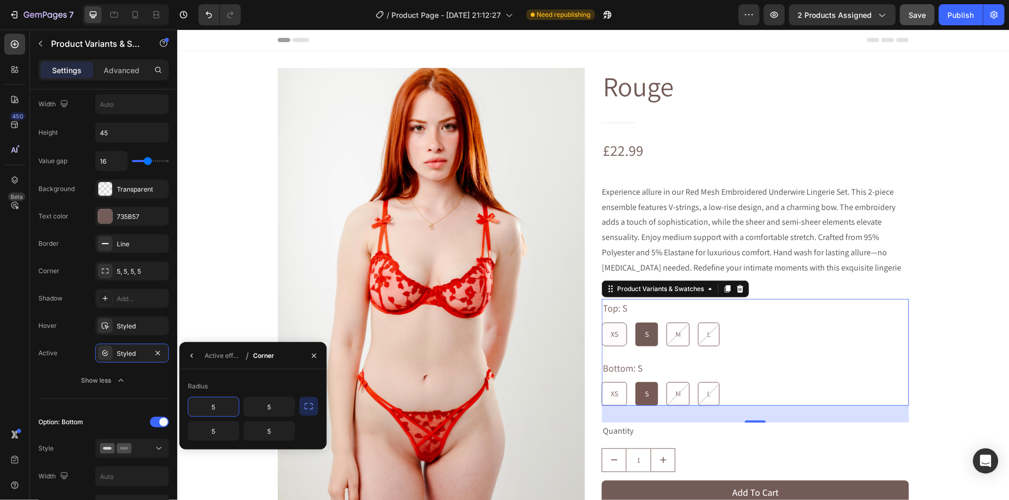
radio input "true"
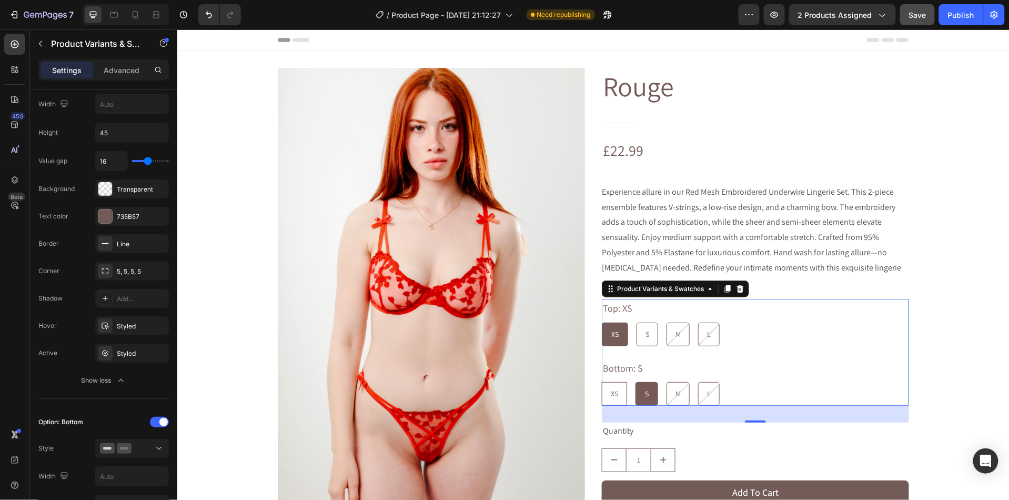
click at [618, 388] on span "XS" at bounding box center [613, 392] width 7 height 9
click at [601, 381] on input "XS XS XS" at bounding box center [601, 381] width 1 height 1
radio input "true"
click at [648, 329] on span "S" at bounding box center [647, 333] width 4 height 9
click at [636, 322] on input "S S S" at bounding box center [635, 321] width 1 height 1
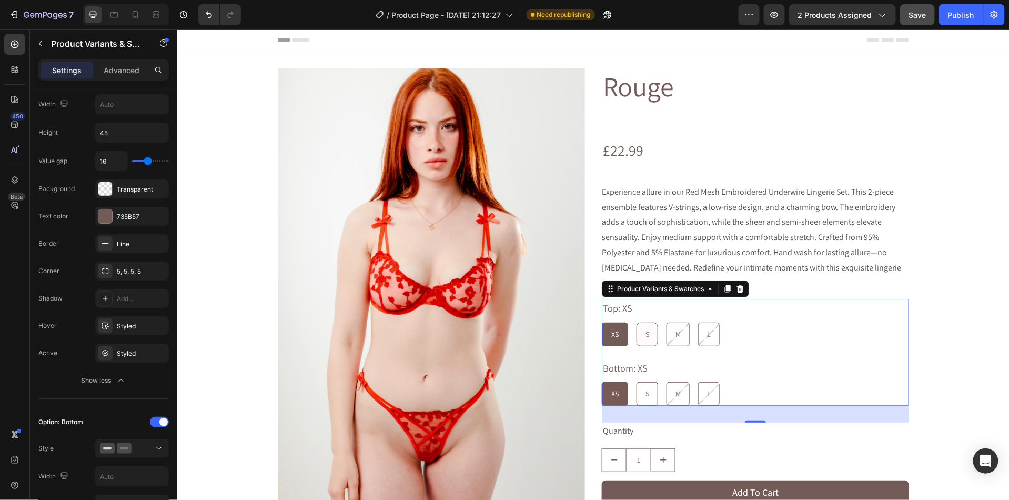
radio input "true"
click at [647, 382] on div "S" at bounding box center [647, 393] width 21 height 22
click at [636, 381] on input "S S S" at bounding box center [635, 381] width 1 height 1
radio input "true"
click at [621, 323] on div "XS" at bounding box center [614, 334] width 24 height 22
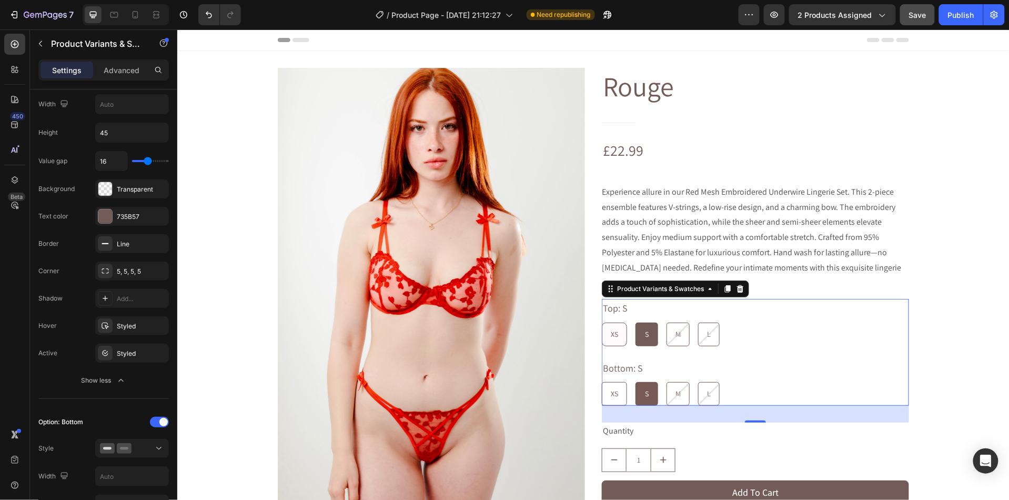
click at [601, 322] on input "XS XS XS" at bounding box center [601, 321] width 1 height 1
radio input "true"
click at [651, 324] on div "S" at bounding box center [647, 334] width 21 height 22
click at [636, 322] on input "S S S" at bounding box center [635, 321] width 1 height 1
radio input "true"
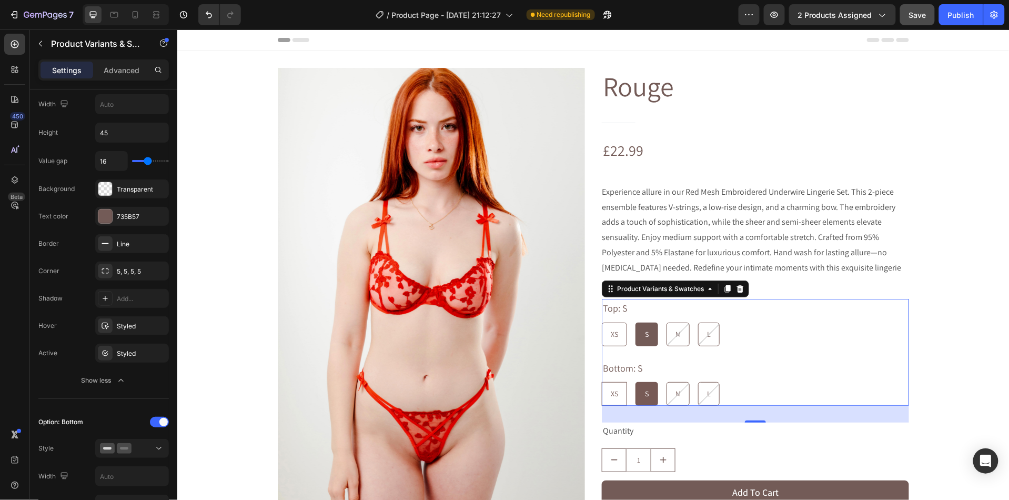
click at [625, 381] on div "XS" at bounding box center [613, 393] width 25 height 24
click at [601, 381] on input "XS XS XS" at bounding box center [601, 381] width 1 height 1
radio input "true"
click at [655, 384] on div "S" at bounding box center [647, 393] width 21 height 22
click at [636, 381] on input "S S S" at bounding box center [635, 381] width 1 height 1
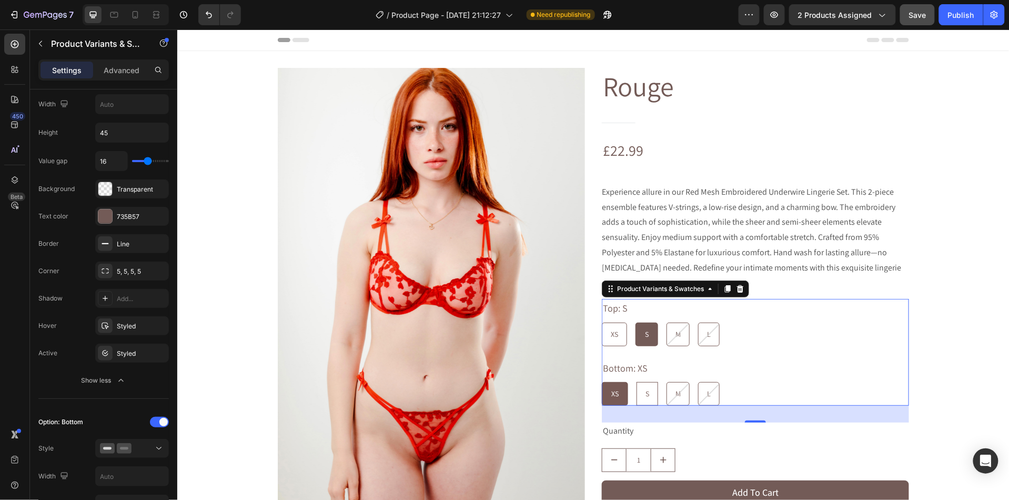
radio input "true"
click at [617, 388] on span "XS" at bounding box center [613, 392] width 7 height 9
click at [601, 381] on input "XS XS XS" at bounding box center [601, 381] width 1 height 1
radio input "true"
click at [649, 388] on span "S" at bounding box center [647, 392] width 4 height 9
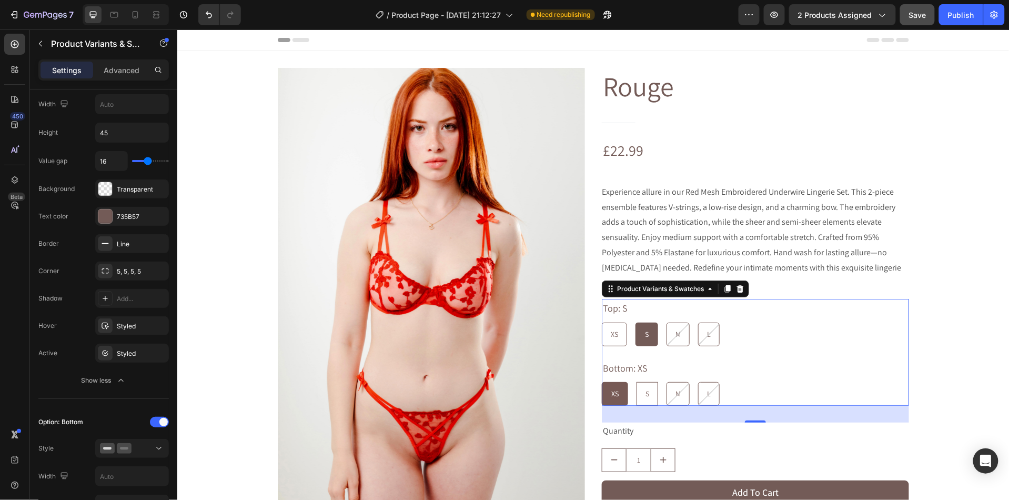
click at [636, 381] on input "S S S" at bounding box center [635, 381] width 1 height 1
radio input "true"
click at [119, 324] on div "Styled" at bounding box center [132, 325] width 31 height 9
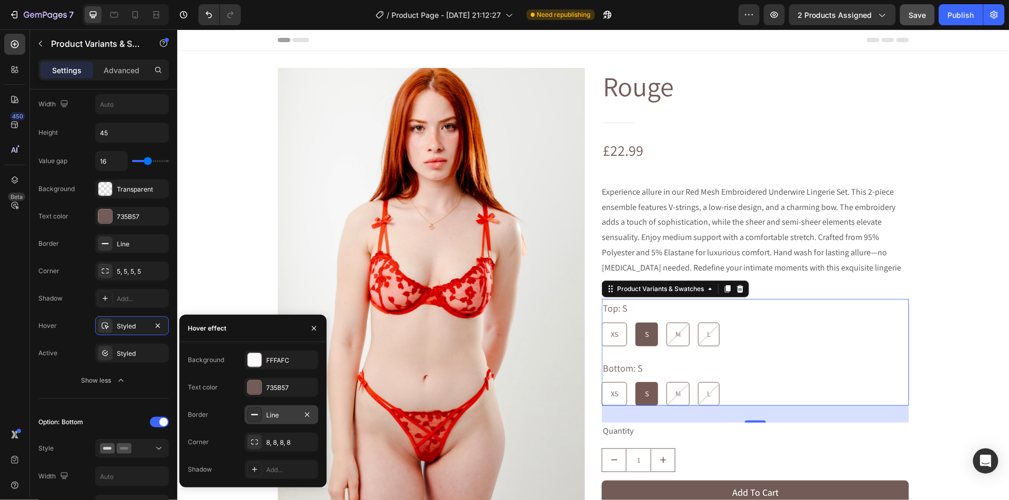
click at [274, 415] on div "Line" at bounding box center [281, 414] width 31 height 9
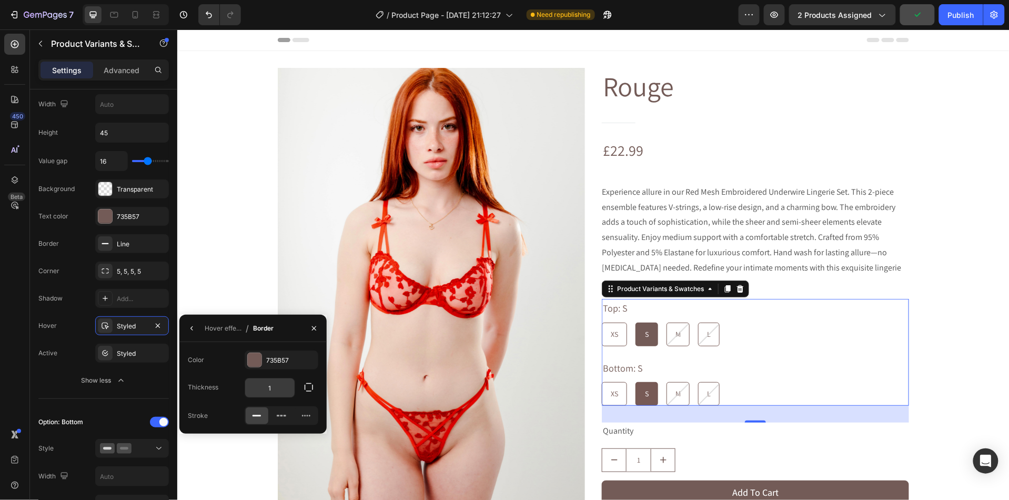
click at [0, 0] on input "1" at bounding box center [0, 0] width 0 height 0
type input "5"
click at [200, 332] on div "Hover effect / Border" at bounding box center [228, 328] width 98 height 27
click at [628, 323] on div "XS" at bounding box center [616, 334] width 24 height 22
click at [601, 321] on input "XS XS XS" at bounding box center [601, 321] width 1 height 1
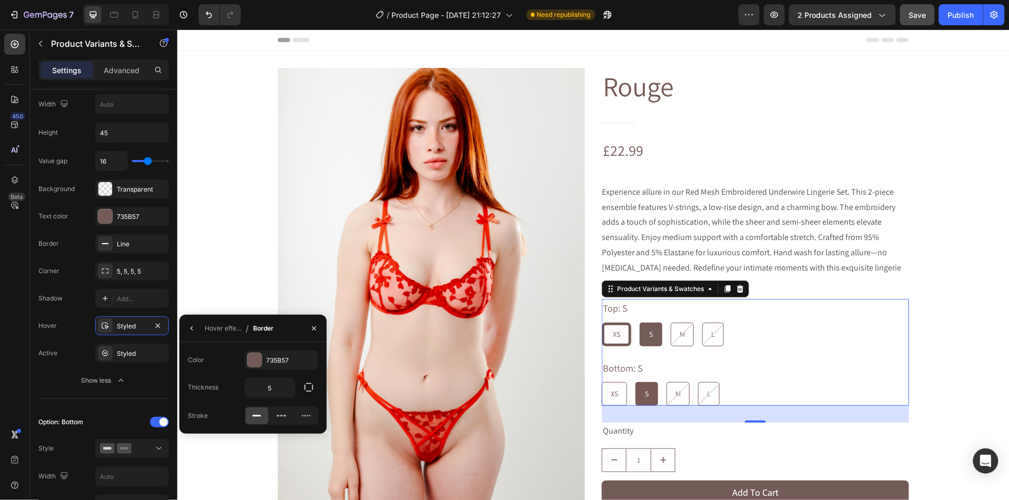
radio input "true"
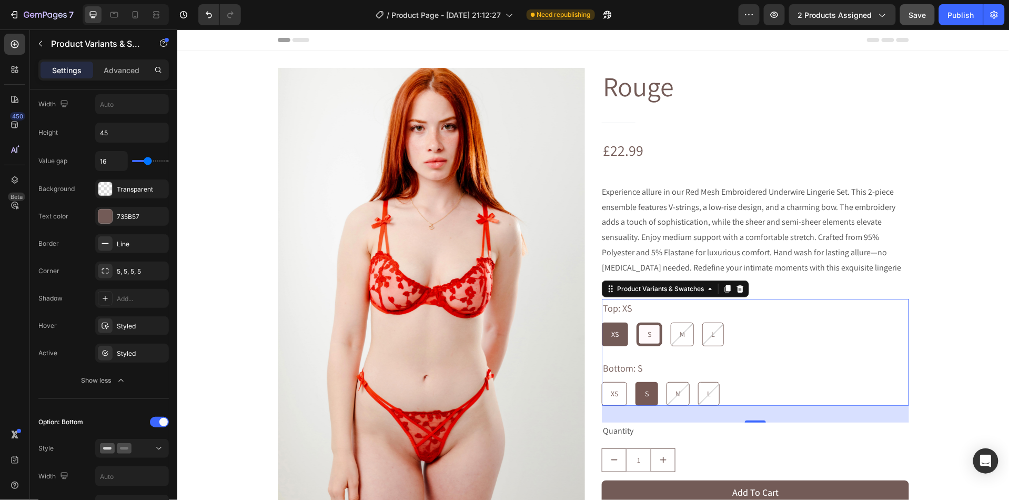
click at [642, 325] on div "S" at bounding box center [649, 334] width 21 height 22
click at [636, 322] on input "S S S" at bounding box center [635, 321] width 1 height 1
radio input "true"
click at [108, 329] on icon at bounding box center [105, 325] width 8 height 8
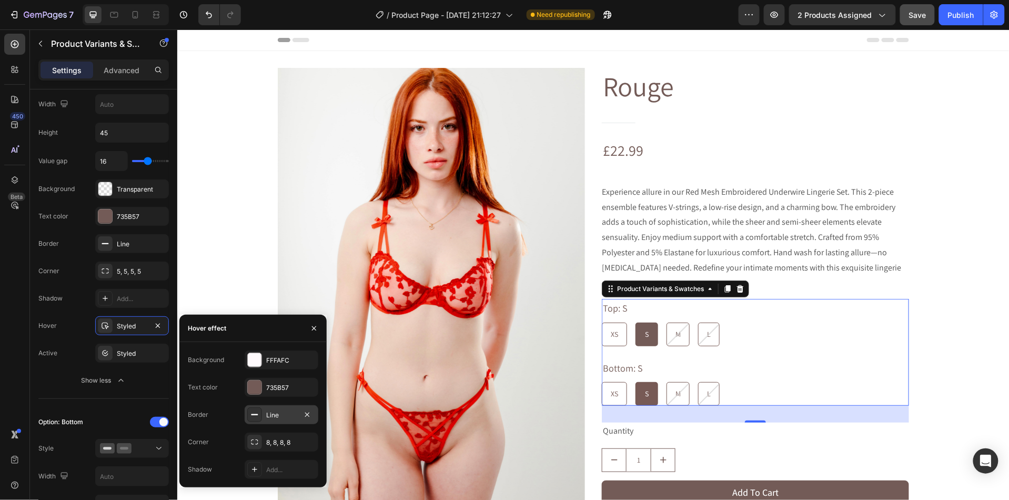
click at [266, 416] on div "Line" at bounding box center [281, 414] width 31 height 9
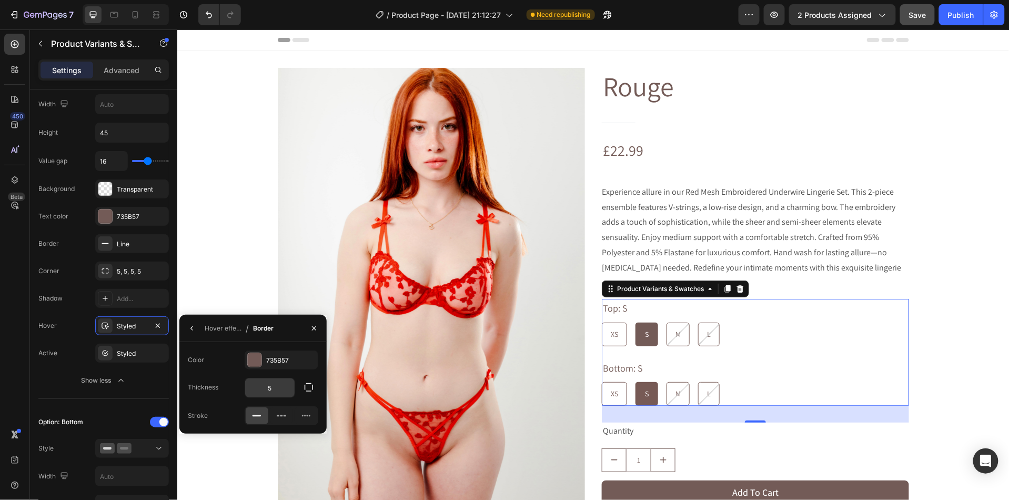
click at [0, 0] on input "5" at bounding box center [0, 0] width 0 height 0
type input "1"
click at [197, 330] on button "button" at bounding box center [192, 328] width 17 height 17
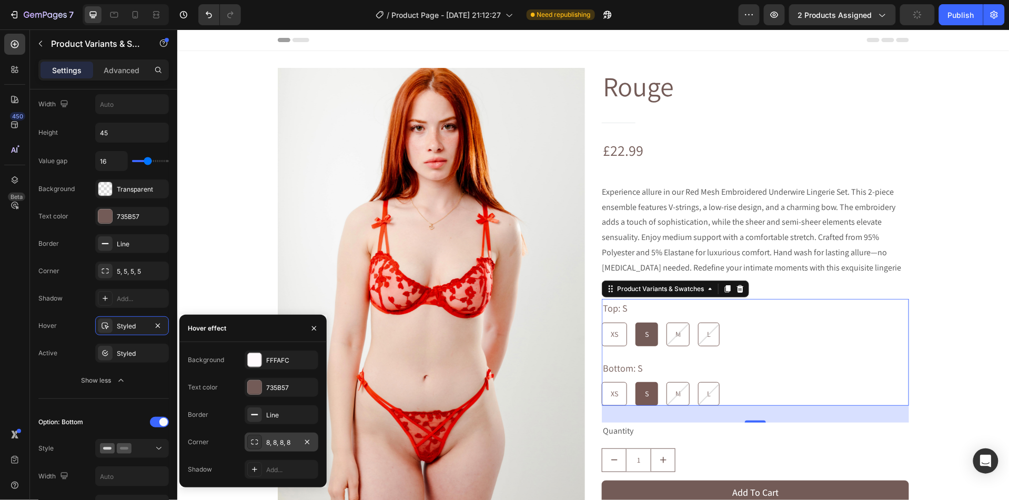
click at [278, 442] on div "8, 8, 8, 8" at bounding box center [281, 442] width 31 height 9
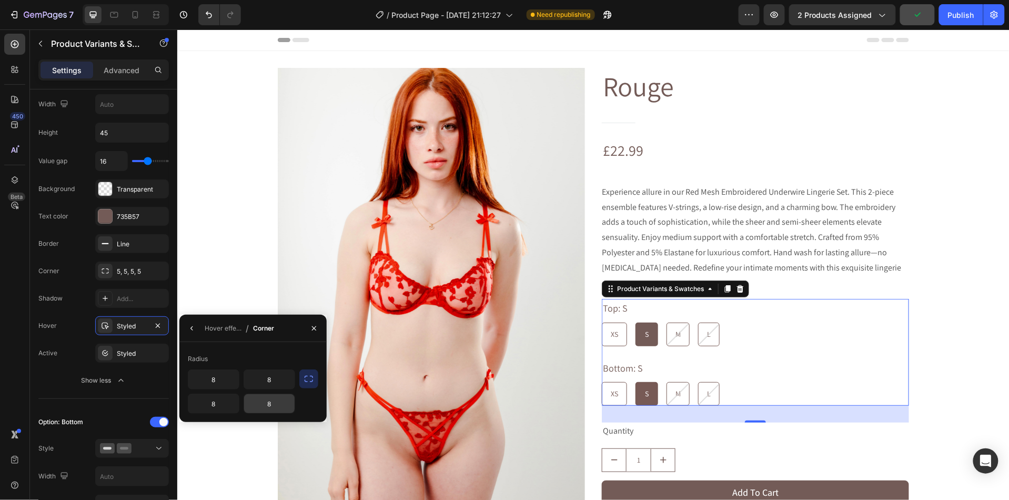
click at [0, 0] on input "8" at bounding box center [0, 0] width 0 height 0
type input "5"
click at [0, 0] on input "8" at bounding box center [0, 0] width 0 height 0
type input "5"
click at [0, 0] on input "8" at bounding box center [0, 0] width 0 height 0
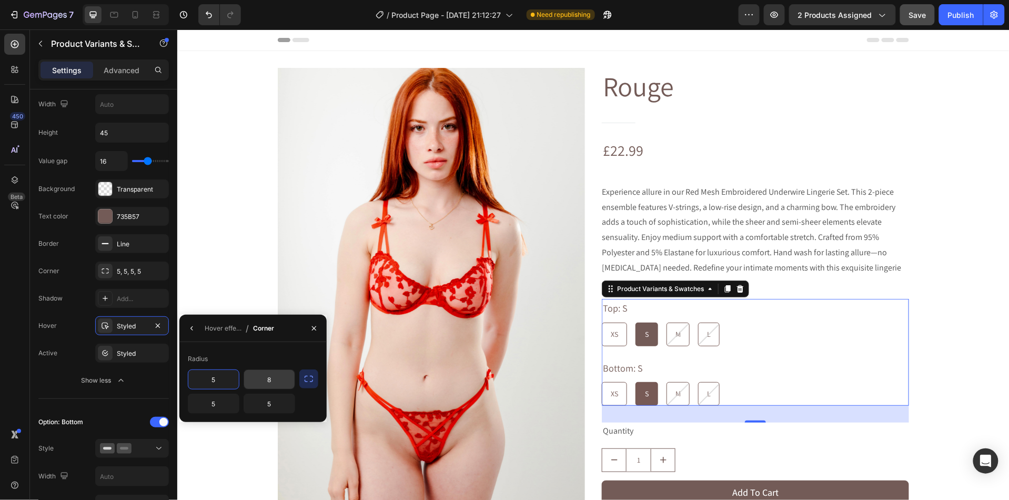
type input "5"
click at [0, 0] on input "8" at bounding box center [0, 0] width 0 height 0
type input "5"
click at [619, 323] on div "XS" at bounding box center [614, 334] width 24 height 22
click at [601, 322] on input "XS XS XS" at bounding box center [601, 321] width 1 height 1
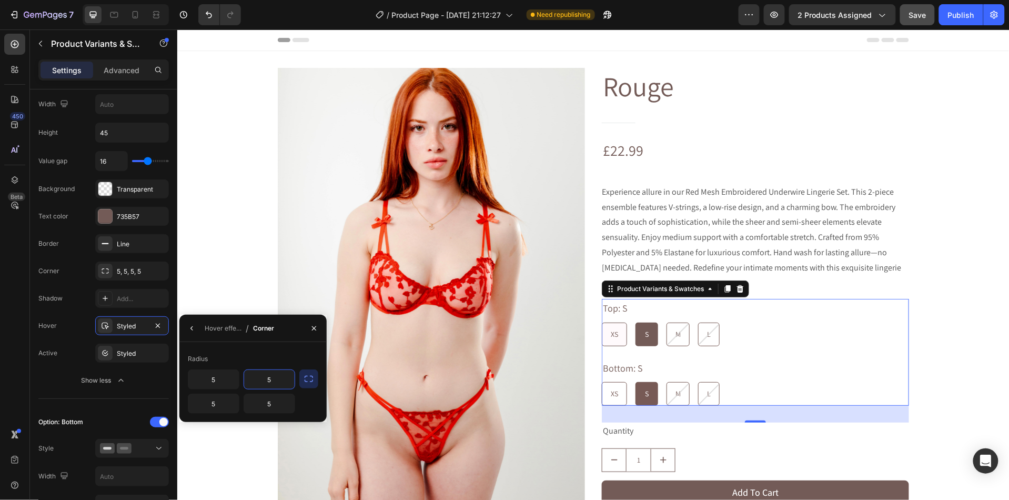
radio input "true"
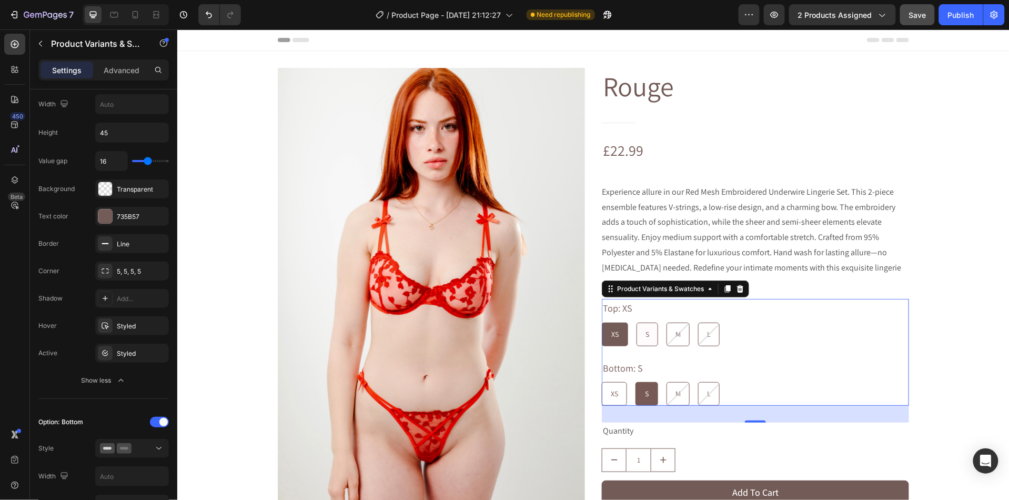
click at [647, 329] on span "S" at bounding box center [647, 333] width 4 height 9
click at [636, 322] on input "S S S" at bounding box center [635, 321] width 1 height 1
radio input "true"
click at [622, 382] on div "XS" at bounding box center [614, 393] width 24 height 22
click at [601, 381] on input "XS XS XS" at bounding box center [601, 381] width 1 height 1
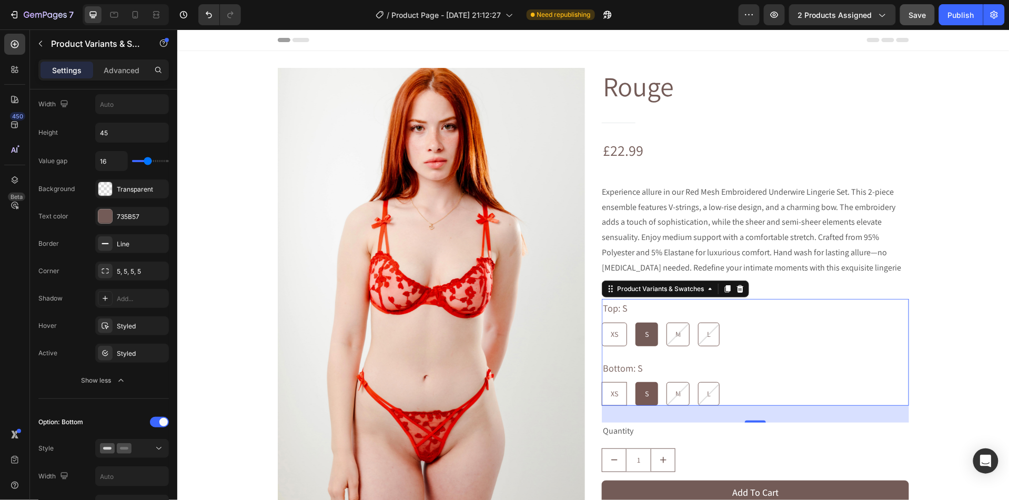
radio input "true"
click at [643, 382] on div "S" at bounding box center [647, 393] width 21 height 22
click at [636, 381] on input "S S S" at bounding box center [635, 381] width 1 height 1
radio input "true"
click at [611, 385] on div "XS" at bounding box center [614, 393] width 24 height 22
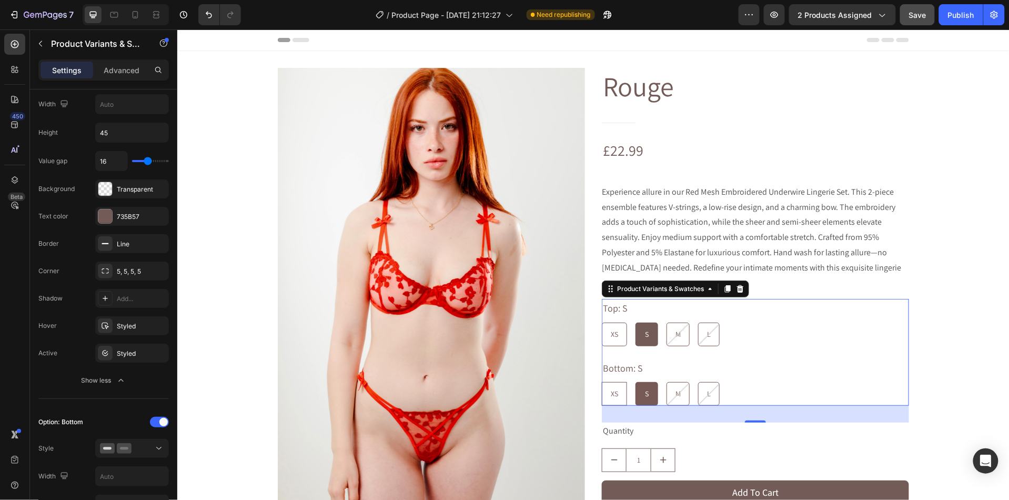
click at [601, 381] on input "XS XS XS" at bounding box center [601, 381] width 1 height 1
radio input "true"
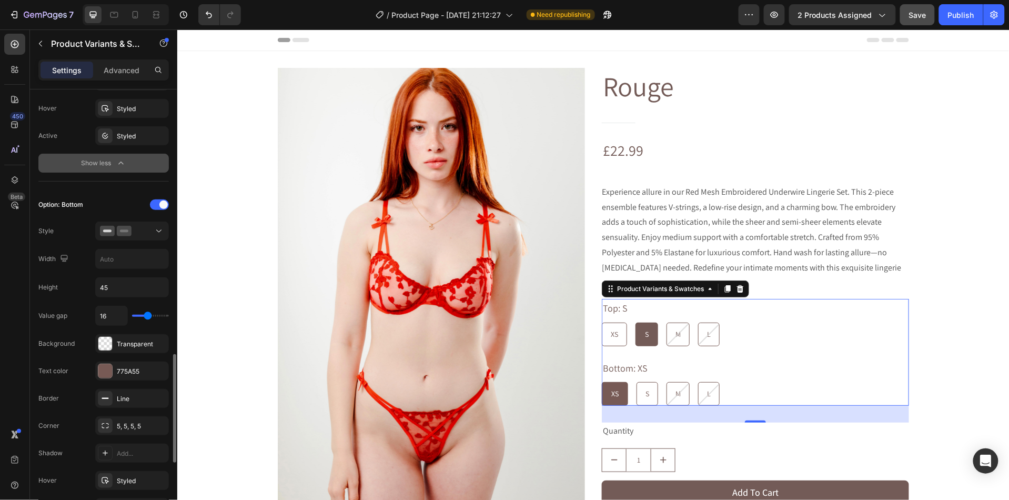
scroll to position [668, 0]
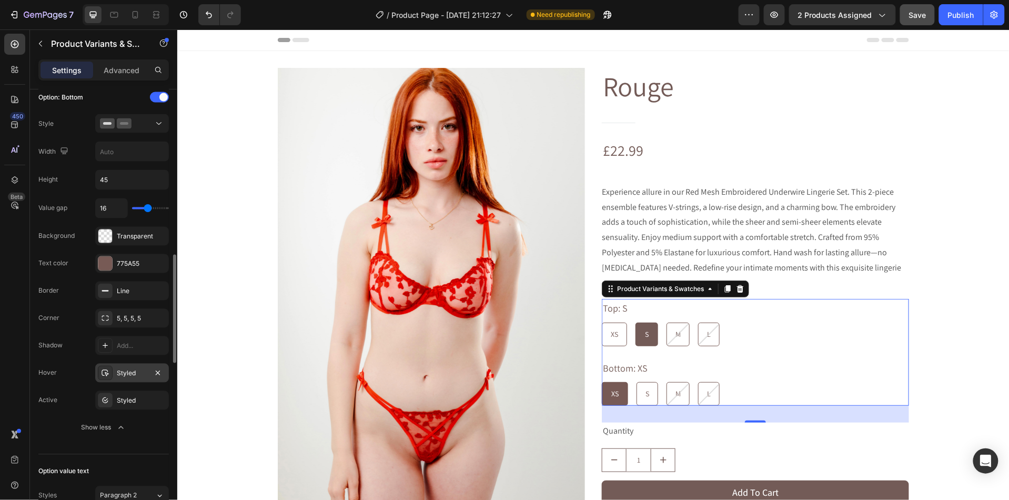
click at [124, 377] on div "Styled" at bounding box center [132, 373] width 31 height 9
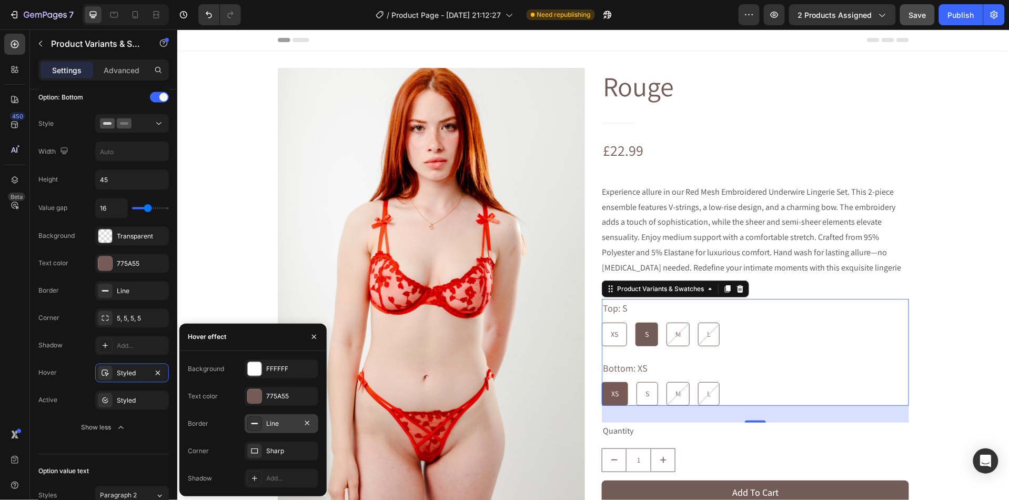
click at [263, 423] on div "Line" at bounding box center [282, 423] width 74 height 19
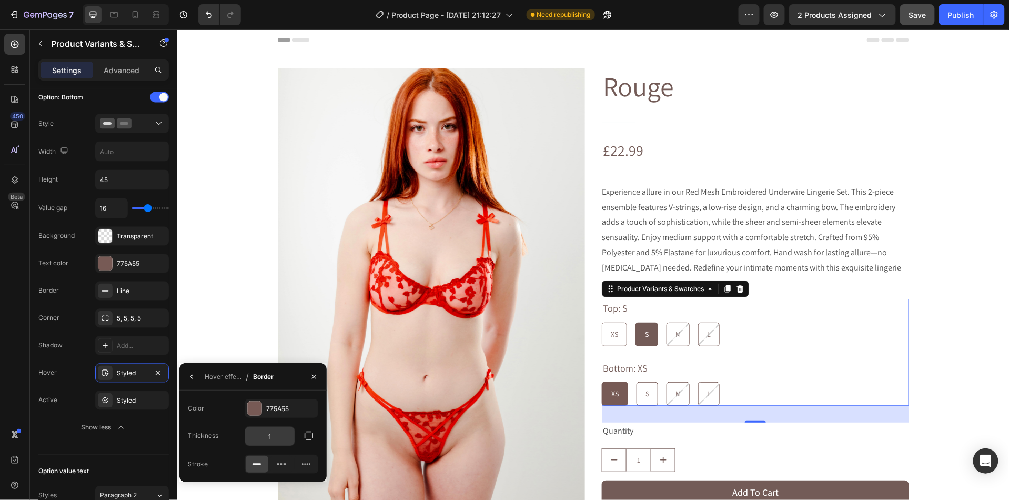
click at [0, 0] on input "1" at bounding box center [0, 0] width 0 height 0
click at [200, 378] on div "Hover effect / Border" at bounding box center [228, 376] width 98 height 27
click at [194, 376] on icon "button" at bounding box center [192, 376] width 8 height 8
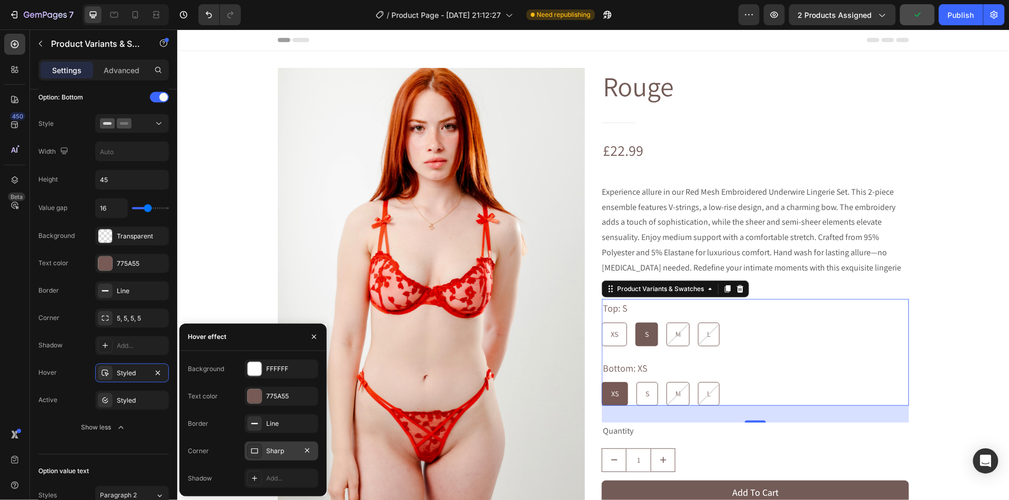
click at [266, 458] on div "Sharp" at bounding box center [282, 450] width 74 height 19
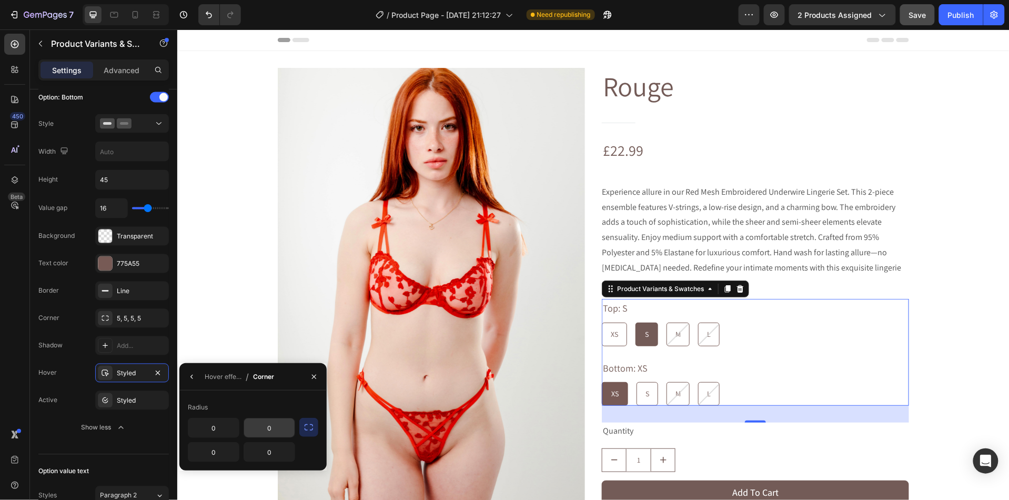
click at [0, 0] on input "0" at bounding box center [0, 0] width 0 height 0
type input "5"
click at [0, 0] on input "0" at bounding box center [0, 0] width 0 height 0
type input "5"
click at [0, 0] on input "0" at bounding box center [0, 0] width 0 height 0
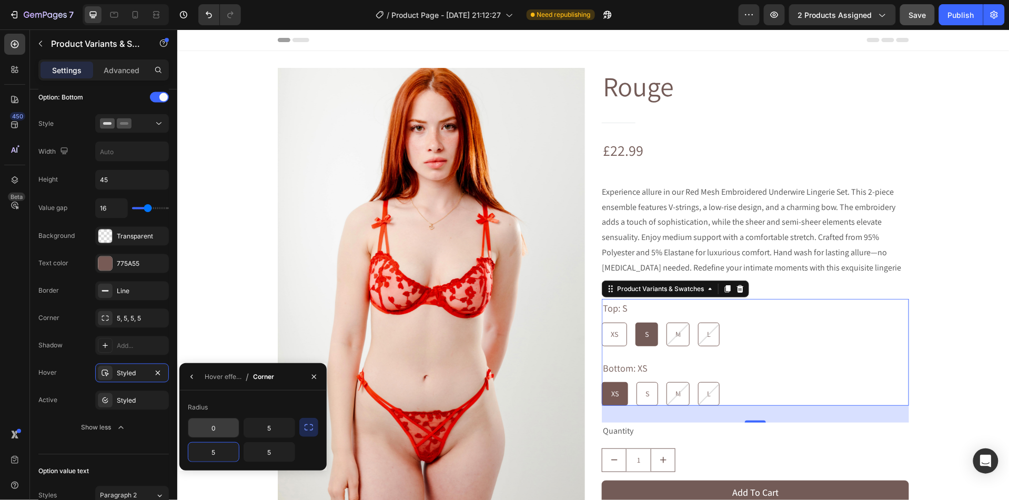
type input "5"
click at [0, 0] on input "0" at bounding box center [0, 0] width 0 height 0
type input "5"
click at [649, 386] on div "S" at bounding box center [647, 393] width 21 height 22
click at [636, 381] on input "S S S" at bounding box center [635, 381] width 1 height 1
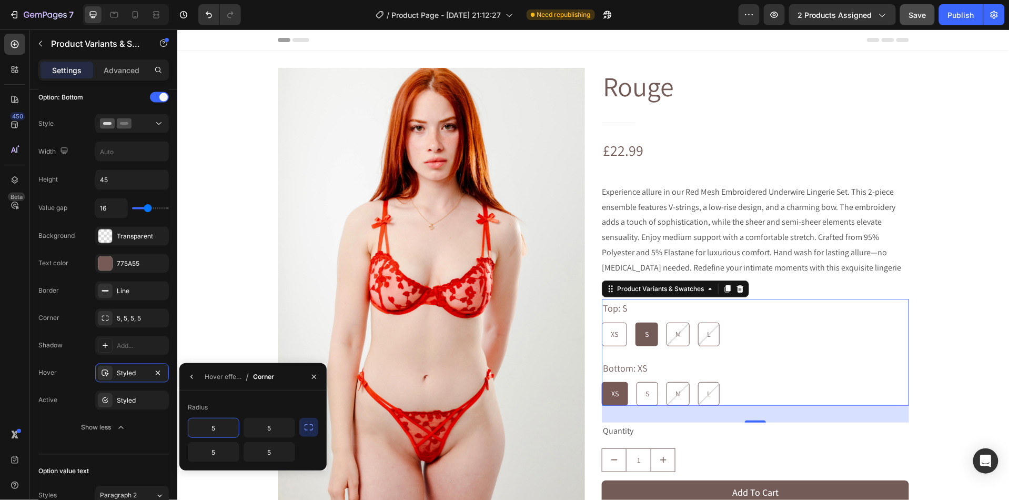
radio input "true"
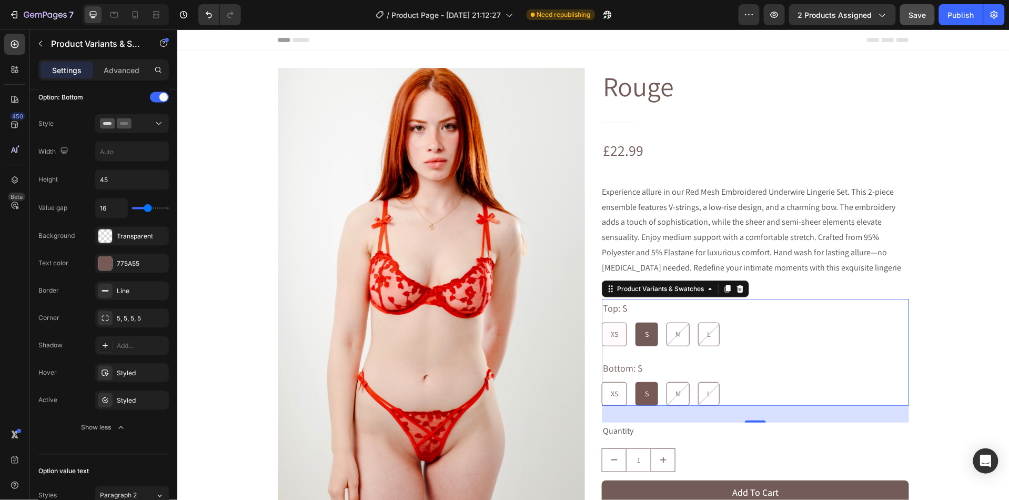
click at [617, 329] on span "XS" at bounding box center [613, 333] width 7 height 9
click at [601, 321] on input "XS XS XS" at bounding box center [601, 321] width 1 height 1
radio input "true"
click at [644, 323] on div "S" at bounding box center [647, 334] width 21 height 22
click at [636, 321] on input "S S S" at bounding box center [635, 321] width 1 height 1
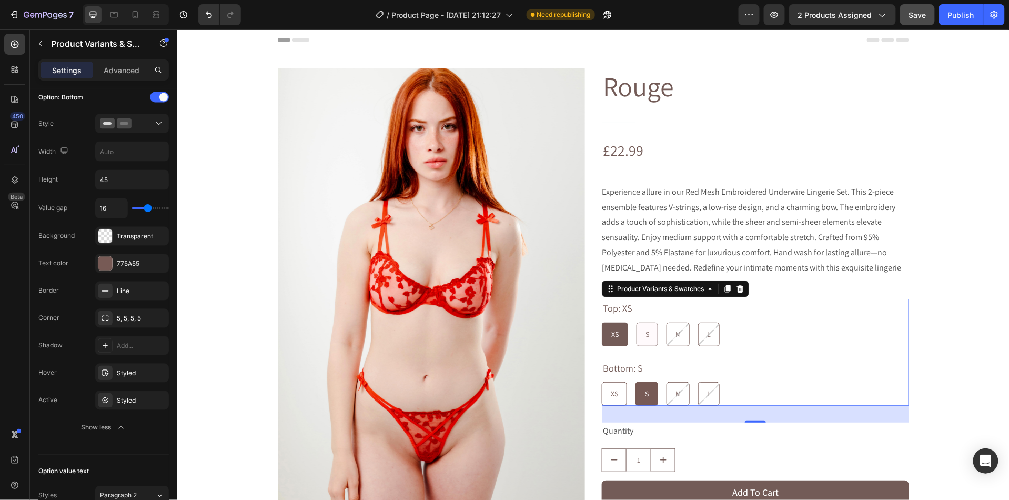
radio input "true"
click at [624, 382] on div "XS" at bounding box center [614, 393] width 24 height 22
click at [601, 381] on input "XS XS XS" at bounding box center [601, 381] width 1 height 1
radio input "true"
click at [616, 323] on div "XS" at bounding box center [614, 334] width 24 height 22
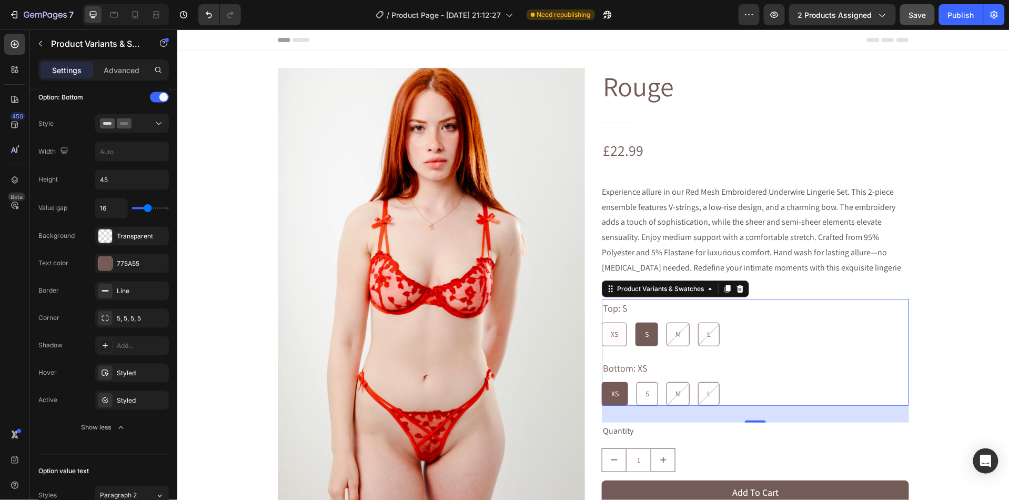
click at [601, 321] on input "XS XS XS" at bounding box center [601, 321] width 1 height 1
radio input "true"
click at [647, 329] on span "S" at bounding box center [647, 333] width 4 height 9
click at [636, 322] on input "S S S" at bounding box center [635, 321] width 1 height 1
radio input "true"
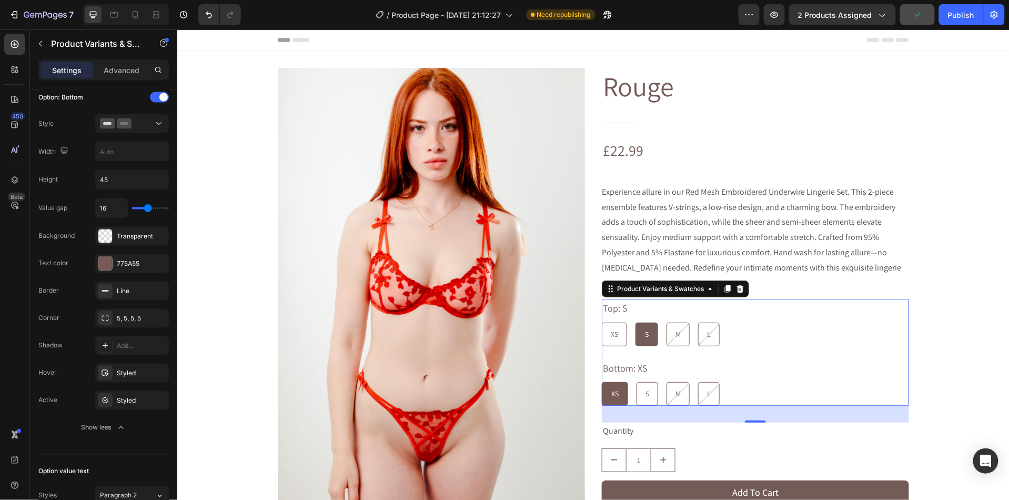
click at [654, 382] on div "S" at bounding box center [647, 393] width 21 height 22
click at [636, 381] on input "S S S" at bounding box center [635, 381] width 1 height 1
radio input "true"
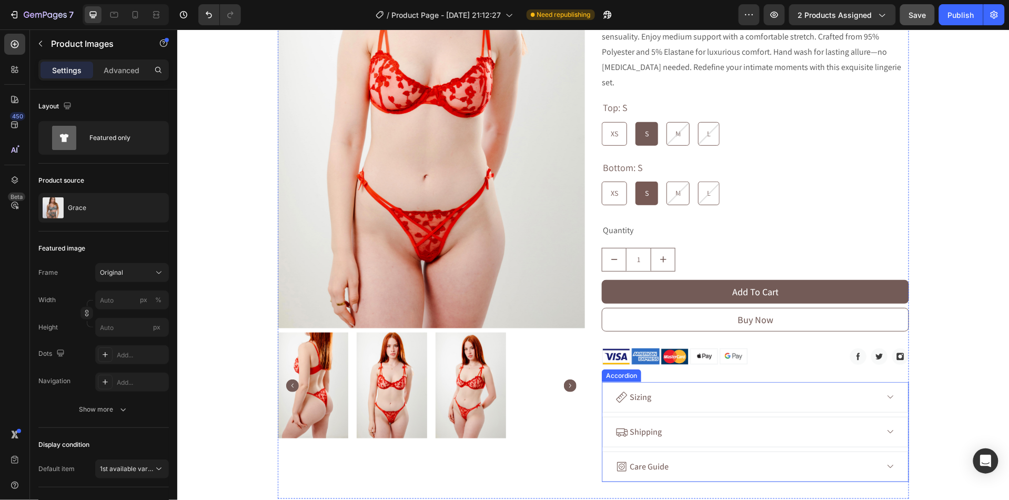
scroll to position [236, 0]
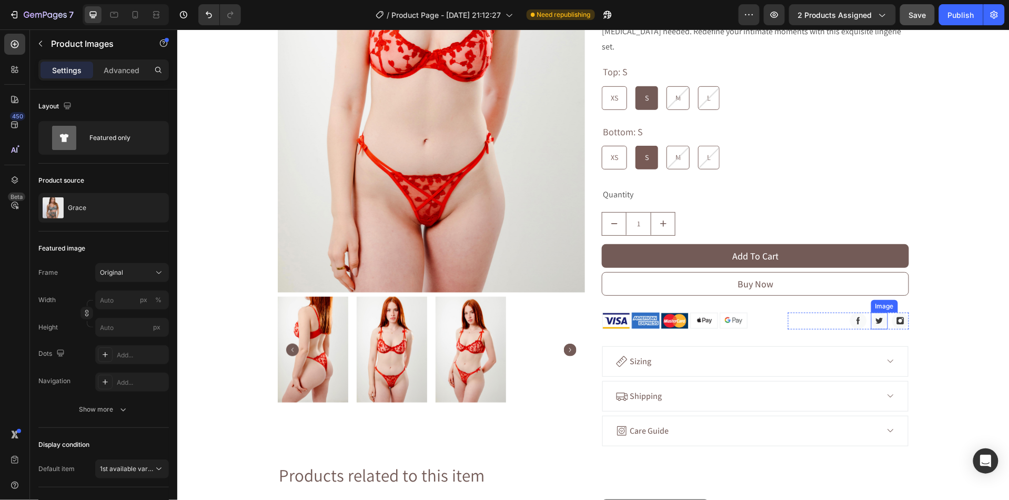
click at [879, 312] on img at bounding box center [879, 320] width 17 height 17
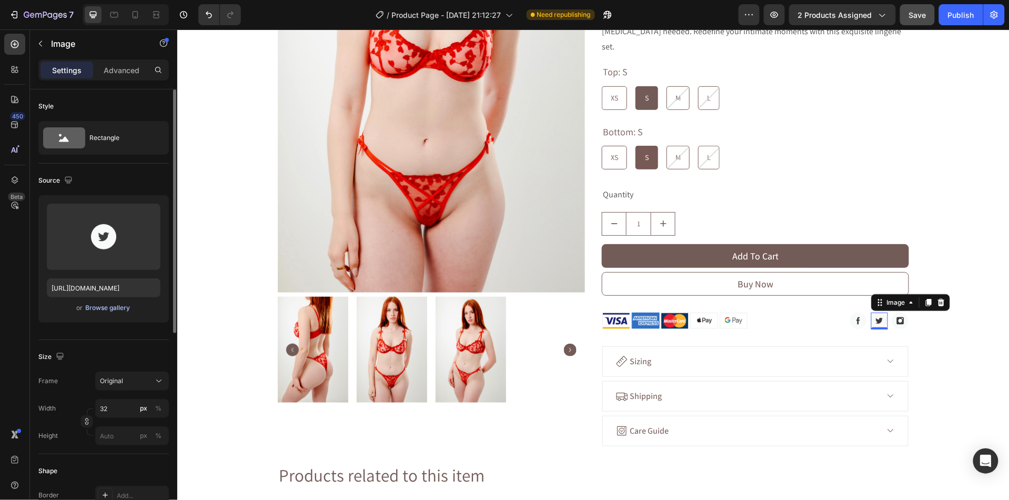
click at [120, 311] on div "Browse gallery" at bounding box center [108, 307] width 45 height 9
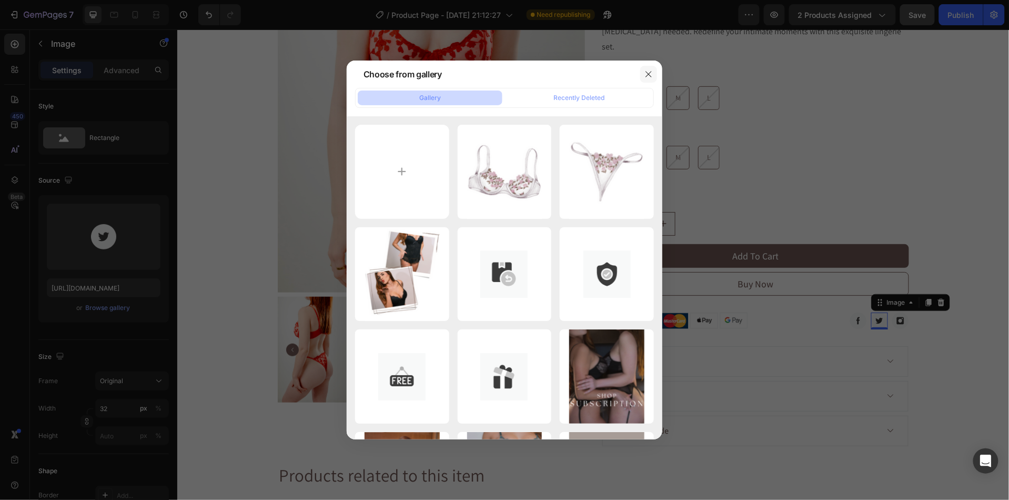
click at [647, 73] on icon "button" at bounding box center [648, 74] width 8 height 8
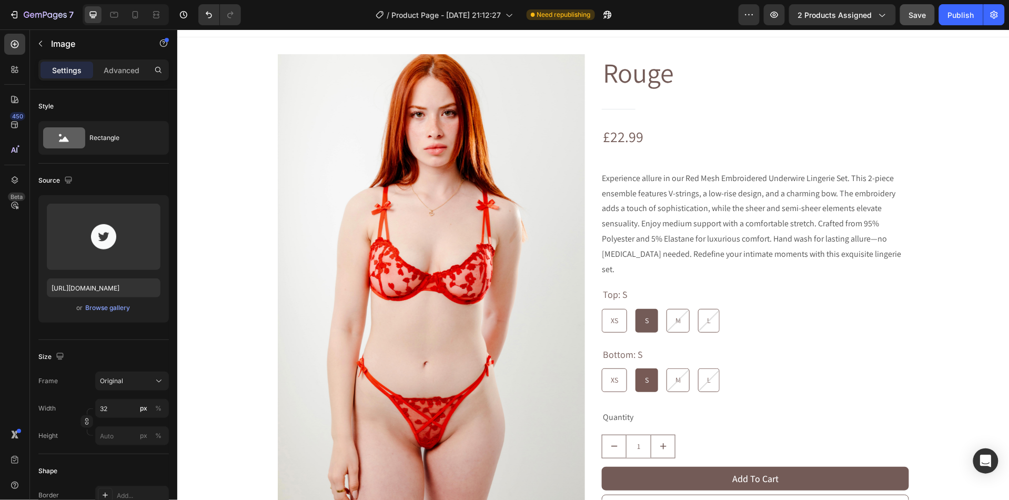
scroll to position [0, 0]
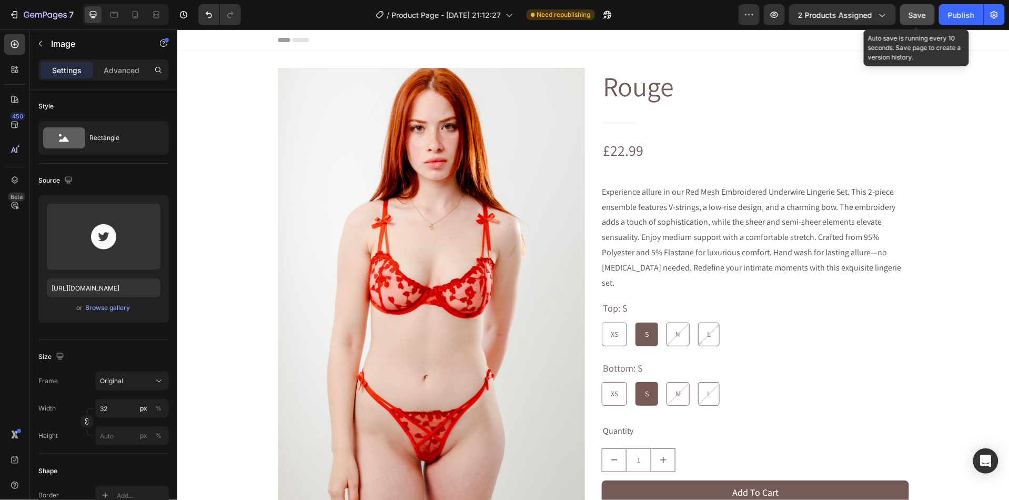
click at [920, 14] on span "Save" at bounding box center [917, 15] width 17 height 9
click at [949, 17] on div "Publish" at bounding box center [961, 14] width 26 height 11
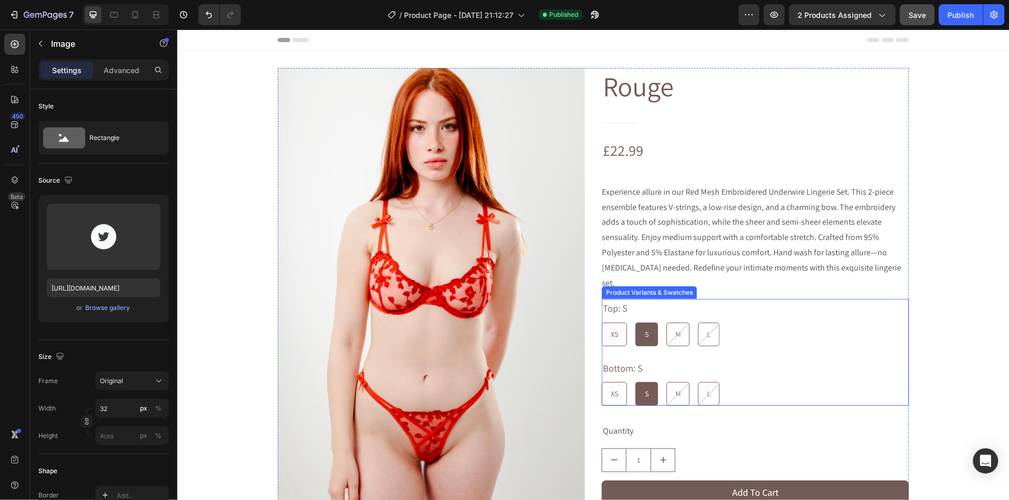
click at [614, 329] on span "XS" at bounding box center [613, 333] width 7 height 9
click at [601, 321] on input "XS XS XS" at bounding box center [601, 321] width 1 height 1
radio input "true"
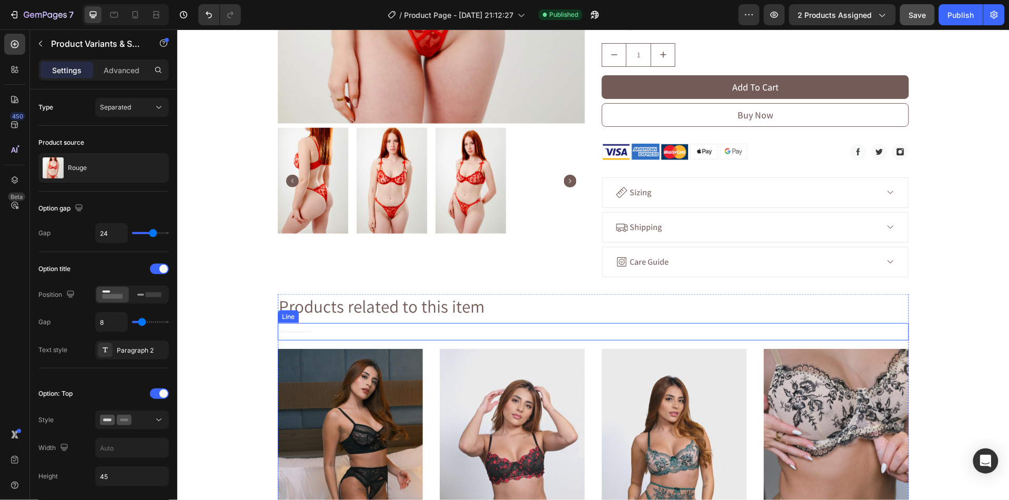
scroll to position [405, 0]
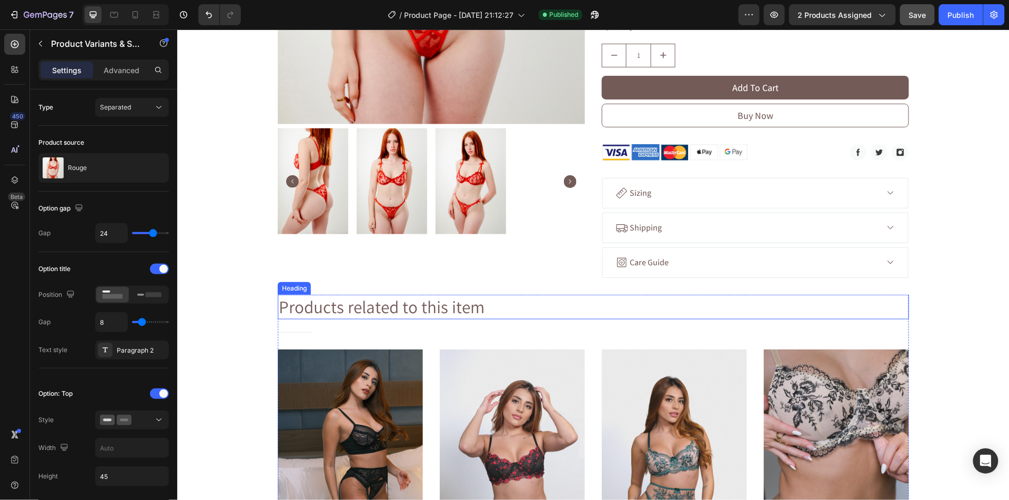
click at [403, 295] on p "Products related to this item" at bounding box center [592, 306] width 629 height 23
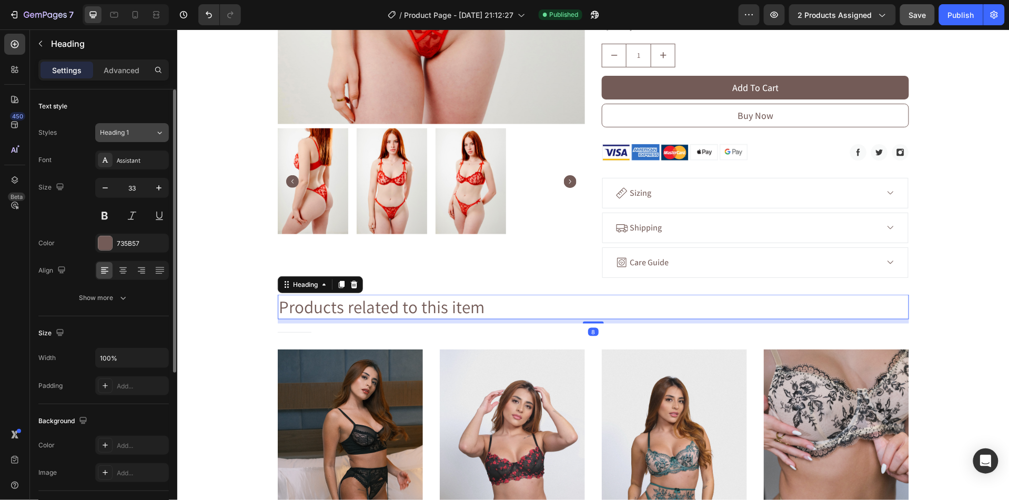
click at [139, 139] on button "Heading 1" at bounding box center [132, 132] width 74 height 19
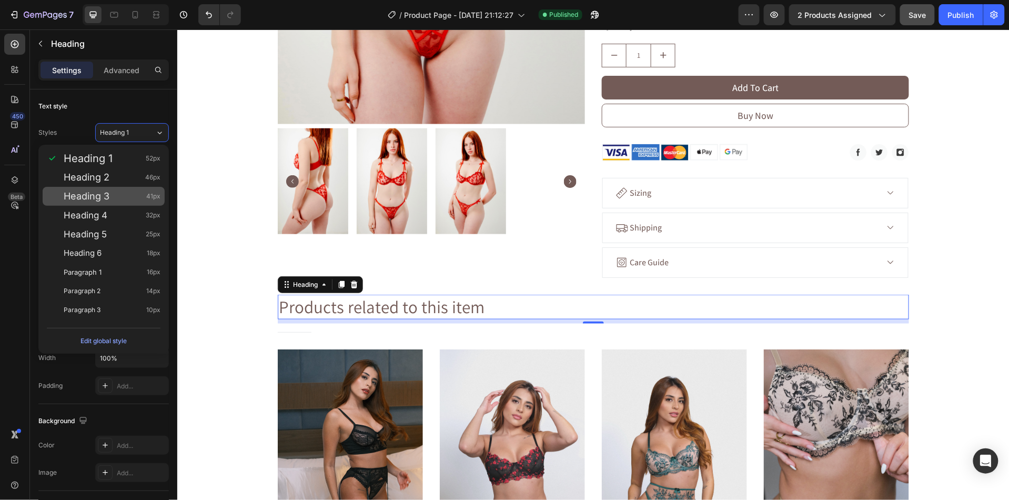
click at [103, 198] on span "Heading 3" at bounding box center [87, 196] width 46 height 11
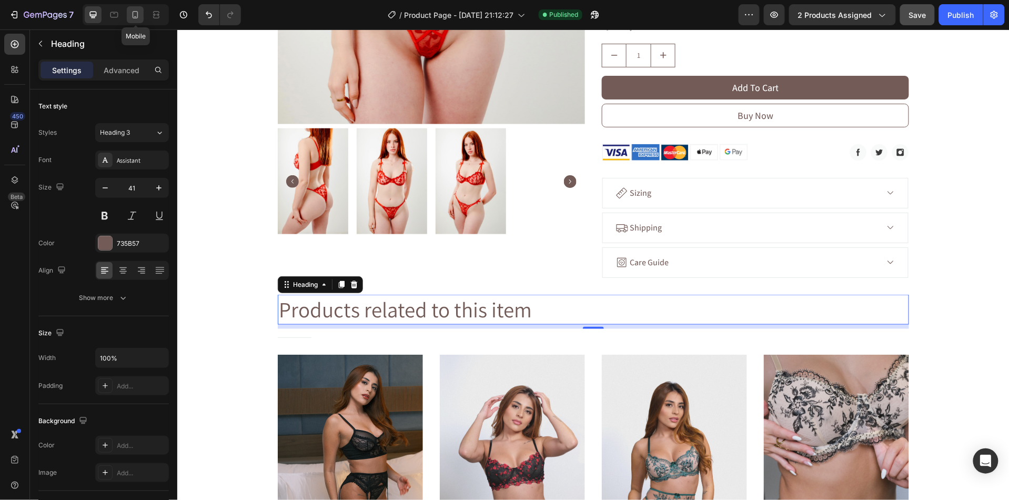
click at [137, 12] on icon at bounding box center [135, 14] width 11 height 11
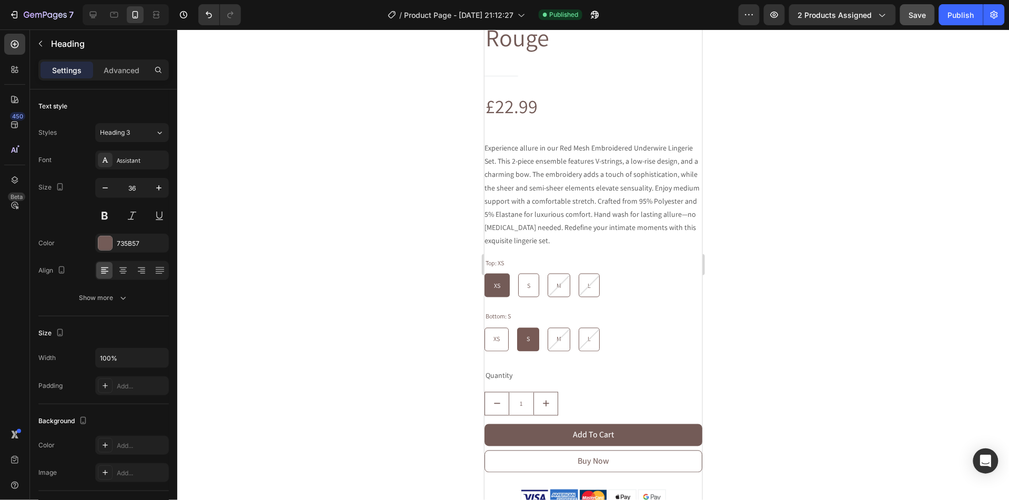
scroll to position [1075, 0]
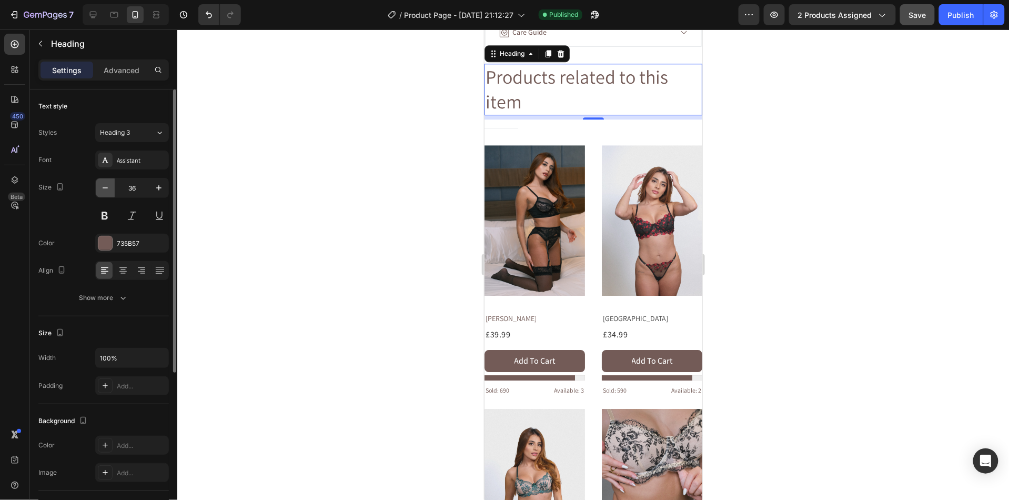
click at [103, 190] on icon "button" at bounding box center [105, 188] width 11 height 11
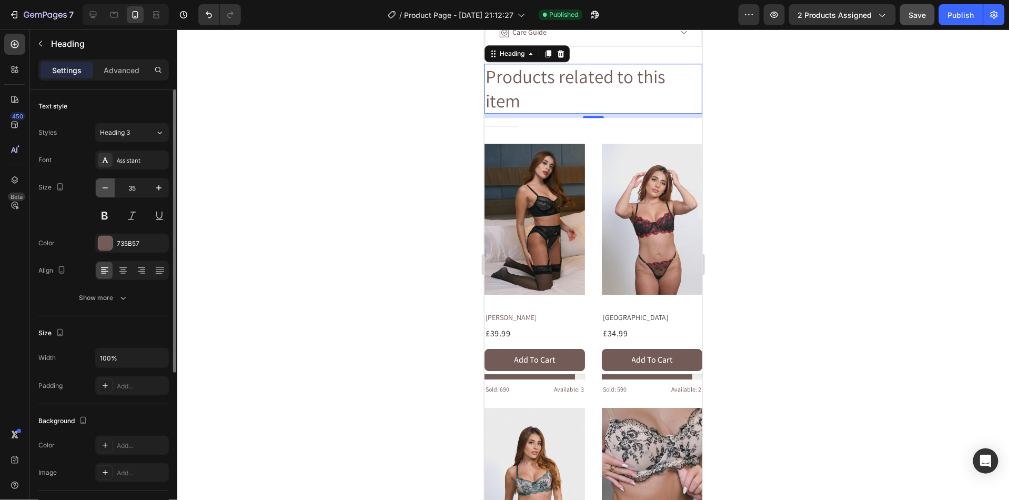
click at [103, 189] on icon "button" at bounding box center [105, 188] width 11 height 11
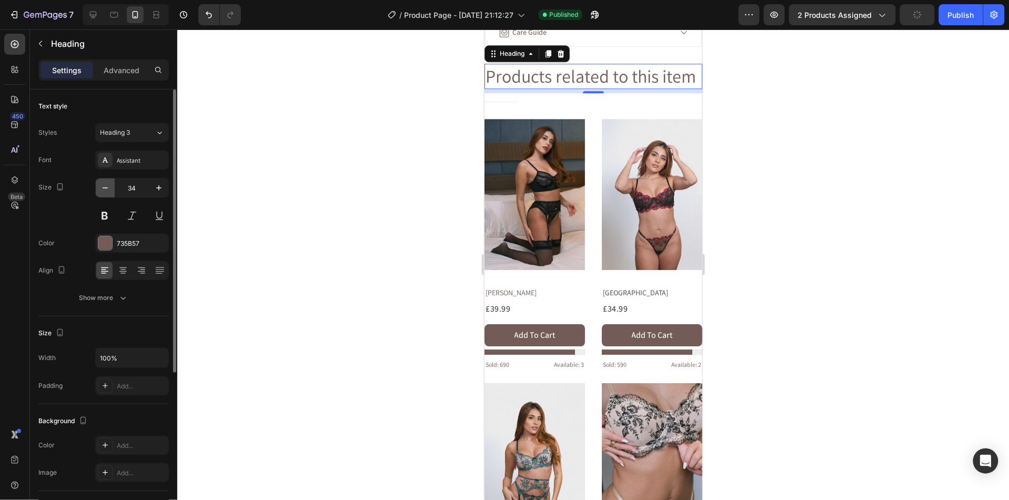
click at [103, 189] on icon "button" at bounding box center [105, 188] width 11 height 11
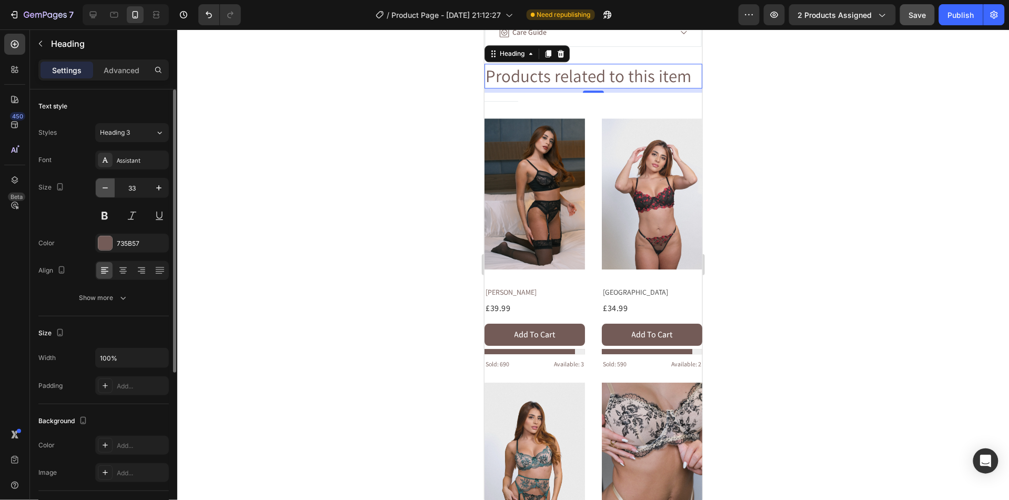
click at [103, 189] on icon "button" at bounding box center [105, 188] width 11 height 11
click at [128, 130] on span "Heading 3" at bounding box center [115, 132] width 30 height 9
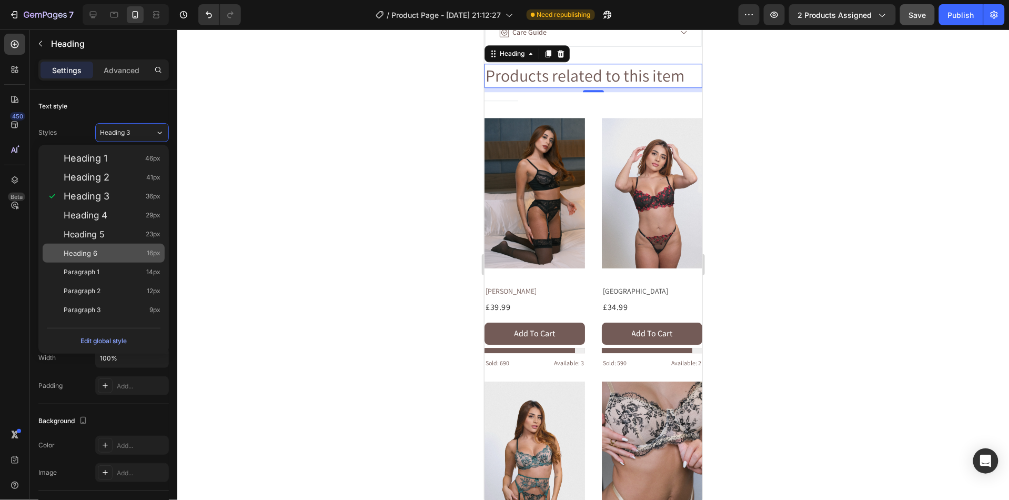
click at [115, 249] on div "Heading 6 16px" at bounding box center [112, 253] width 97 height 11
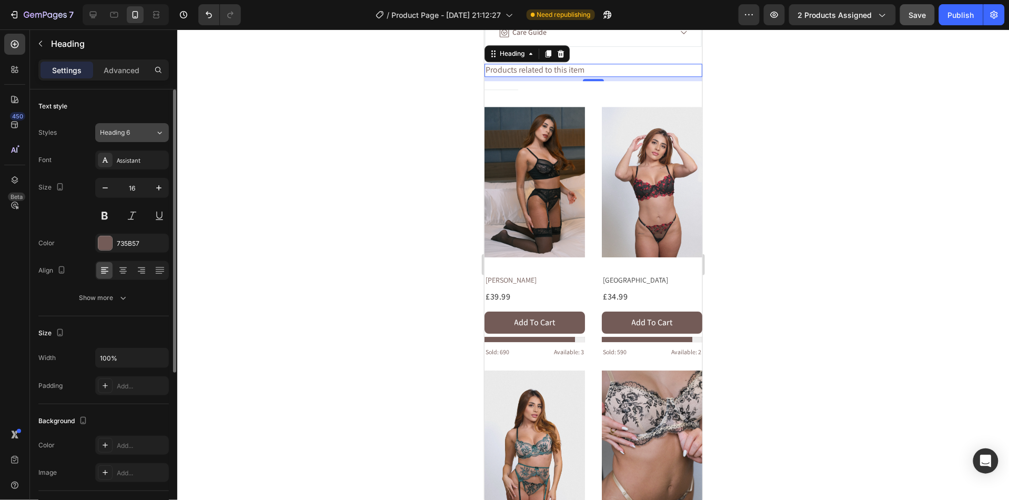
click at [124, 134] on span "Heading 6" at bounding box center [115, 132] width 30 height 9
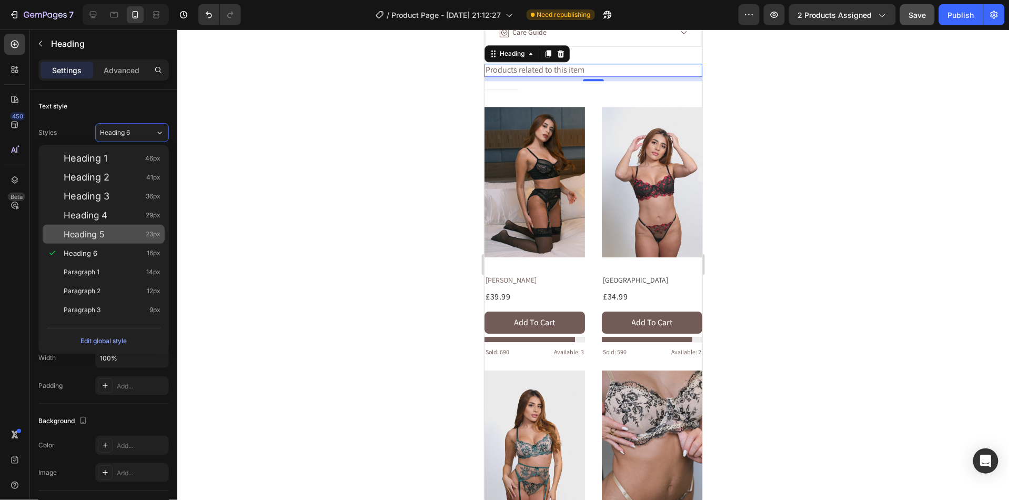
click at [115, 236] on div "Heading 5 23px" at bounding box center [112, 234] width 97 height 11
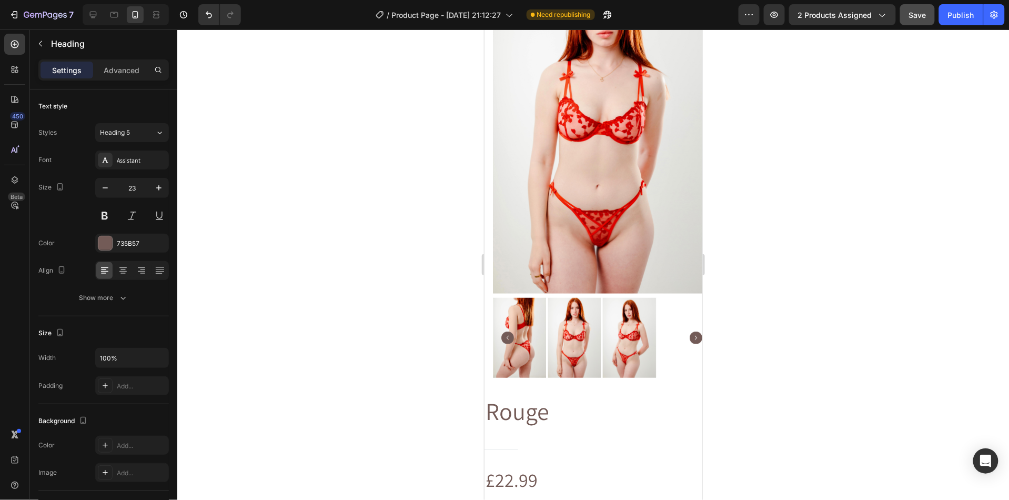
scroll to position [0, 0]
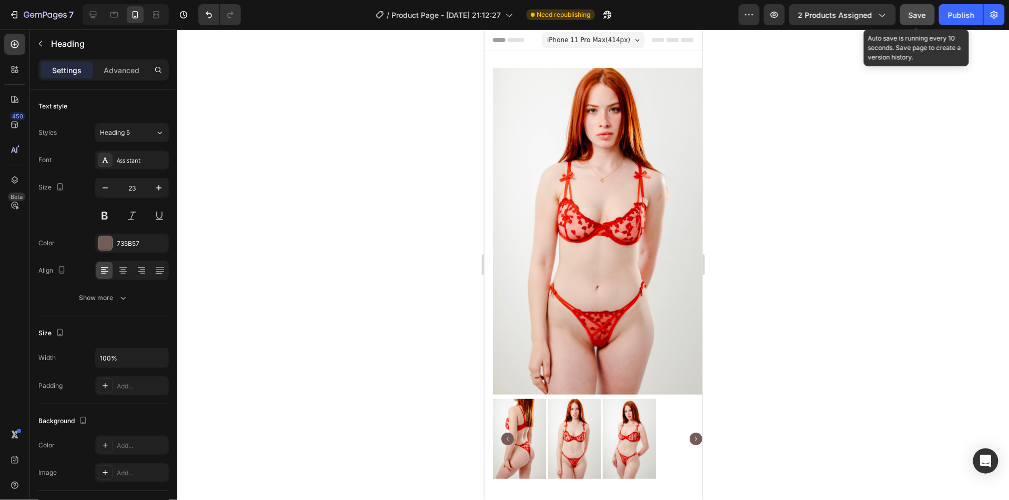
click at [910, 11] on span "Save" at bounding box center [917, 15] width 17 height 9
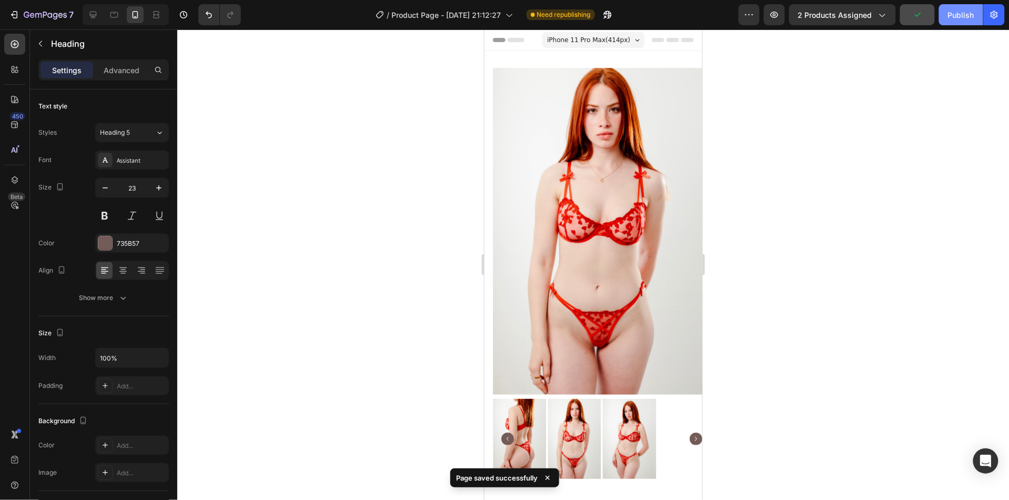
click at [964, 22] on button "Publish" at bounding box center [961, 14] width 44 height 21
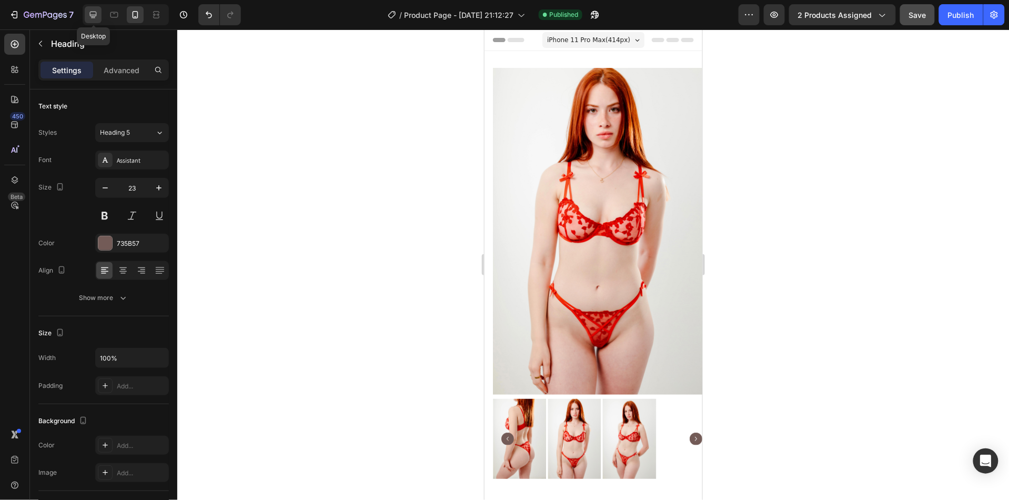
click at [95, 21] on div at bounding box center [93, 14] width 17 height 17
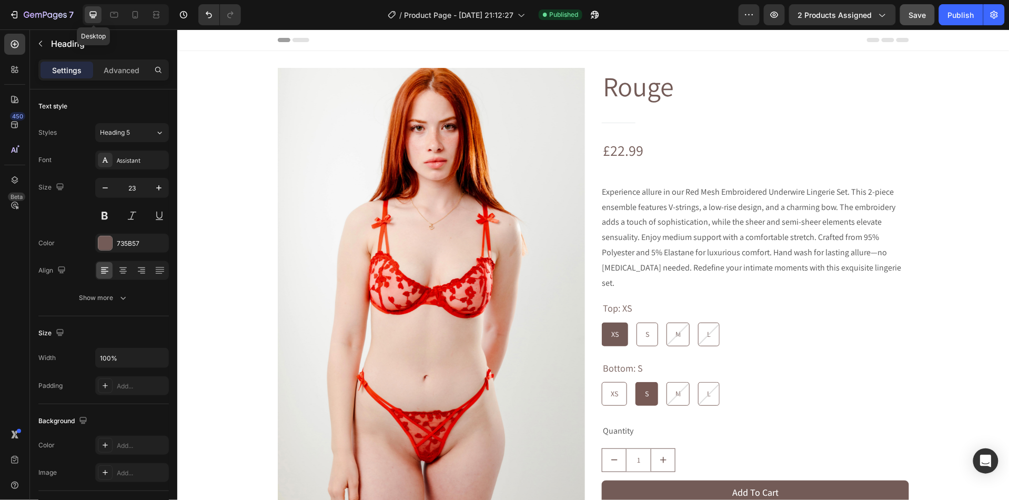
type input "25"
click at [638, 92] on h1 "Rouge" at bounding box center [754, 86] width 307 height 38
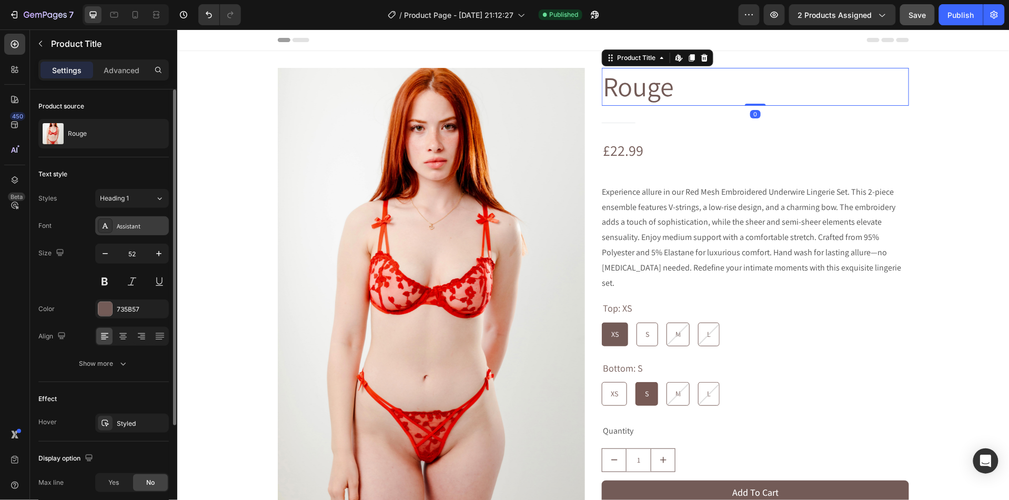
click at [143, 223] on div "Assistant" at bounding box center [141, 225] width 49 height 9
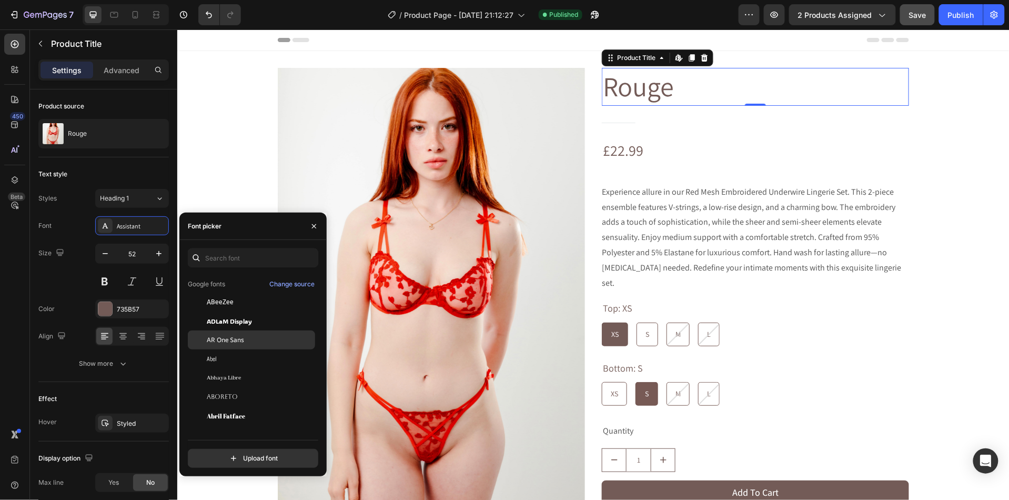
scroll to position [70, 0]
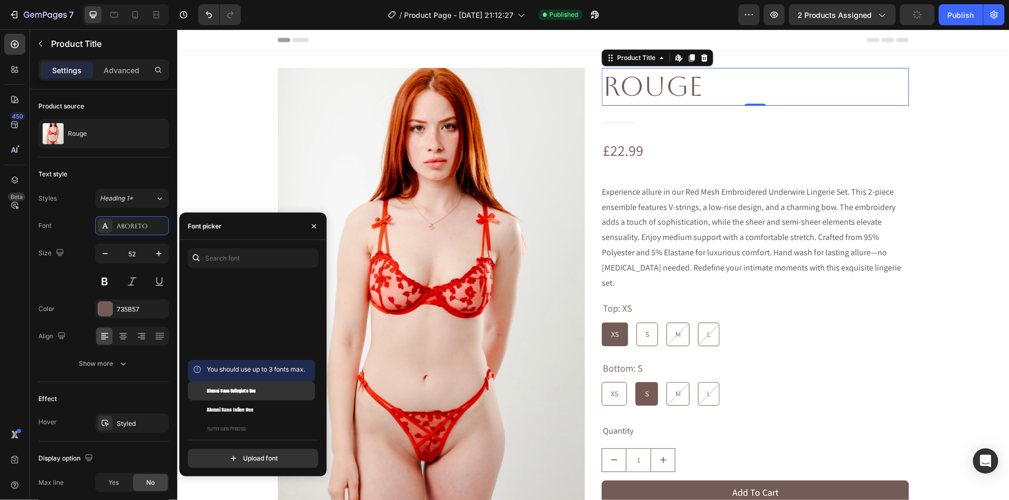
scroll to position [1248, 0]
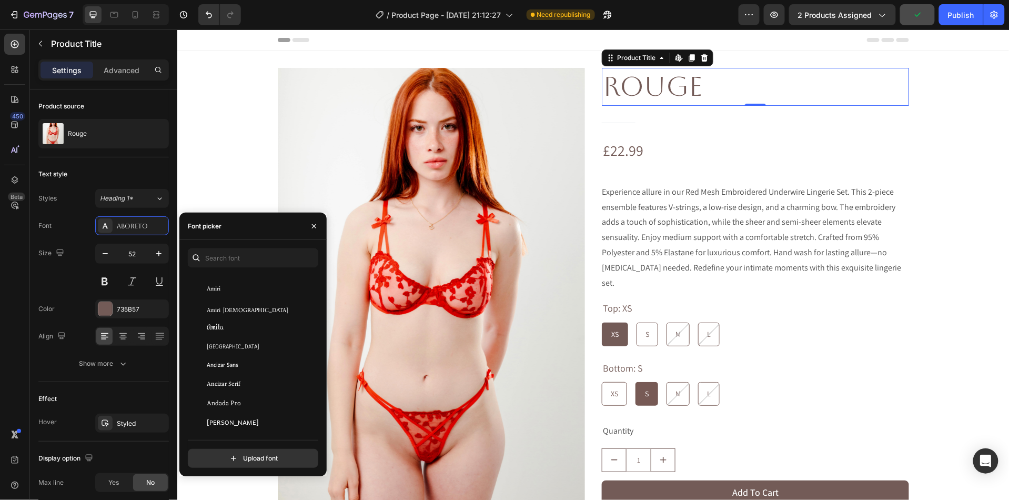
click at [251, 394] on div "Andada Pro" at bounding box center [251, 403] width 127 height 19
click at [251, 394] on div "Anek Latin" at bounding box center [251, 387] width 127 height 19
click at [251, 394] on div "Annapurna SIL" at bounding box center [251, 389] width 127 height 19
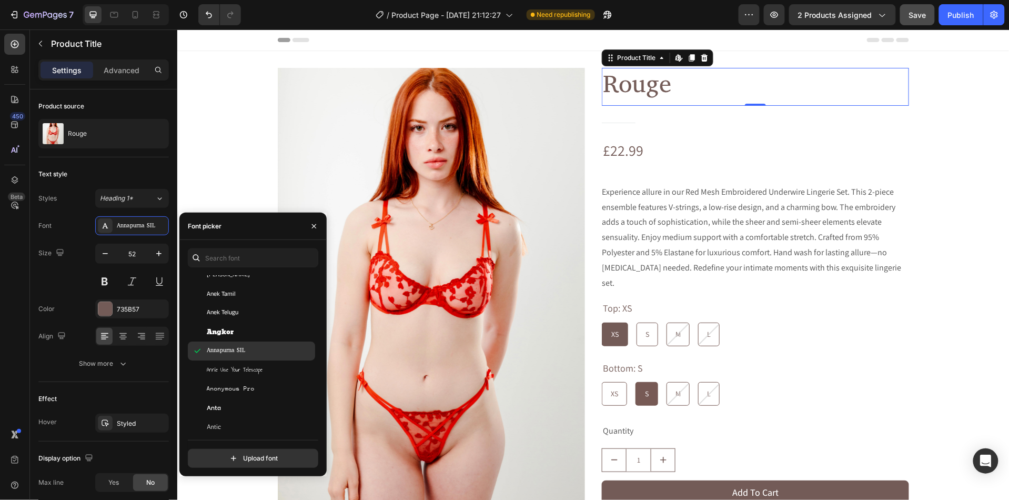
click at [251, 394] on div "Anonymous Pro" at bounding box center [251, 388] width 127 height 19
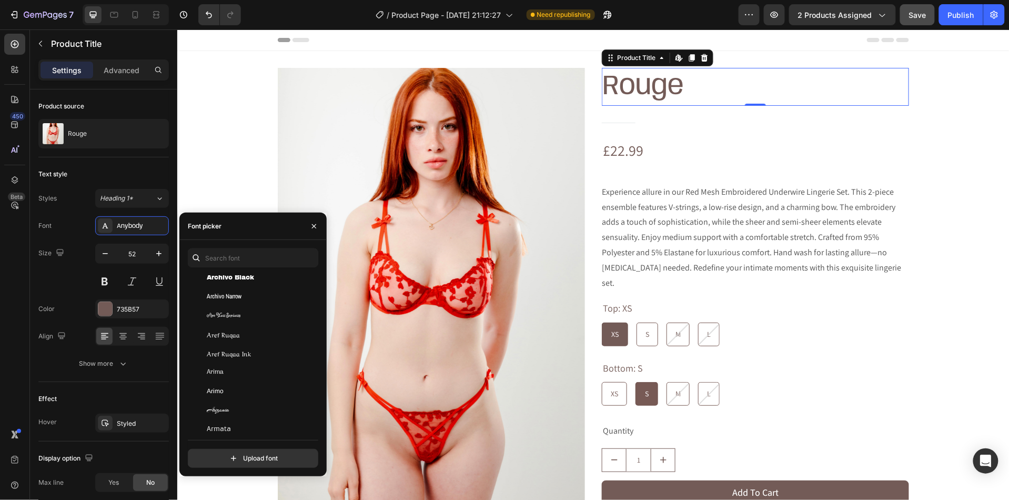
scroll to position [1926, 0]
click at [236, 328] on div "Archivo" at bounding box center [260, 330] width 106 height 9
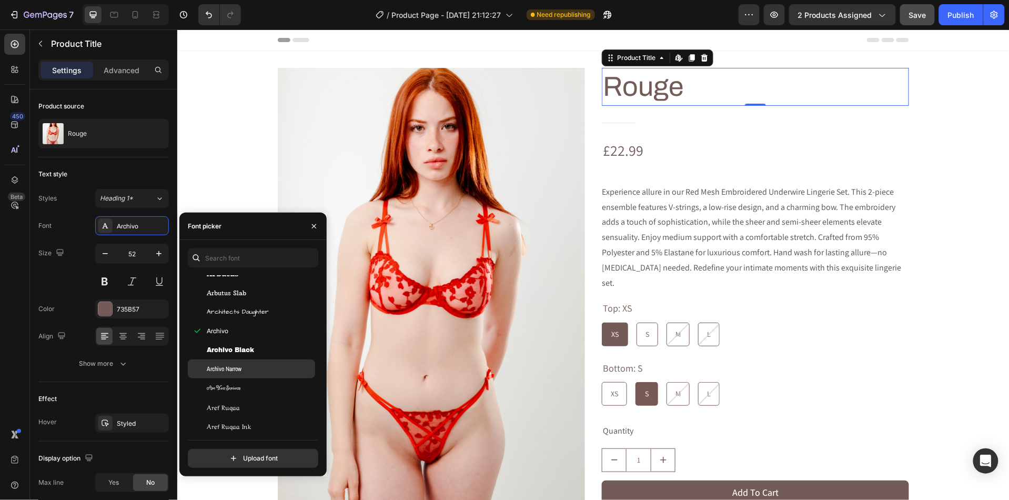
scroll to position [2011, 0]
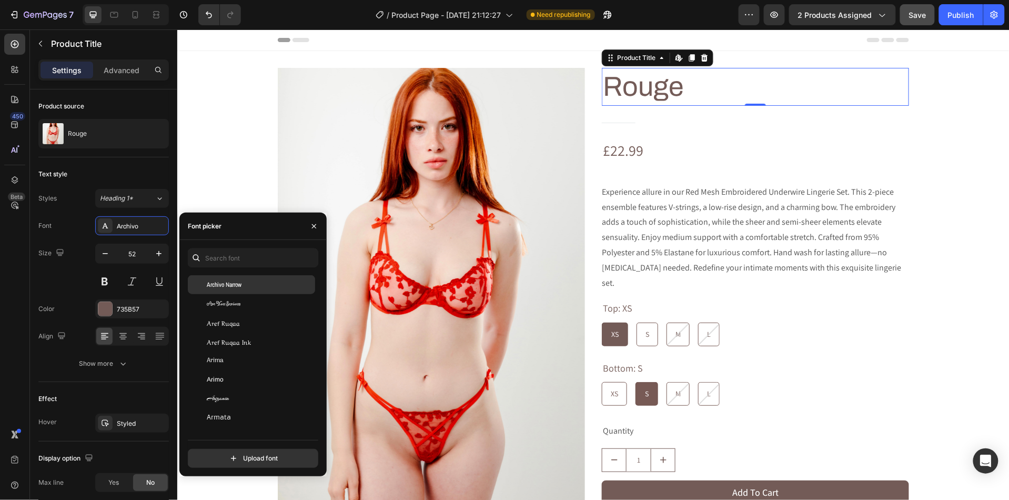
click at [253, 375] on div "Arimo" at bounding box center [260, 379] width 106 height 9
click at [253, 374] on div "Arizonia" at bounding box center [251, 366] width 127 height 19
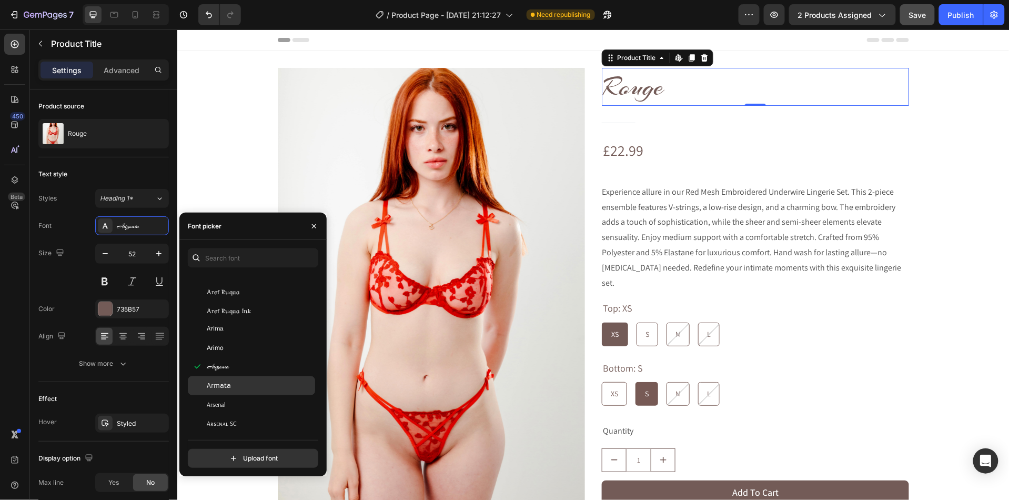
click at [243, 383] on div "Armata" at bounding box center [260, 385] width 106 height 9
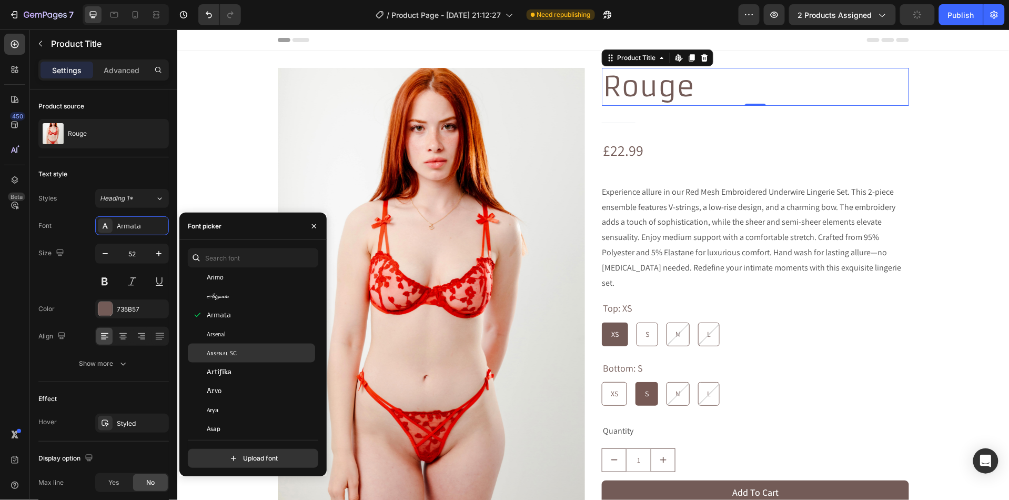
click at [233, 353] on span "Arsenal SC" at bounding box center [222, 352] width 30 height 9
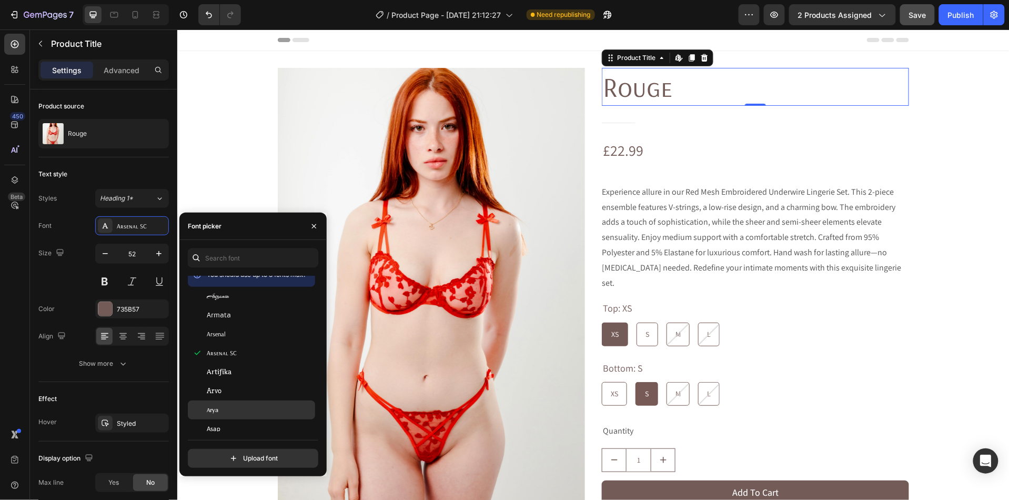
scroll to position [2288, 0]
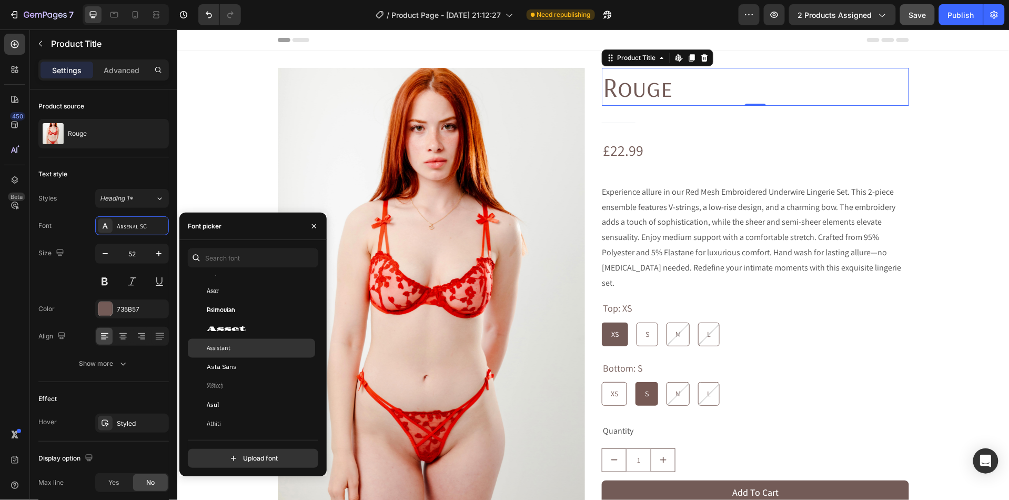
click at [229, 345] on span "Assistant" at bounding box center [219, 348] width 24 height 9
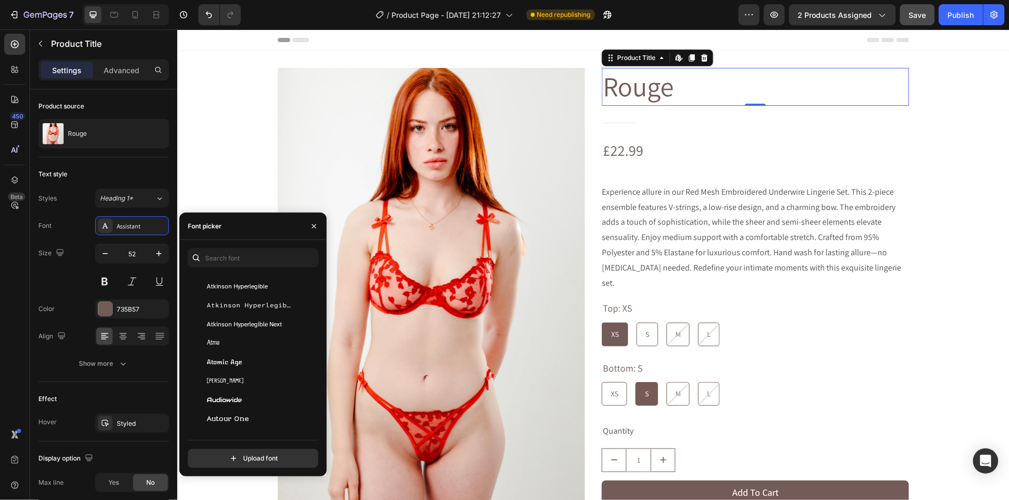
scroll to position [2458, 0]
click at [245, 403] on span "Autour One" at bounding box center [228, 404] width 42 height 9
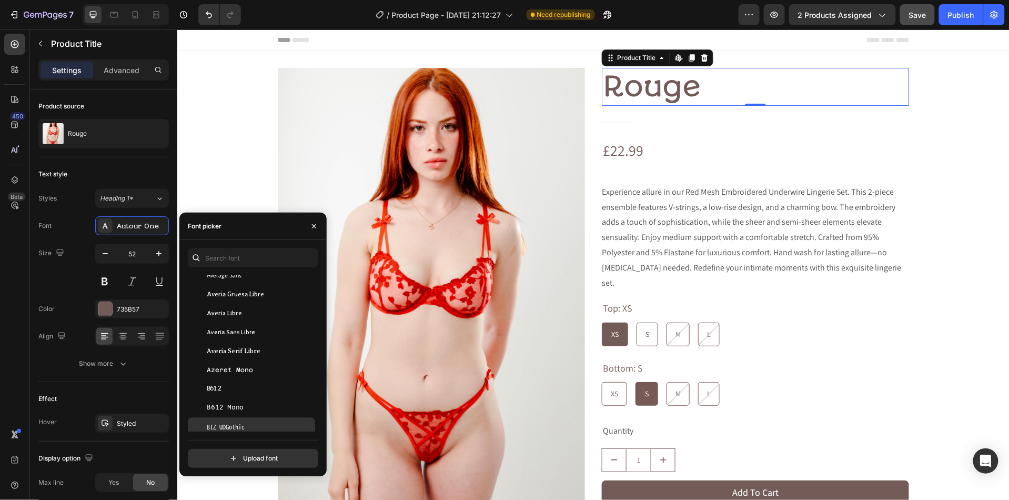
scroll to position [2789, 0]
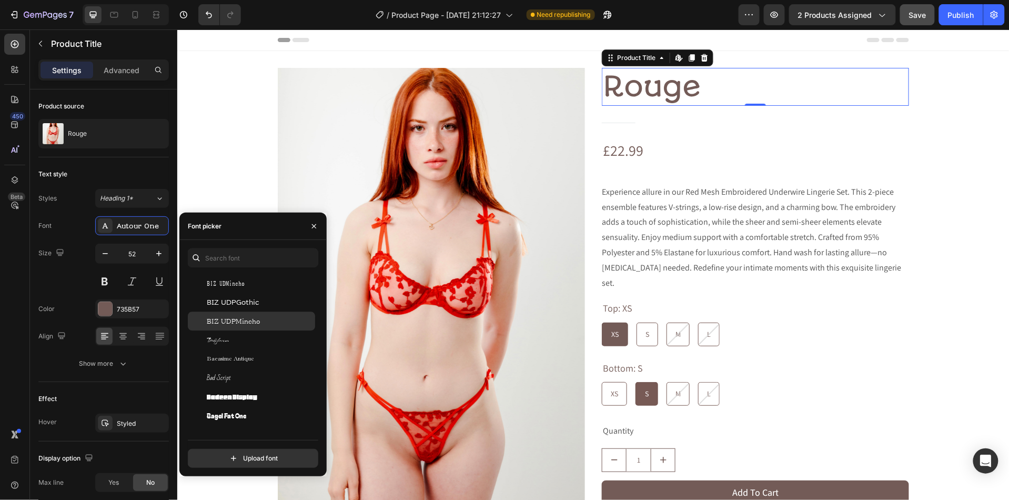
click at [258, 322] on span "BIZ UDPMincho" at bounding box center [233, 320] width 53 height 9
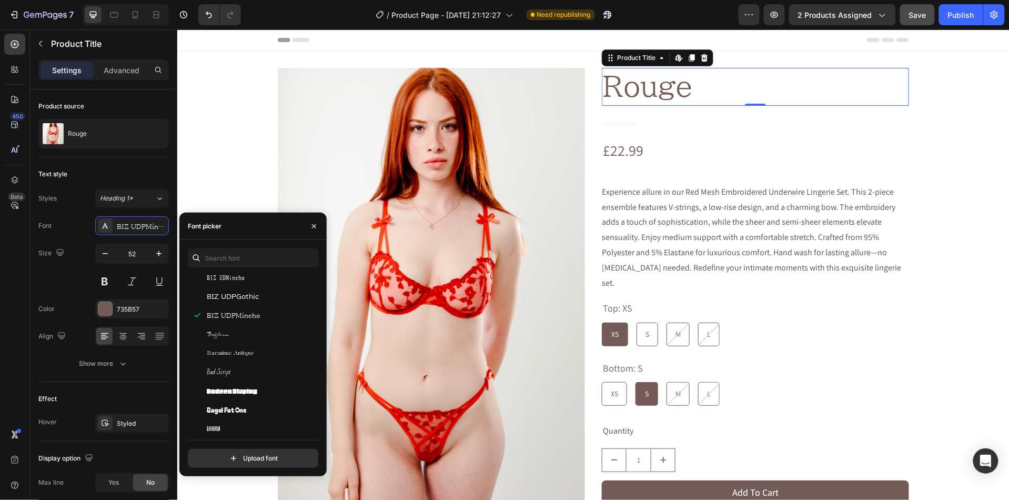
scroll to position [2822, 0]
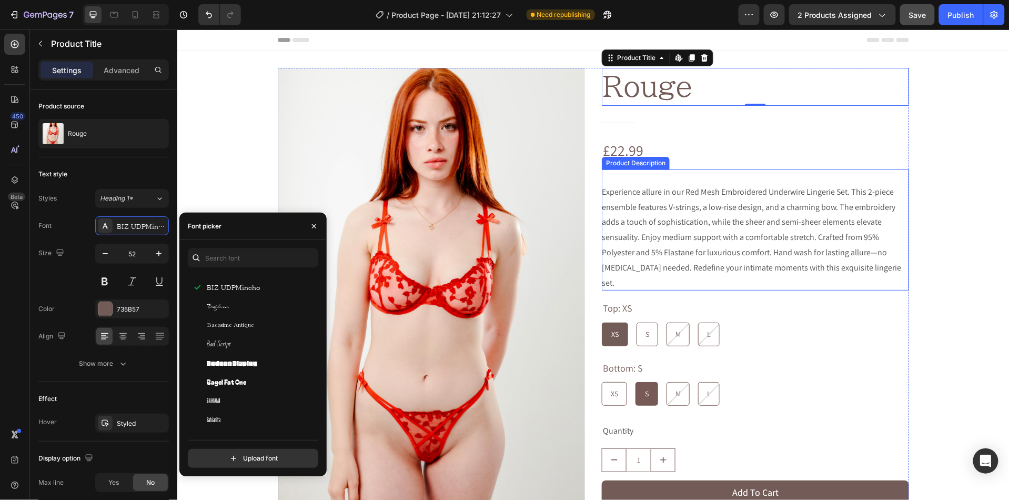
click at [656, 233] on span "Experience allure in our Red Mesh Embroidered Underwire Lingerie Set. This 2-pi…" at bounding box center [750, 237] width 299 height 102
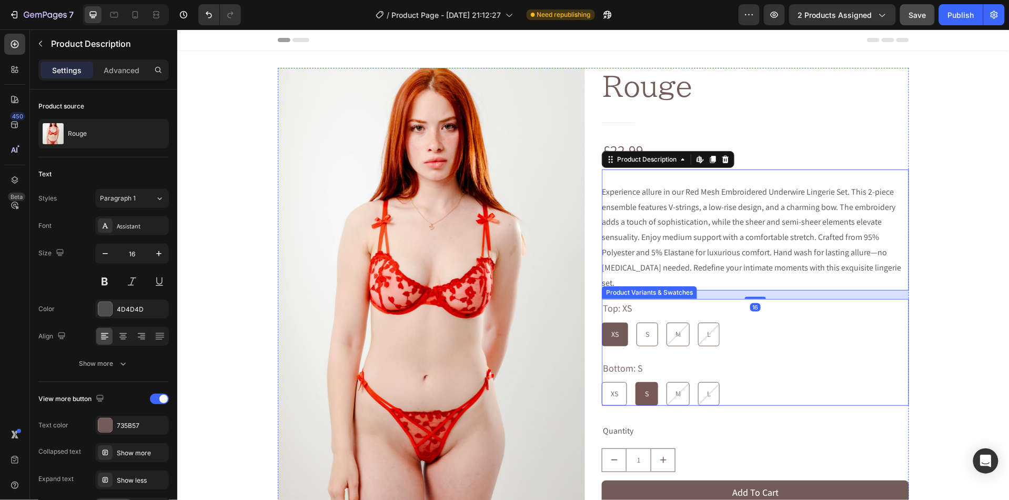
click at [833, 358] on div "Bottom: S XS XS XS S S S M M M L L L" at bounding box center [754, 381] width 307 height 47
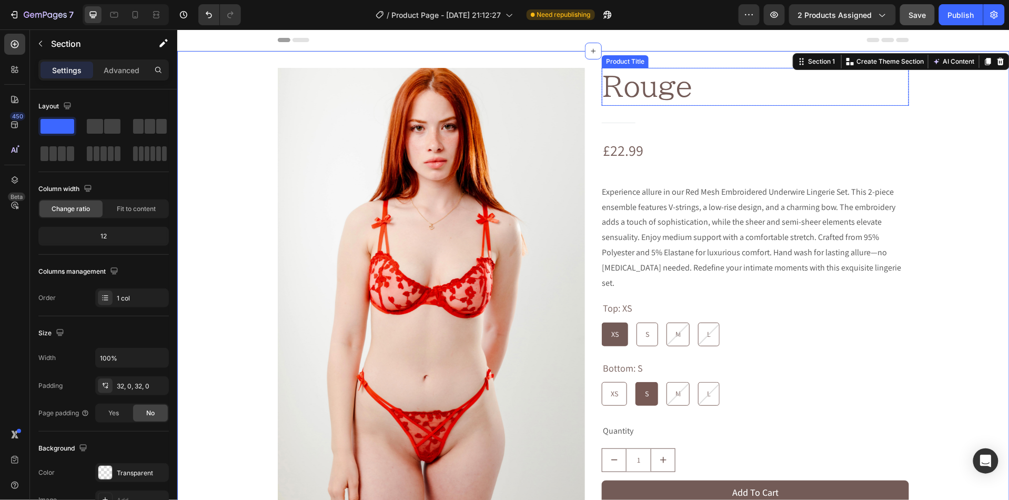
click at [687, 92] on h1 "Rouge" at bounding box center [754, 86] width 307 height 38
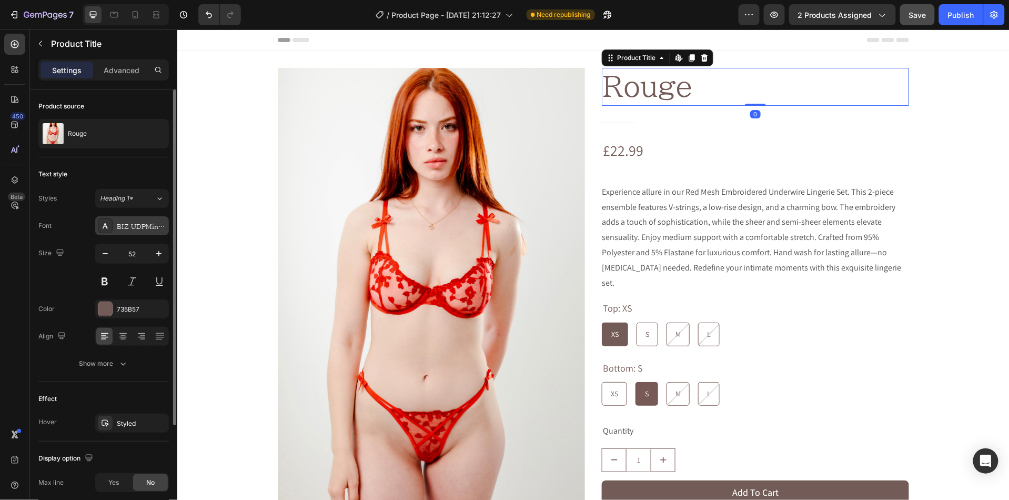
click at [125, 225] on div "BIZ UDPMincho" at bounding box center [141, 225] width 49 height 9
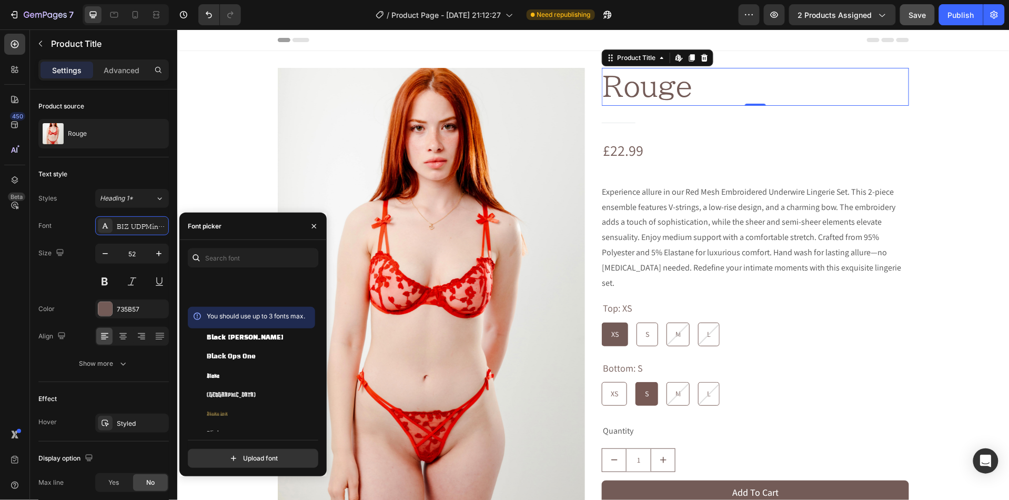
scroll to position [4367, 0]
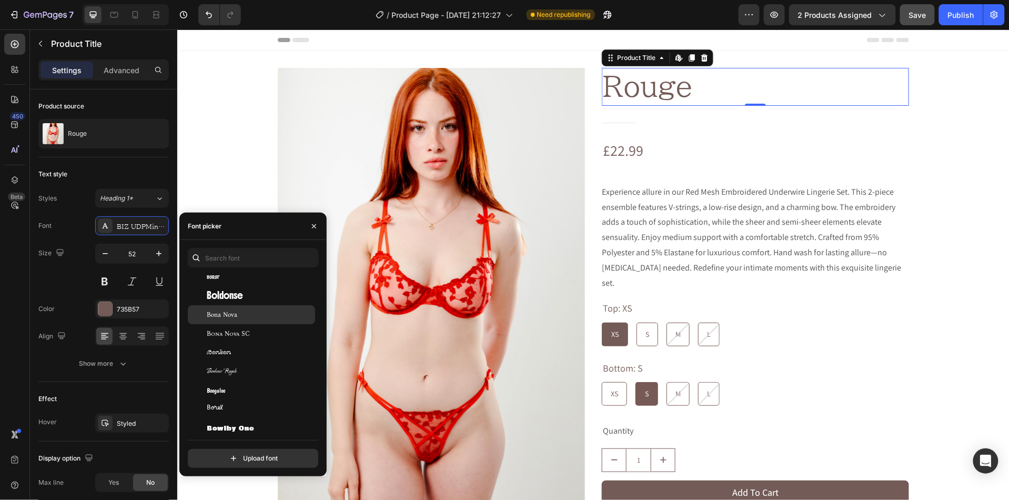
click at [230, 314] on span "Bona Nova" at bounding box center [222, 314] width 31 height 9
click at [227, 329] on span "Bona Nova SC" at bounding box center [228, 333] width 43 height 9
click at [233, 352] on div "Bonbon" at bounding box center [260, 352] width 106 height 9
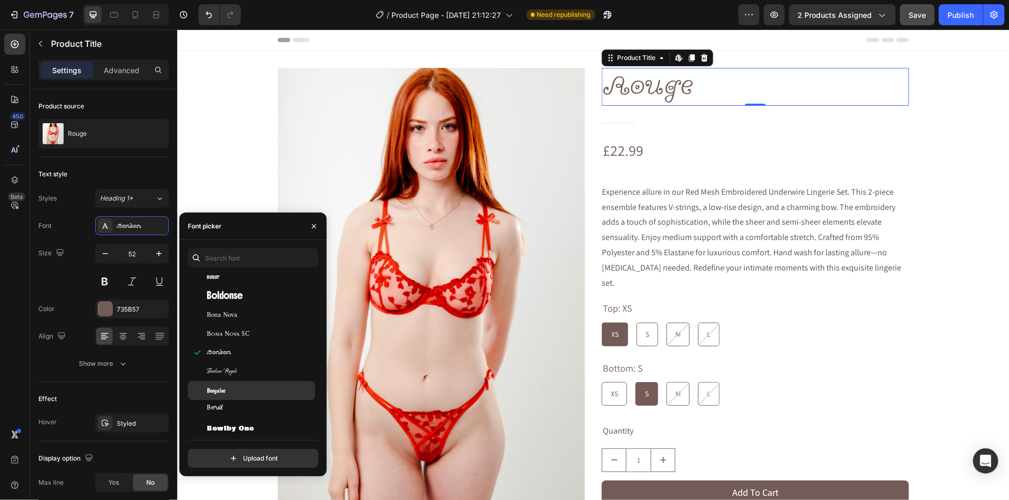
click at [250, 388] on div "Boogaloo" at bounding box center [260, 390] width 106 height 9
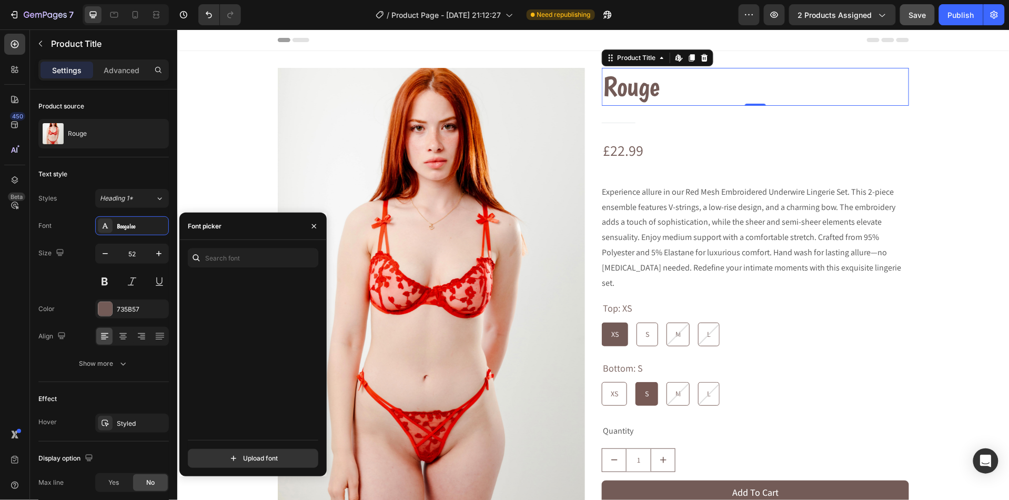
scroll to position [5270, 0]
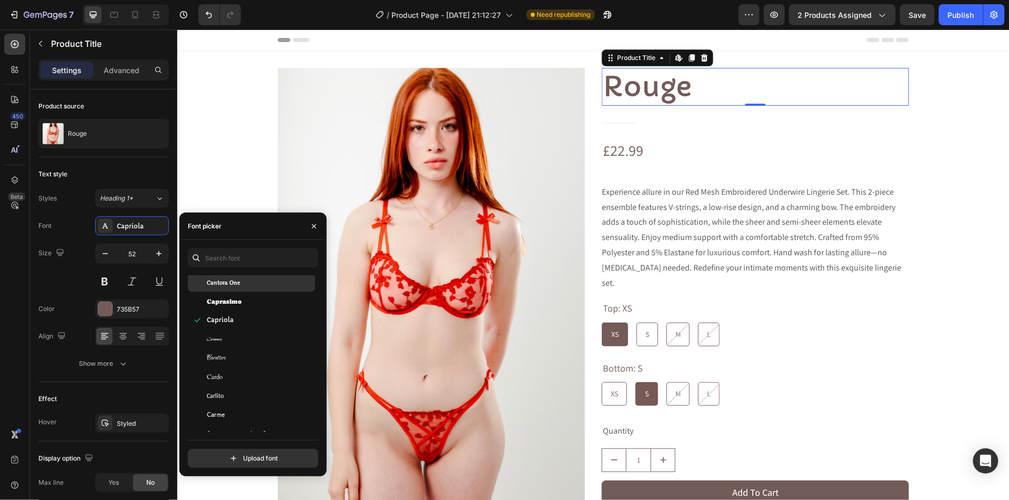
click at [234, 283] on span "Cantora One" at bounding box center [224, 282] width 34 height 9
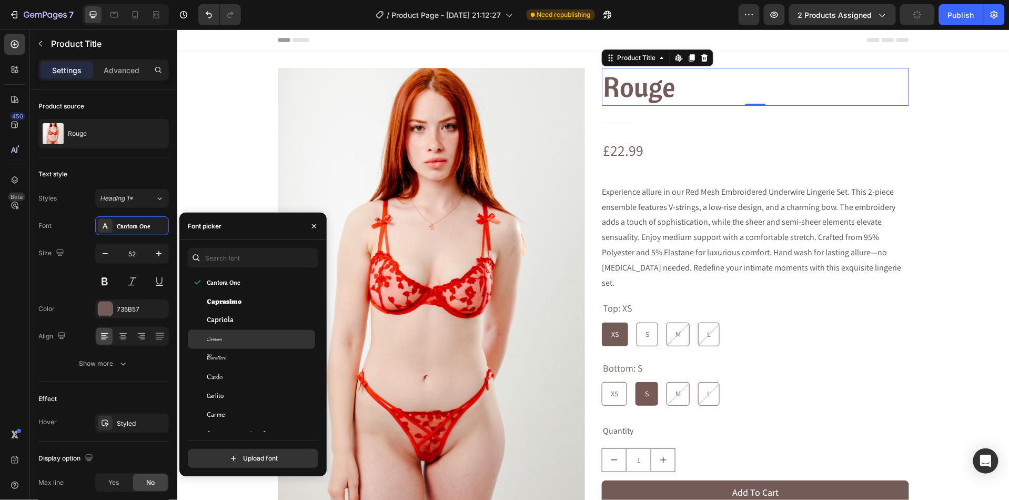
click at [224, 339] on div "Caramel" at bounding box center [260, 339] width 106 height 9
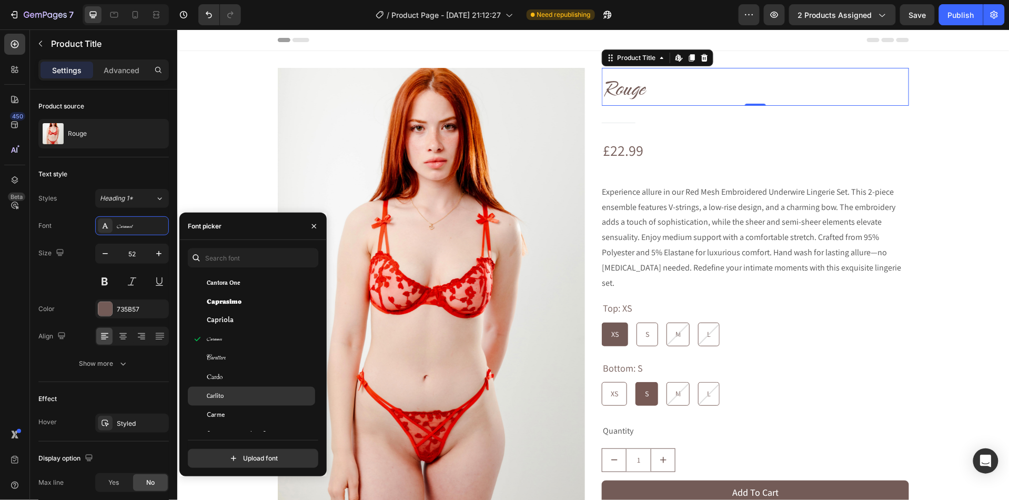
click at [246, 391] on div "Carlito" at bounding box center [260, 395] width 106 height 9
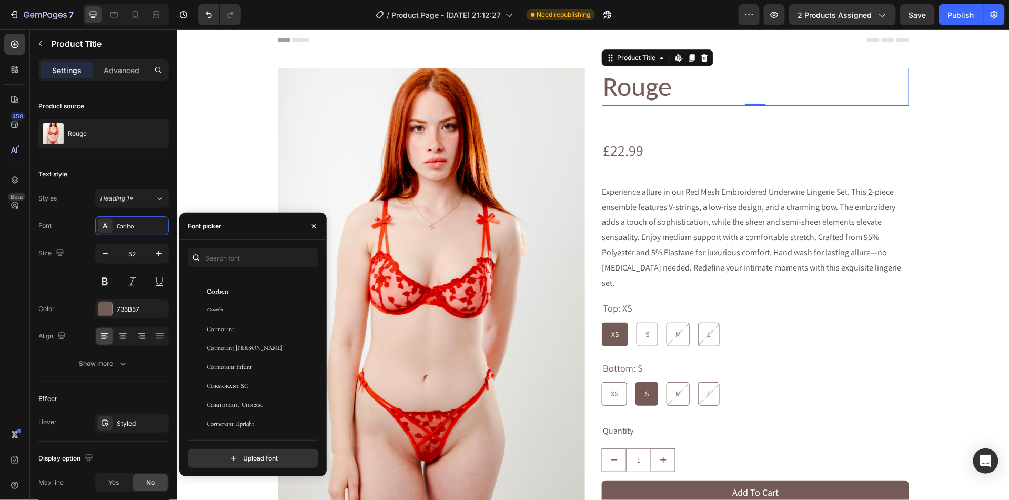
scroll to position [6627, 0]
click at [216, 327] on span "Cormorant" at bounding box center [220, 326] width 27 height 9
click at [223, 339] on div "Cormorant [PERSON_NAME]" at bounding box center [251, 345] width 127 height 19
click at [227, 361] on span "Cormorant Infant" at bounding box center [229, 364] width 45 height 9
click at [233, 381] on span "Cormorant SC" at bounding box center [228, 383] width 42 height 9
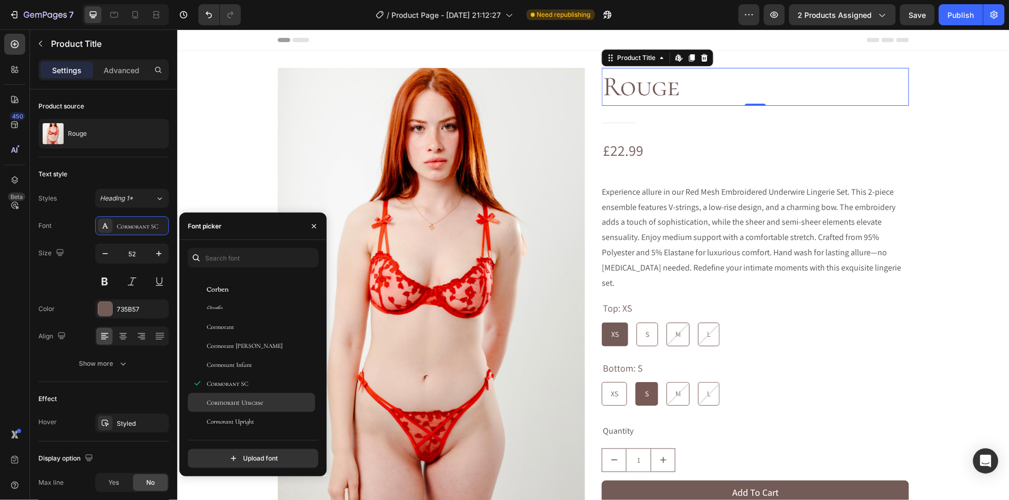
click at [237, 398] on span "Cormorant Unicase" at bounding box center [235, 402] width 56 height 9
click at [236, 413] on div "Cormorant Upright" at bounding box center [251, 421] width 127 height 19
click at [238, 401] on div "Courier Prime" at bounding box center [251, 407] width 127 height 19
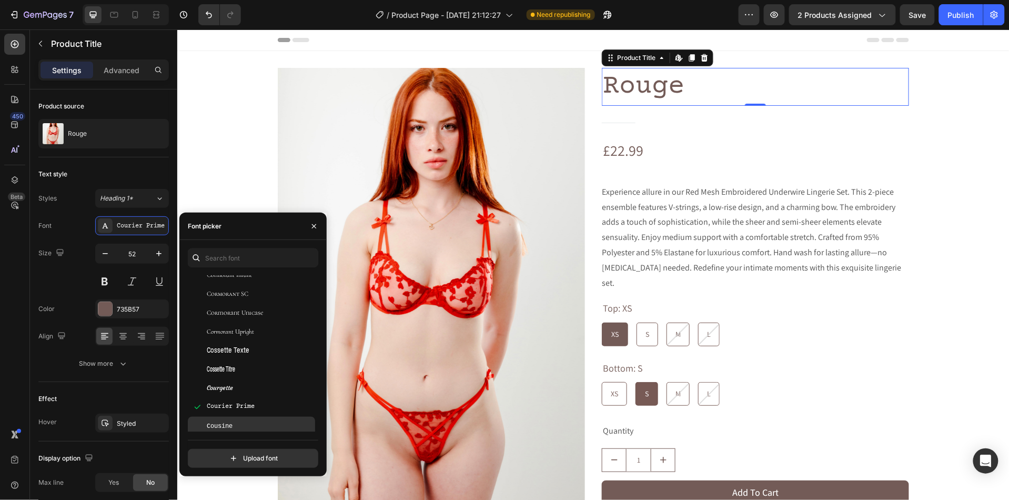
scroll to position [6736, 0]
click at [231, 415] on div "Cousine" at bounding box center [251, 407] width 127 height 19
click at [231, 426] on span "Coustard" at bounding box center [221, 425] width 29 height 9
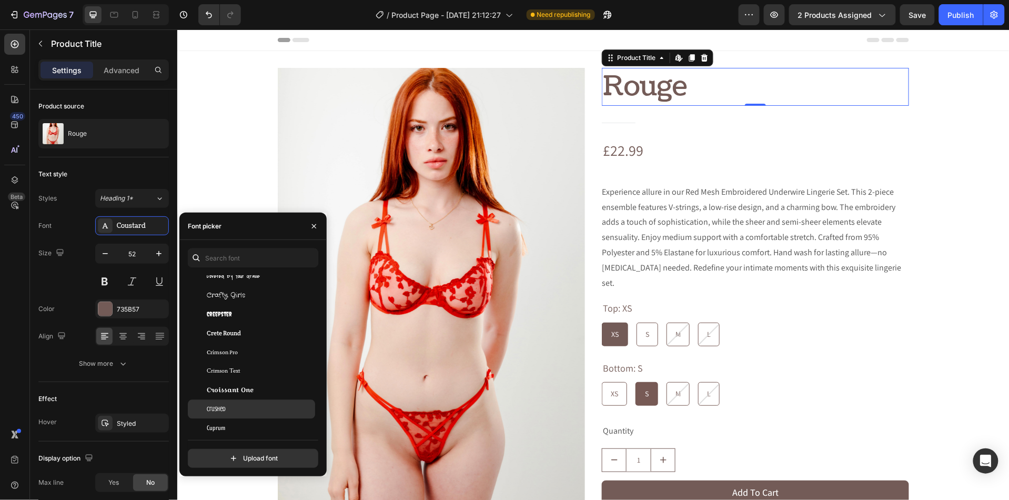
click at [226, 406] on div "Crushed" at bounding box center [260, 409] width 106 height 9
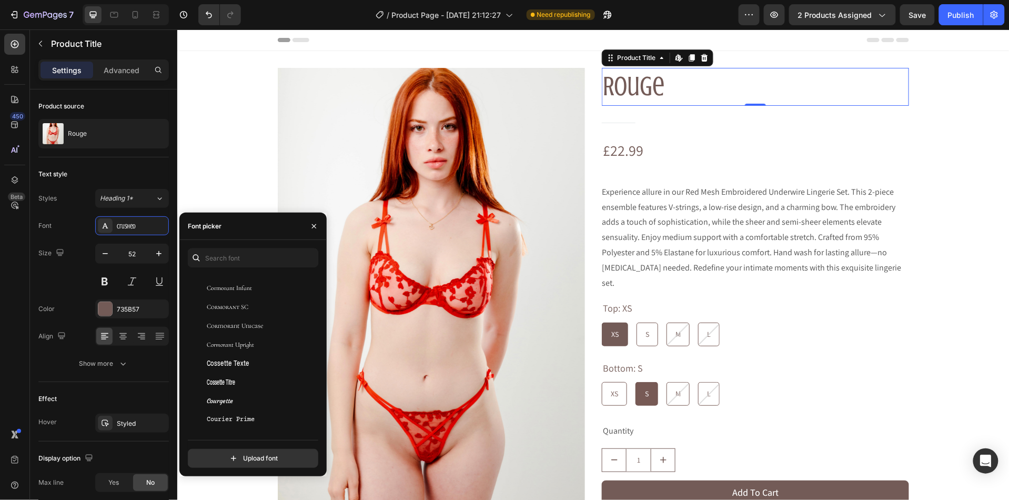
scroll to position [6618, 0]
click at [230, 332] on span "Cormorant" at bounding box center [220, 335] width 27 height 9
click at [239, 350] on span "Cormorant [PERSON_NAME]" at bounding box center [245, 354] width 76 height 9
click at [251, 378] on span "Cormorant Infant" at bounding box center [229, 373] width 45 height 9
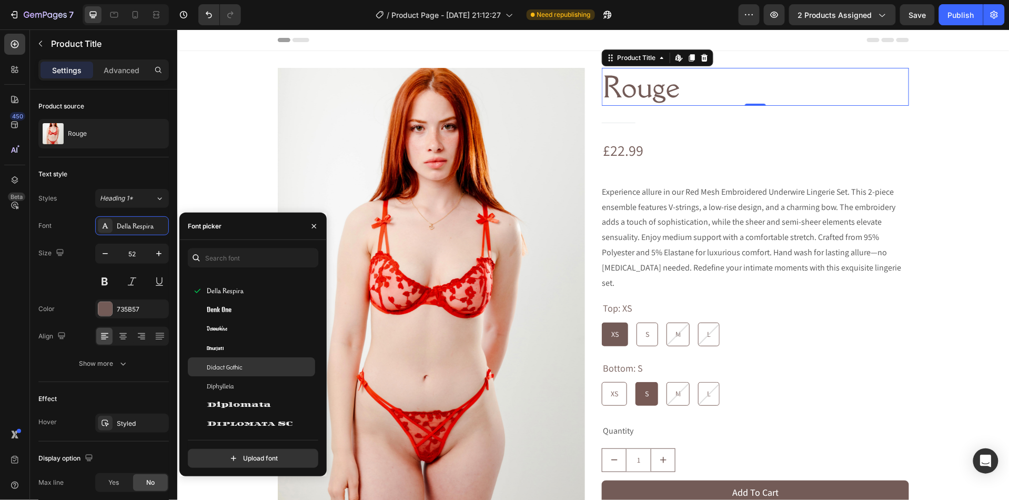
click at [247, 362] on div "Didact Gothic" at bounding box center [260, 366] width 106 height 9
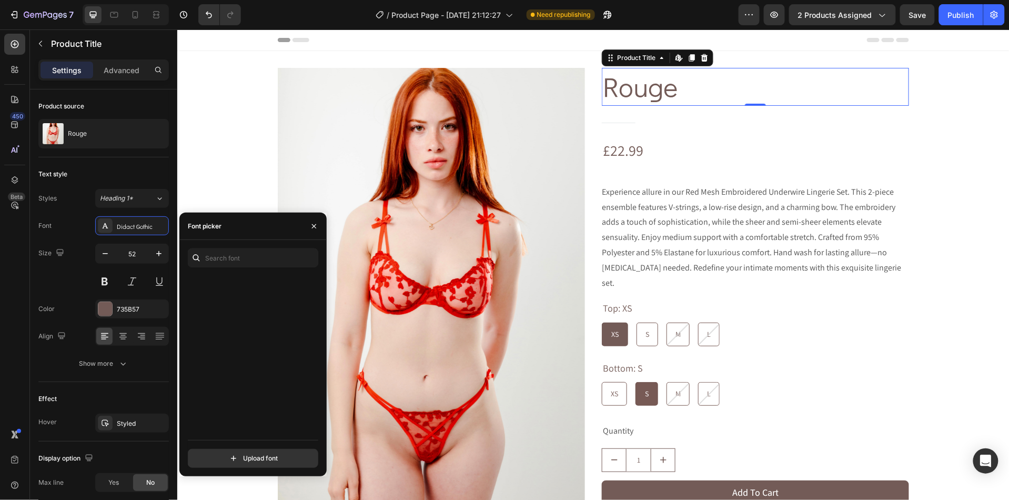
scroll to position [8781, 0]
click at [242, 386] on span "Faculty Glyphic" at bounding box center [229, 388] width 45 height 9
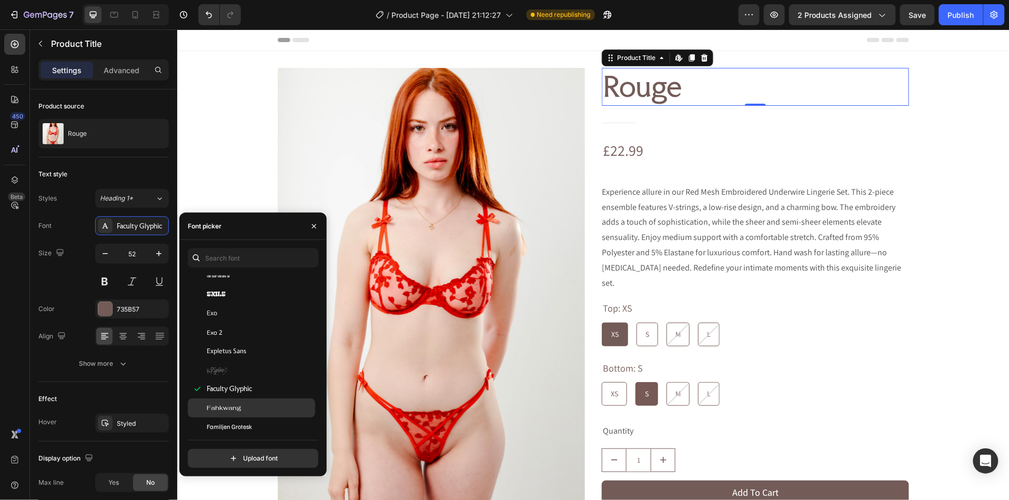
click at [239, 407] on div "Fahkwang" at bounding box center [260, 407] width 106 height 9
click at [239, 408] on div "Fanwood Text" at bounding box center [251, 402] width 127 height 19
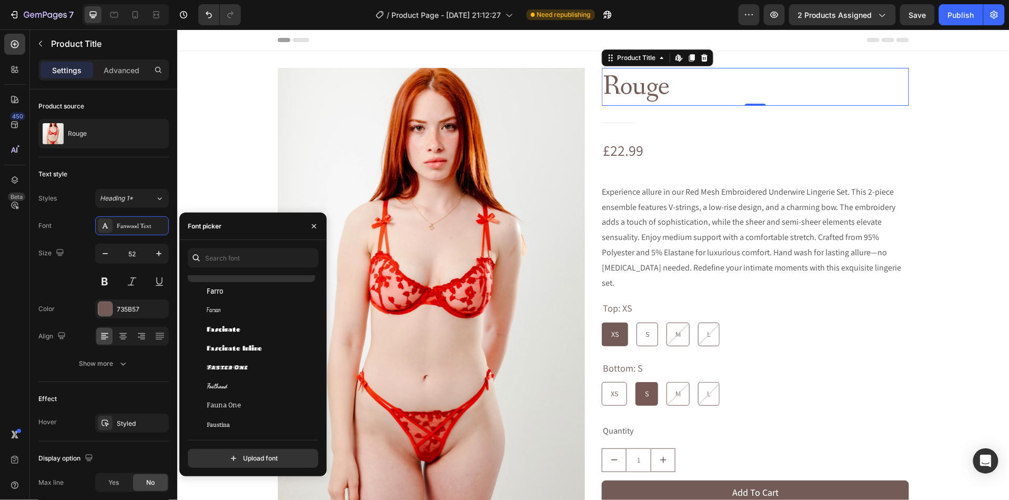
scroll to position [8956, 0]
click at [239, 408] on span "Fauna One" at bounding box center [224, 403] width 34 height 9
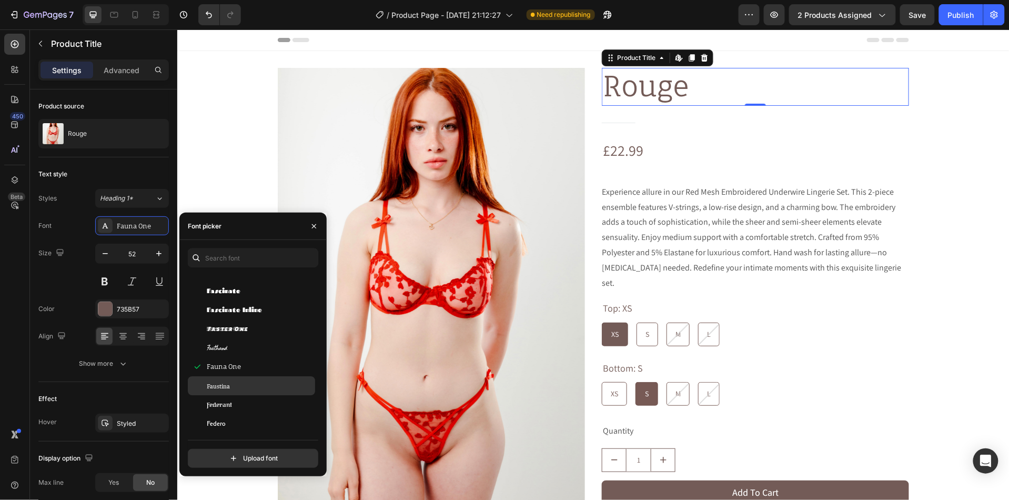
click at [233, 385] on div "Faustina" at bounding box center [260, 385] width 106 height 9
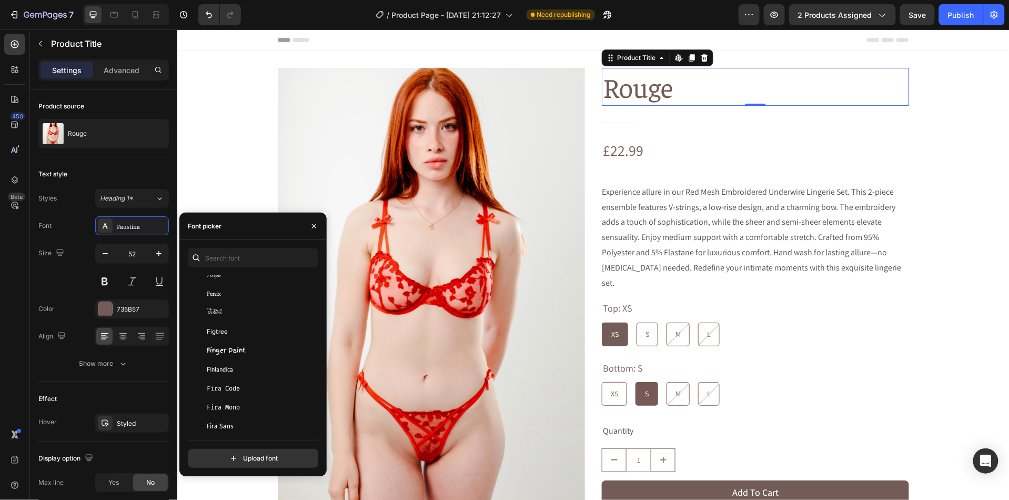
scroll to position [9195, 0]
click at [230, 388] on span "Fira Sans" at bounding box center [220, 391] width 27 height 9
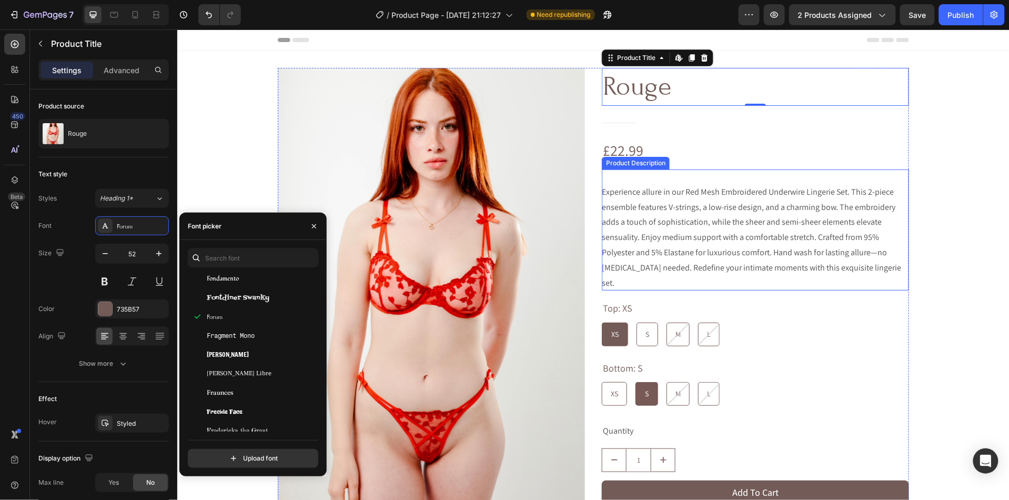
click at [771, 261] on span "Experience allure in our Red Mesh Embroidered Underwire Lingerie Set. This 2-pi…" at bounding box center [750, 237] width 299 height 102
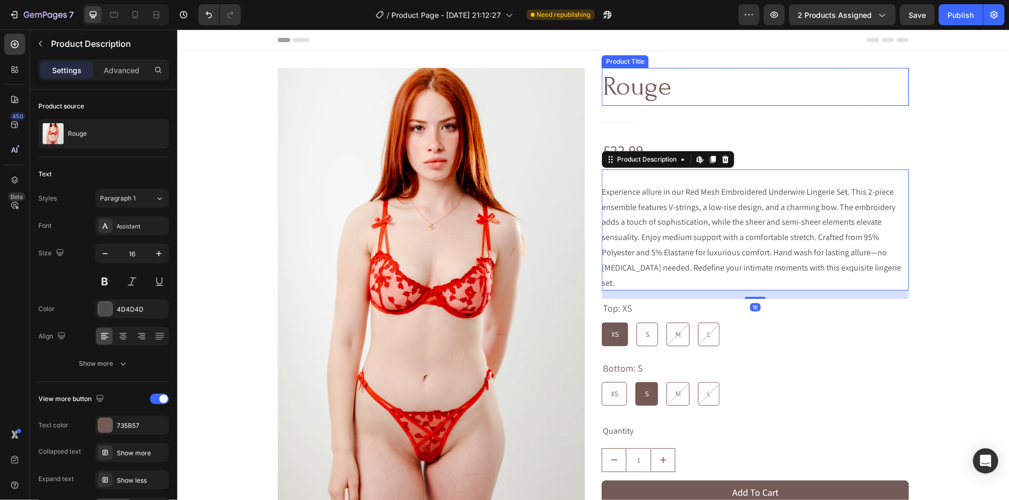
click at [668, 74] on h1 "Rouge" at bounding box center [754, 86] width 307 height 38
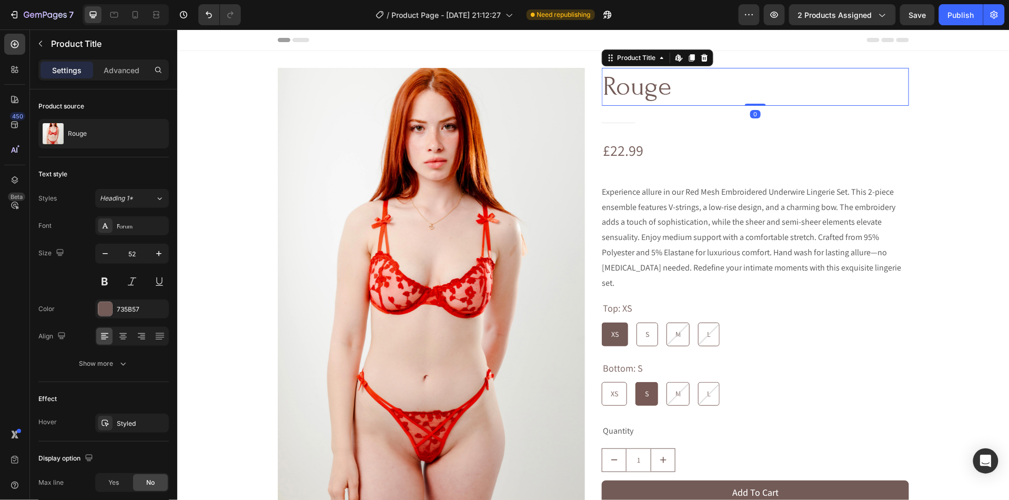
click at [658, 83] on h1 "Rouge" at bounding box center [754, 86] width 307 height 38
click at [135, 228] on div "Forum" at bounding box center [141, 225] width 49 height 9
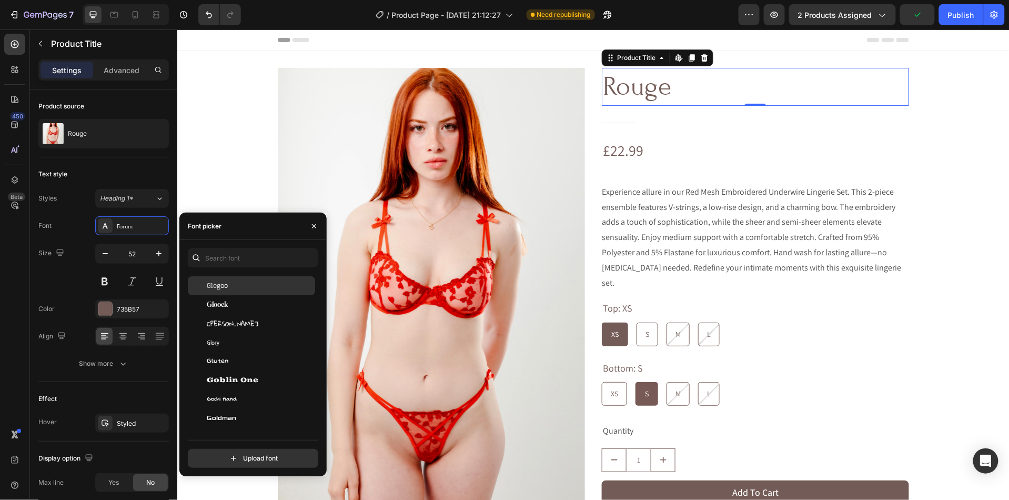
scroll to position [10594, 0]
click at [249, 279] on div "Glegoo" at bounding box center [260, 280] width 106 height 9
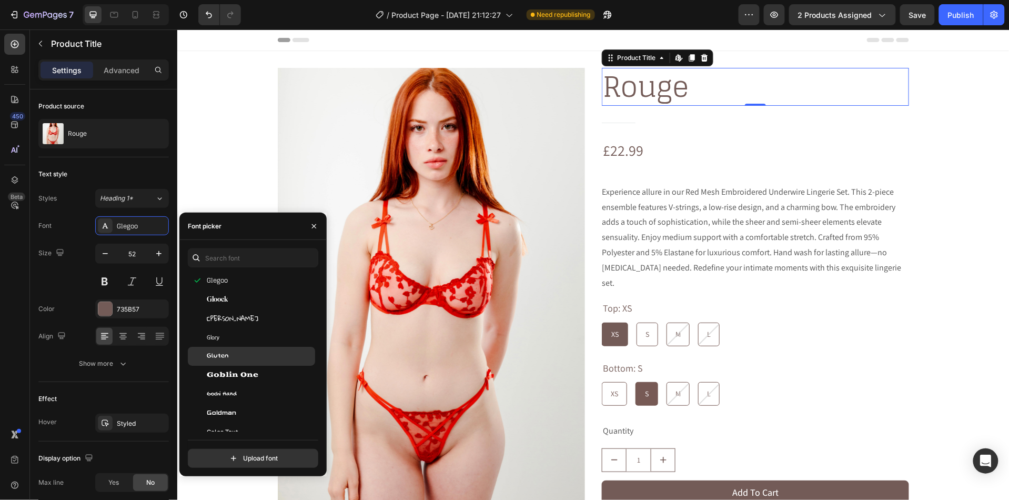
click at [234, 353] on div "Gluten" at bounding box center [260, 355] width 106 height 9
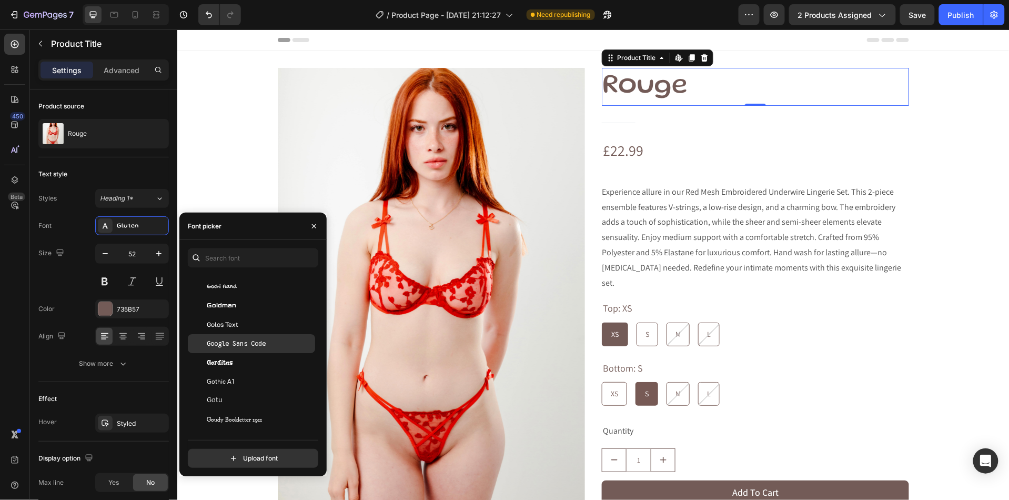
click at [234, 345] on span "Google Sans Code" at bounding box center [236, 343] width 59 height 9
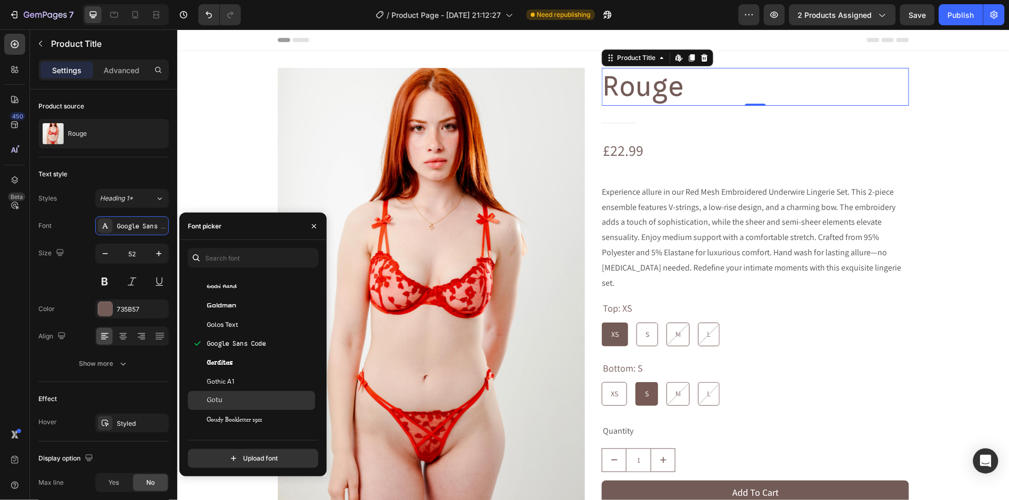
click at [251, 403] on div "Gotu" at bounding box center [260, 400] width 106 height 9
click at [255, 415] on span "Goudy Bookletter 1911" at bounding box center [234, 419] width 55 height 9
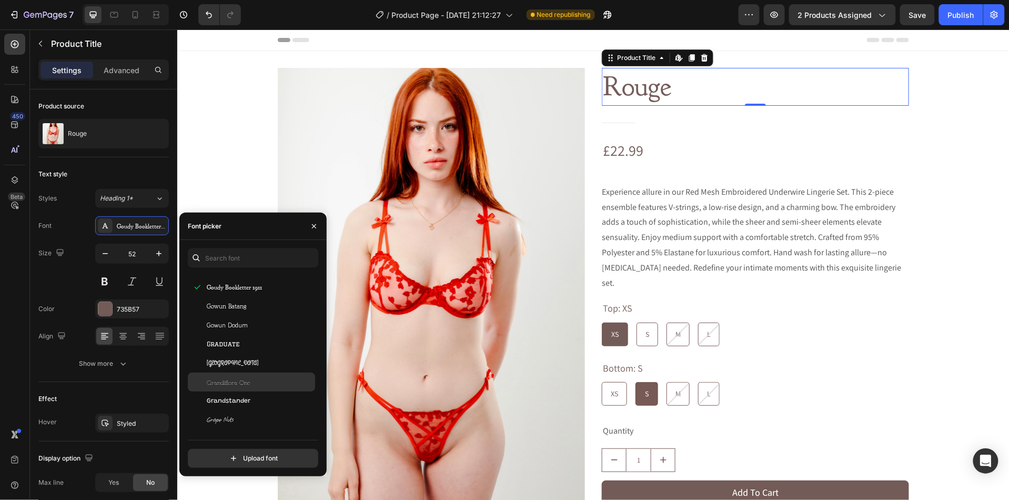
click at [246, 387] on div "Grandiflora One" at bounding box center [251, 381] width 127 height 19
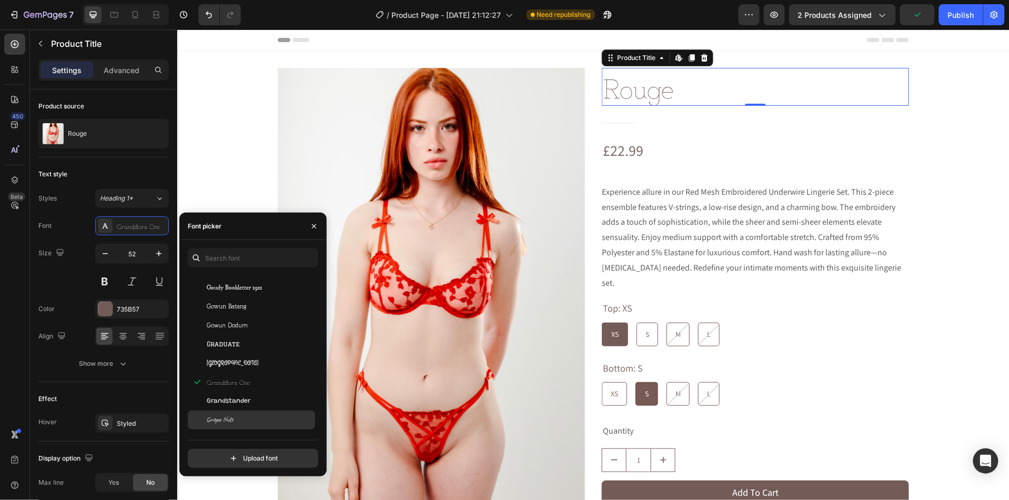
click at [250, 412] on div "Grape Nuts" at bounding box center [251, 419] width 127 height 19
click at [250, 412] on div "Gupter" at bounding box center [260, 416] width 106 height 9
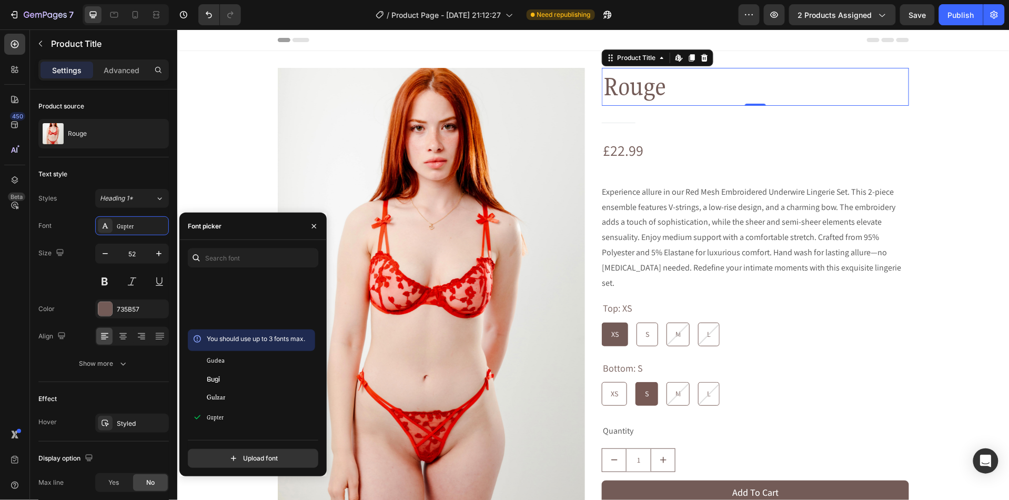
scroll to position [11288, 0]
click at [250, 410] on div "Handlee" at bounding box center [251, 400] width 127 height 19
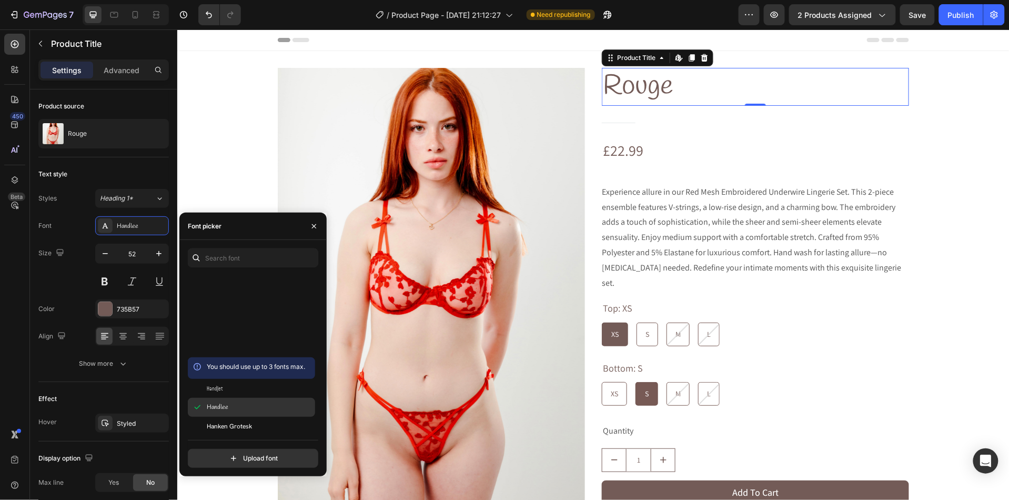
scroll to position [11543, 0]
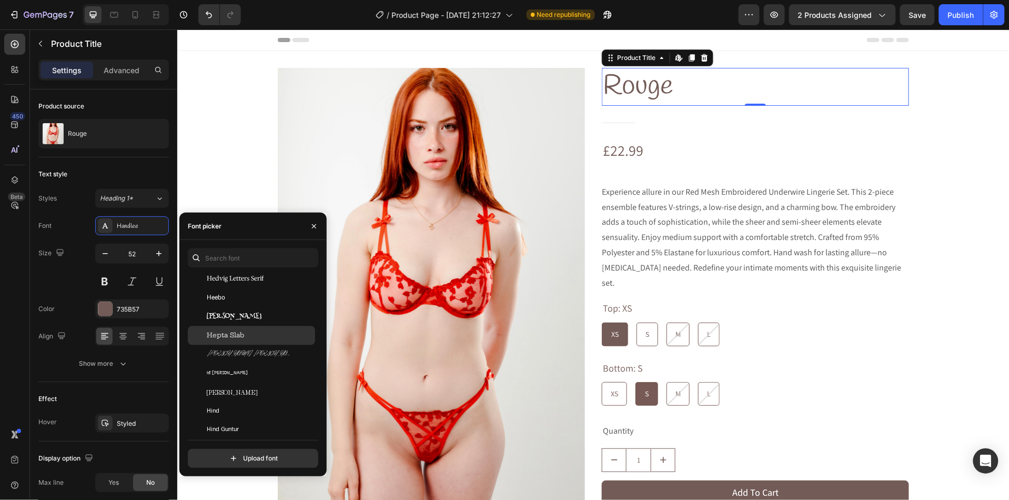
click at [239, 335] on span "Hepta Slab" at bounding box center [225, 335] width 37 height 9
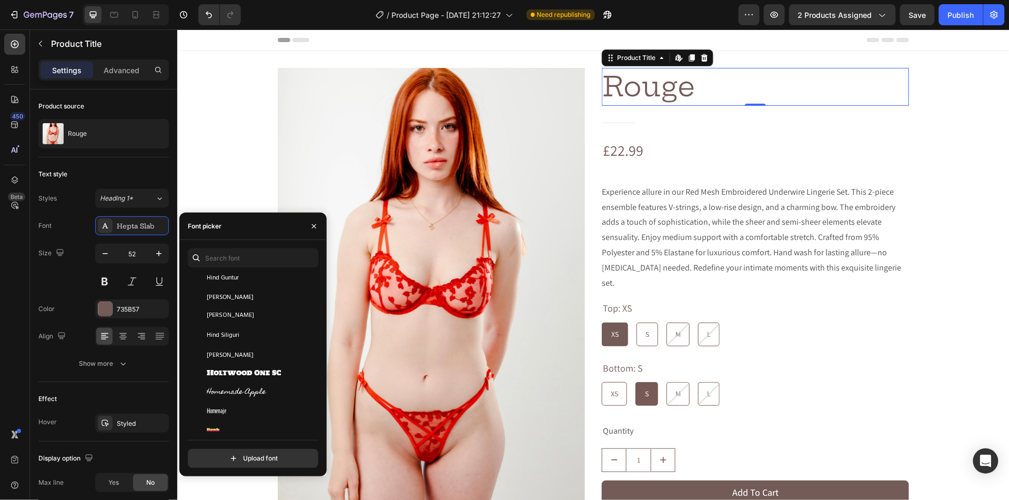
scroll to position [11830, 0]
click at [250, 355] on div "Hubot Sans" at bounding box center [260, 350] width 106 height 9
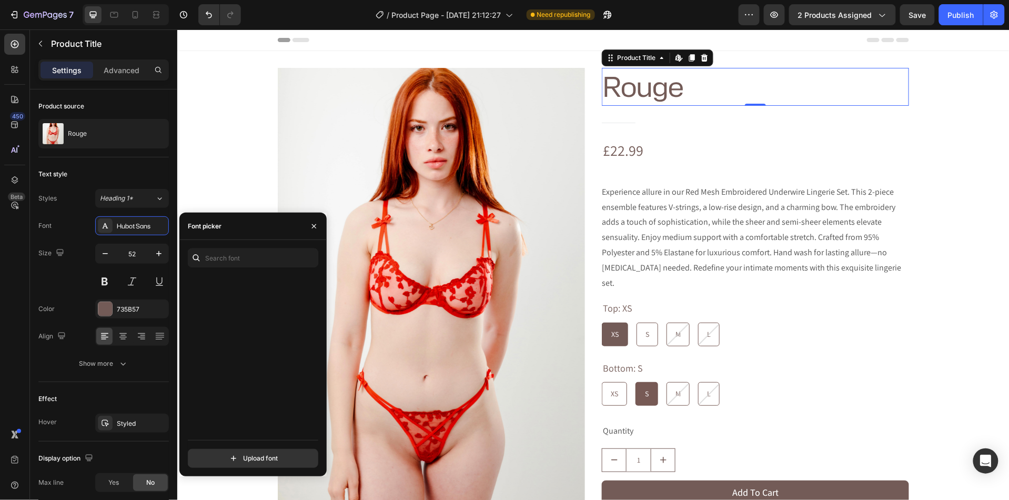
scroll to position [13070, 0]
click at [253, 372] on div "Jersey 15 Charted" at bounding box center [251, 380] width 127 height 19
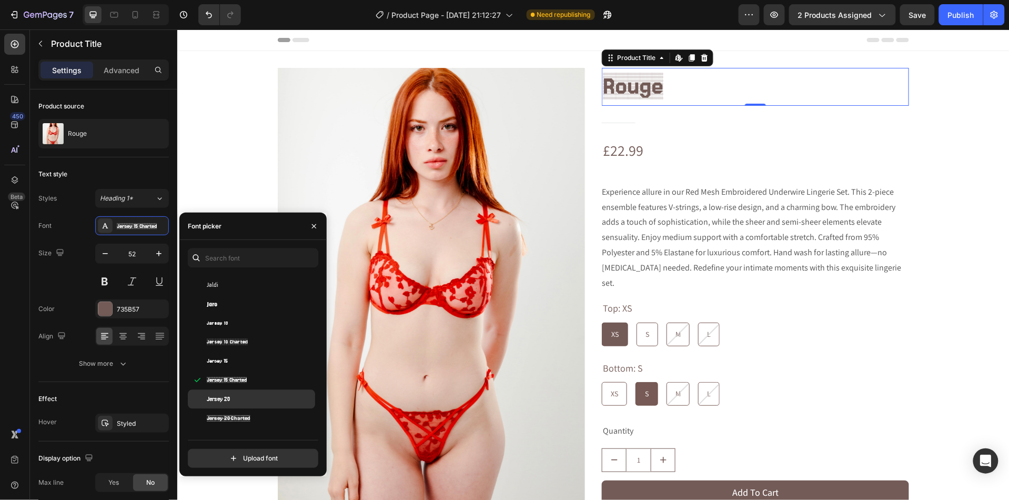
click at [238, 398] on div "Jersey 20" at bounding box center [260, 399] width 106 height 9
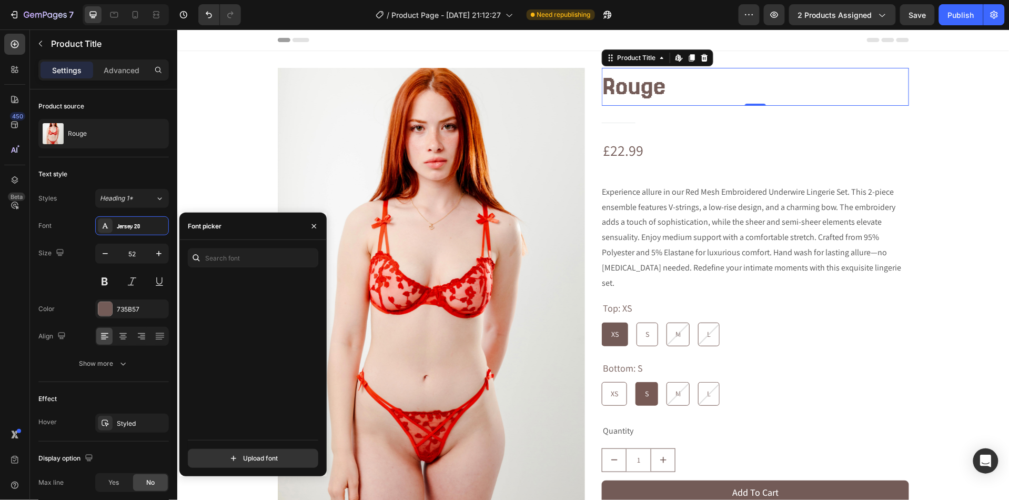
scroll to position [14686, 0]
click at [238, 398] on div "La Belle Aurore" at bounding box center [251, 392] width 127 height 19
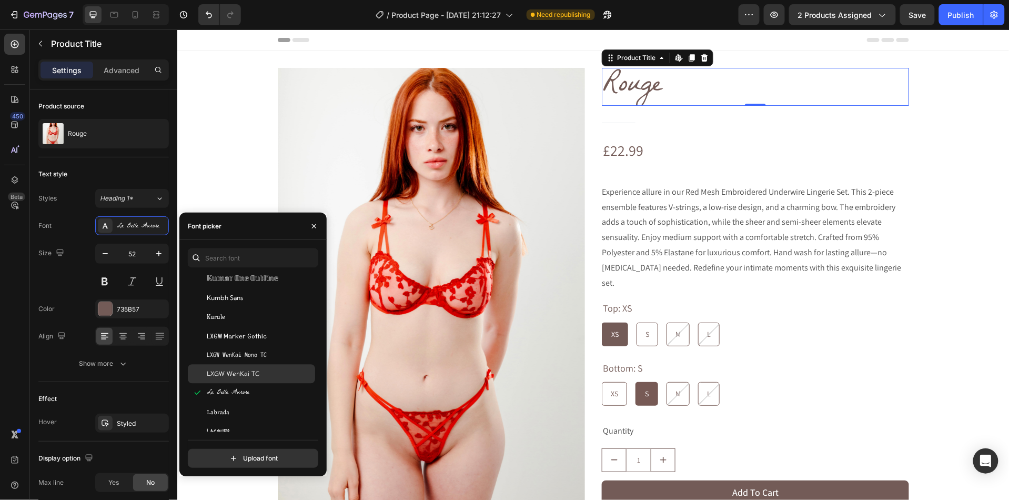
click at [241, 379] on div "LXGW WenKai TC" at bounding box center [251, 373] width 127 height 19
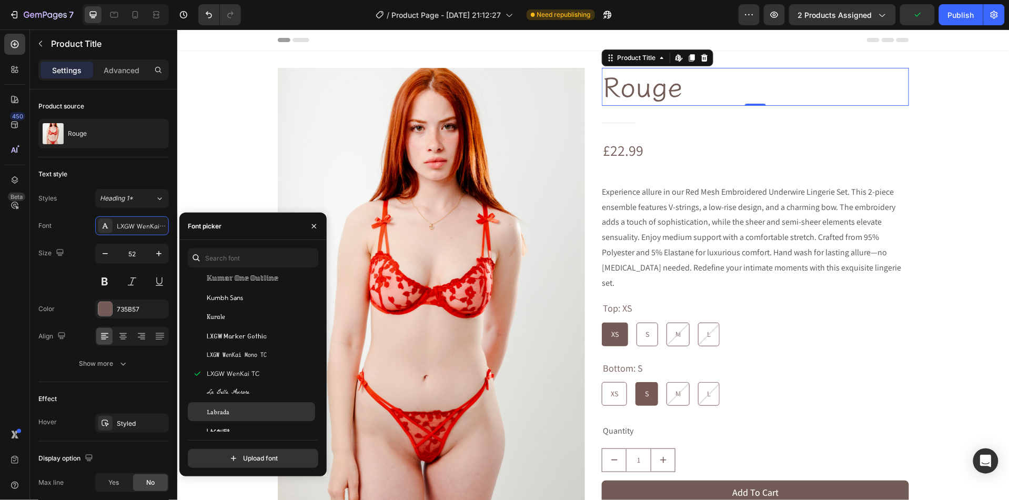
click at [242, 417] on div "Labrada" at bounding box center [251, 411] width 127 height 19
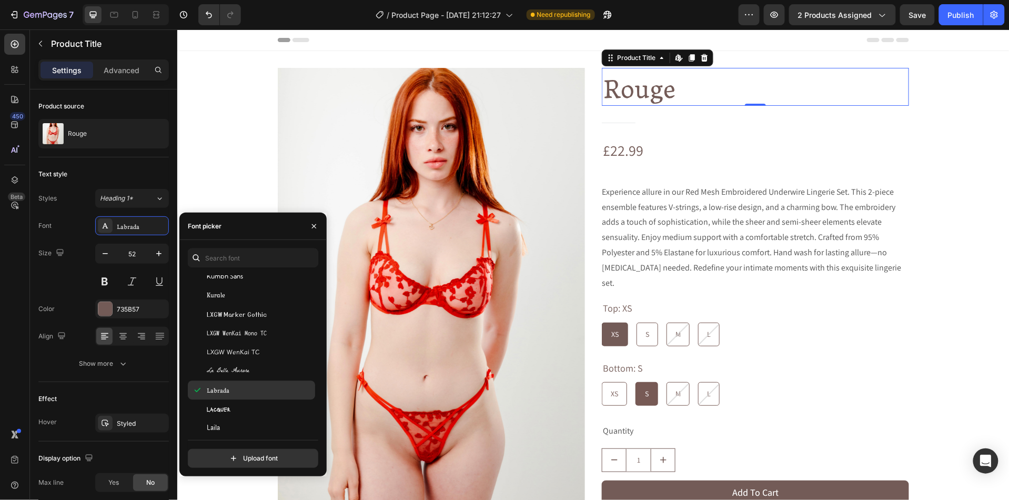
scroll to position [14691, 0]
click at [217, 428] on div "Lacquer" at bounding box center [251, 426] width 127 height 19
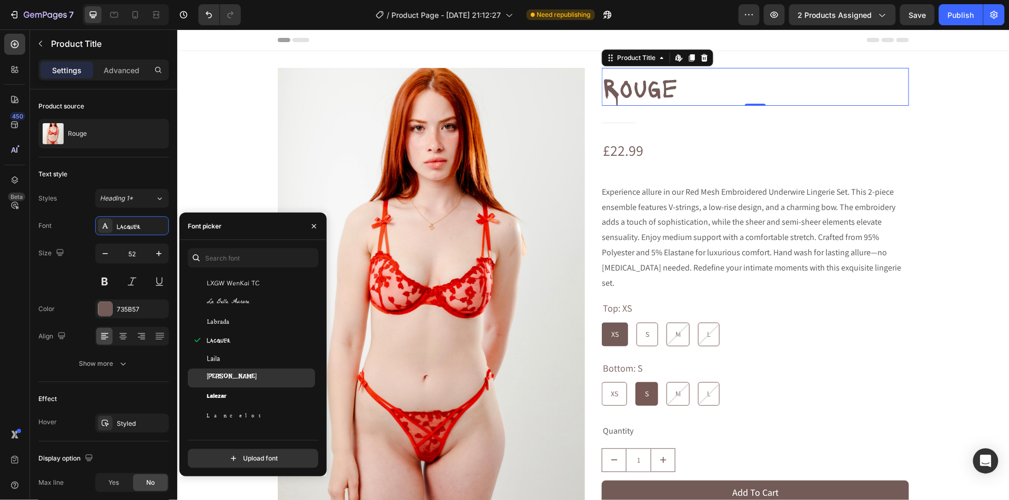
click at [222, 381] on span "[PERSON_NAME]" at bounding box center [232, 377] width 50 height 9
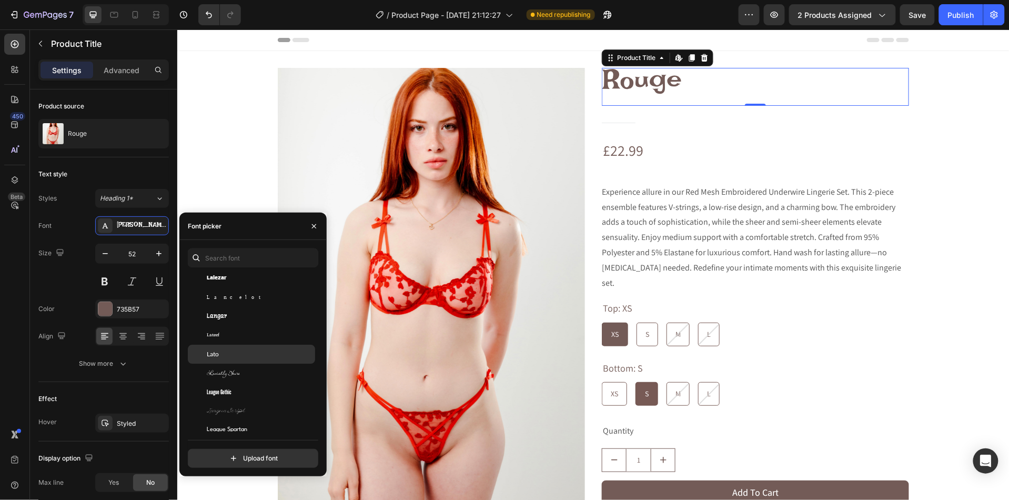
click at [224, 351] on div "Lato" at bounding box center [260, 353] width 106 height 9
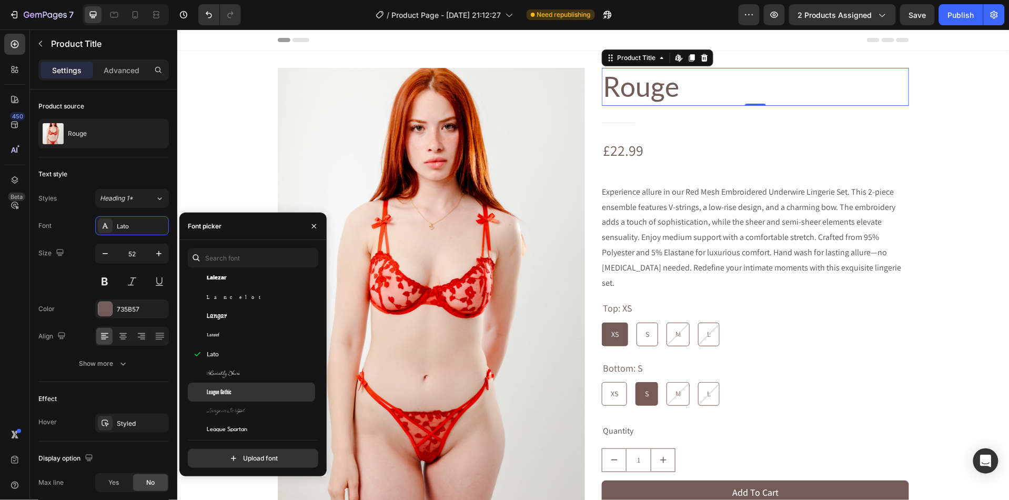
scroll to position [15038, 0]
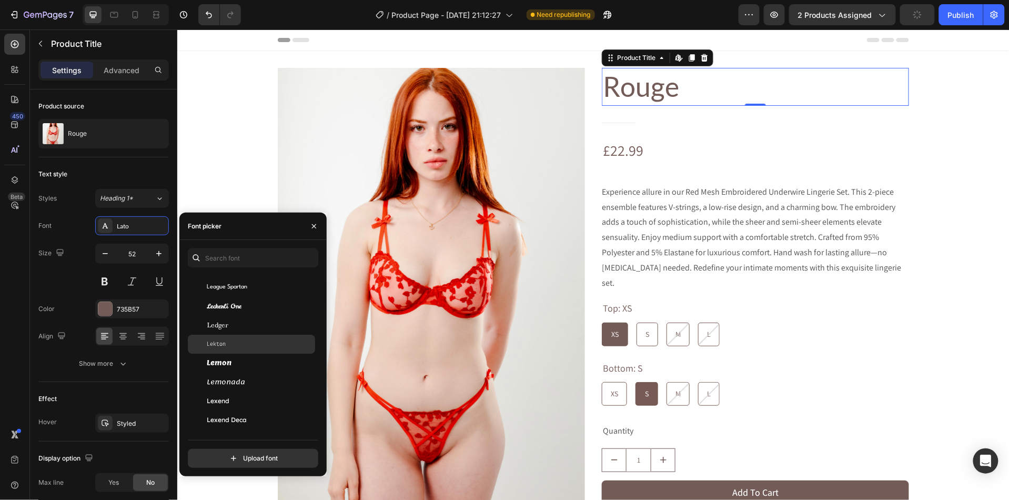
click at [243, 342] on div "Lekton" at bounding box center [260, 343] width 106 height 9
click at [243, 329] on div "Ledger" at bounding box center [260, 324] width 106 height 9
click at [263, 472] on span "Lexend Mega" at bounding box center [235, 476] width 56 height 9
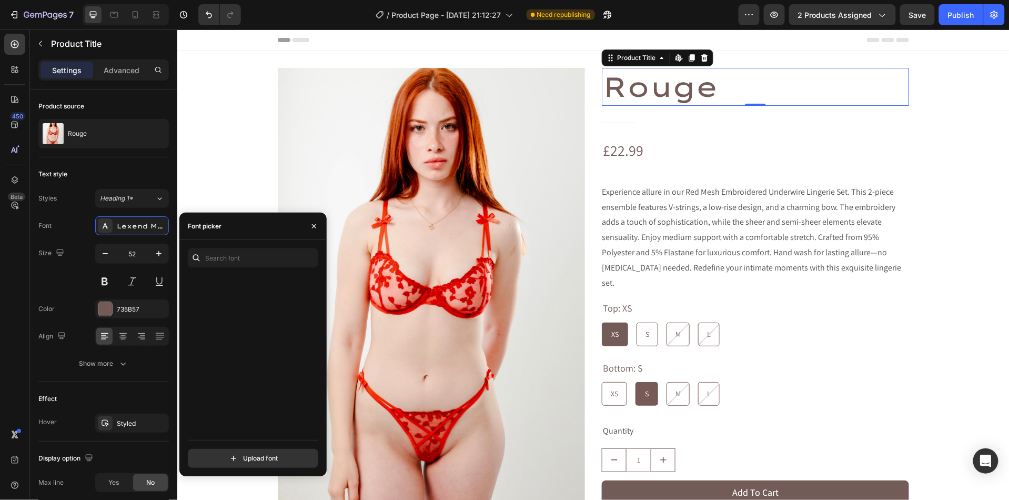
scroll to position [16010, 0]
click at [263, 390] on div "Lugrasimo" at bounding box center [260, 394] width 106 height 9
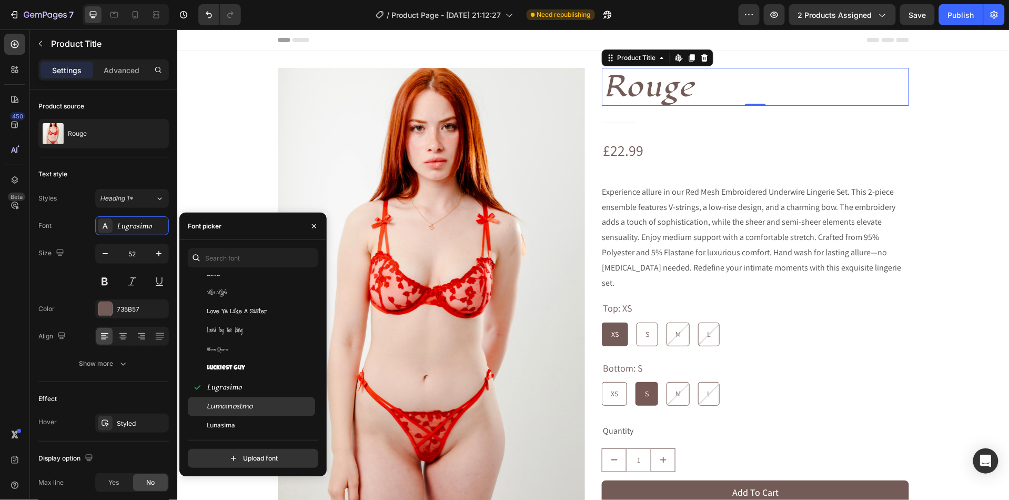
click at [258, 403] on div "Lumanosimo" at bounding box center [260, 406] width 106 height 9
click at [256, 406] on div "Lusitana" at bounding box center [260, 402] width 106 height 9
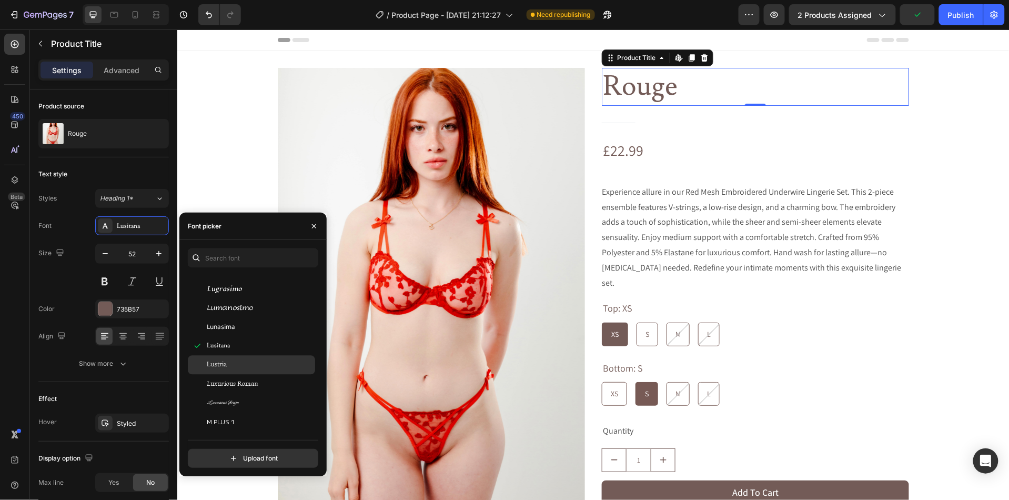
click at [241, 366] on div "Lustria" at bounding box center [260, 364] width 106 height 9
click at [246, 386] on span "Luxurious Roman" at bounding box center [233, 383] width 52 height 9
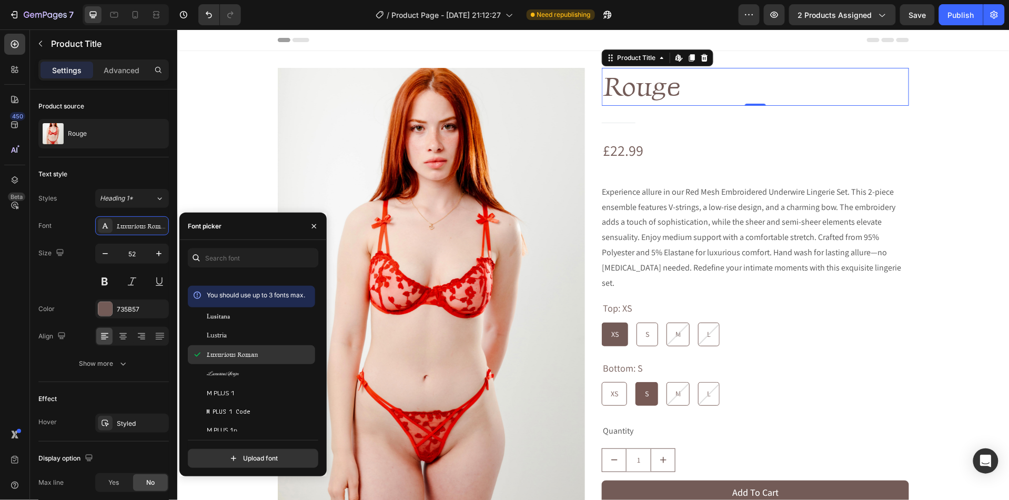
scroll to position [16328, 0]
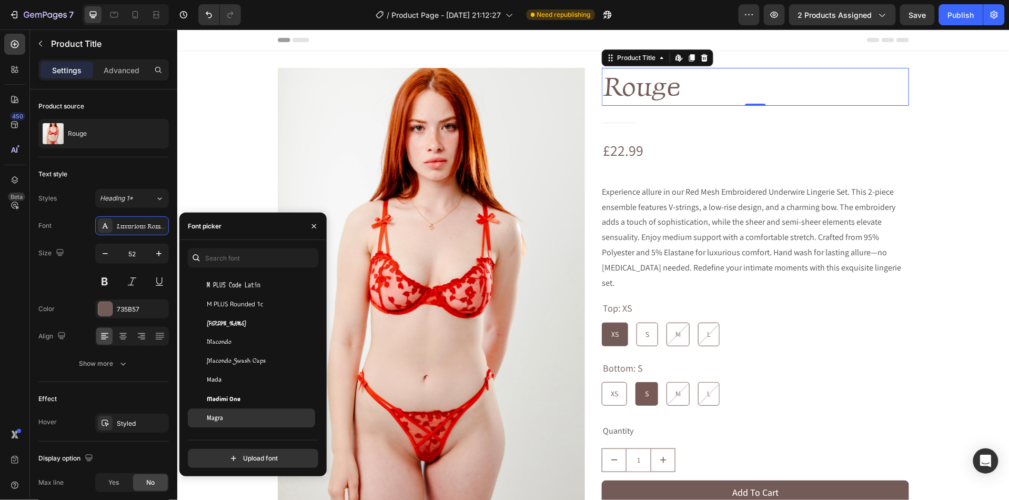
click at [244, 414] on div "Magra" at bounding box center [260, 417] width 106 height 9
click at [240, 402] on div "Manrope" at bounding box center [260, 404] width 106 height 9
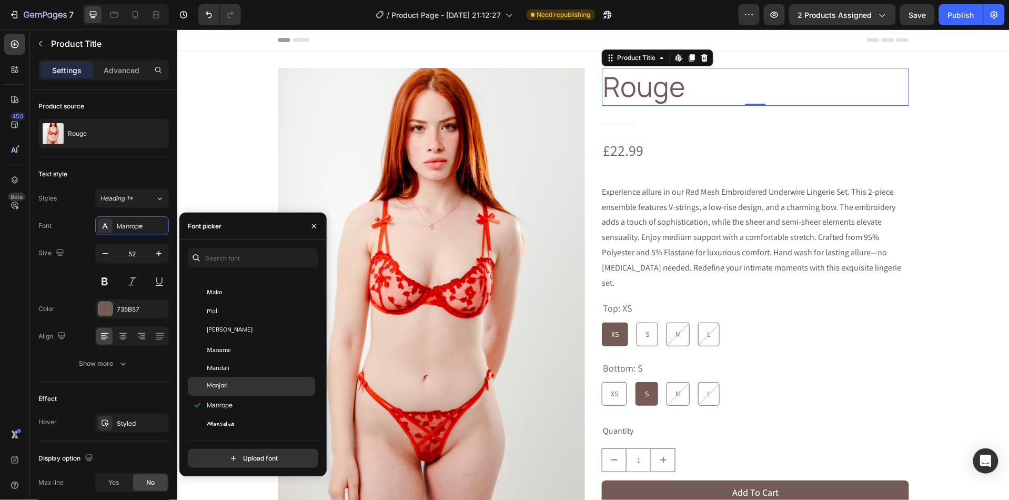
click at [238, 383] on div "Manjari" at bounding box center [260, 385] width 106 height 9
click at [237, 368] on div "Mandali" at bounding box center [260, 366] width 106 height 9
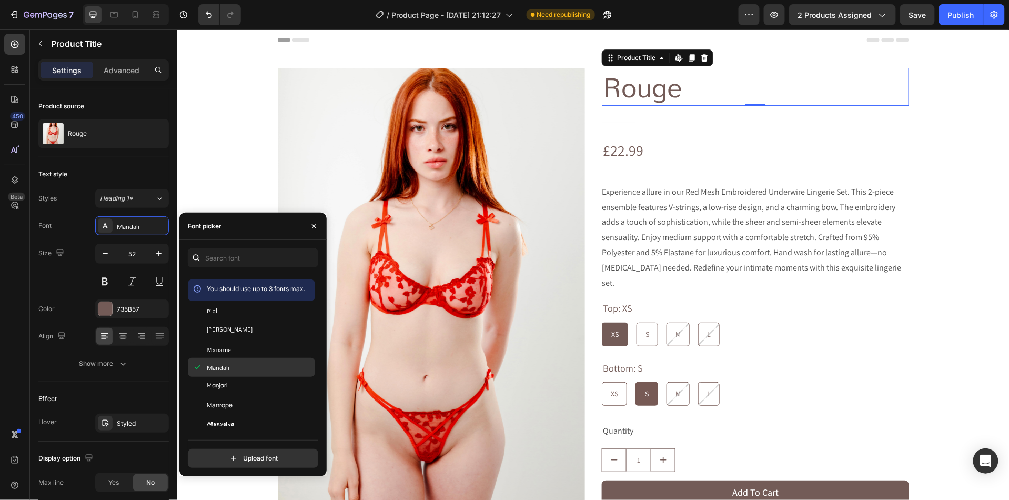
scroll to position [16709, 0]
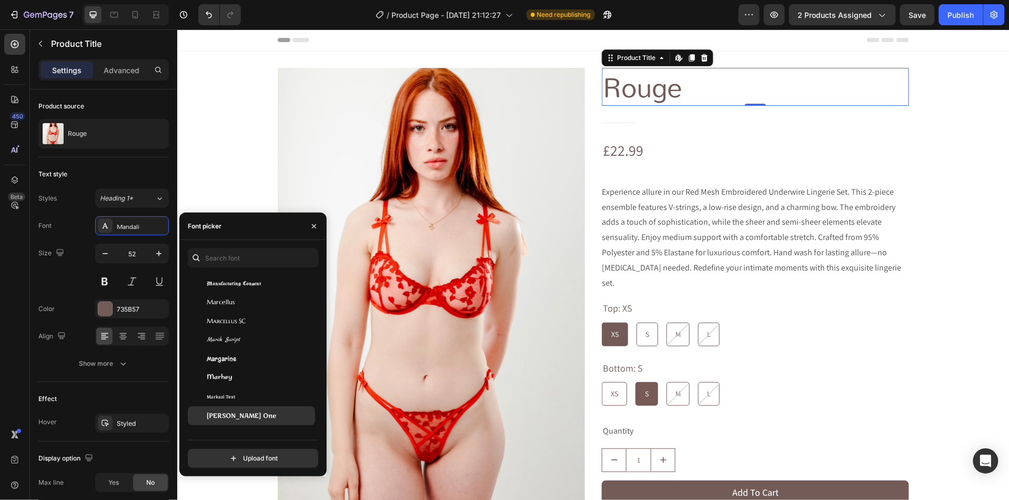
click at [243, 406] on div "[PERSON_NAME] One" at bounding box center [251, 415] width 127 height 19
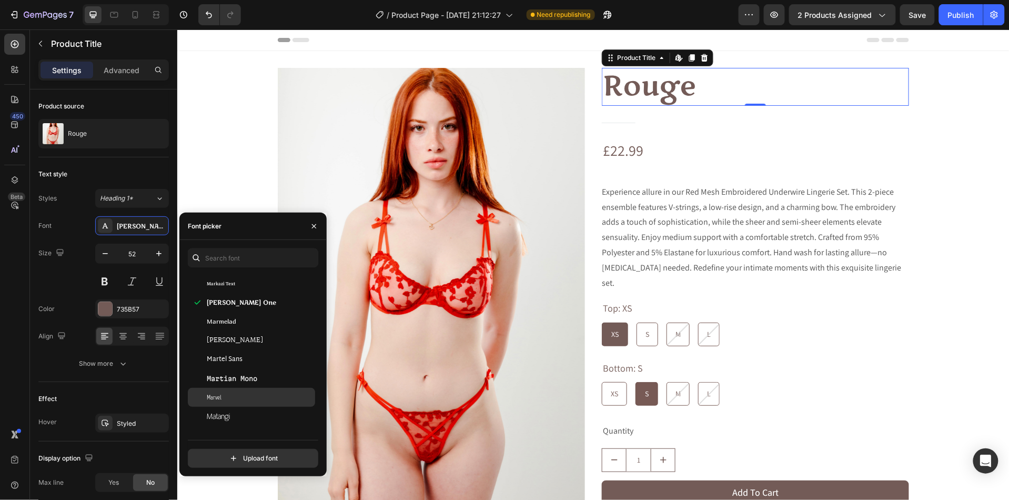
click at [240, 392] on div "Marvel" at bounding box center [260, 396] width 106 height 9
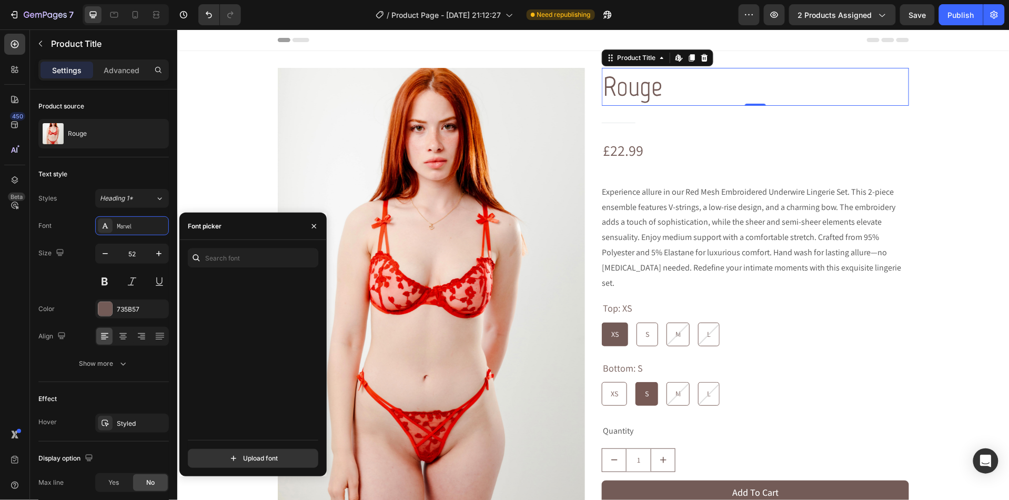
scroll to position [18368, 0]
click at [229, 386] on span "Mrs [PERSON_NAME]" at bounding box center [236, 384] width 59 height 9
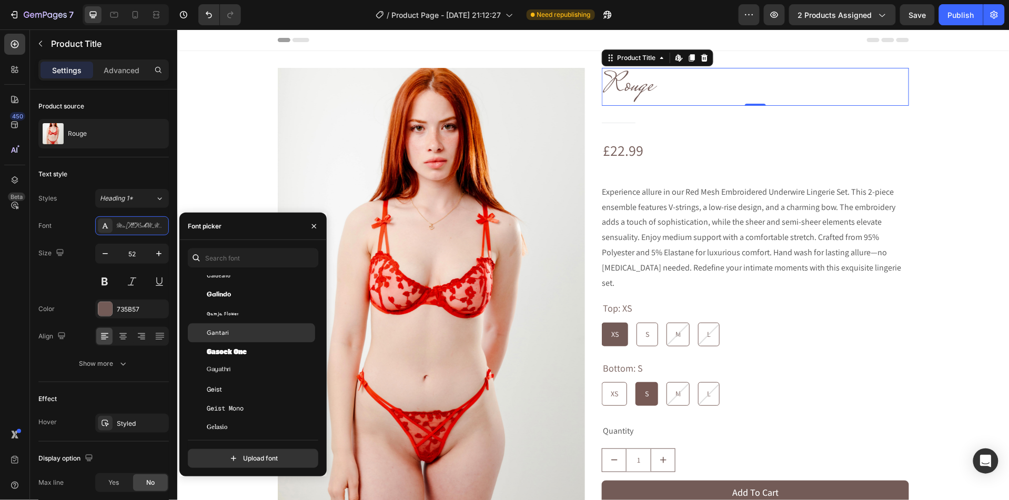
click at [221, 334] on span "Gantari" at bounding box center [218, 332] width 22 height 9
click at [221, 334] on span "Gabarito" at bounding box center [219, 332] width 24 height 9
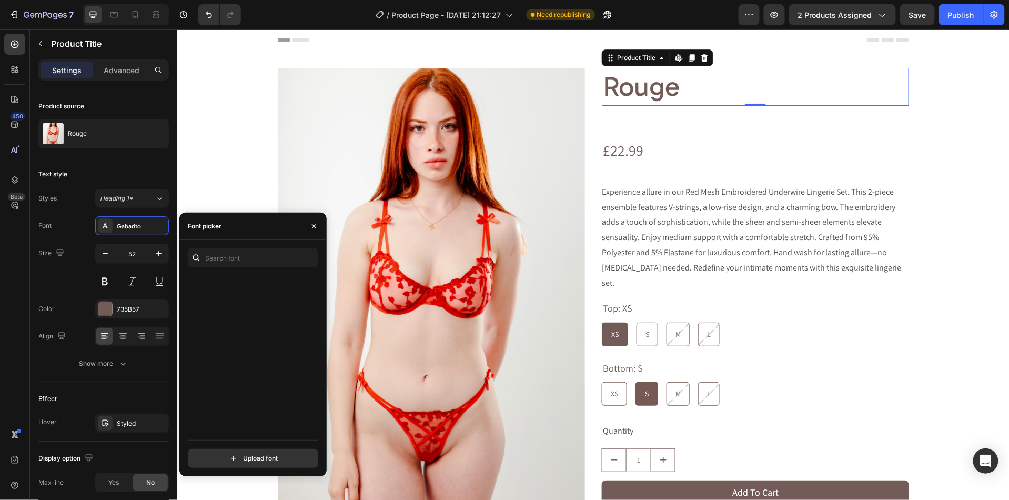
scroll to position [9017, 0]
click at [231, 390] on div "Federo" at bounding box center [251, 399] width 127 height 19
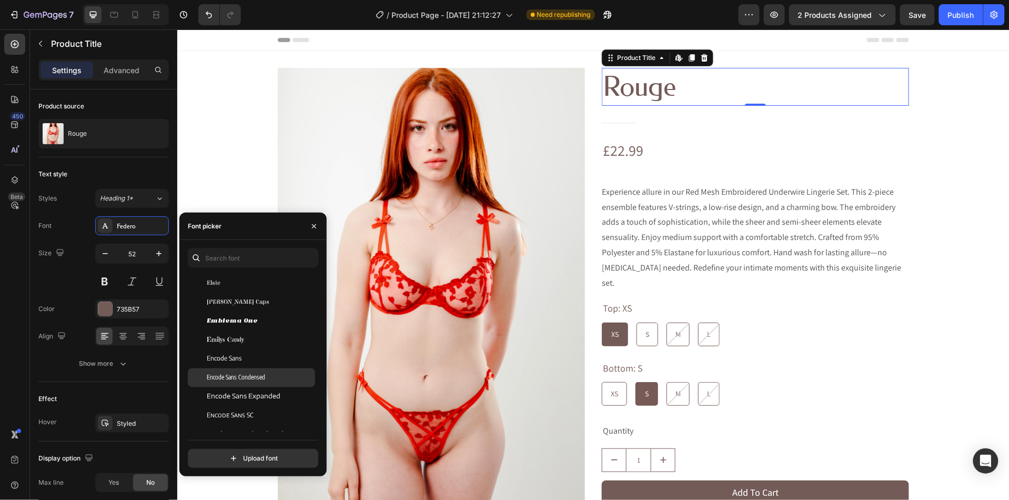
click at [244, 379] on span "Encode Sans Condensed" at bounding box center [236, 377] width 58 height 9
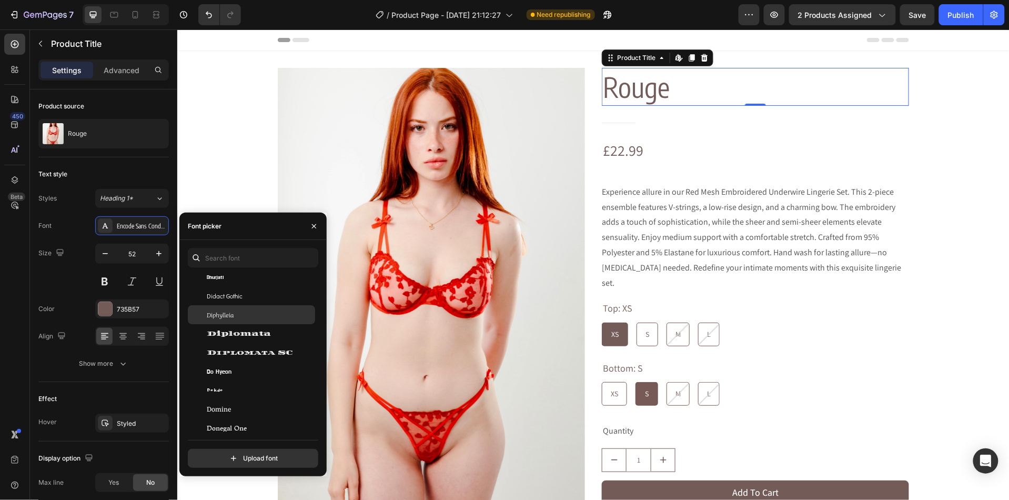
scroll to position [7512, 0]
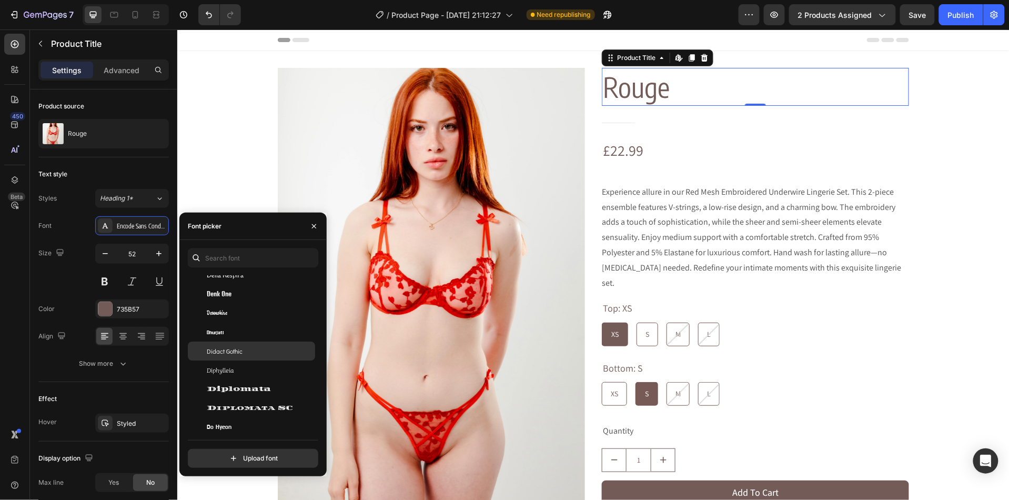
click at [233, 348] on span "Didact Gothic" at bounding box center [225, 350] width 36 height 9
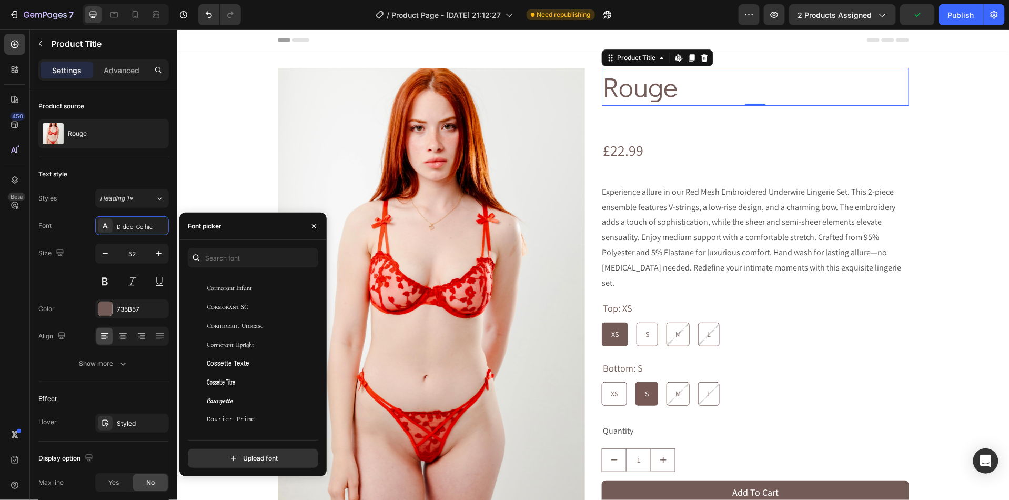
scroll to position [6650, 0]
click at [236, 346] on span "Cormorant Infant" at bounding box center [229, 341] width 45 height 9
click at [234, 348] on div "Cormorant" at bounding box center [260, 348] width 106 height 9
click at [246, 372] on div "Cormorant [PERSON_NAME]" at bounding box center [251, 367] width 127 height 19
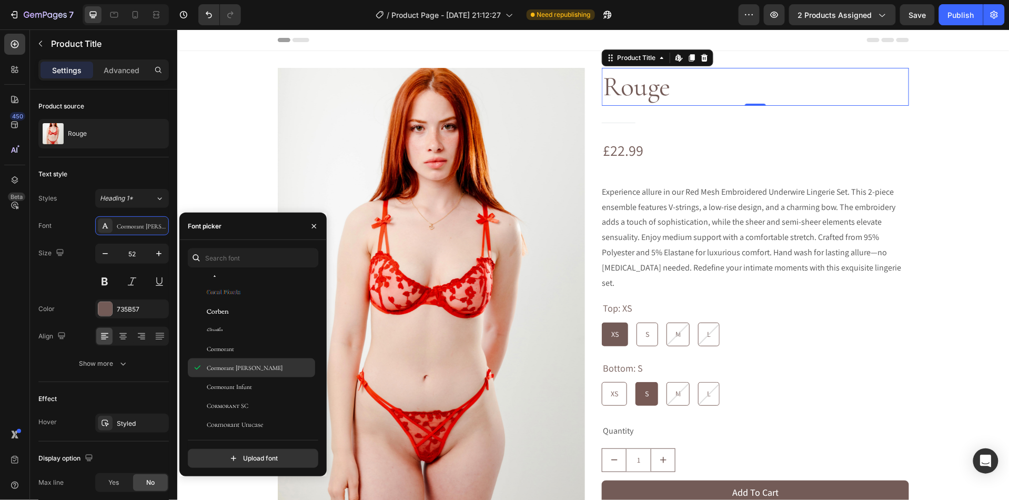
scroll to position [6646, 0]
click at [250, 403] on span "Cormorant Upright" at bounding box center [230, 402] width 47 height 9
click at [249, 375] on div "Cormorant Unicase" at bounding box center [251, 384] width 127 height 19
click at [241, 358] on div "Cormorant SC" at bounding box center [251, 365] width 127 height 19
click at [239, 344] on span "Cormorant Infant" at bounding box center [229, 345] width 45 height 9
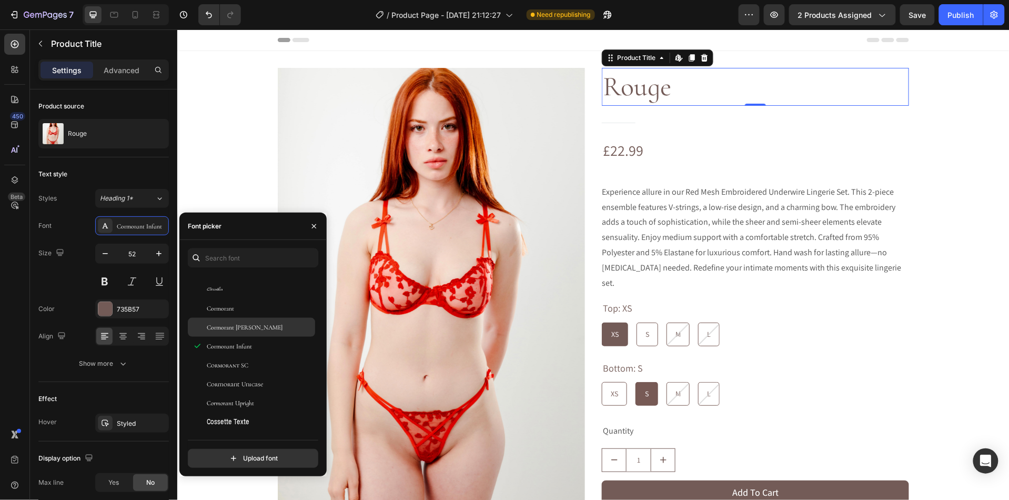
click at [235, 325] on span "Cormorant [PERSON_NAME]" at bounding box center [245, 326] width 76 height 9
click at [233, 346] on span "Cormorant Infant" at bounding box center [229, 345] width 45 height 9
click at [246, 404] on span "Cormorant Upright" at bounding box center [230, 402] width 47 height 9
click at [236, 344] on span "Cormorant Infant" at bounding box center [229, 345] width 45 height 9
click at [233, 323] on span "Cormorant [PERSON_NAME]" at bounding box center [245, 326] width 76 height 9
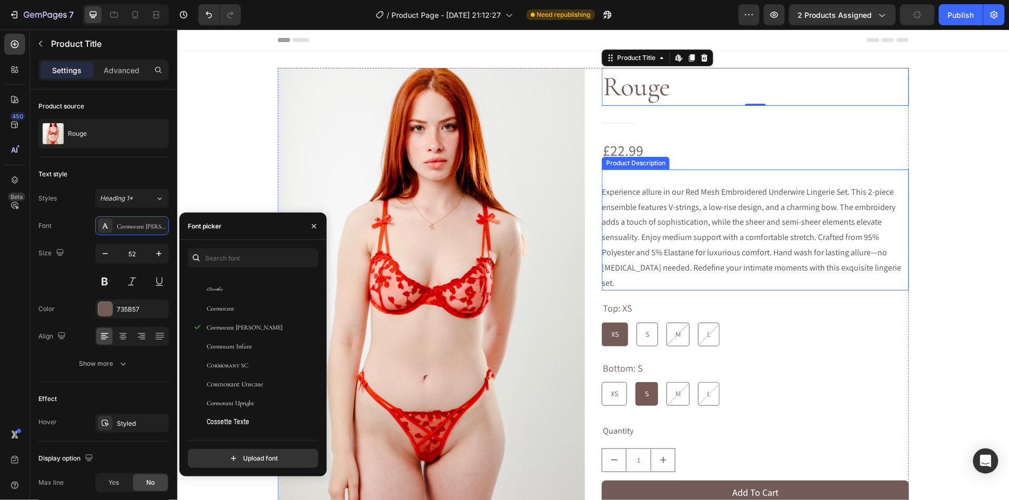
click at [780, 229] on div "Experience allure in our Red Mesh Embroidered Underwire Lingerie Set. This 2-pi…" at bounding box center [754, 229] width 307 height 121
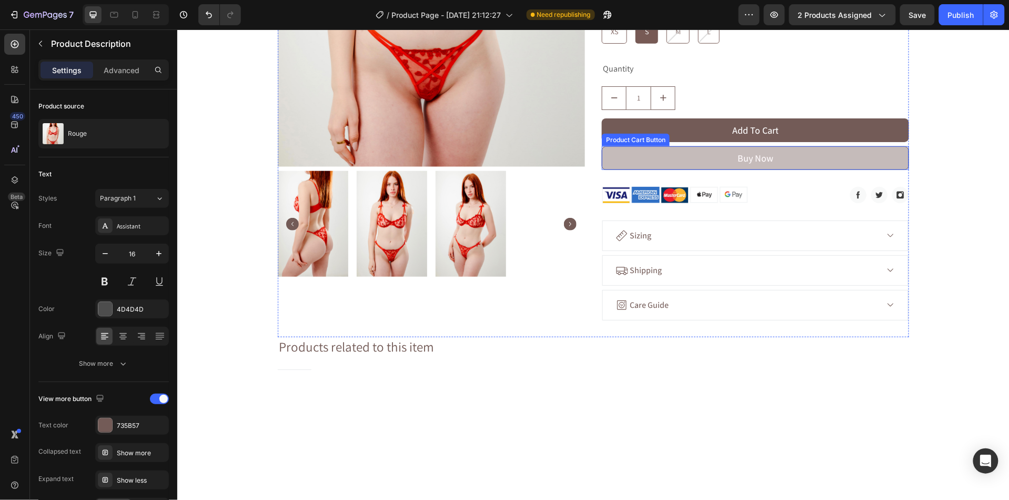
scroll to position [362, 0]
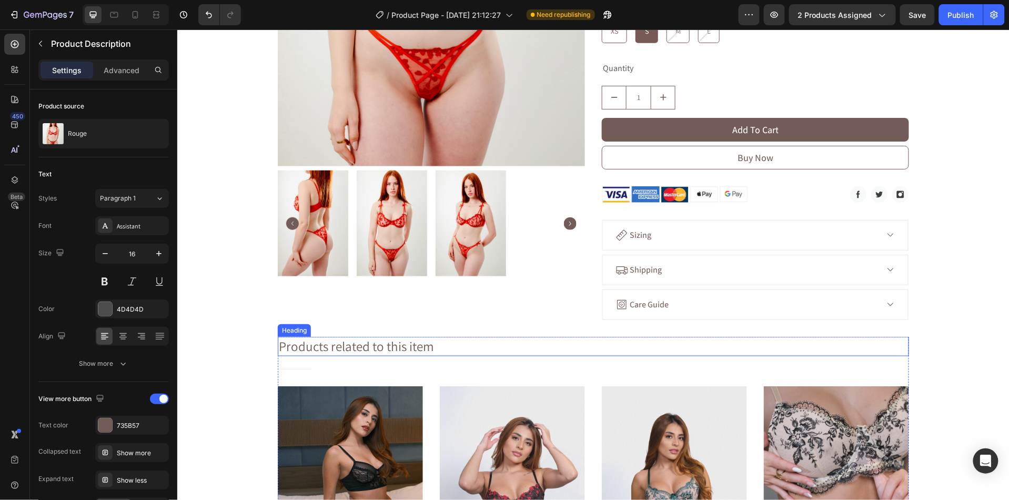
click at [392, 337] on p "Products related to this item" at bounding box center [592, 345] width 629 height 17
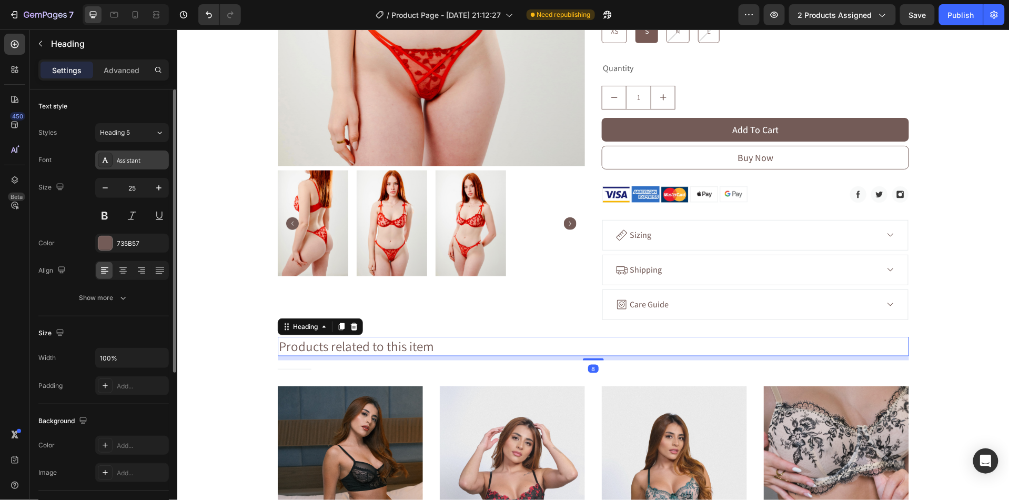
click at [141, 164] on div "Assistant" at bounding box center [141, 160] width 49 height 9
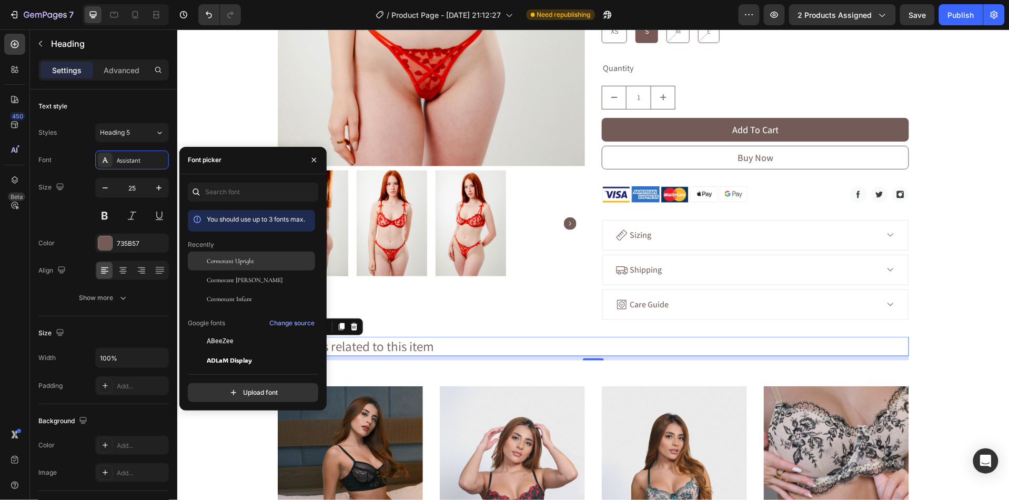
click at [219, 260] on span "Cormorant Upright" at bounding box center [230, 260] width 47 height 9
click at [221, 275] on span "Cormorant [PERSON_NAME]" at bounding box center [245, 279] width 76 height 9
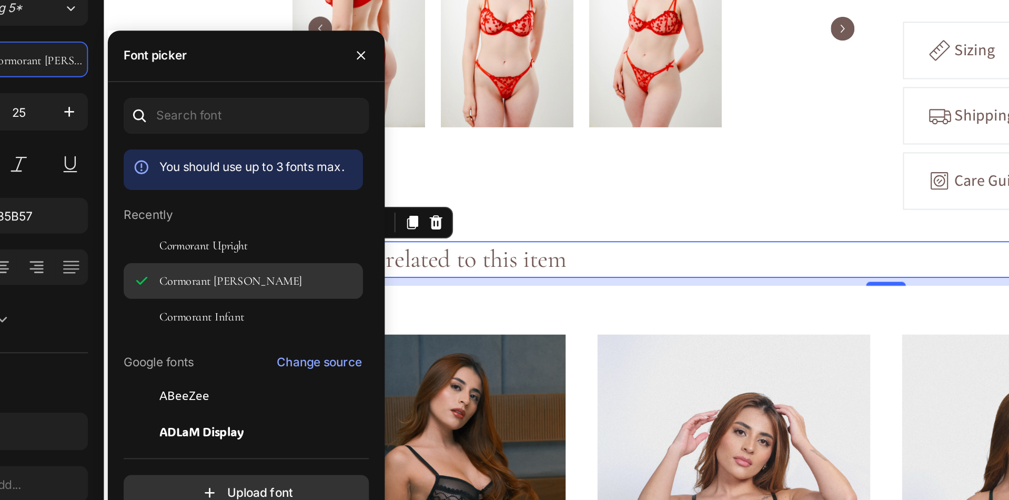
scroll to position [511, 142]
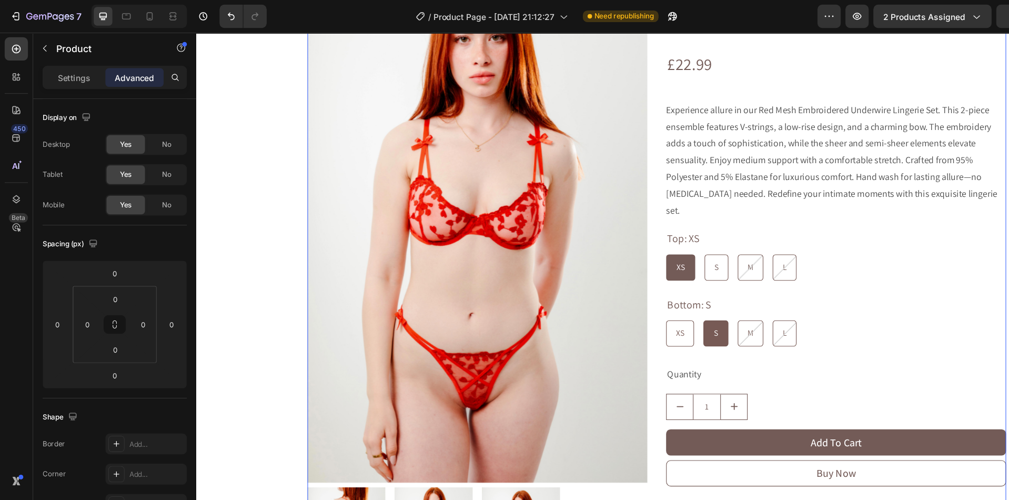
scroll to position [0, 0]
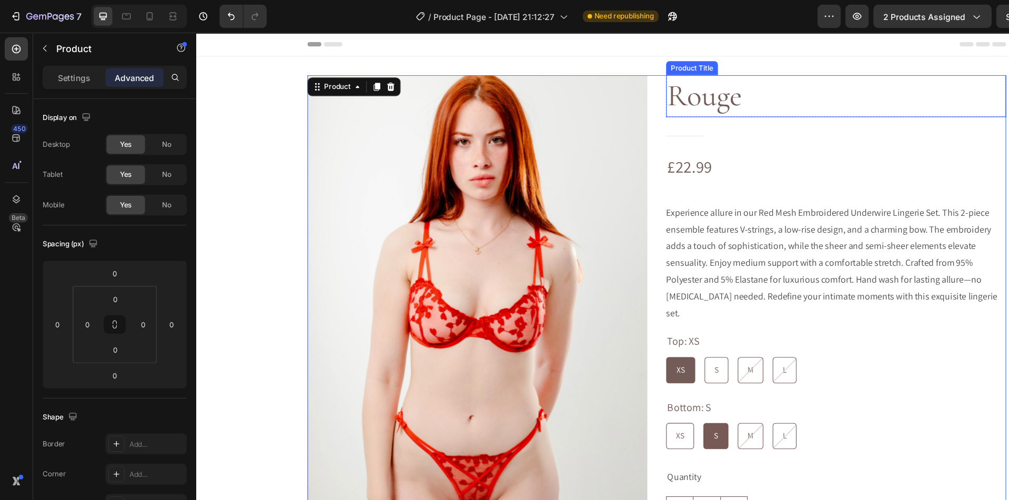
click at [681, 98] on h1 "Rouge" at bounding box center [773, 89] width 307 height 38
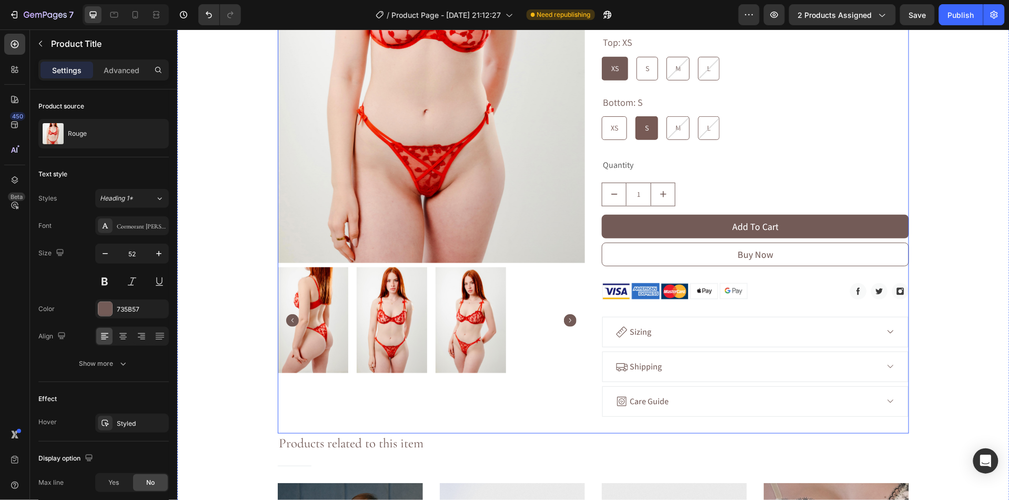
scroll to position [552, 0]
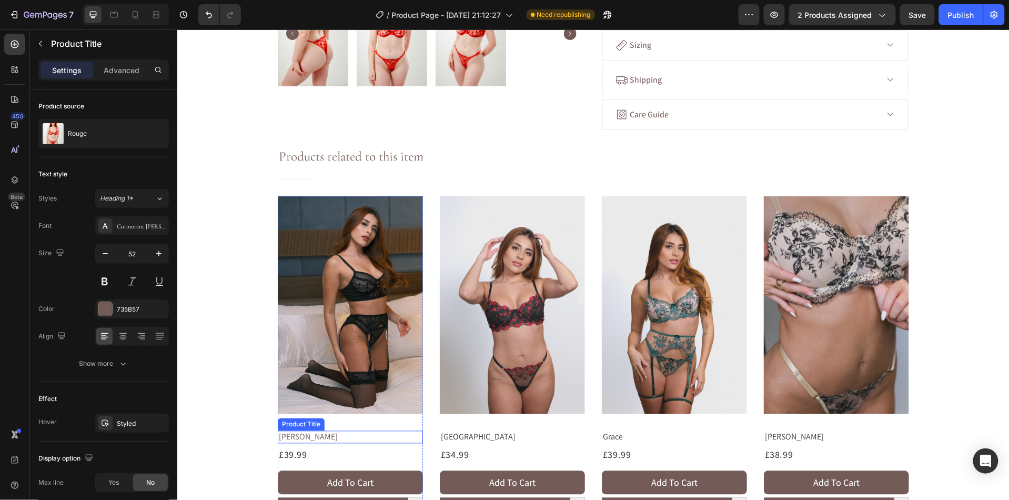
click at [301, 430] on h1 "[PERSON_NAME]" at bounding box center [349, 436] width 145 height 13
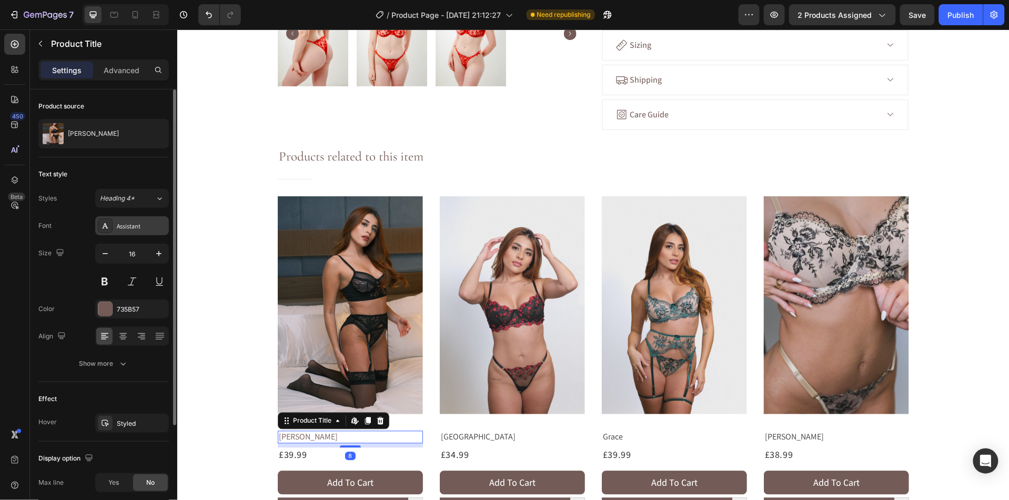
click at [130, 227] on div "Assistant" at bounding box center [141, 225] width 49 height 9
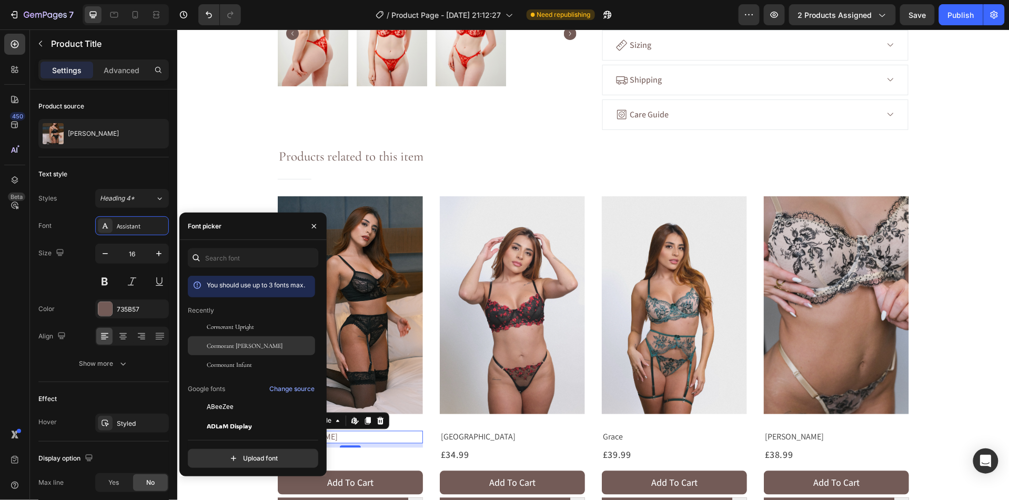
click at [211, 342] on span "Cormorant [PERSON_NAME]" at bounding box center [245, 345] width 76 height 9
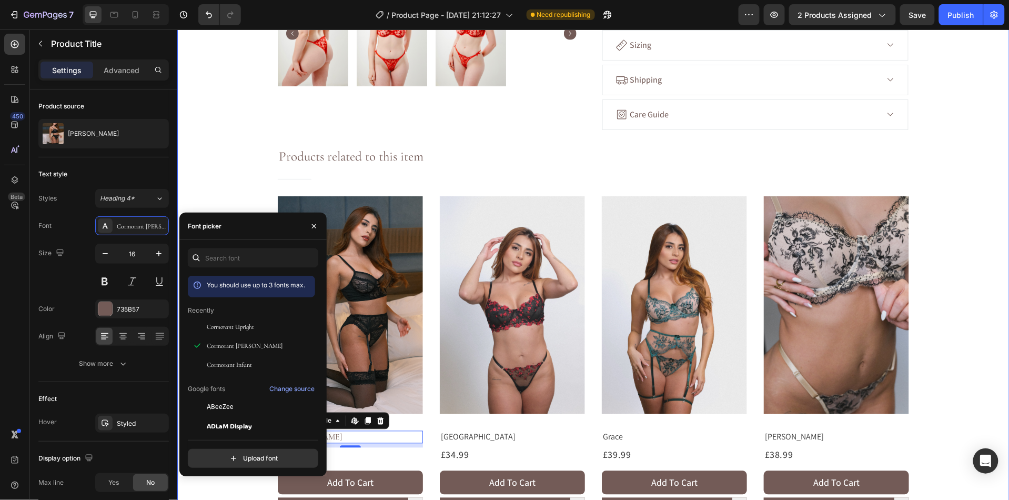
click at [233, 167] on div "Product Images Rouge Product Title Row Title Line £22.99 Product Price Product …" at bounding box center [593, 17] width 832 height 1005
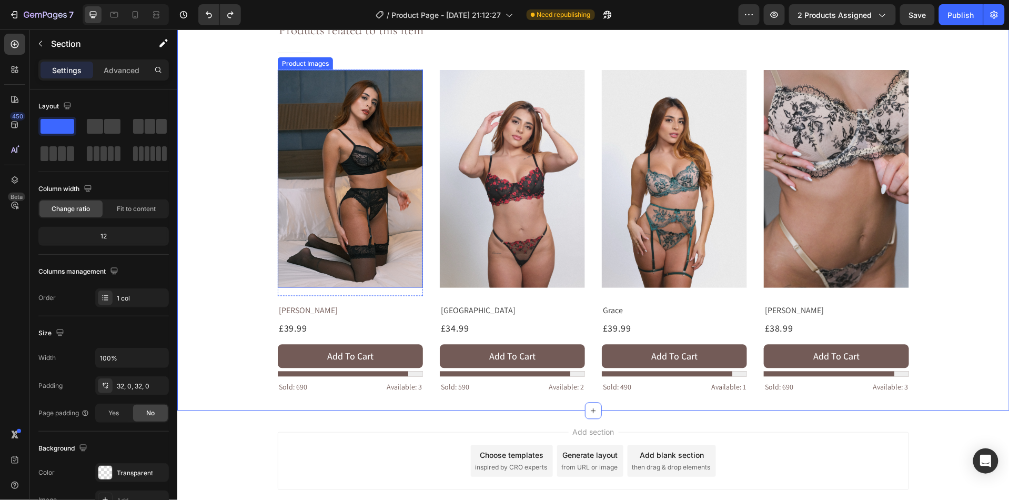
scroll to position [682, 0]
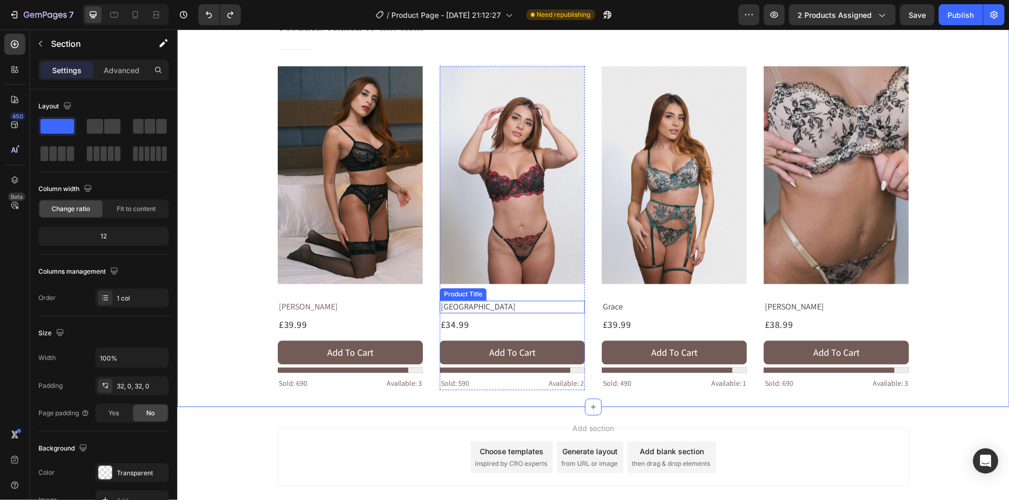
click at [492, 300] on h1 "[GEOGRAPHIC_DATA]" at bounding box center [511, 306] width 145 height 13
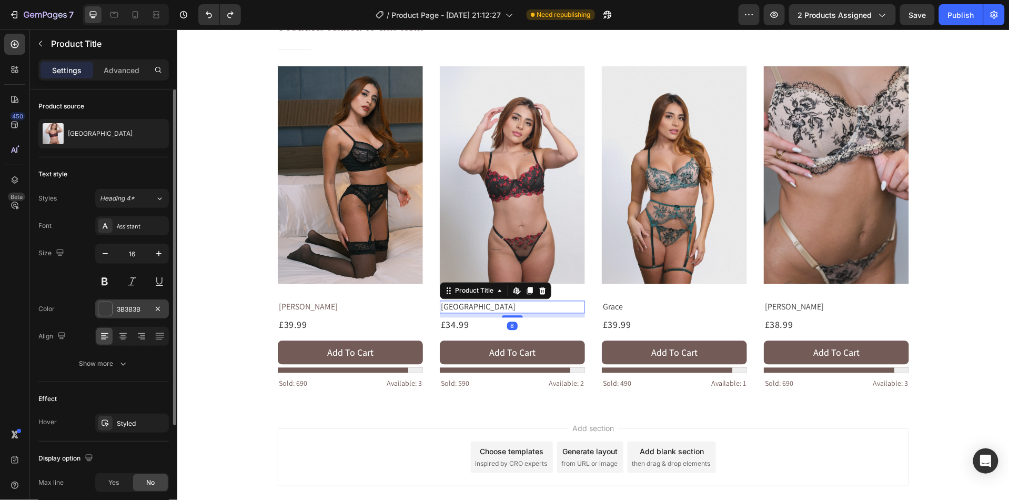
click at [109, 309] on div at bounding box center [105, 309] width 14 height 14
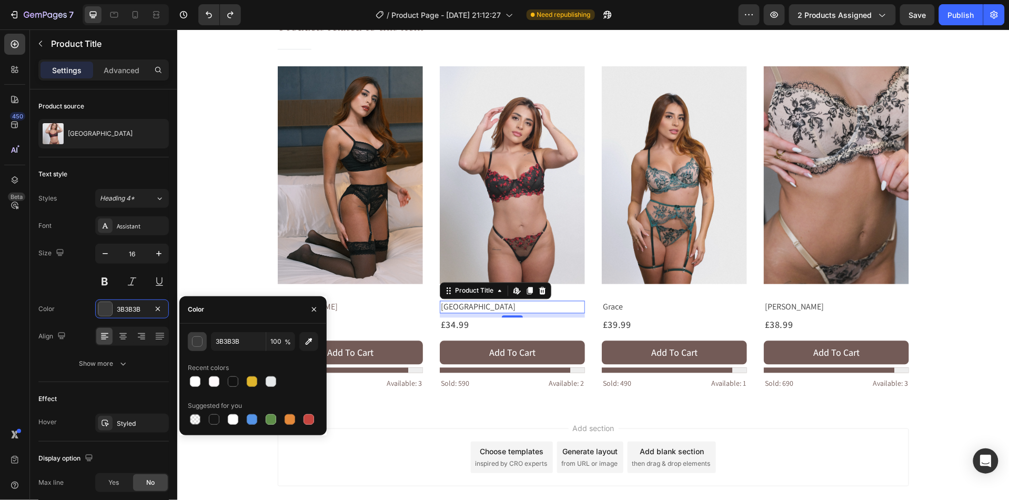
click at [196, 342] on div "button" at bounding box center [198, 342] width 11 height 11
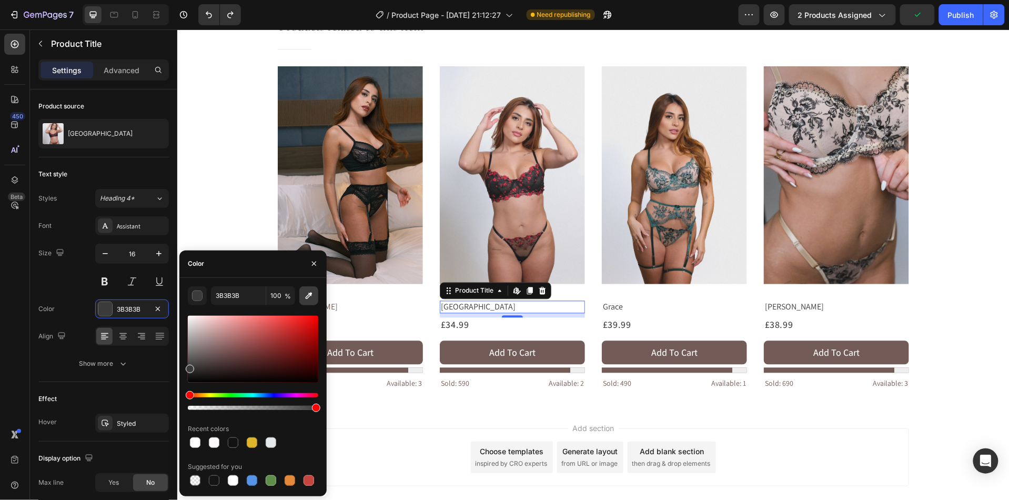
click at [306, 300] on button "button" at bounding box center [308, 295] width 19 height 19
type input "775A55"
click at [618, 300] on h1 "Grace" at bounding box center [673, 306] width 145 height 13
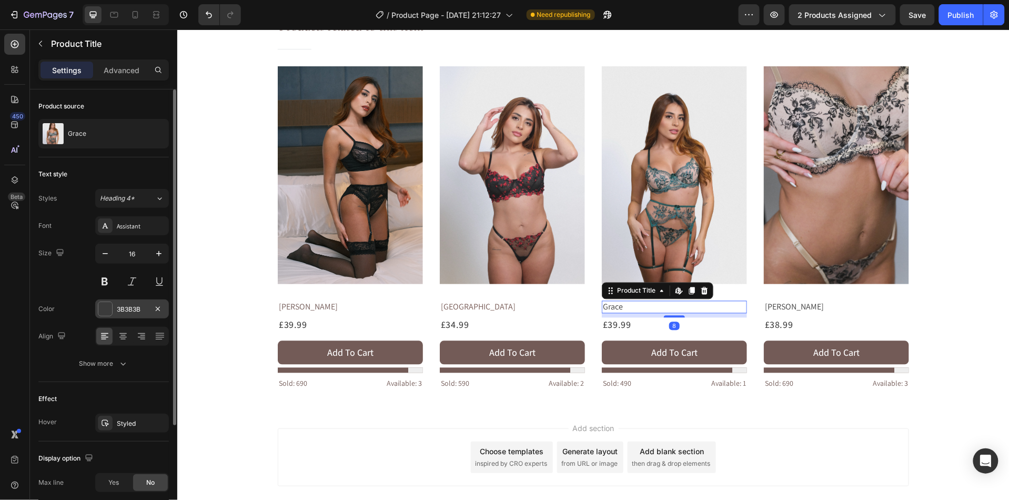
click at [107, 318] on div "3B3B3B" at bounding box center [132, 308] width 74 height 19
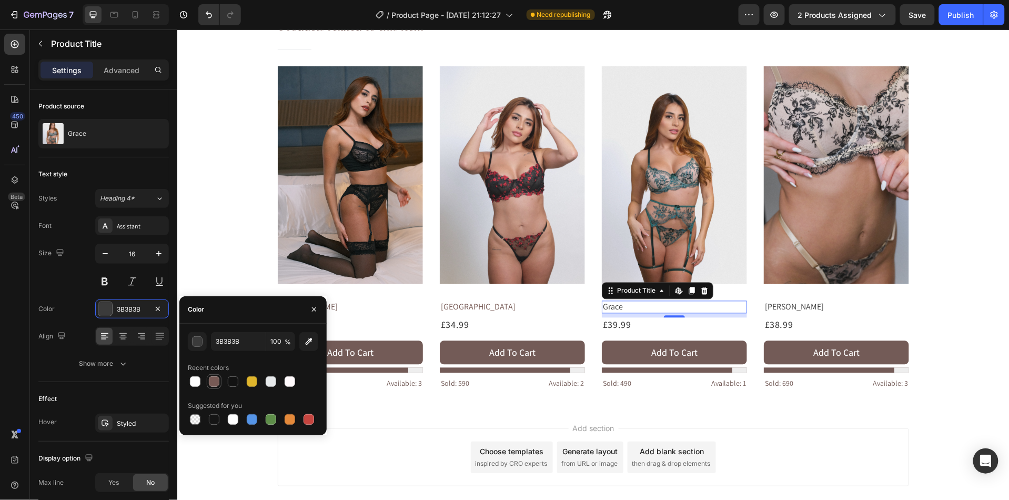
click at [212, 382] on div at bounding box center [214, 381] width 11 height 11
type input "775A55"
click at [776, 300] on h1 "[PERSON_NAME]" at bounding box center [835, 306] width 145 height 13
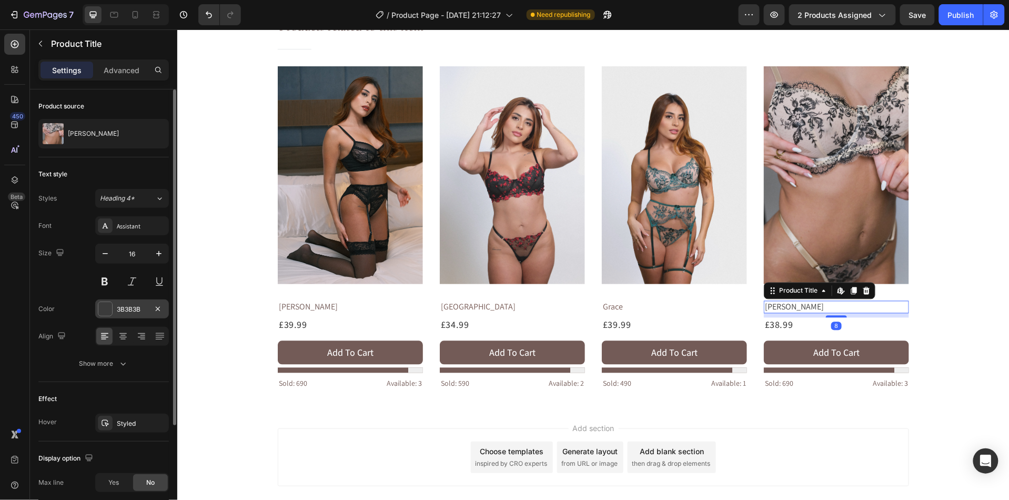
click at [106, 310] on div at bounding box center [105, 309] width 14 height 14
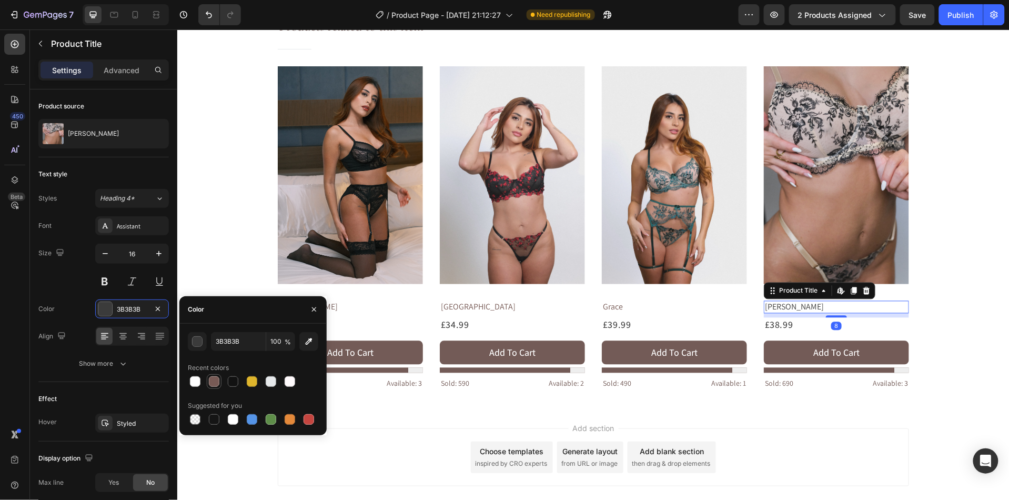
click at [216, 381] on div at bounding box center [214, 381] width 11 height 11
type input "775A55"
click at [494, 428] on div "Add section Choose templates inspired by CRO experts Generate layout from URL o…" at bounding box center [592, 457] width 631 height 58
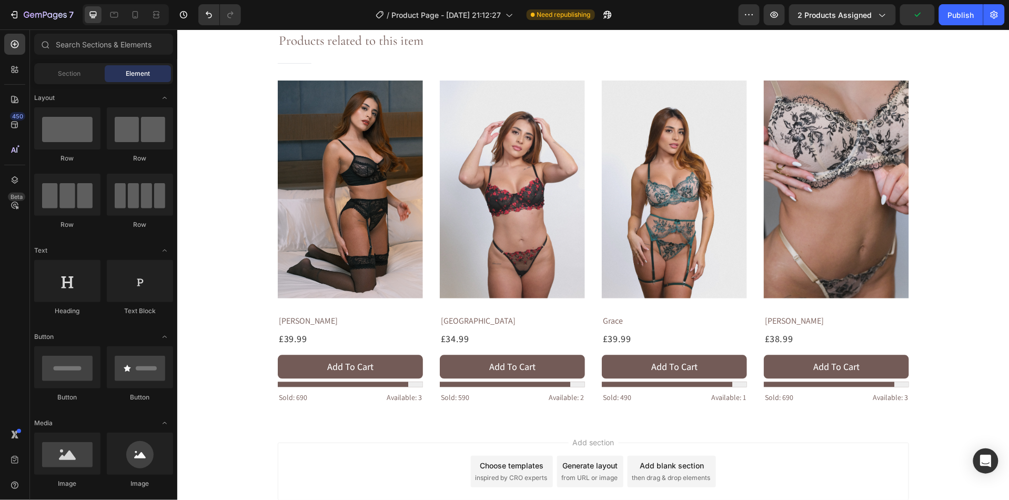
scroll to position [668, 0]
click at [306, 332] on div "£39.99" at bounding box center [292, 339] width 31 height 14
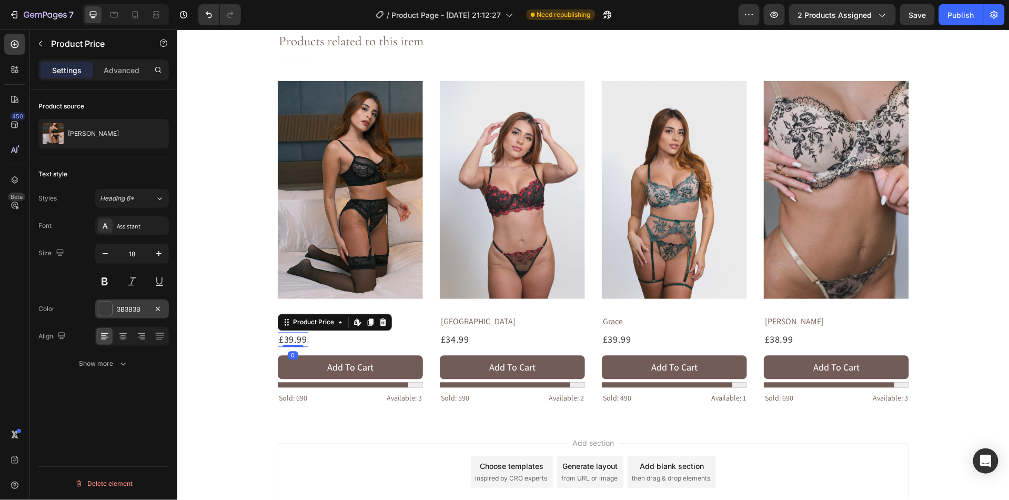
click at [106, 306] on div at bounding box center [105, 309] width 14 height 14
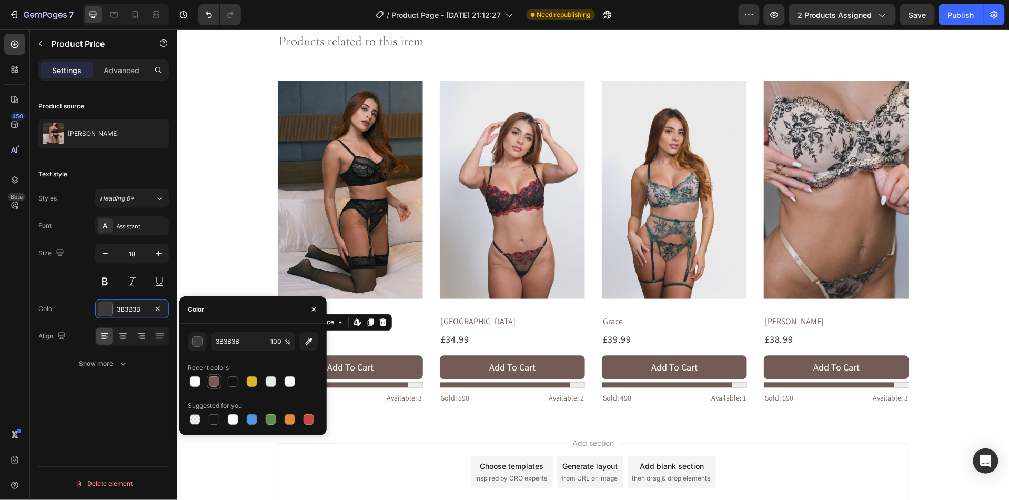
click at [213, 381] on div at bounding box center [214, 381] width 11 height 11
type input "775A55"
click at [465, 332] on div "£34.99" at bounding box center [454, 339] width 31 height 14
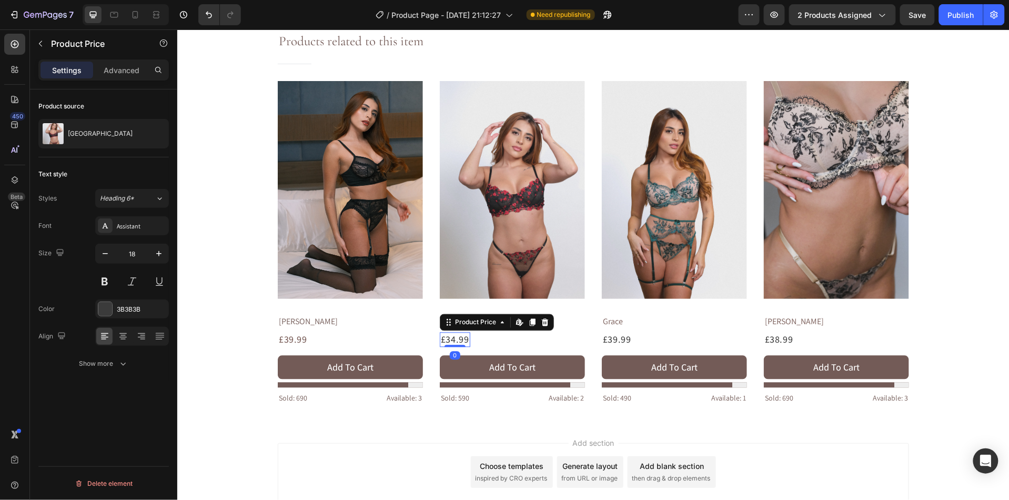
click at [454, 332] on div "£34.99" at bounding box center [454, 339] width 31 height 14
click at [110, 311] on div at bounding box center [105, 309] width 14 height 14
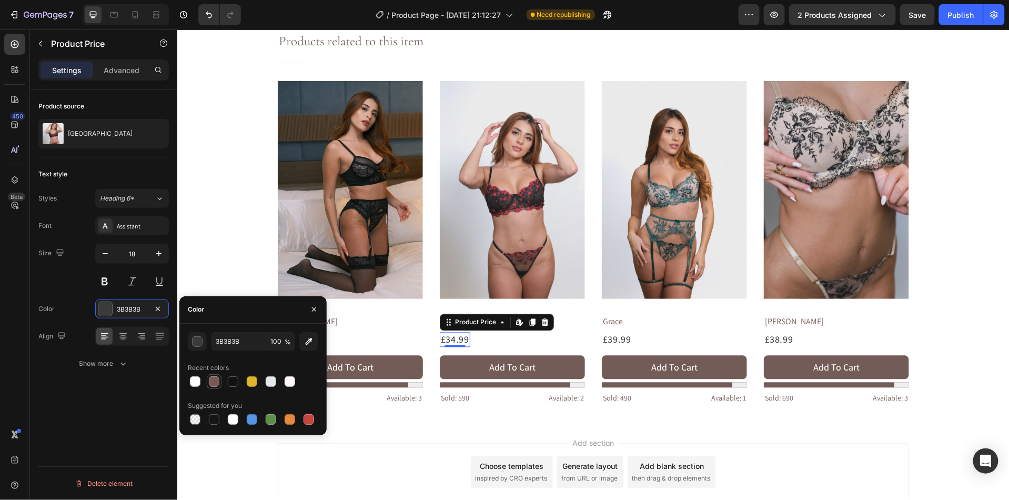
click at [216, 381] on div at bounding box center [214, 381] width 11 height 11
type input "775A55"
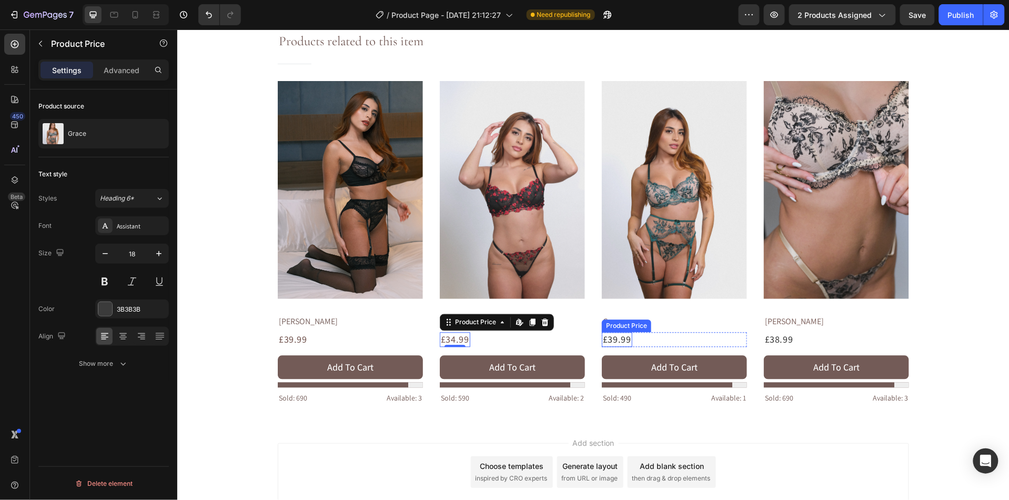
click at [613, 332] on div "£39.99" at bounding box center [616, 339] width 31 height 14
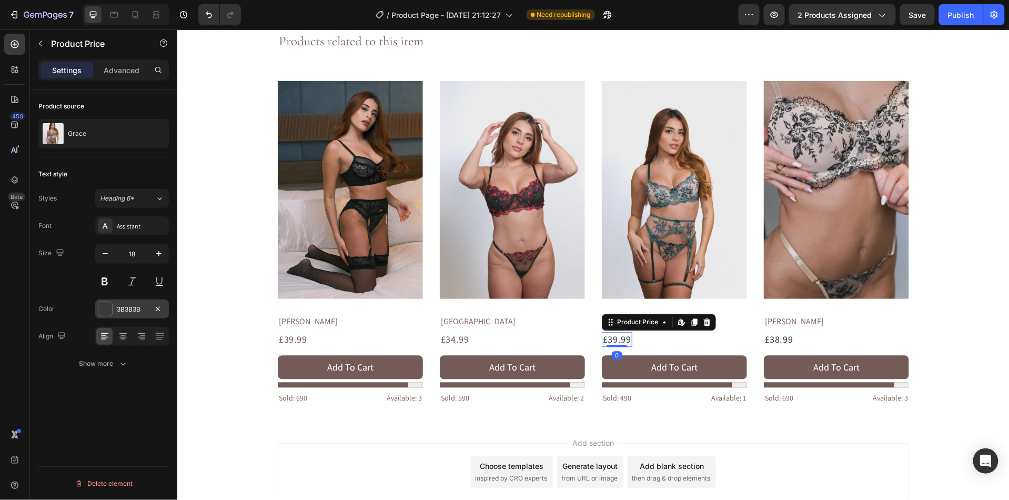
click at [103, 314] on div at bounding box center [105, 309] width 14 height 14
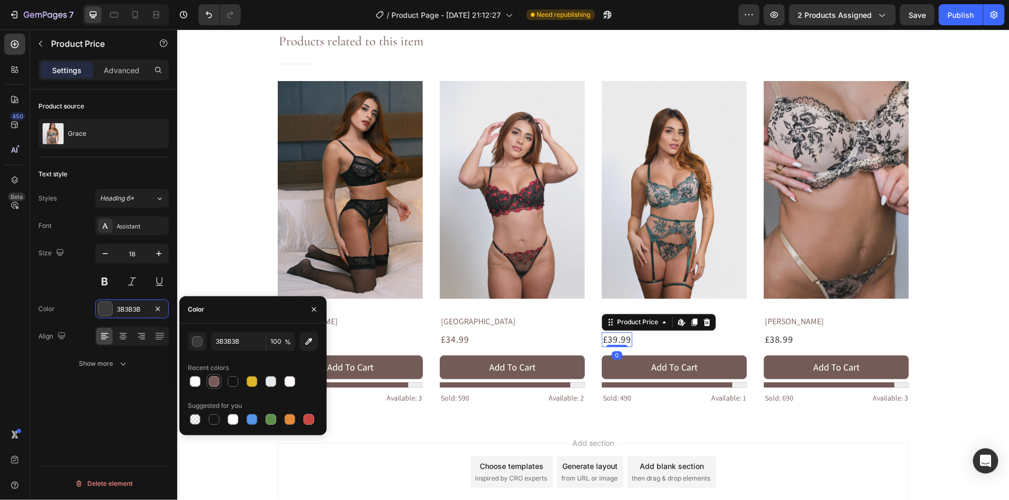
click at [219, 376] on div at bounding box center [214, 381] width 13 height 13
type input "775A55"
click at [782, 332] on div "£38.99" at bounding box center [778, 339] width 31 height 14
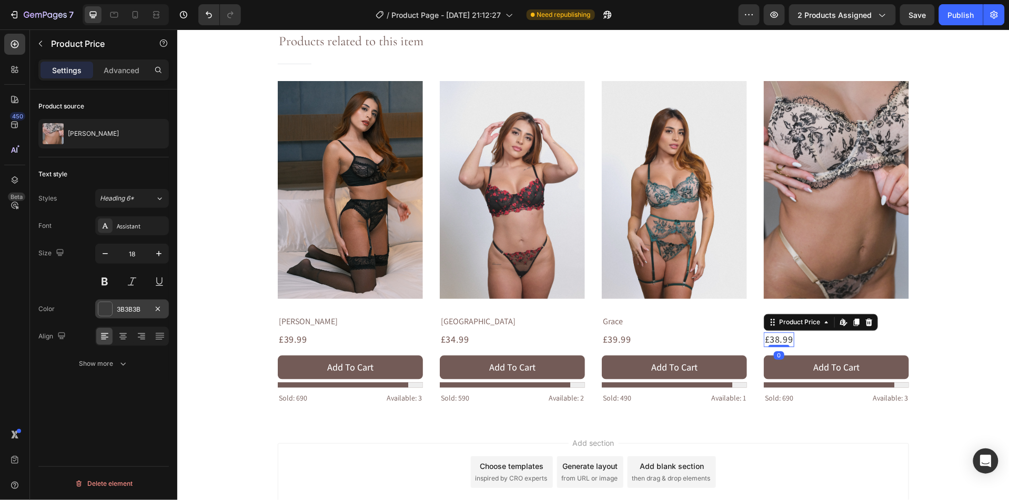
click at [106, 318] on div "3B3B3B" at bounding box center [132, 308] width 74 height 19
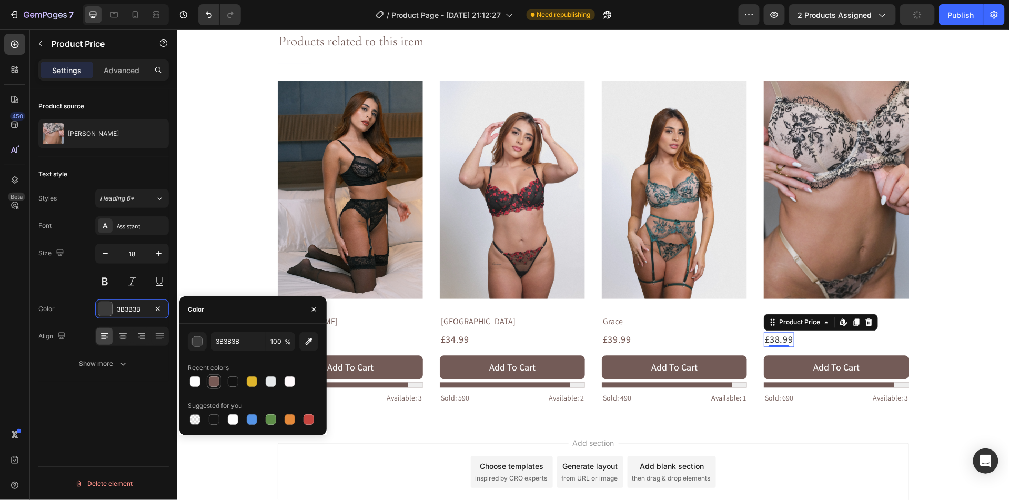
click at [213, 383] on div at bounding box center [214, 381] width 11 height 11
type input "775A55"
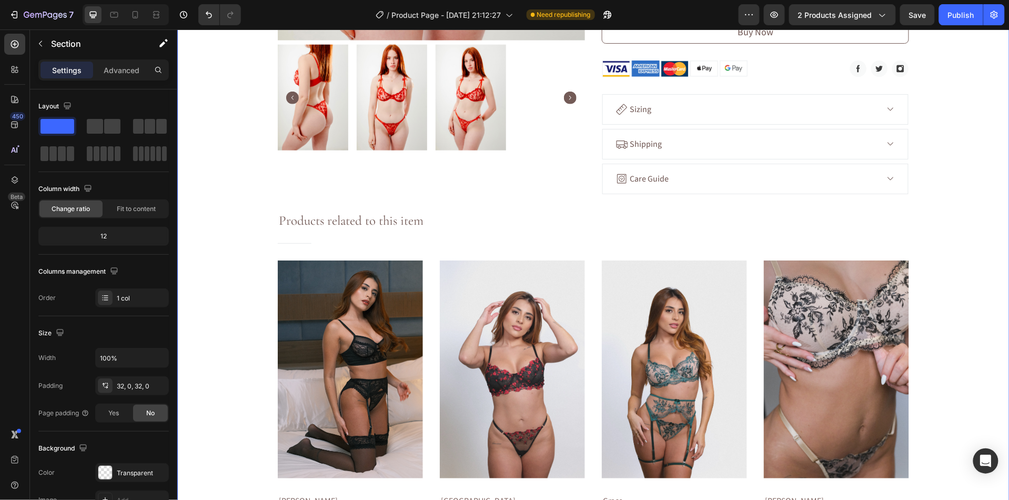
scroll to position [463, 0]
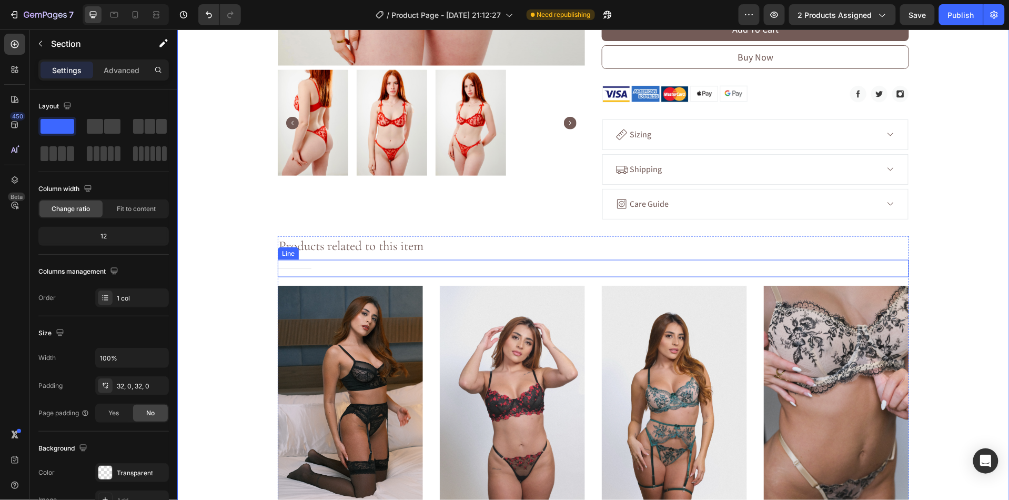
click at [295, 259] on div "Title Line" at bounding box center [592, 267] width 631 height 17
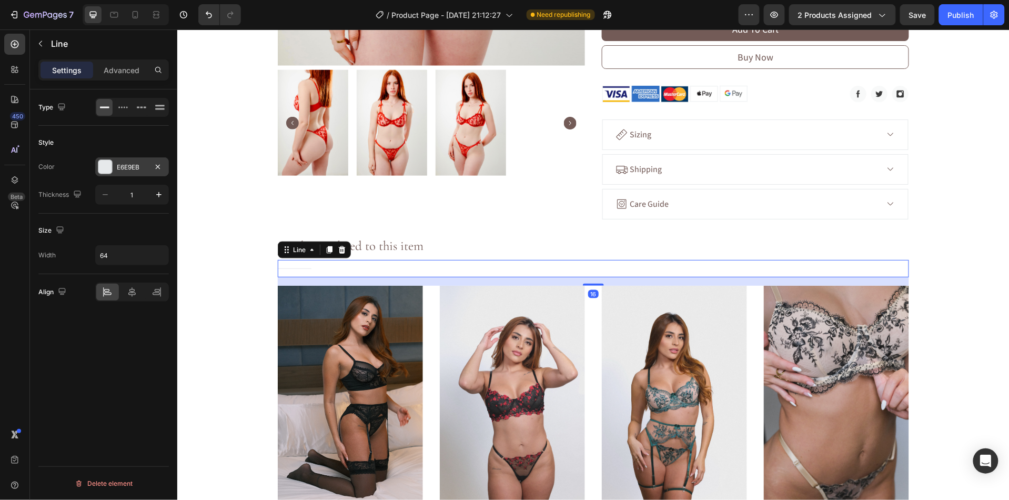
click at [107, 170] on div at bounding box center [105, 167] width 14 height 14
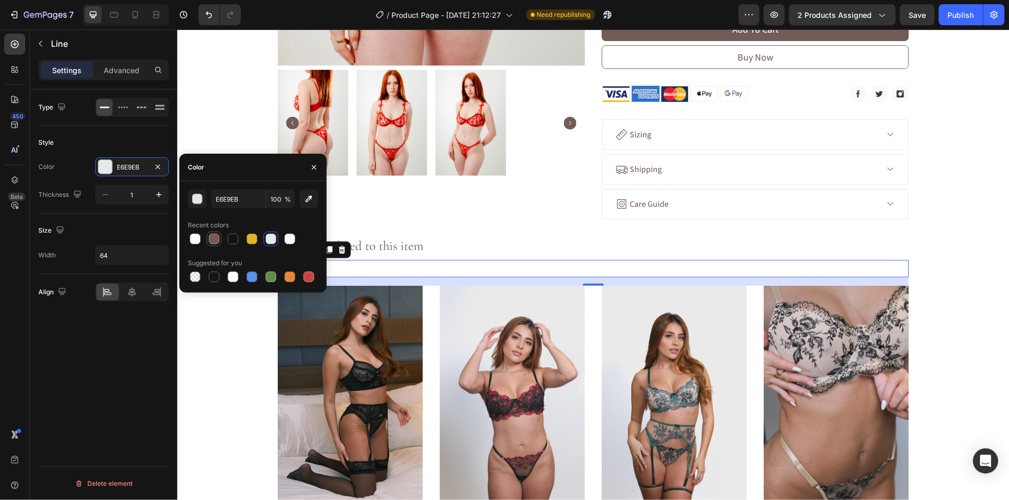
click at [213, 239] on div at bounding box center [214, 239] width 11 height 11
type input "775A55"
click at [226, 403] on div "Product Images Rouge Product Title Row Title Line £22.99 Product Price Product …" at bounding box center [593, 106] width 832 height 1005
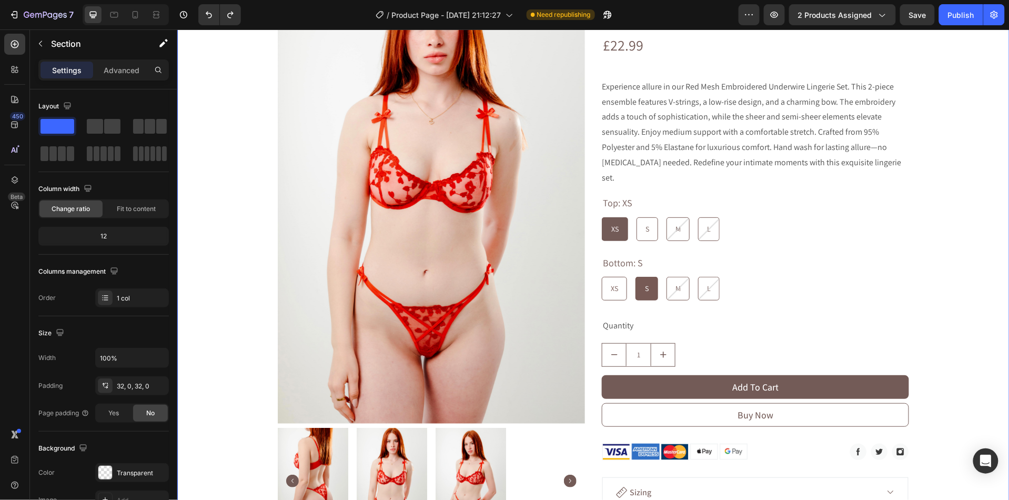
scroll to position [0, 0]
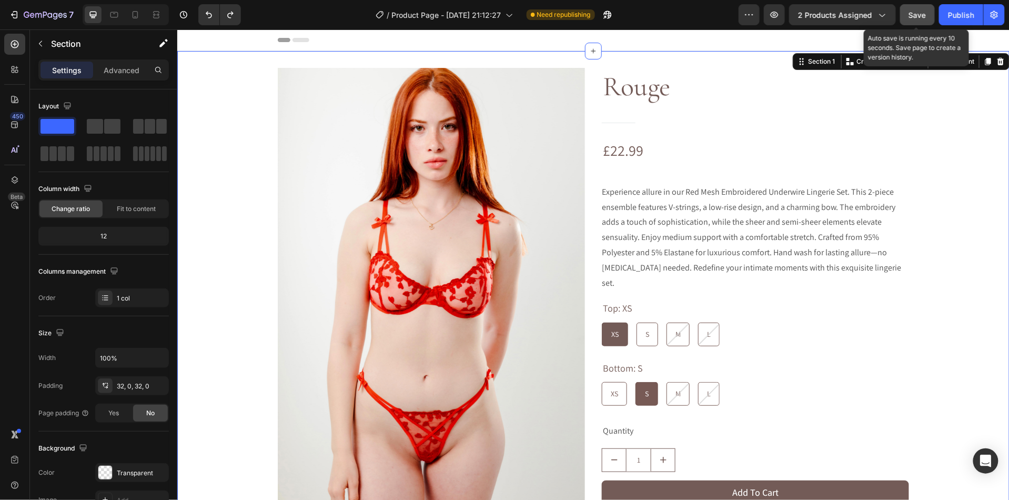
click at [921, 11] on span "Save" at bounding box center [917, 15] width 17 height 9
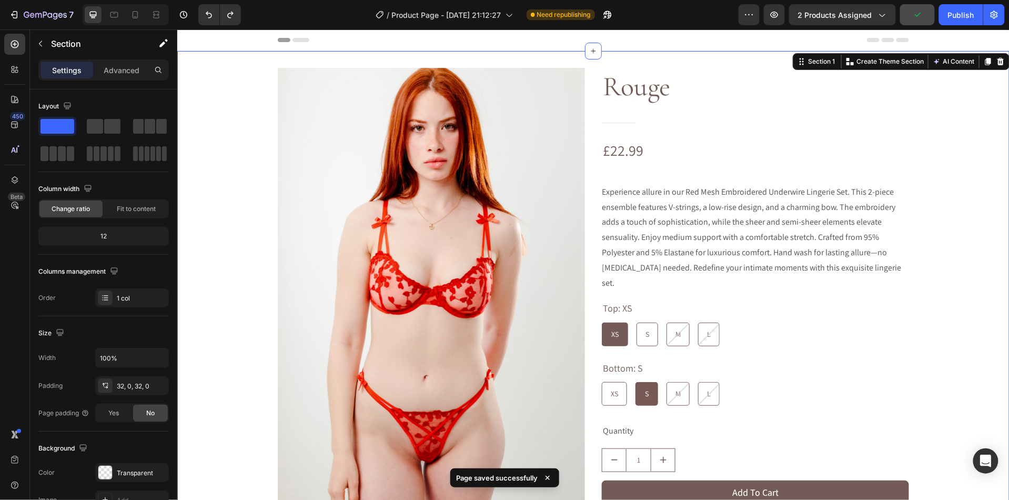
click at [952, 25] on div "7 Version history / Product Page - [DATE] 21:12:27 Need republishing Preview 2 …" at bounding box center [504, 15] width 1009 height 30
click at [954, 19] on div "Publish" at bounding box center [961, 14] width 26 height 11
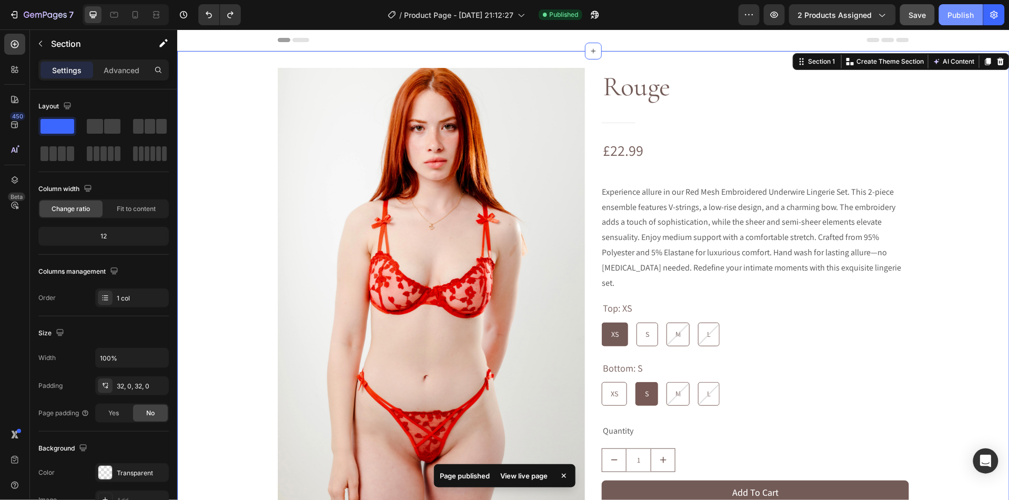
click at [955, 17] on div "Publish" at bounding box center [961, 14] width 26 height 11
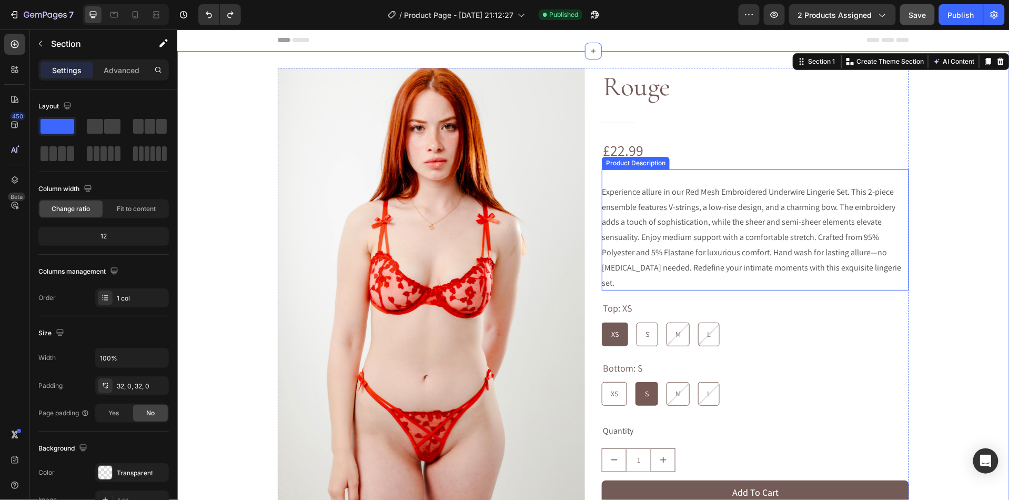
click at [699, 256] on span "Experience allure in our Red Mesh Embroidered Underwire Lingerie Set. This 2-pi…" at bounding box center [750, 237] width 299 height 102
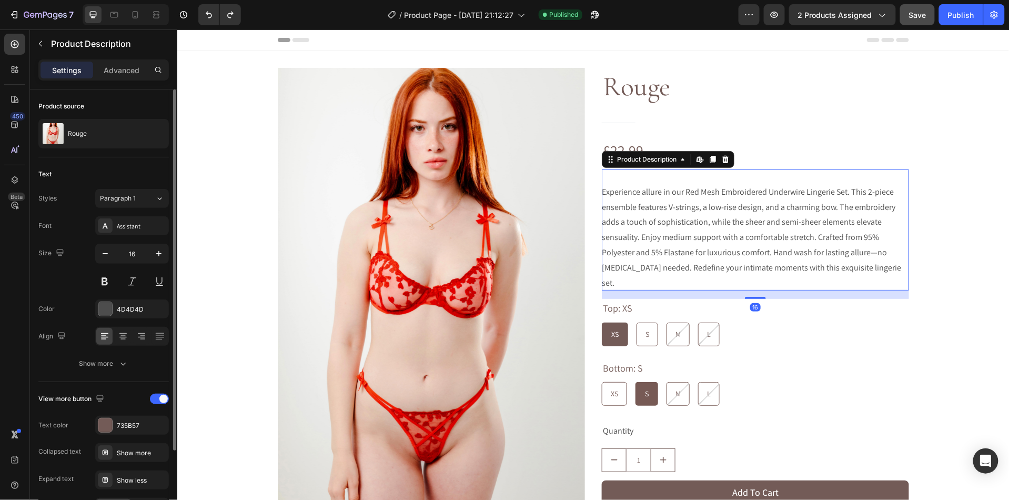
click at [108, 321] on div "Font Assistant Size 16 Color 4D4D4D Align Show more" at bounding box center [103, 294] width 130 height 157
click at [108, 316] on div at bounding box center [105, 309] width 14 height 14
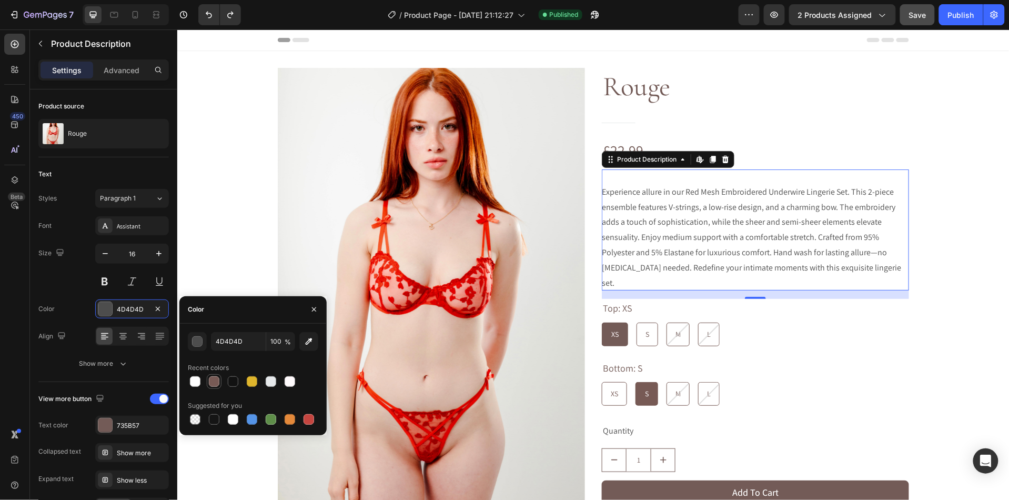
click at [217, 382] on div at bounding box center [214, 381] width 11 height 11
type input "775A55"
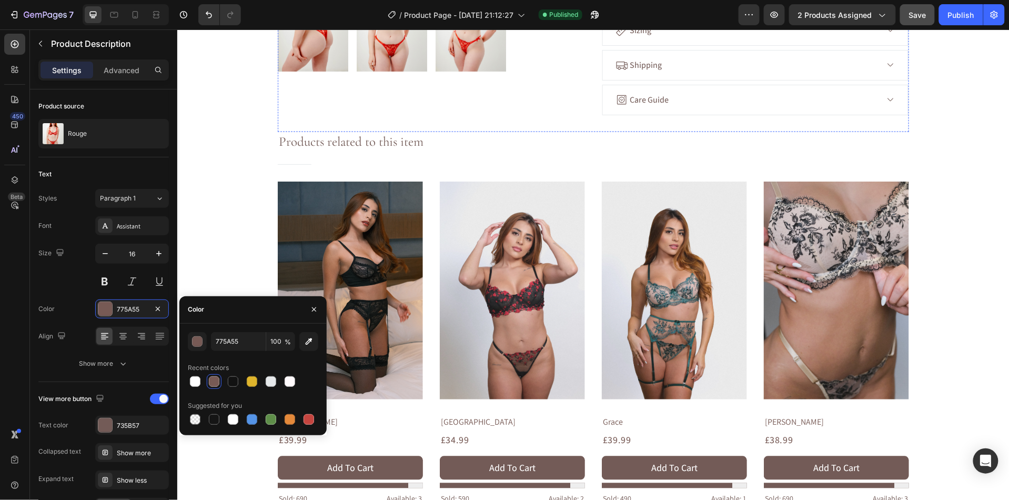
scroll to position [729, 0]
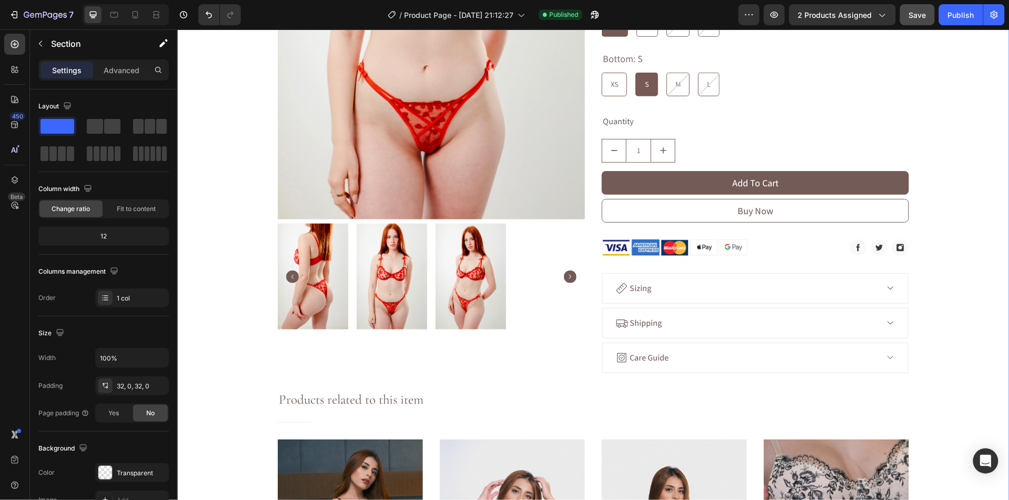
scroll to position [0, 0]
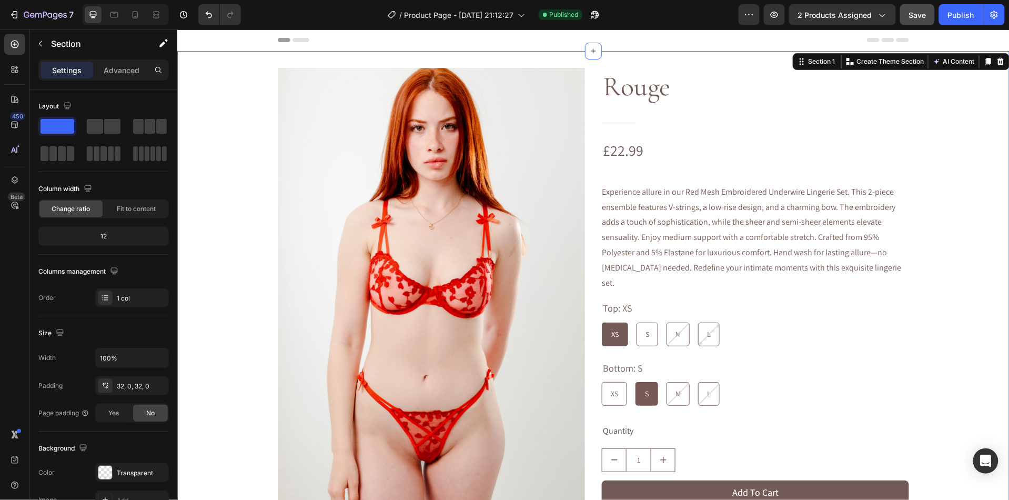
click at [919, 2] on div "7 Version history / Product Page - [DATE] 21:12:27 Published Preview 2 products…" at bounding box center [504, 15] width 1009 height 30
click at [917, 11] on span "Save" at bounding box center [917, 15] width 17 height 9
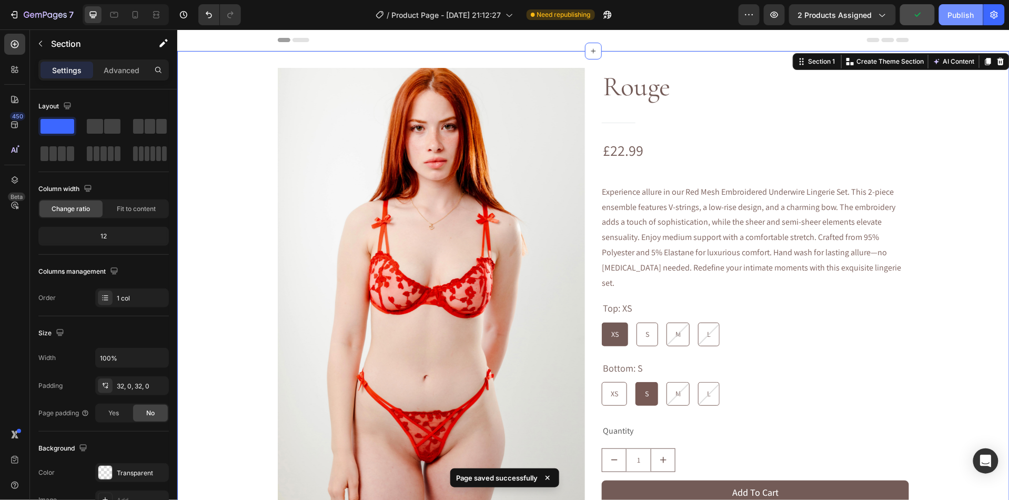
click at [961, 13] on div "Publish" at bounding box center [961, 14] width 26 height 11
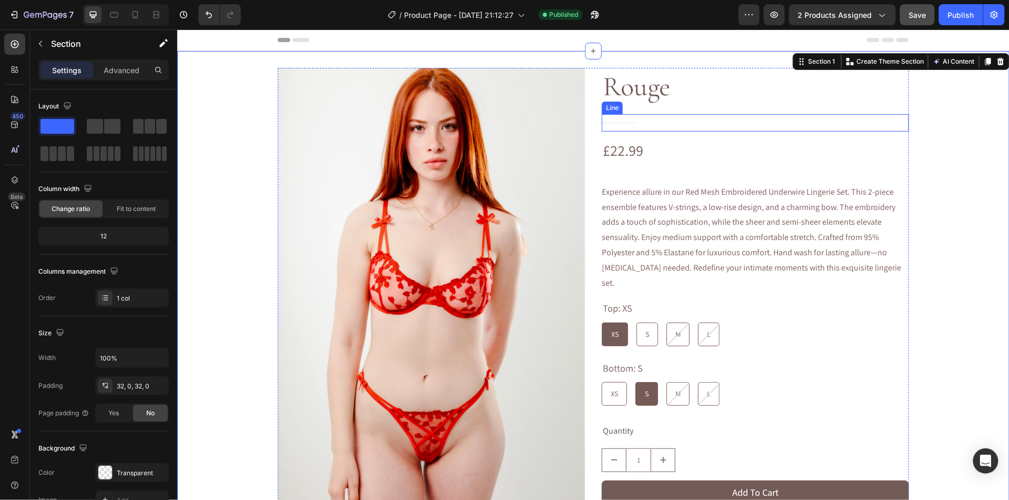
click at [904, 119] on div "Title Line" at bounding box center [754, 122] width 307 height 17
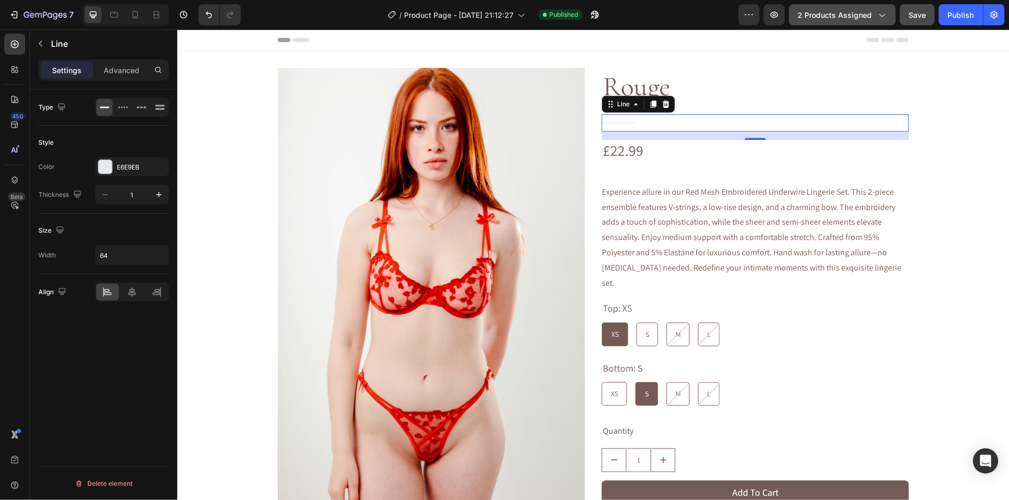
click at [862, 13] on span "2 products assigned" at bounding box center [835, 14] width 74 height 11
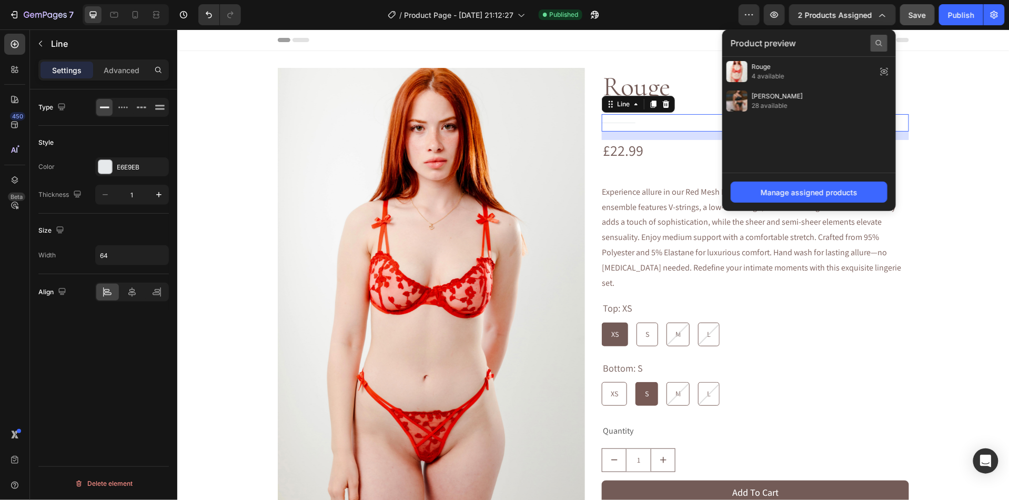
click at [875, 46] on icon at bounding box center [879, 43] width 8 height 8
click at [833, 44] on input "text" at bounding box center [809, 43] width 157 height 17
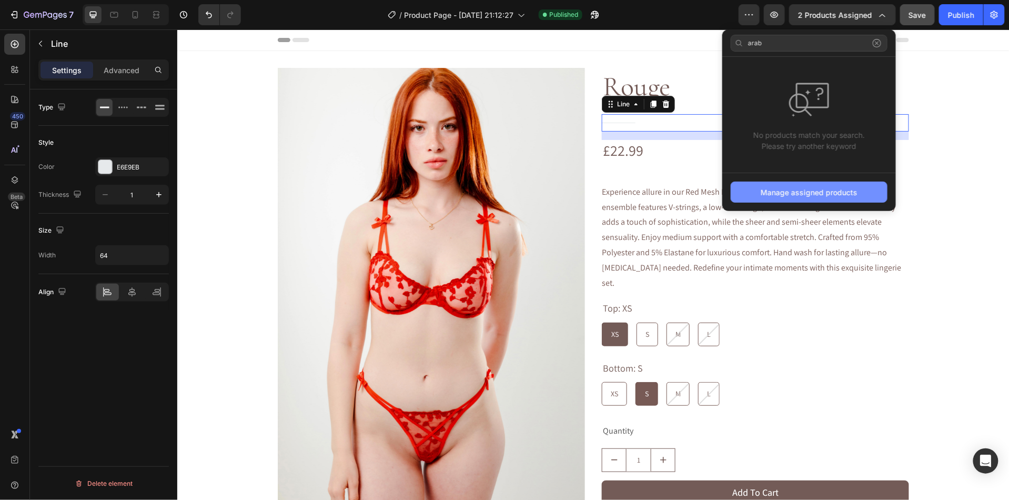
type input "arab"
click at [783, 203] on button "Manage assigned products" at bounding box center [809, 191] width 157 height 21
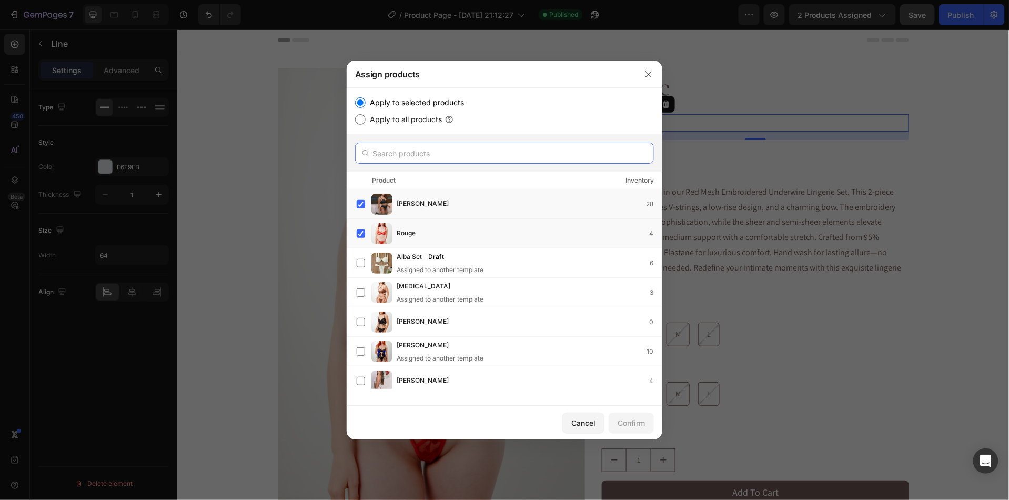
click at [460, 153] on input "text" at bounding box center [504, 153] width 299 height 21
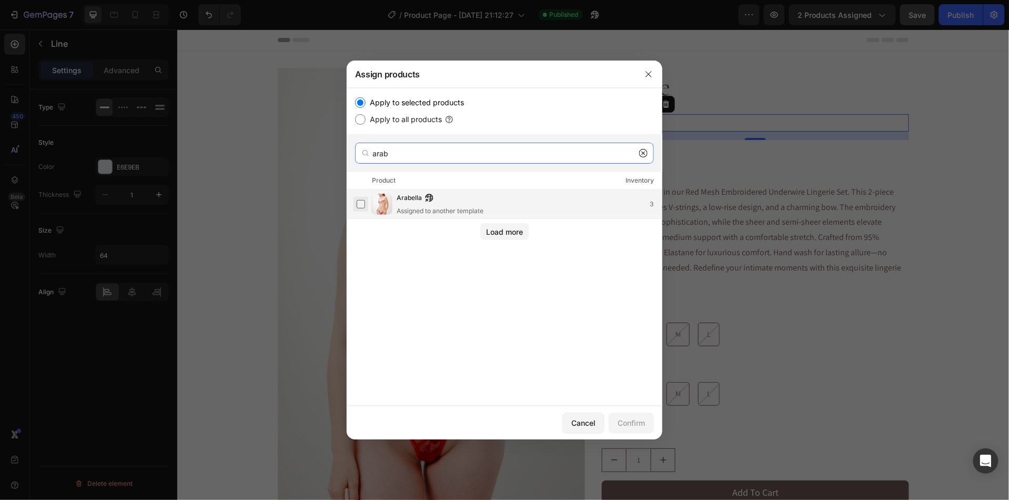
type input "arab"
click at [357, 200] on label at bounding box center [361, 204] width 8 height 8
click at [637, 418] on div "Confirm" at bounding box center [631, 422] width 27 height 11
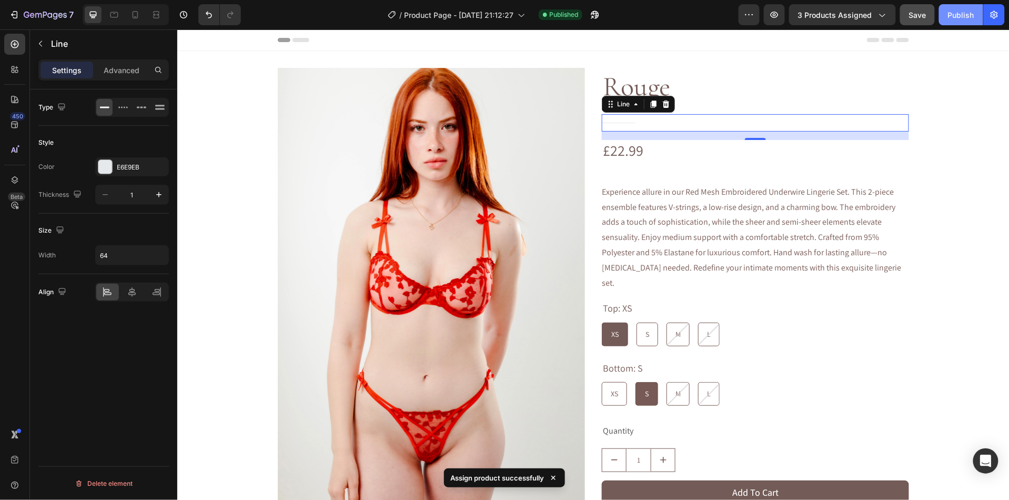
click at [963, 13] on div "Publish" at bounding box center [961, 14] width 26 height 11
click at [955, 24] on button "Publish" at bounding box center [961, 14] width 44 height 21
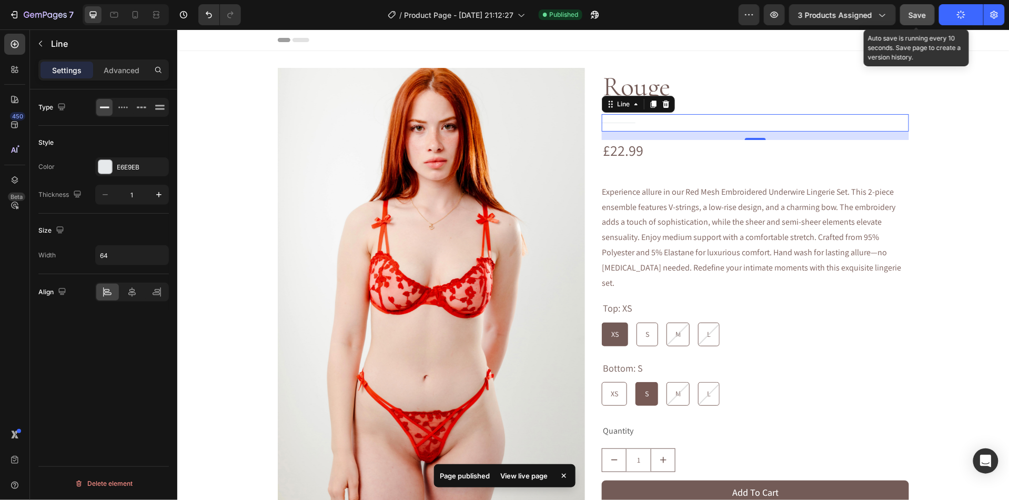
click at [928, 19] on button "Save" at bounding box center [917, 14] width 35 height 21
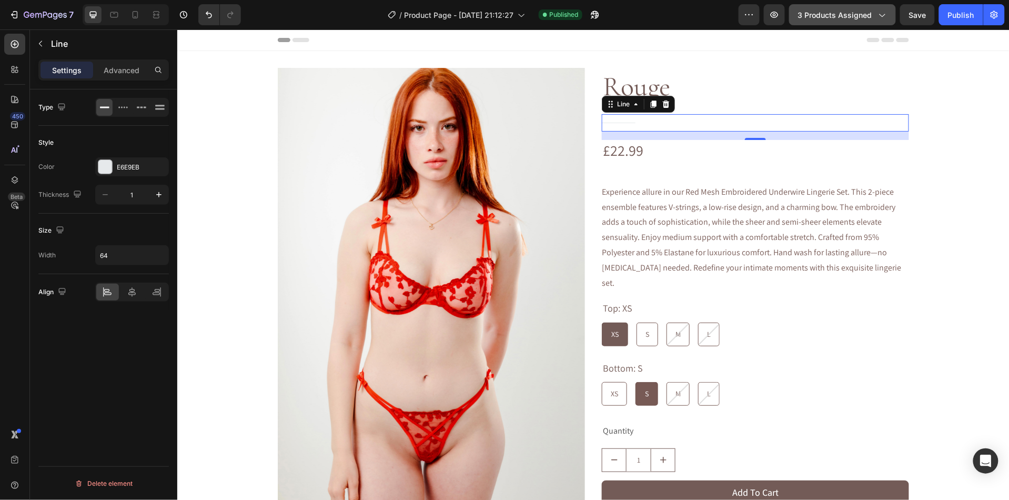
click at [845, 19] on span "3 products assigned" at bounding box center [835, 14] width 74 height 11
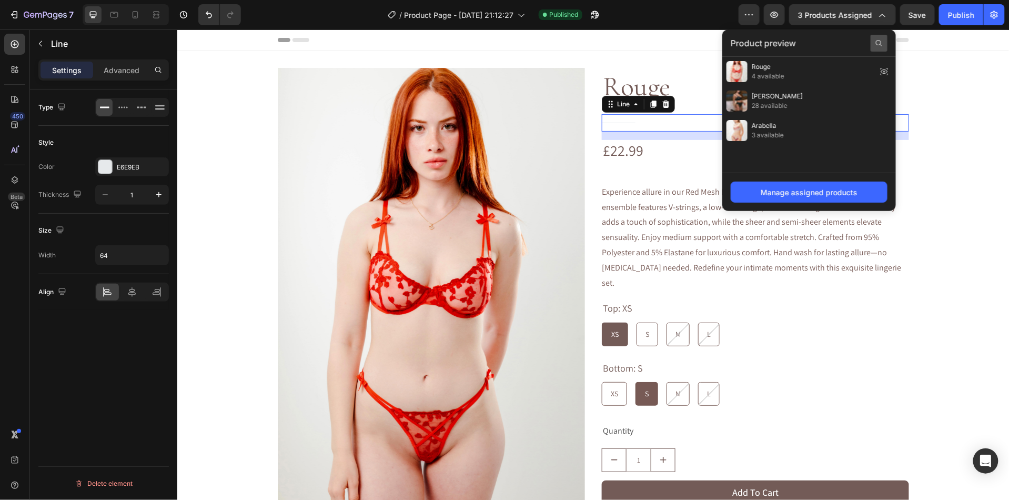
click at [884, 42] on div at bounding box center [879, 43] width 17 height 17
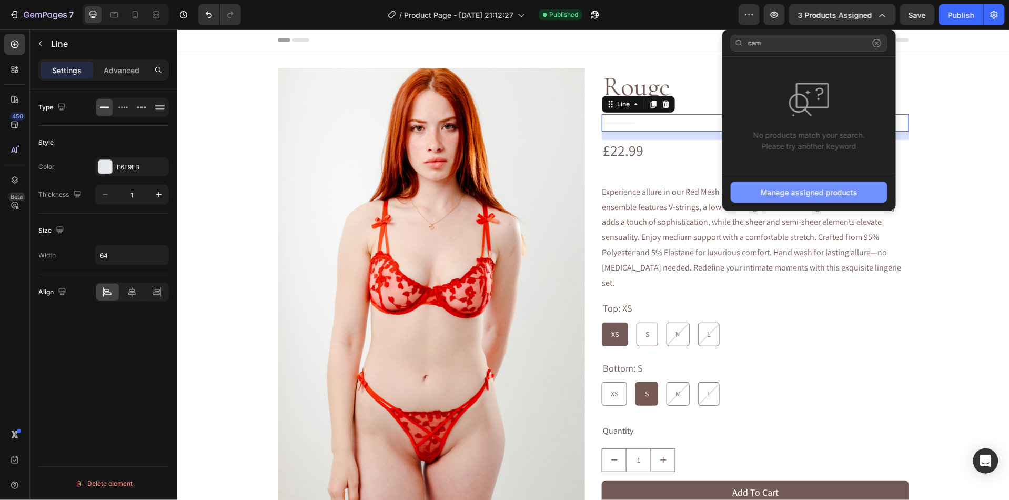
type input "cam"
click at [773, 190] on div "Manage assigned products" at bounding box center [809, 192] width 97 height 11
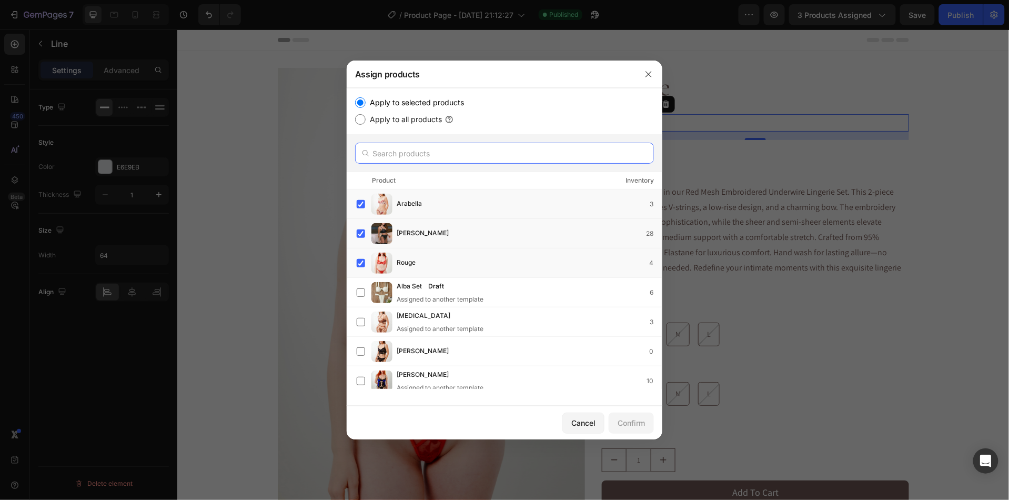
click at [401, 154] on input "text" at bounding box center [504, 153] width 299 height 21
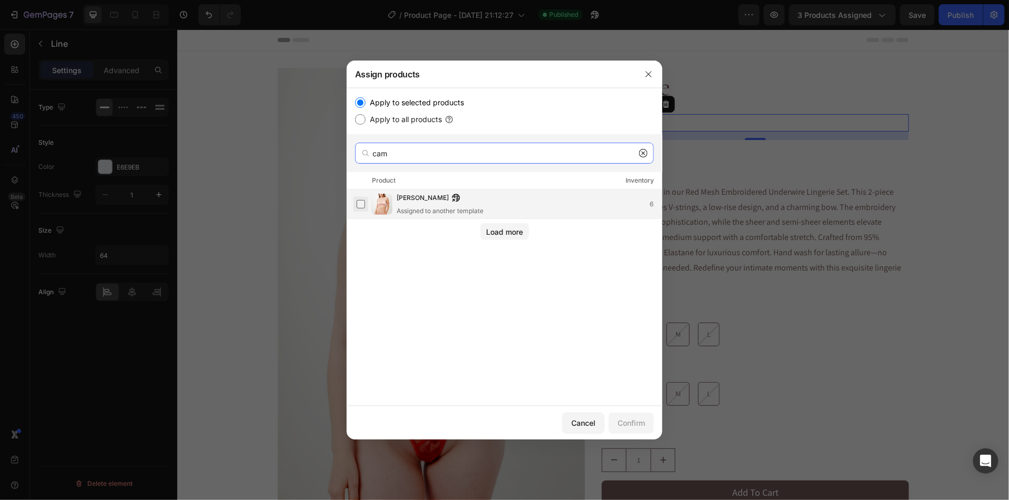
type input "cam"
click at [361, 207] on label at bounding box center [361, 204] width 8 height 8
click at [639, 426] on div "Confirm" at bounding box center [631, 422] width 27 height 11
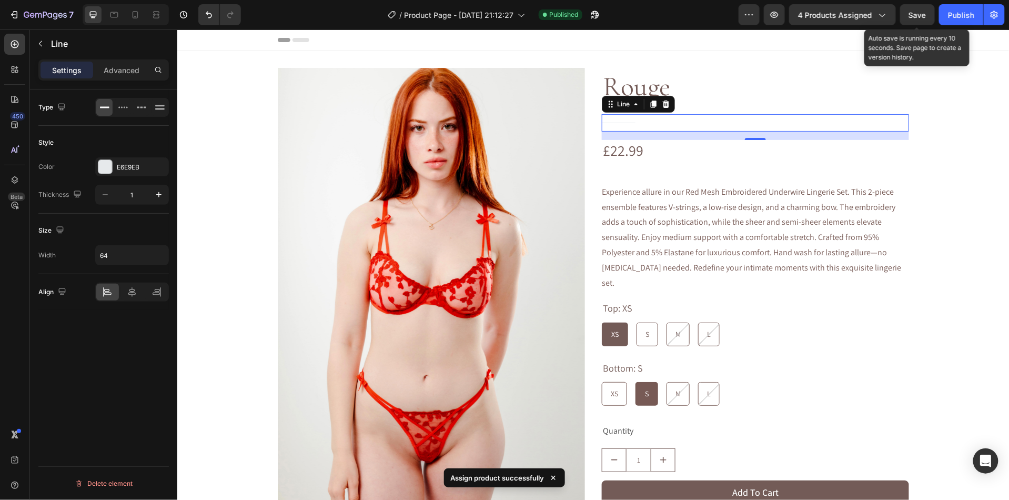
click at [917, 18] on span "Save" at bounding box center [917, 15] width 17 height 9
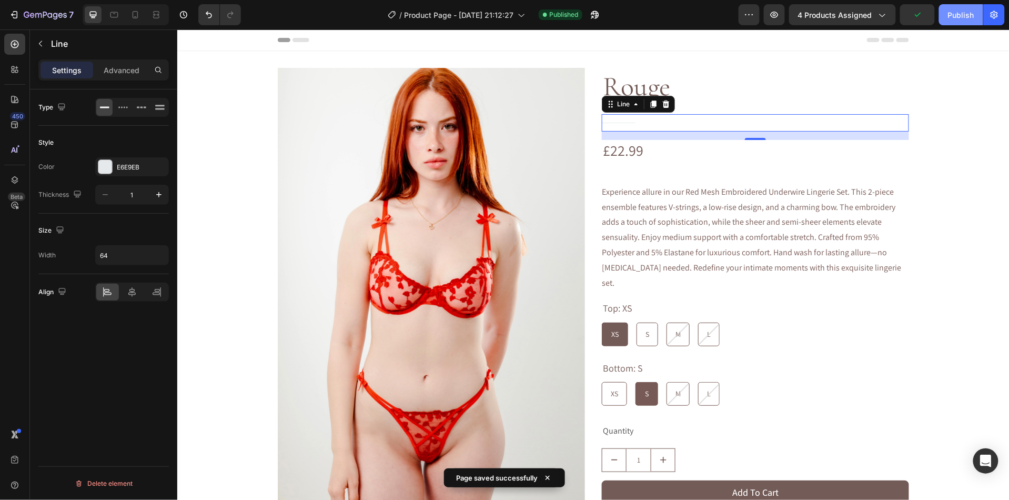
click at [975, 18] on button "Publish" at bounding box center [961, 14] width 44 height 21
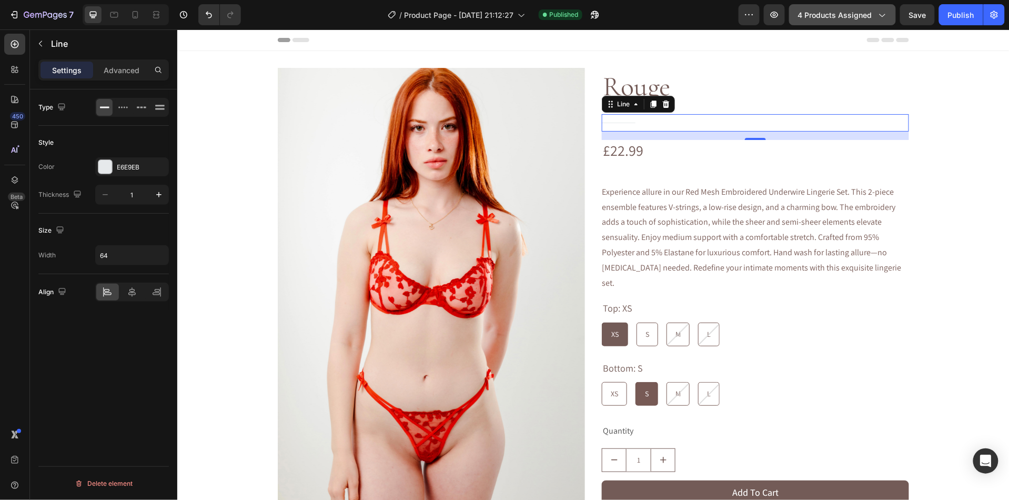
click at [862, 21] on button "4 products assigned" at bounding box center [842, 14] width 107 height 21
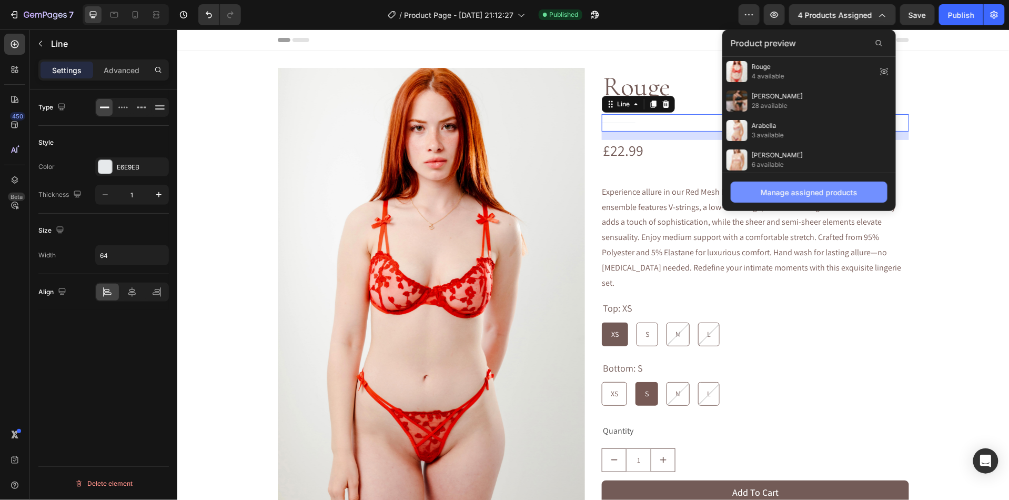
click at [796, 187] on div "Manage assigned products" at bounding box center [809, 192] width 97 height 11
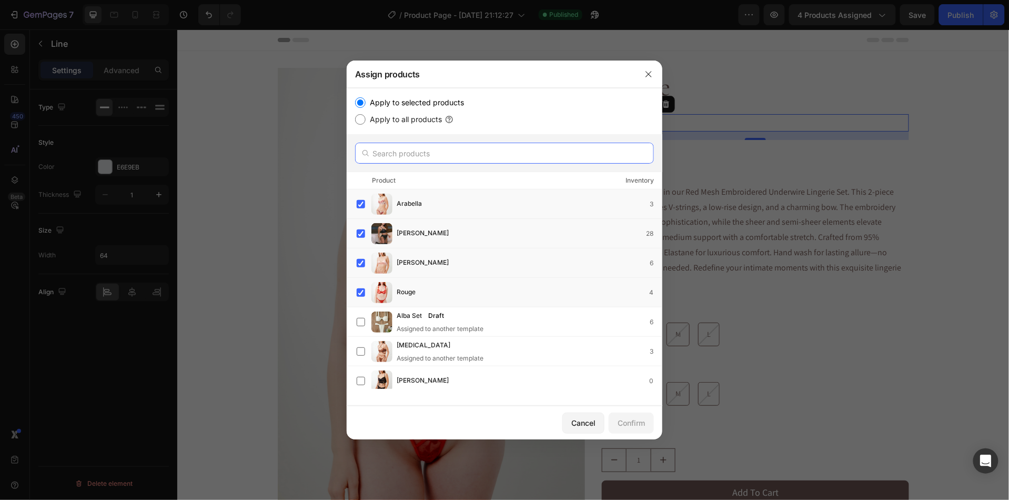
click at [380, 158] on input "text" at bounding box center [504, 153] width 299 height 21
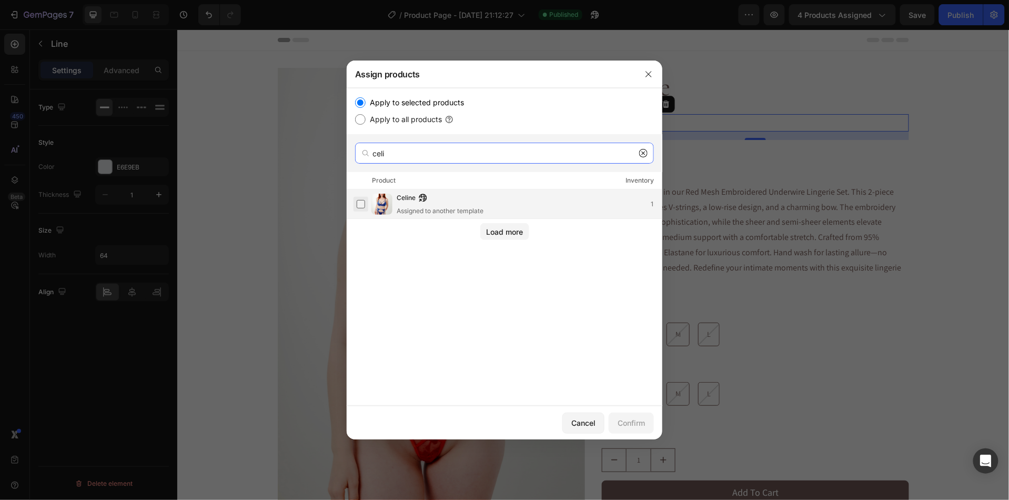
type input "celi"
click at [361, 206] on label at bounding box center [361, 204] width 8 height 8
click at [630, 422] on div "Confirm" at bounding box center [631, 422] width 27 height 11
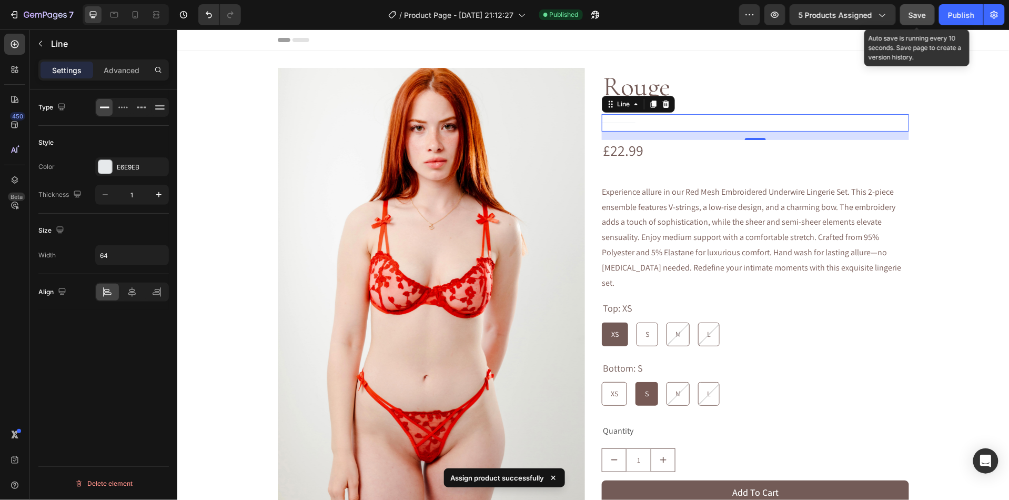
click at [917, 21] on button "Save" at bounding box center [917, 14] width 35 height 21
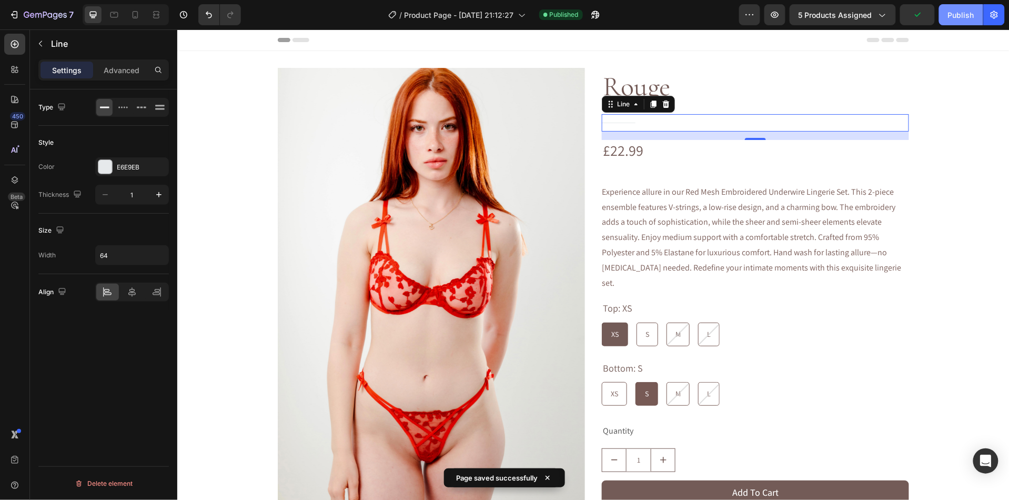
click at [949, 17] on div "Publish" at bounding box center [961, 14] width 26 height 11
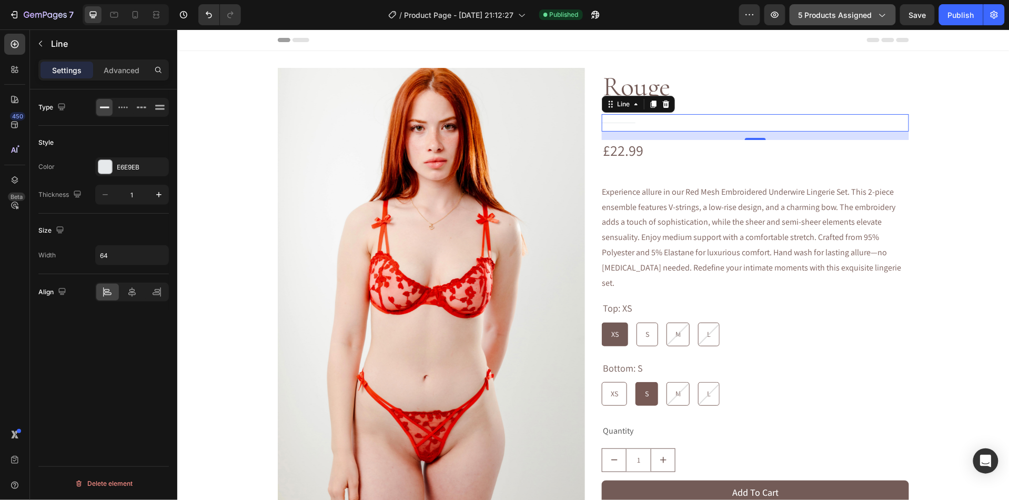
click at [835, 13] on span "5 products assigned" at bounding box center [836, 14] width 74 height 11
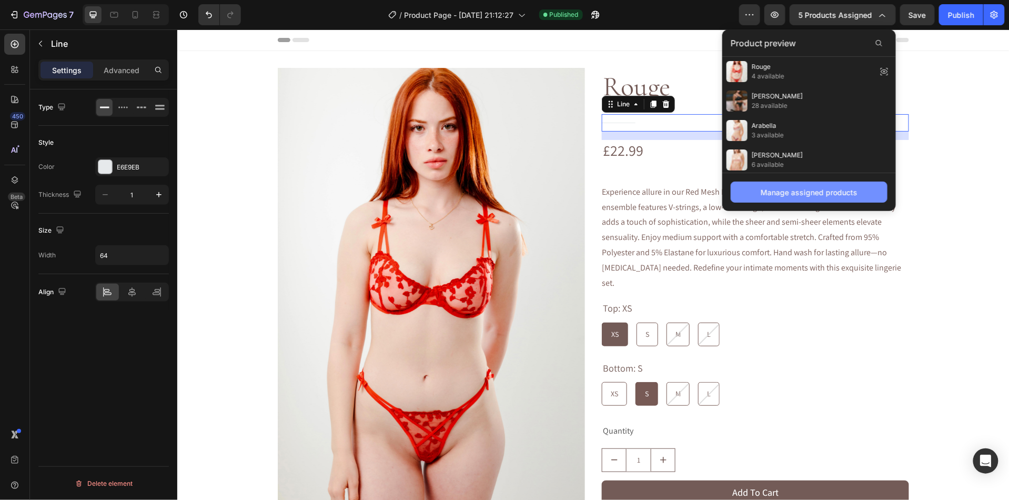
click at [796, 189] on div "Manage assigned products" at bounding box center [809, 192] width 97 height 11
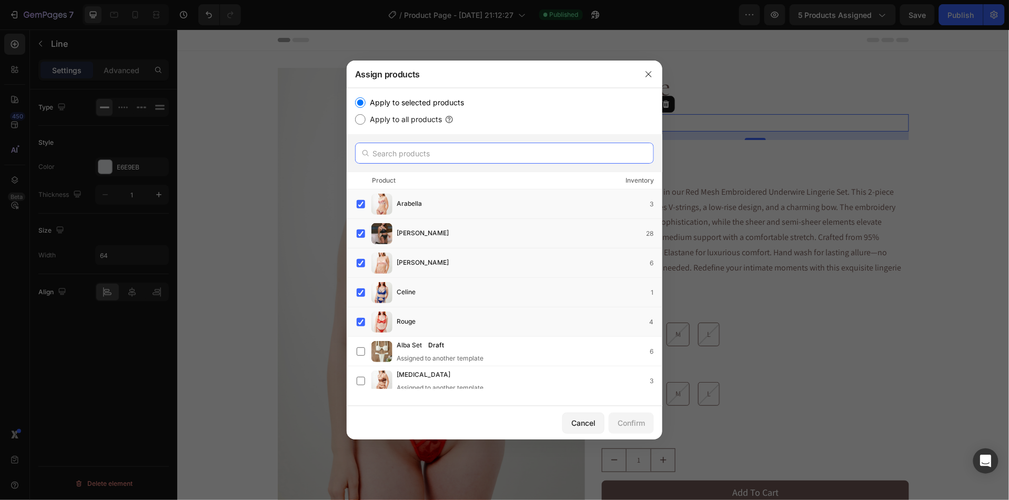
click at [436, 154] on input "text" at bounding box center [504, 153] width 299 height 21
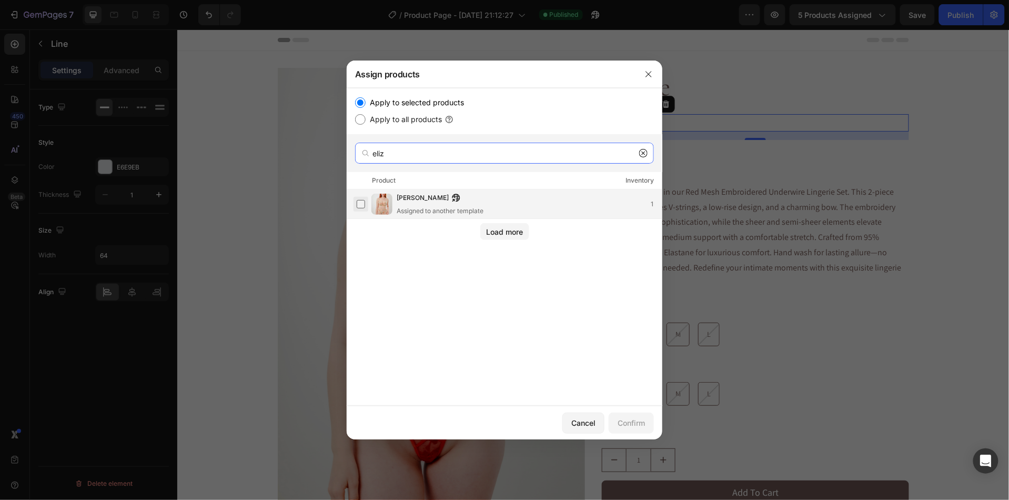
type input "eliz"
click at [360, 202] on label at bounding box center [361, 204] width 8 height 8
click at [617, 430] on button "Confirm" at bounding box center [631, 422] width 45 height 21
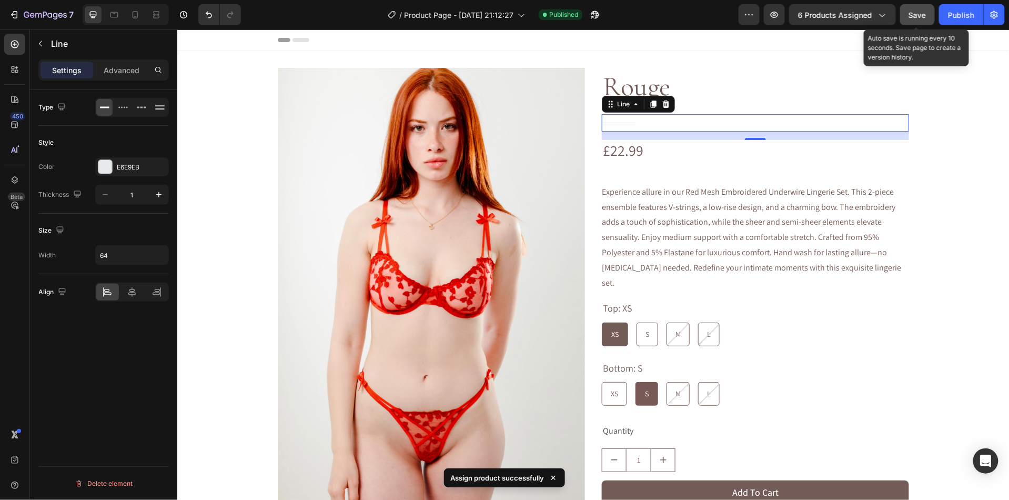
click at [930, 19] on button "Save" at bounding box center [917, 14] width 35 height 21
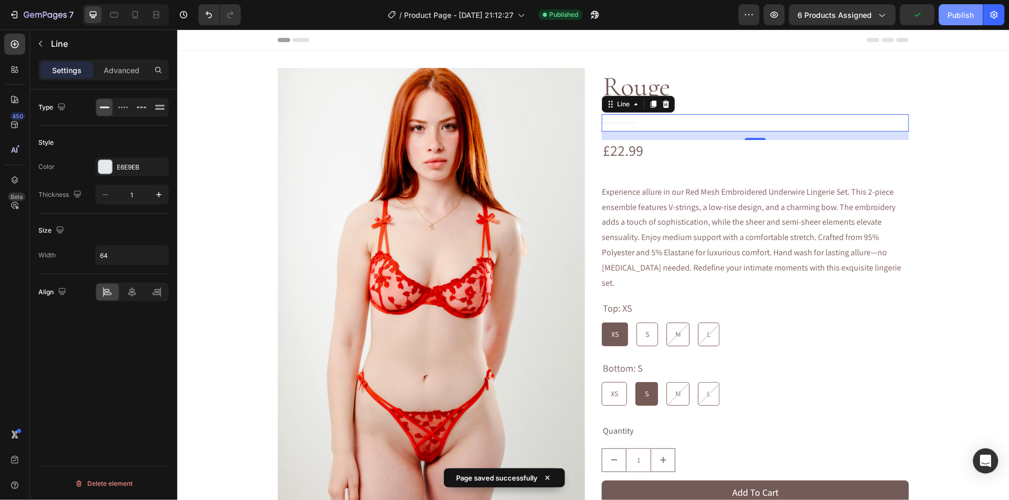
click at [950, 18] on div "Publish" at bounding box center [961, 14] width 26 height 11
